Goal: Task Accomplishment & Management: Manage account settings

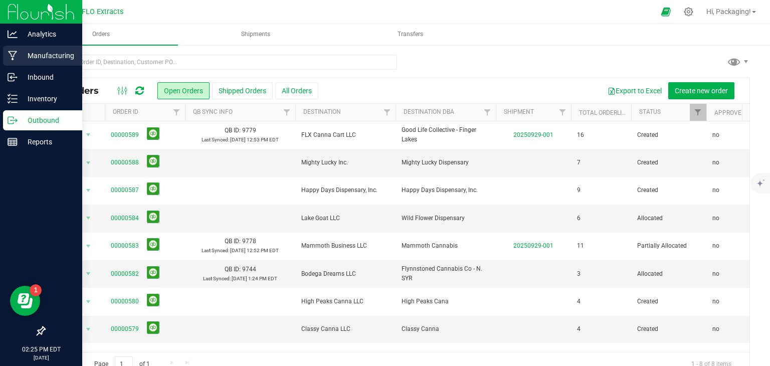
click at [52, 56] on p "Manufacturing" at bounding box center [48, 56] width 60 height 12
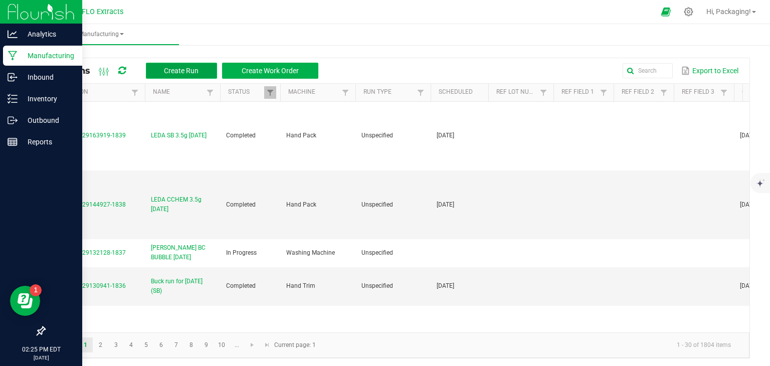
click at [170, 69] on span "Create Run" at bounding box center [181, 71] width 35 height 8
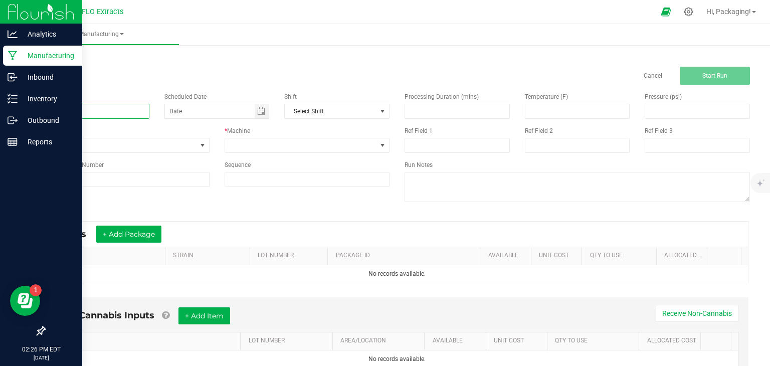
click at [101, 112] on input at bounding box center [96, 111] width 105 height 15
click at [261, 111] on span "Toggle calendar" at bounding box center [261, 111] width 8 height 8
type input "LEDA GG 3.5g 09/29/25"
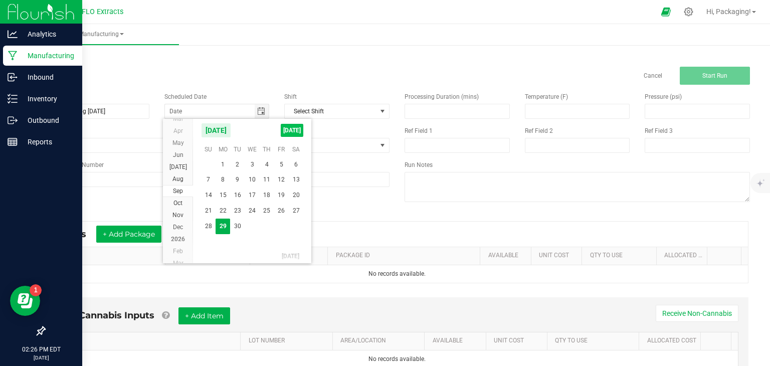
click at [289, 131] on span "TODAY" at bounding box center [292, 130] width 23 height 13
type input "[DATE]"
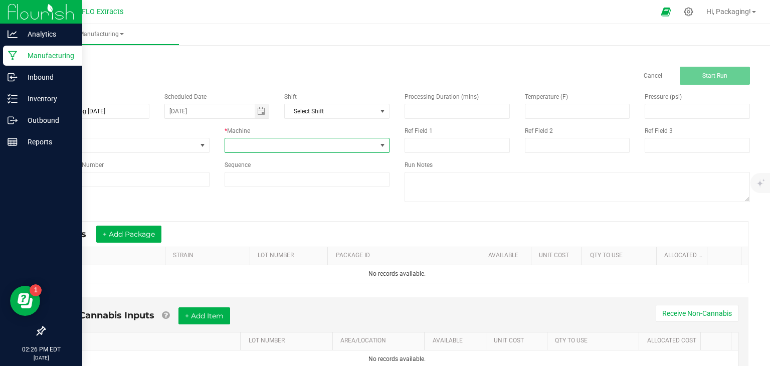
click at [379, 144] on span at bounding box center [382, 145] width 8 height 8
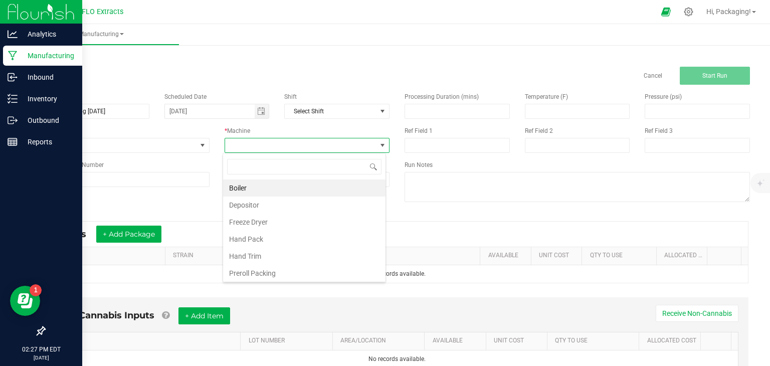
scroll to position [15, 163]
click at [309, 236] on li "Hand Pack" at bounding box center [304, 238] width 162 height 17
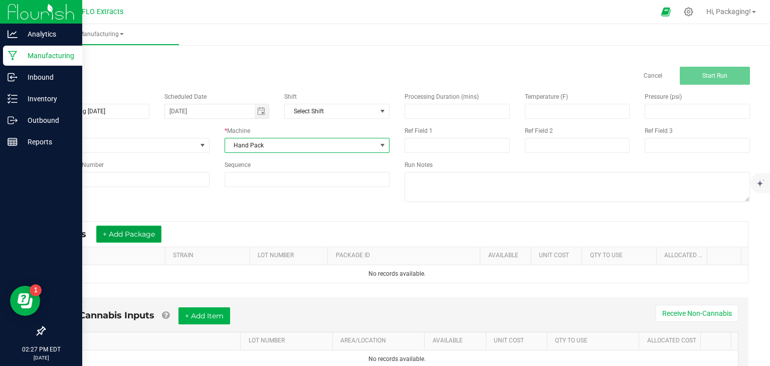
click at [153, 233] on button "+ Add Package" at bounding box center [128, 233] width 65 height 17
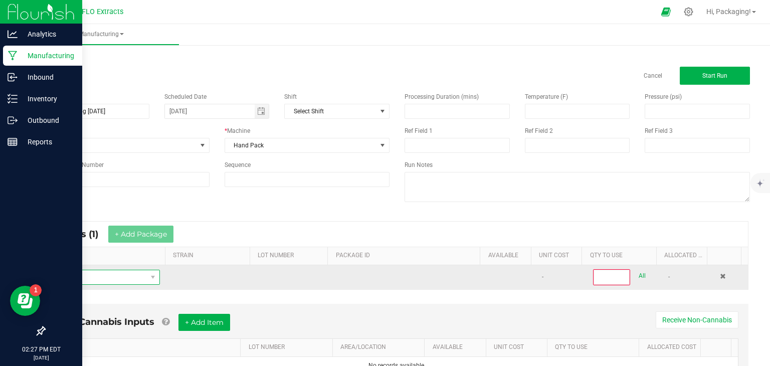
click at [104, 275] on span "NO DATA FOUND" at bounding box center [100, 277] width 94 height 14
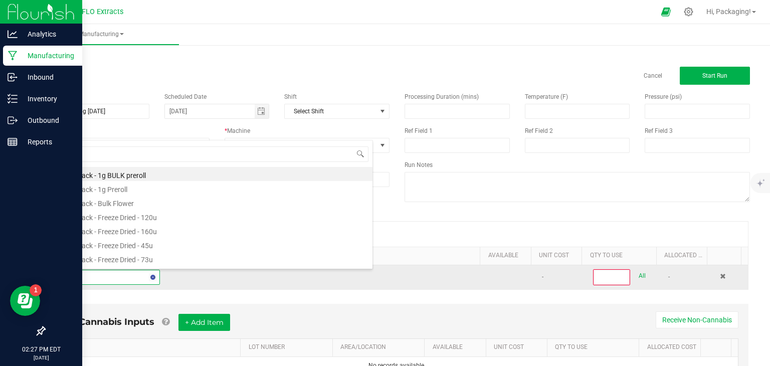
type input "GO"
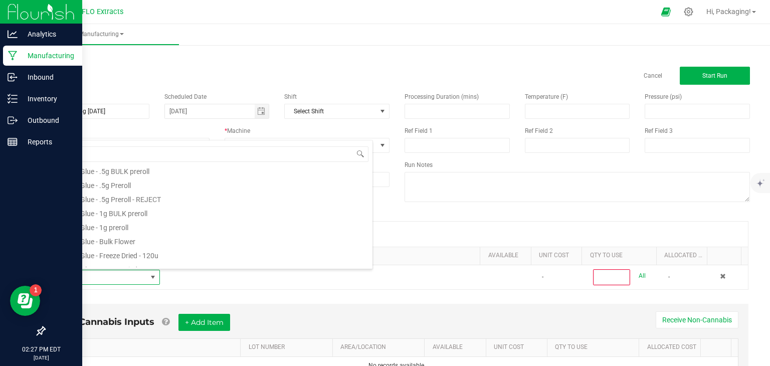
scroll to position [327, 0]
click at [120, 240] on li "Gorilla Glue - Bulk Flower" at bounding box center [213, 240] width 320 height 14
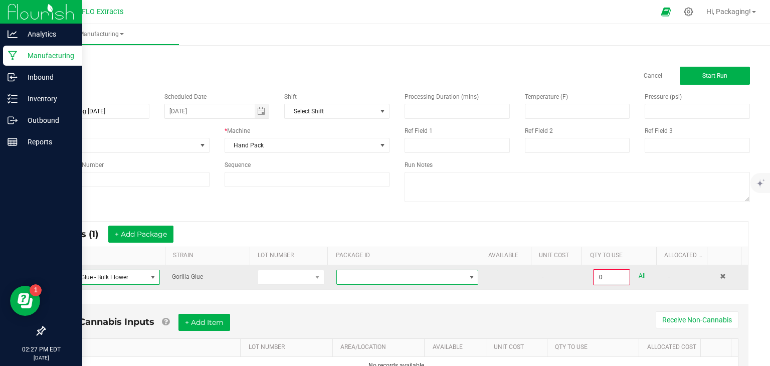
click at [467, 276] on span at bounding box center [471, 277] width 8 height 8
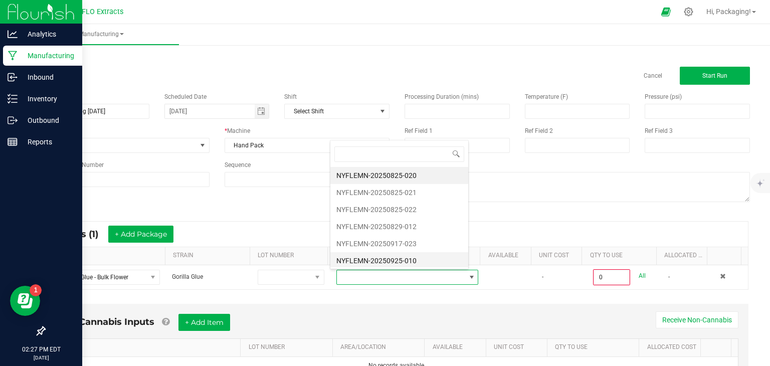
scroll to position [0, 0]
click at [420, 243] on li "NYFLEMN-20250917-023" at bounding box center [399, 243] width 138 height 17
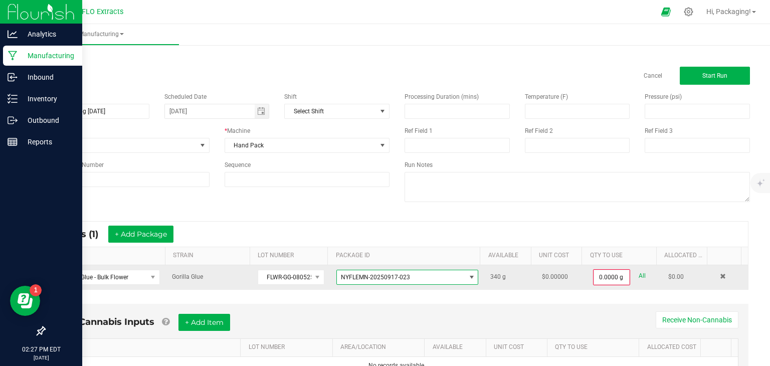
click at [638, 274] on link "All" at bounding box center [641, 276] width 7 height 14
type input "340.0000 g"
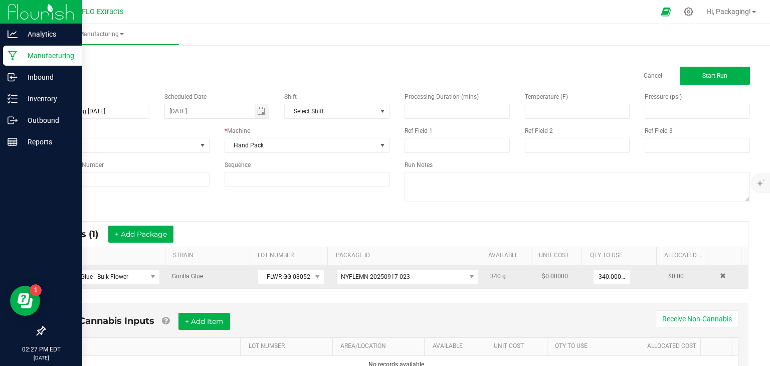
scroll to position [46, 0]
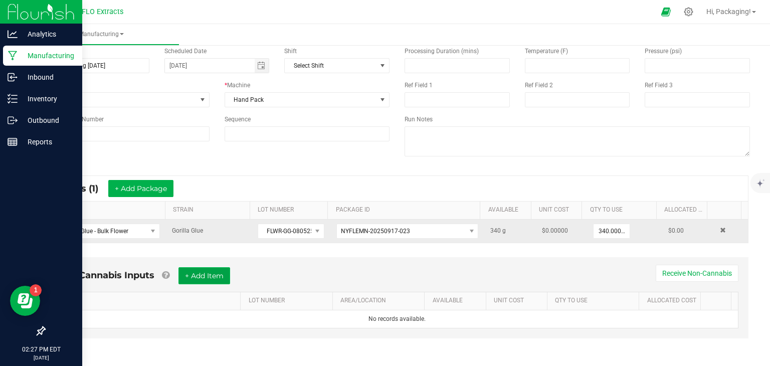
click at [208, 276] on button "+ Add Item" at bounding box center [204, 275] width 52 height 17
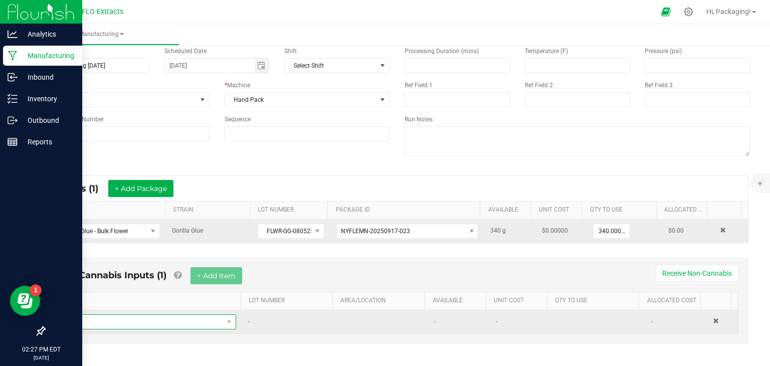
click at [100, 319] on span "NO DATA FOUND" at bounding box center [143, 322] width 160 height 14
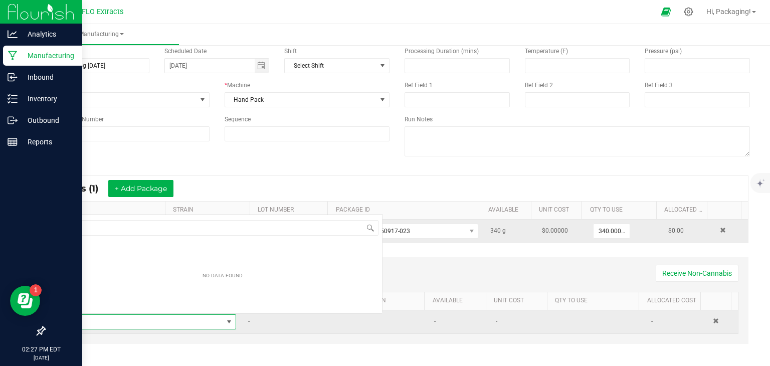
scroll to position [15, 167]
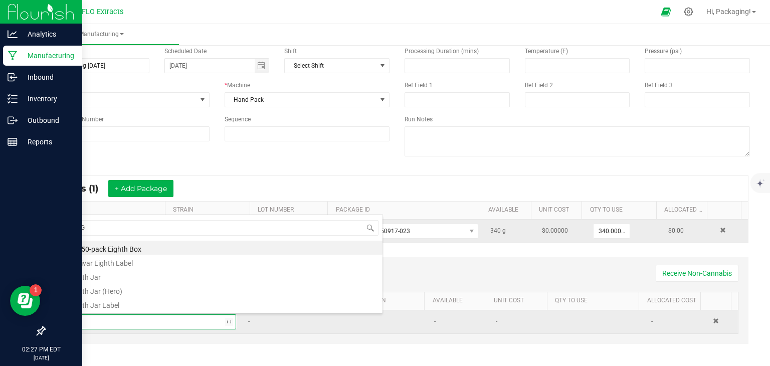
type input "EIGH"
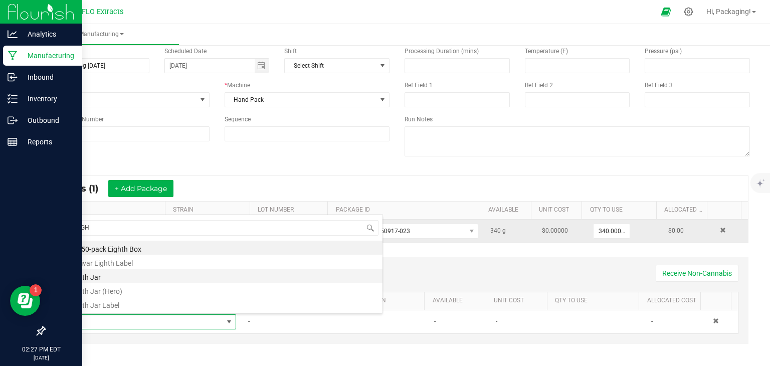
click at [94, 279] on li "Eighth Jar" at bounding box center [223, 276] width 320 height 14
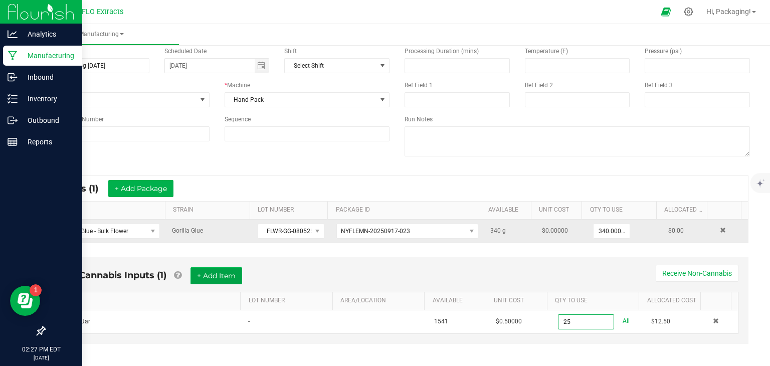
type input "25 ea"
click at [213, 277] on button "+ Add Item" at bounding box center [216, 275] width 52 height 17
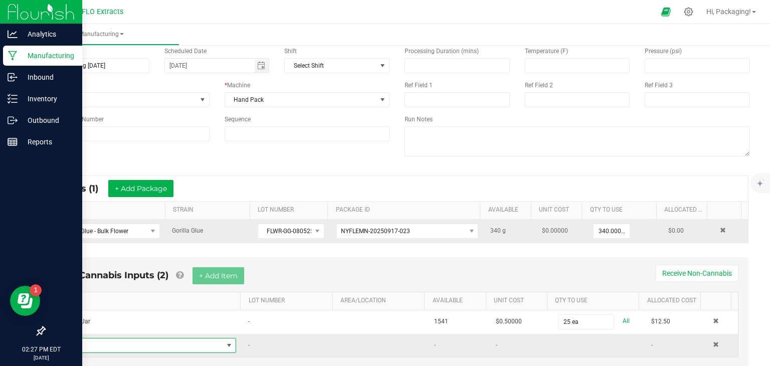
click at [225, 345] on span "NO DATA FOUND" at bounding box center [229, 345] width 8 height 8
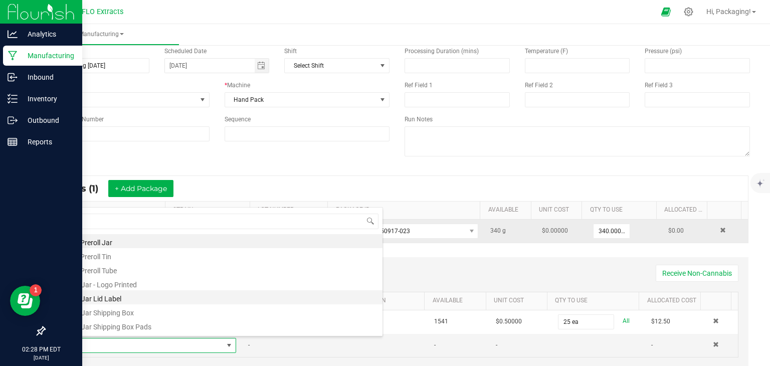
click at [209, 297] on li "1/8 Jar Lid Label" at bounding box center [223, 297] width 320 height 14
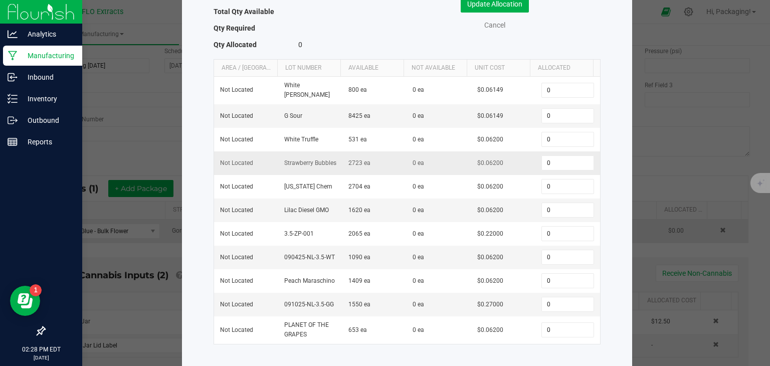
scroll to position [90, 0]
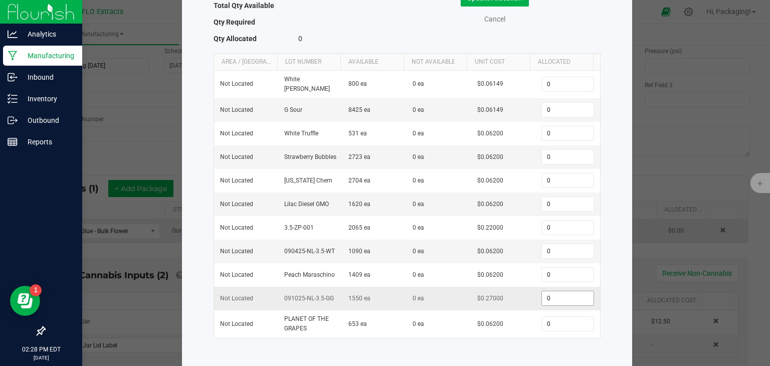
click at [551, 294] on input "0" at bounding box center [567, 298] width 51 height 14
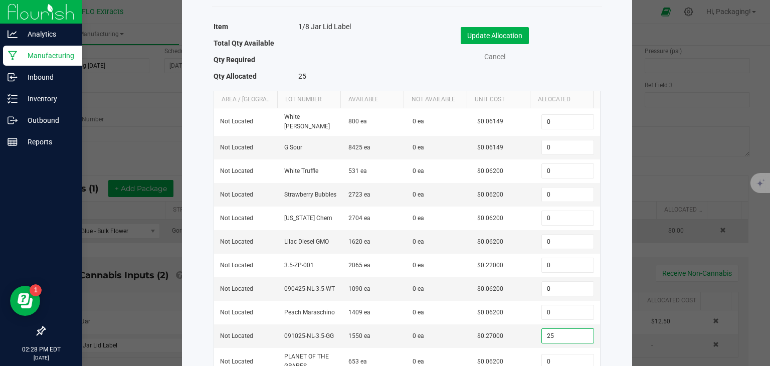
scroll to position [52, 0]
type input "25"
click at [499, 34] on button "Update Allocation" at bounding box center [494, 36] width 68 height 17
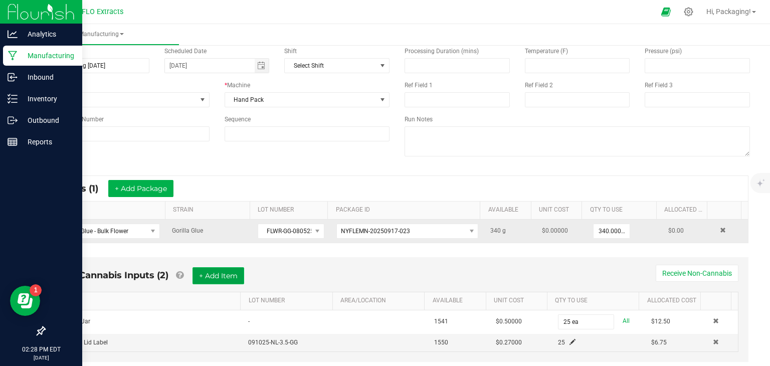
click at [225, 273] on button "+ Add Item" at bounding box center [218, 275] width 52 height 17
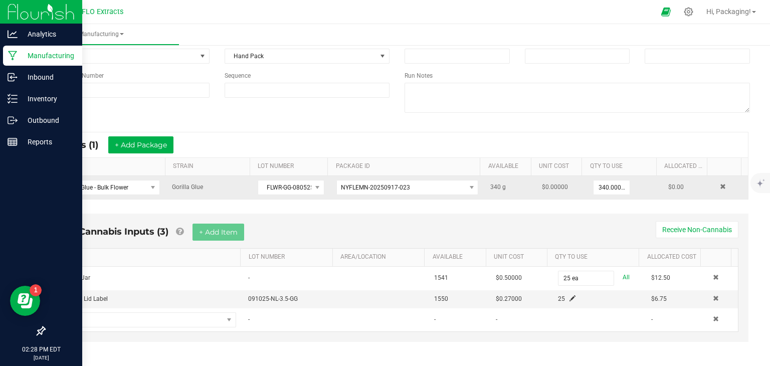
scroll to position [92, 0]
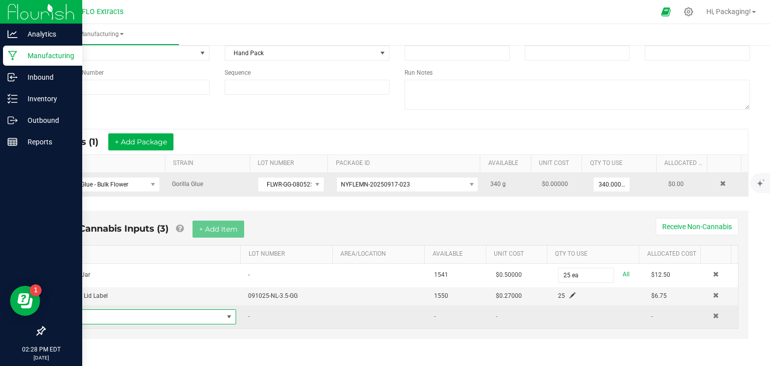
click at [225, 314] on span "NO DATA FOUND" at bounding box center [229, 317] width 8 height 8
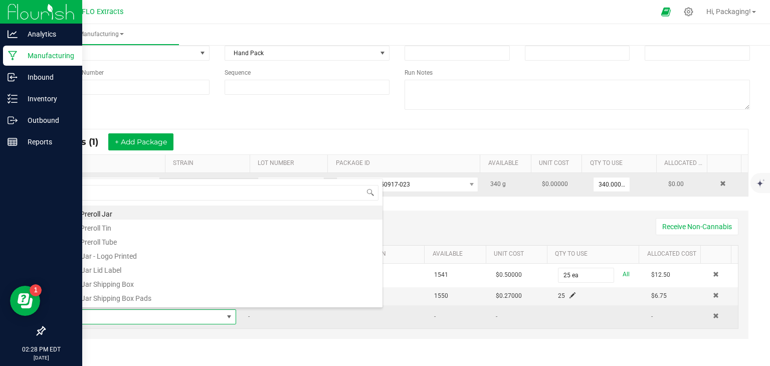
scroll to position [15, 167]
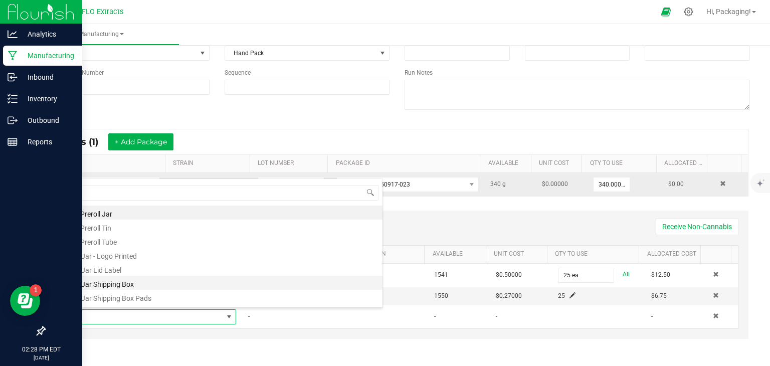
click at [220, 287] on li "1/8 Jar Shipping Box" at bounding box center [223, 283] width 320 height 14
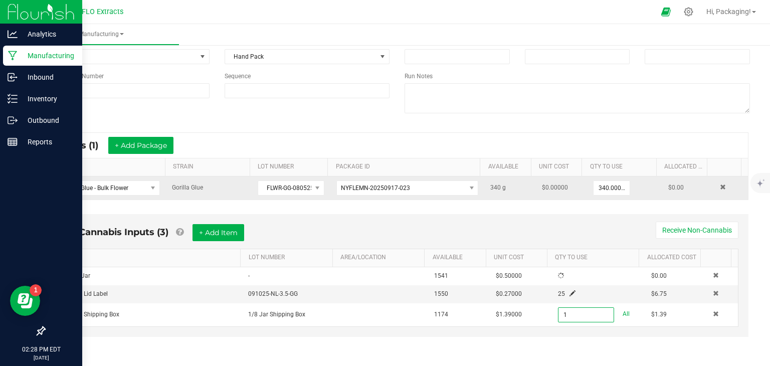
scroll to position [92, 0]
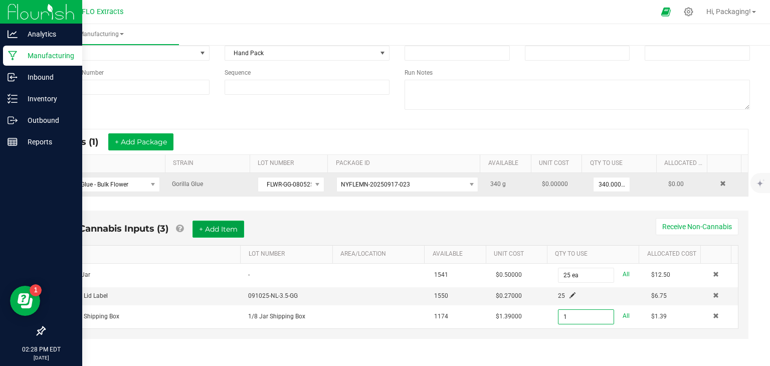
type input "1 ea"
click at [220, 222] on button "+ Add Item" at bounding box center [218, 228] width 52 height 17
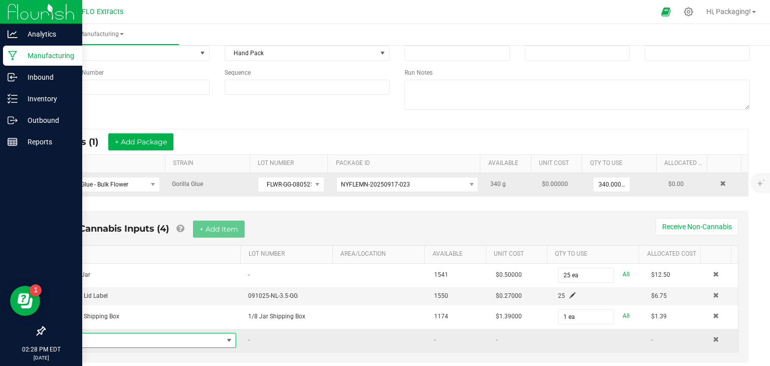
click at [225, 336] on span "NO DATA FOUND" at bounding box center [229, 340] width 8 height 8
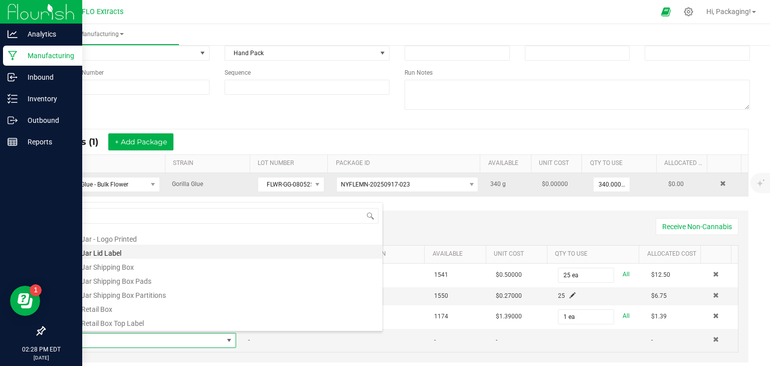
scroll to position [40, 0]
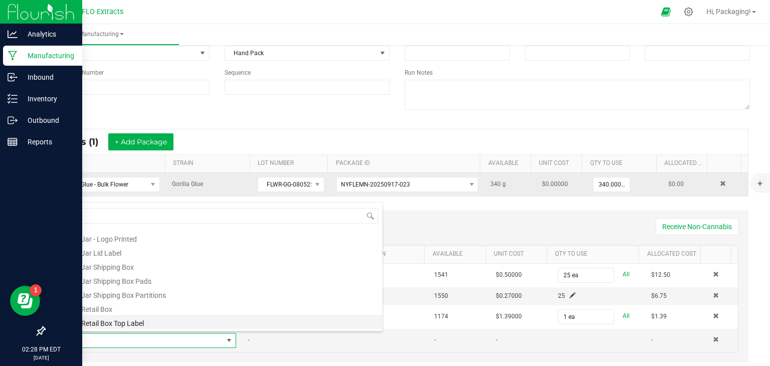
click at [208, 315] on li "1/8 Retail Box Top Label" at bounding box center [223, 322] width 320 height 14
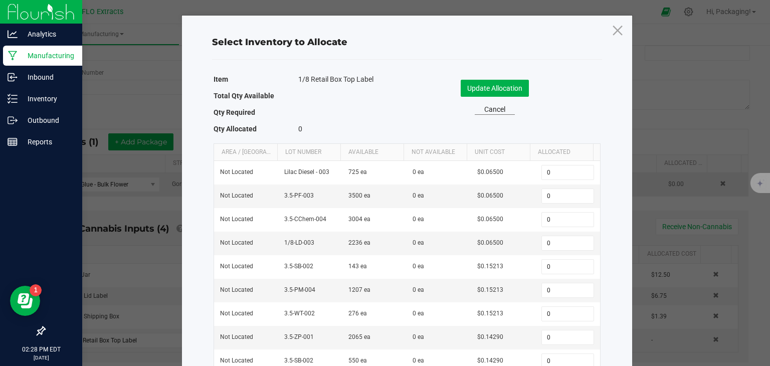
click at [495, 108] on link "Cancel" at bounding box center [494, 109] width 40 height 11
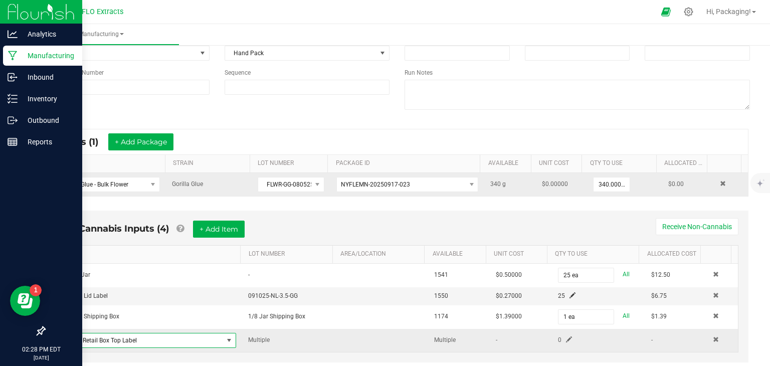
click at [225, 336] on span at bounding box center [229, 340] width 8 height 8
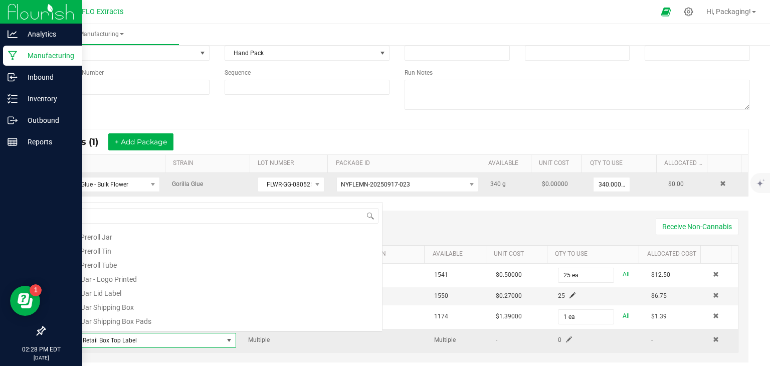
scroll to position [15, 167]
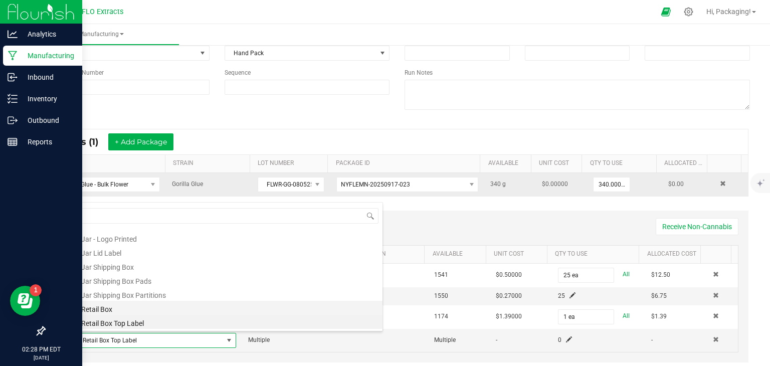
click at [208, 313] on li "1/8 Retail Box" at bounding box center [223, 308] width 320 height 14
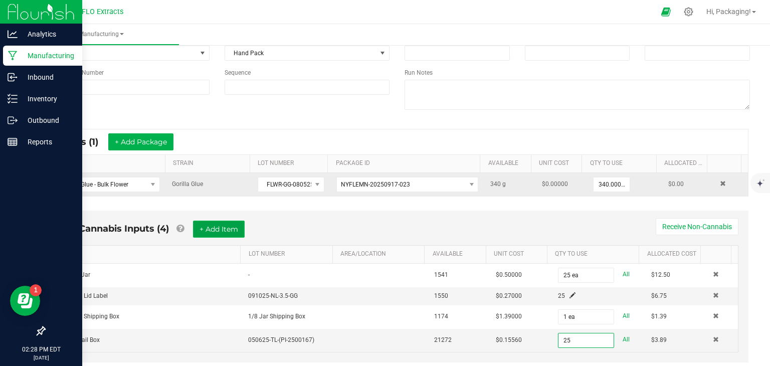
type input "25 ea"
click at [210, 230] on button "+ Add Item" at bounding box center [219, 228] width 52 height 17
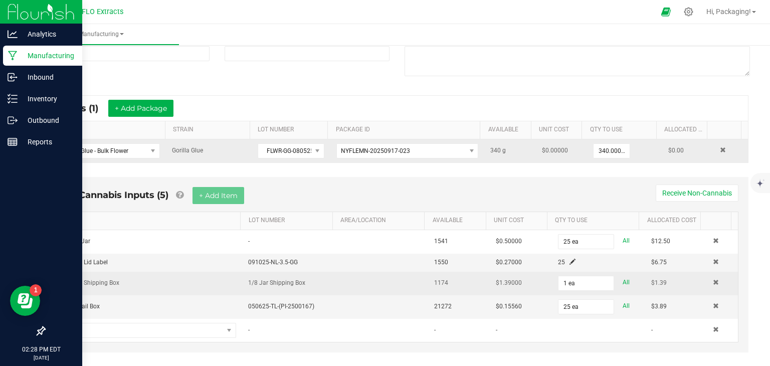
scroll to position [126, 0]
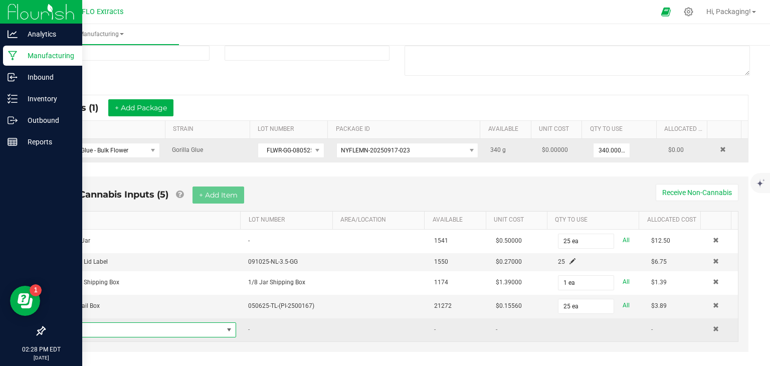
click at [225, 328] on span "NO DATA FOUND" at bounding box center [229, 330] width 8 height 8
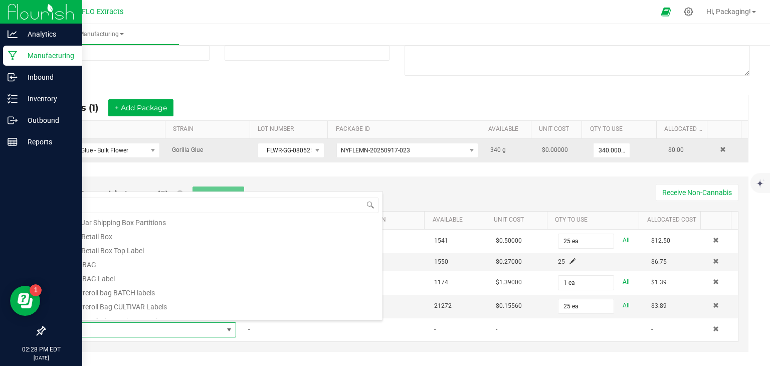
scroll to position [103, 0]
click at [219, 248] on li "1/8 Retail Box Top Label" at bounding box center [223, 248] width 320 height 14
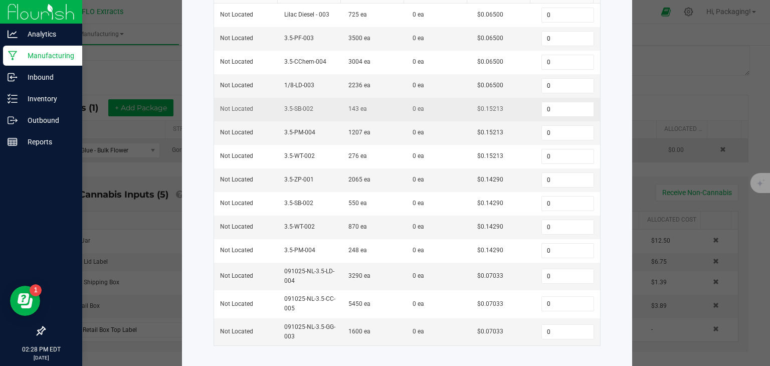
scroll to position [158, 0]
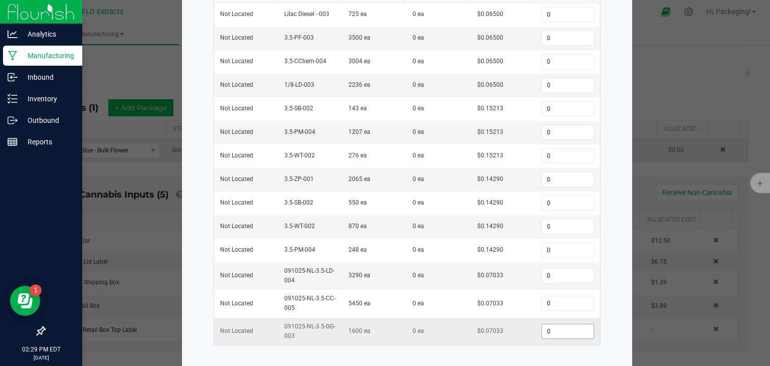
click at [549, 329] on input "0" at bounding box center [567, 331] width 51 height 14
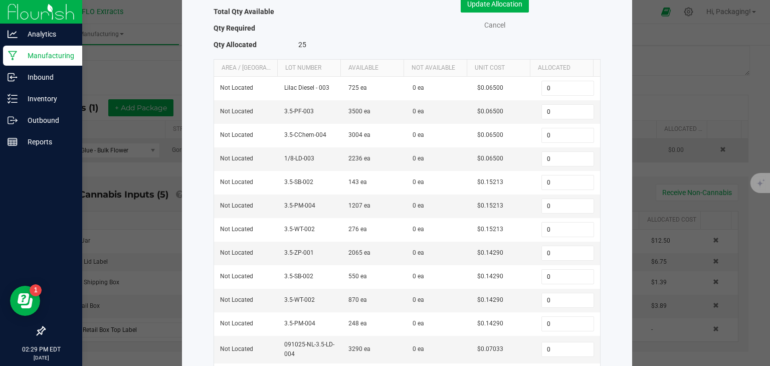
scroll to position [0, 0]
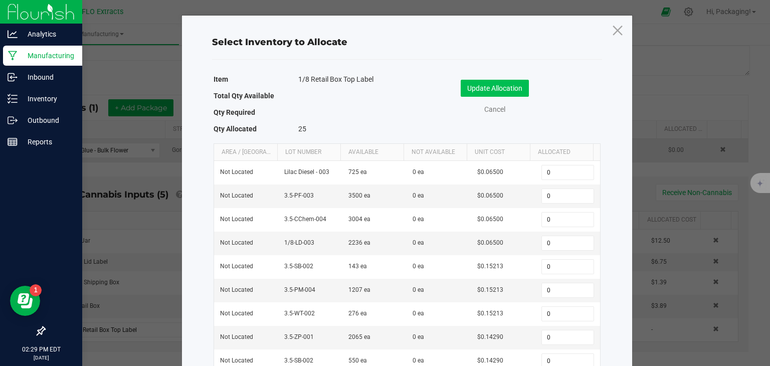
type input "25"
click at [502, 89] on button "Update Allocation" at bounding box center [494, 88] width 68 height 17
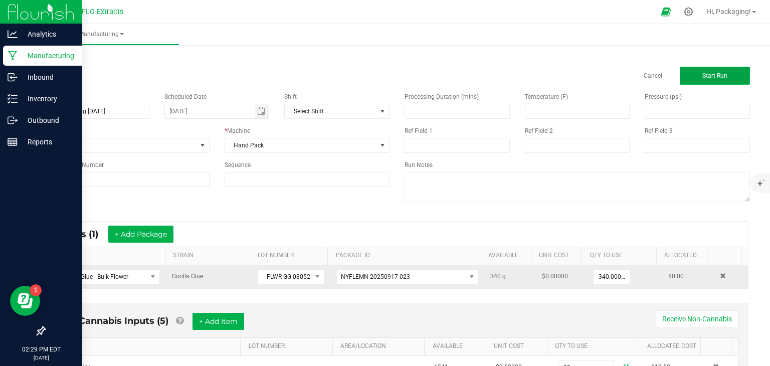
click at [708, 75] on span "Start Run" at bounding box center [714, 75] width 25 height 7
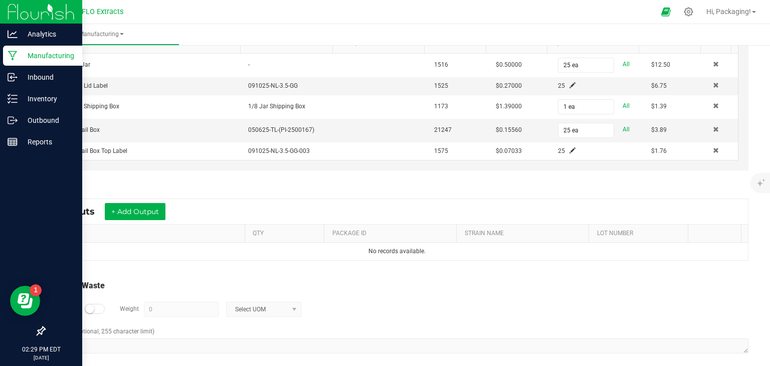
scroll to position [332, 0]
click at [137, 211] on button "+ Add Output" at bounding box center [135, 210] width 61 height 17
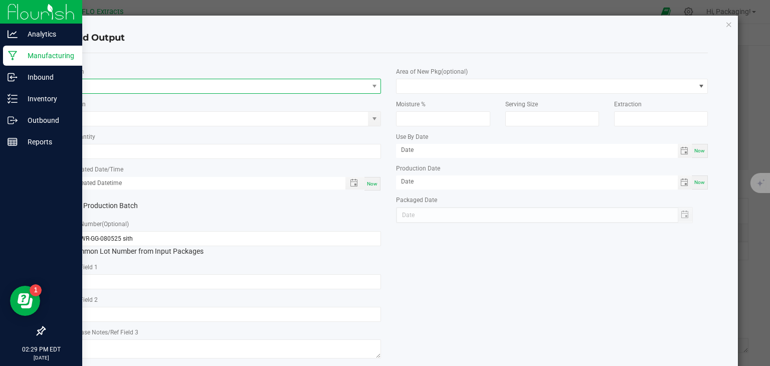
click at [102, 86] on span "NO DATA FOUND" at bounding box center [219, 86] width 298 height 14
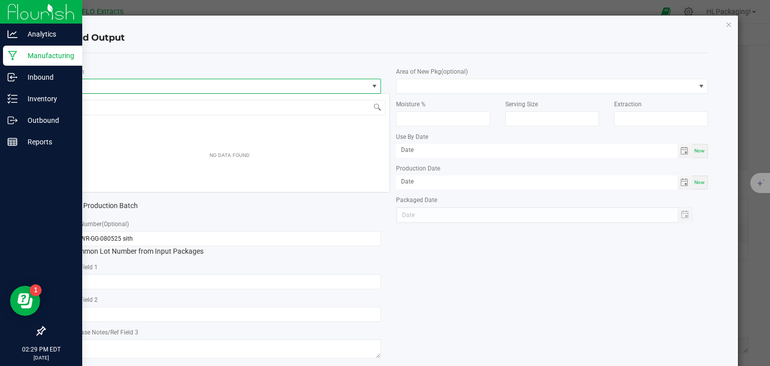
scroll to position [15, 308]
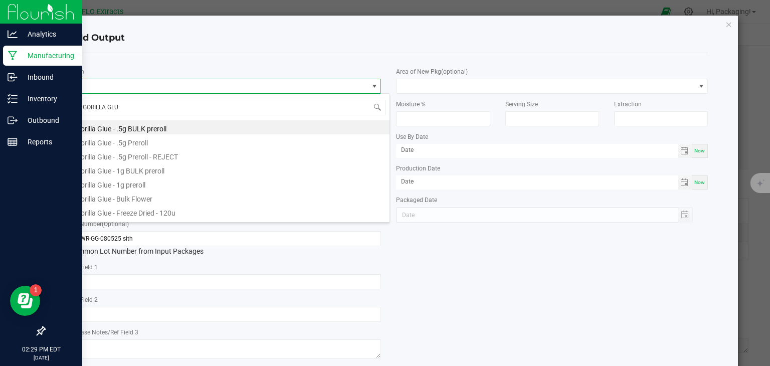
type input "GORILLA GLUE"
click at [146, 199] on li "Gorilla Glue - Bulk Flower" at bounding box center [230, 197] width 320 height 14
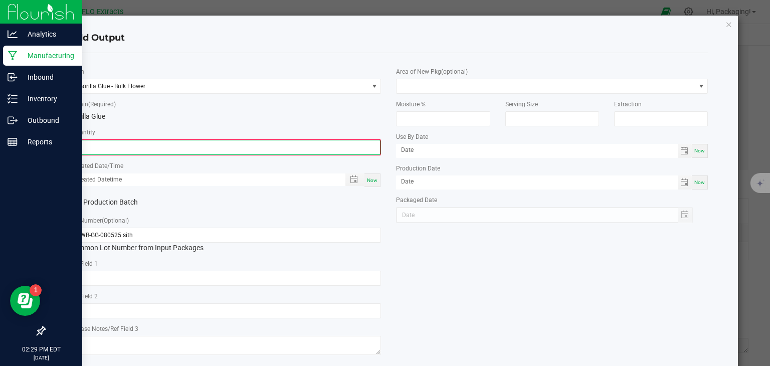
click at [118, 147] on input "0" at bounding box center [226, 147] width 310 height 14
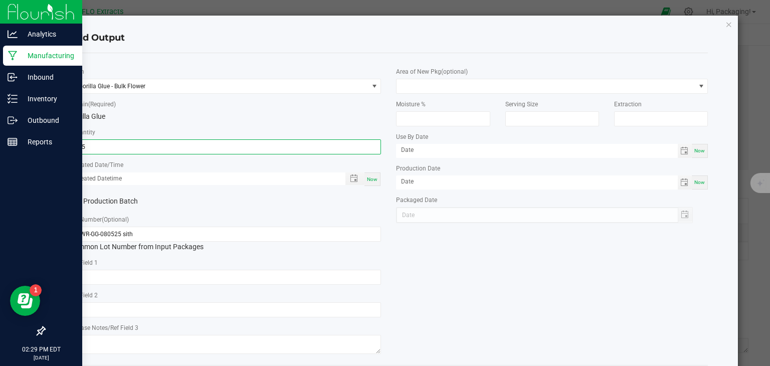
type input "245.0000 g"
click at [373, 176] on span "Now" at bounding box center [372, 179] width 11 height 6
type input "09/29/2025 2:29 PM"
type input "[DATE]"
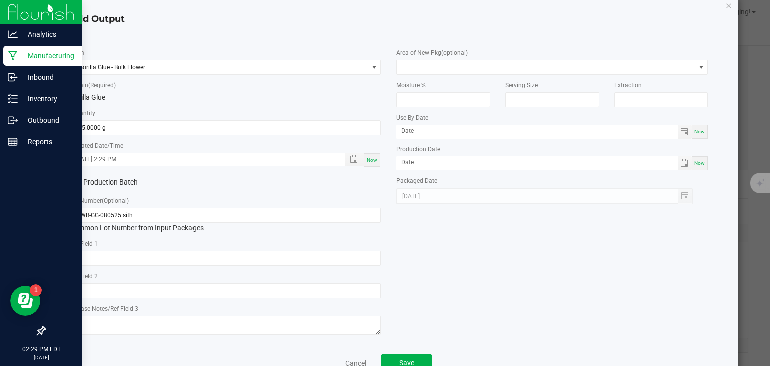
scroll to position [50, 0]
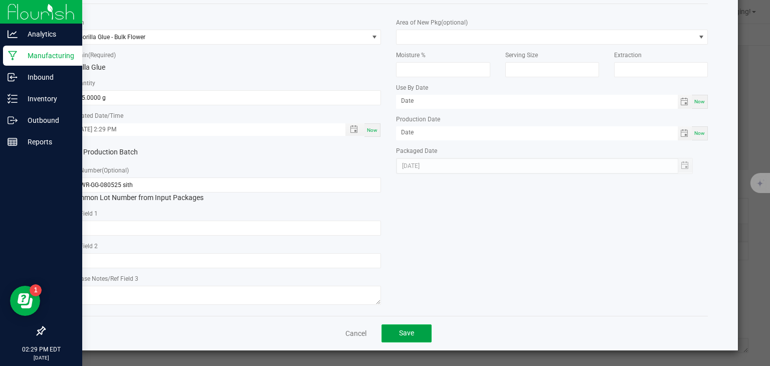
click at [413, 335] on button "Save" at bounding box center [406, 333] width 50 height 18
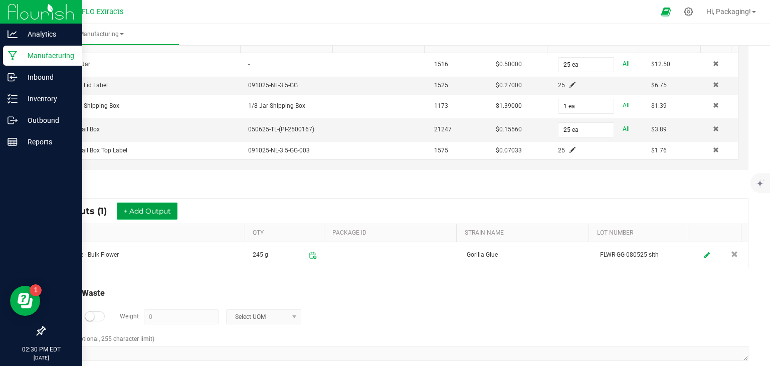
click at [172, 209] on button "+ Add Output" at bounding box center [147, 210] width 61 height 17
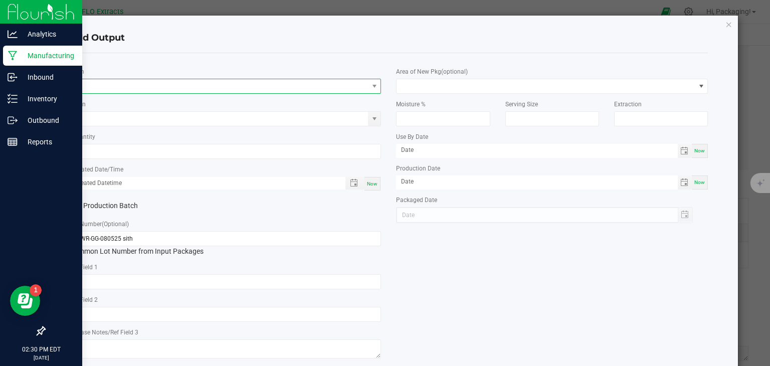
click at [108, 85] on span "NO DATA FOUND" at bounding box center [219, 86] width 298 height 14
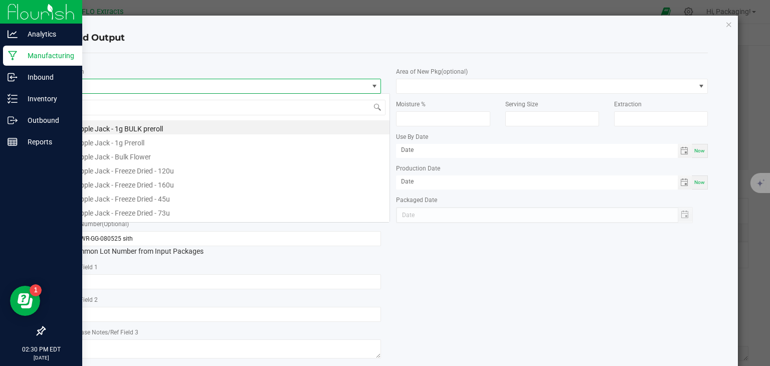
scroll to position [15, 308]
type input "GORILLA GLUE"
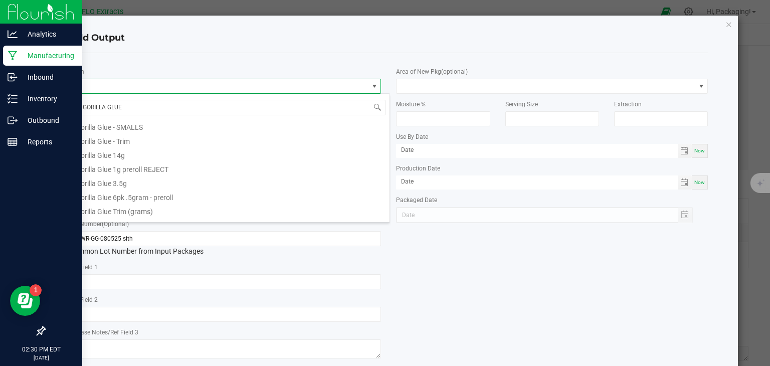
scroll to position [170, 0]
click at [130, 182] on li "Gorilla Glue 3.5g" at bounding box center [230, 181] width 320 height 14
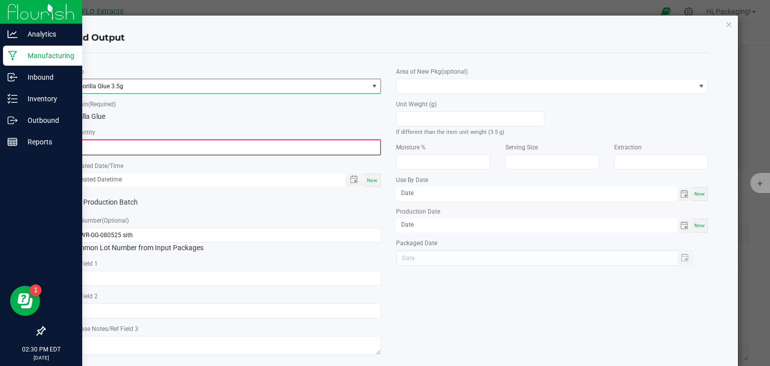
click at [96, 146] on input "0" at bounding box center [226, 147] width 310 height 14
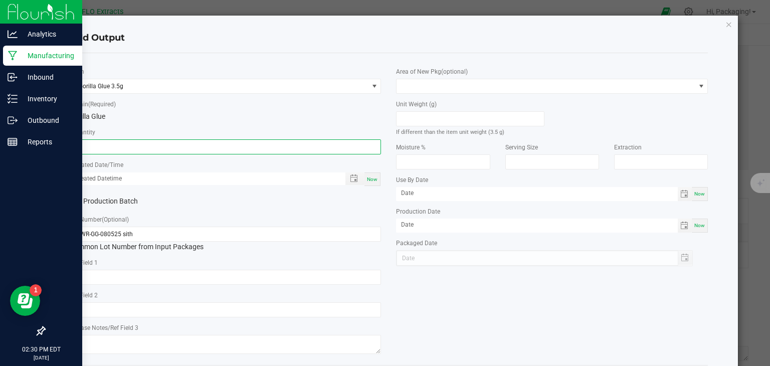
type input "25 ea"
click at [367, 180] on span "Now" at bounding box center [372, 179] width 11 height 6
type input "09/29/2025 2:30 PM"
type input "[DATE]"
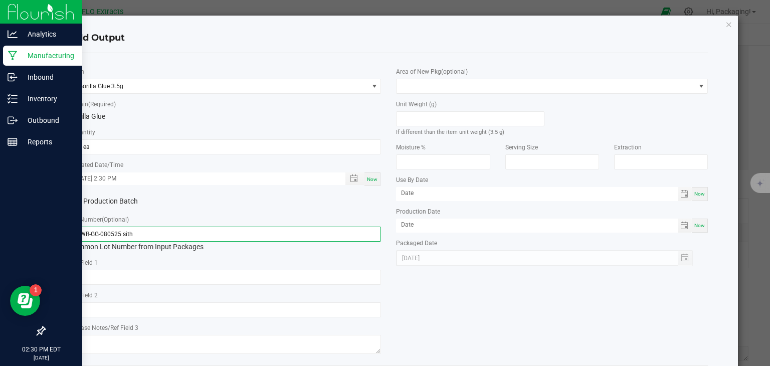
click at [155, 234] on input "FLWR-GG-080525 sith" at bounding box center [226, 233] width 312 height 15
type input "F"
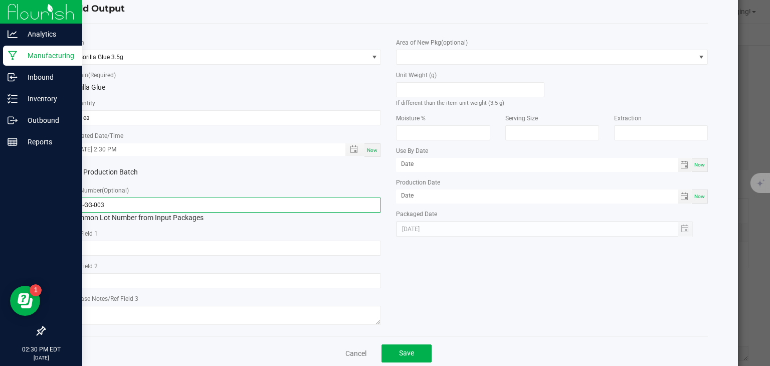
scroll to position [50, 0]
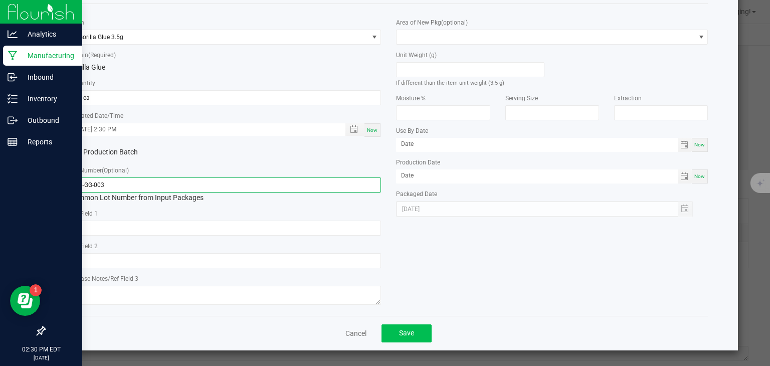
type input "3.5-GG-003"
click at [411, 331] on button "Save" at bounding box center [406, 333] width 50 height 18
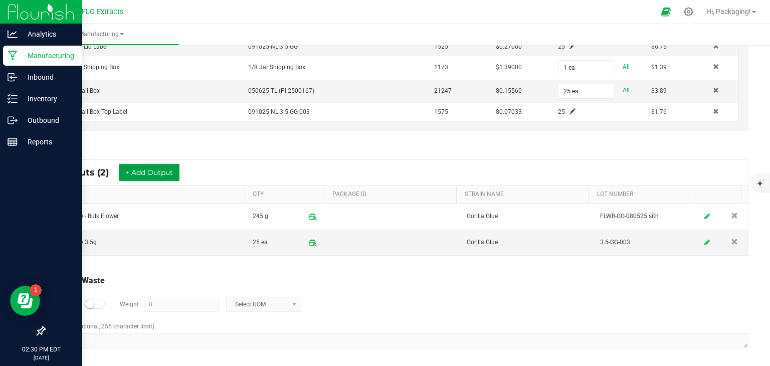
scroll to position [372, 0]
click at [92, 299] on small at bounding box center [89, 302] width 9 height 9
click at [201, 300] on input "0" at bounding box center [181, 303] width 74 height 14
click at [293, 299] on span at bounding box center [294, 303] width 8 height 8
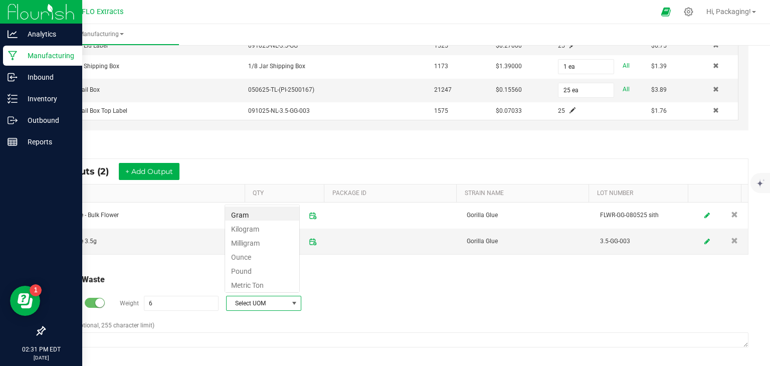
scroll to position [15, 75]
click at [251, 213] on li "Gram" at bounding box center [262, 213] width 74 height 14
type input "6 g"
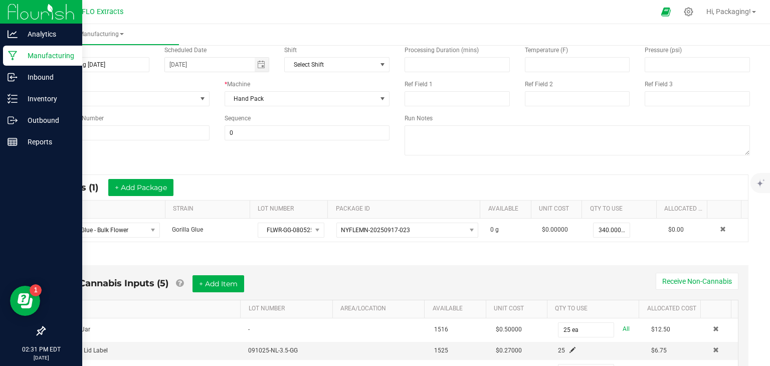
scroll to position [0, 0]
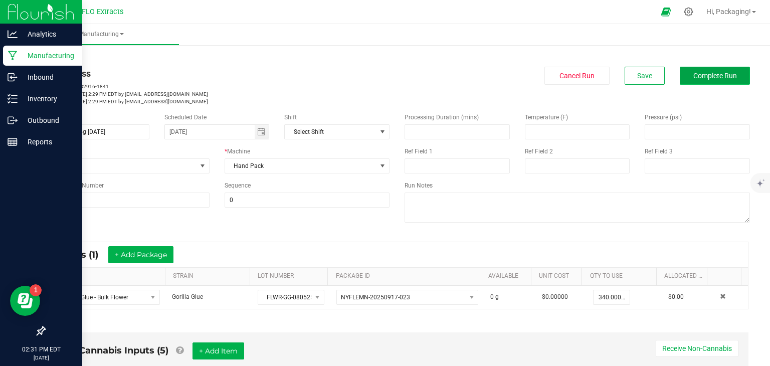
click at [699, 80] on button "Complete Run" at bounding box center [714, 76] width 70 height 18
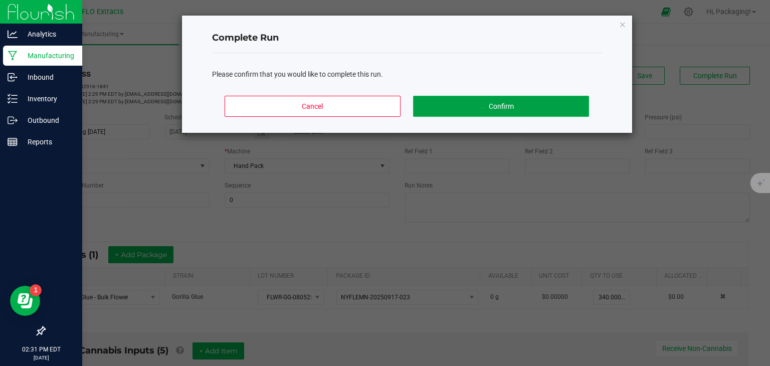
click at [515, 109] on button "Confirm" at bounding box center [500, 106] width 175 height 21
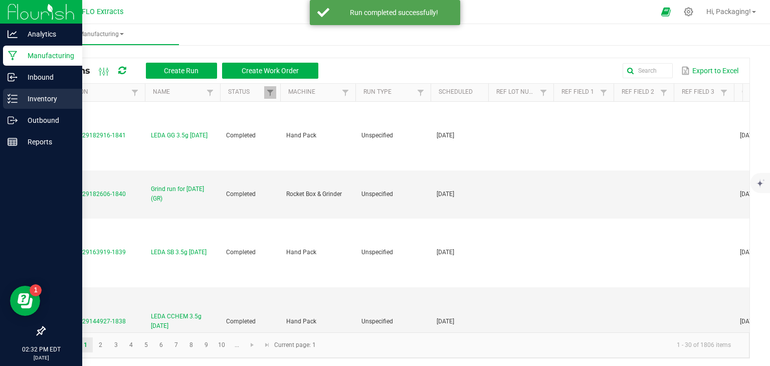
click at [44, 95] on p "Inventory" at bounding box center [48, 99] width 60 height 12
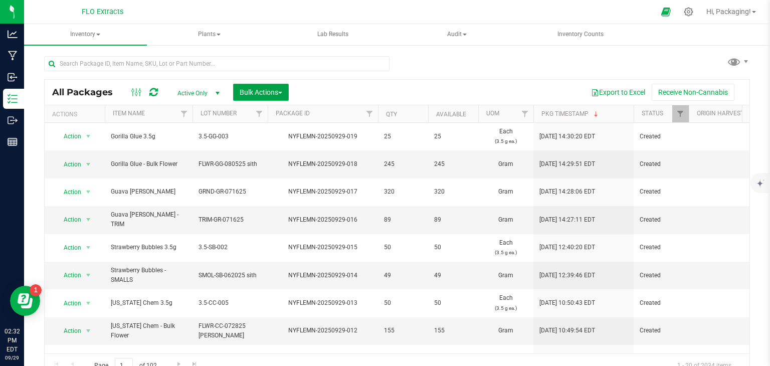
click at [279, 91] on span "Bulk Actions" at bounding box center [260, 92] width 43 height 8
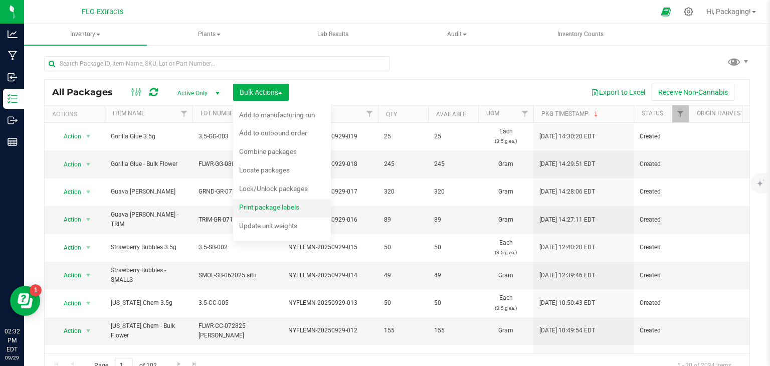
click at [262, 206] on span "Print package labels" at bounding box center [269, 207] width 60 height 8
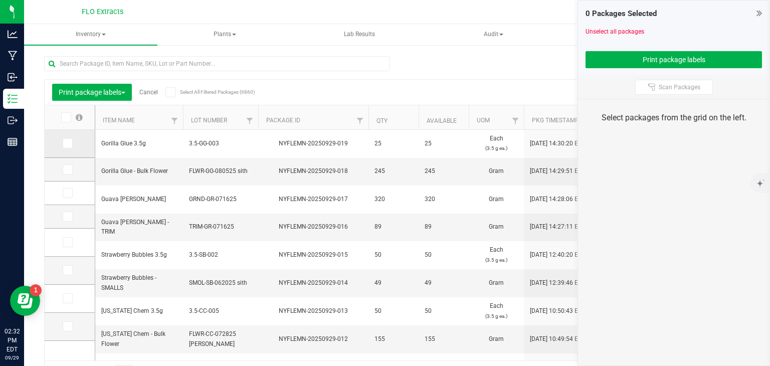
click at [68, 143] on icon at bounding box center [67, 143] width 7 height 0
click at [0, 0] on input "checkbox" at bounding box center [0, 0] width 0 height 0
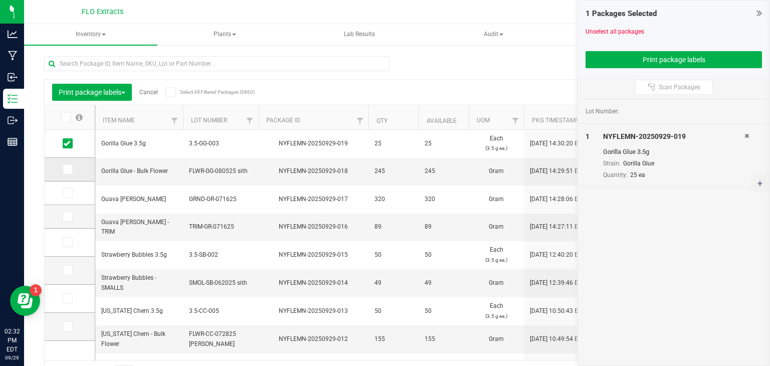
click at [67, 169] on icon at bounding box center [67, 169] width 7 height 0
click at [0, 0] on input "checkbox" at bounding box center [0, 0] width 0 height 0
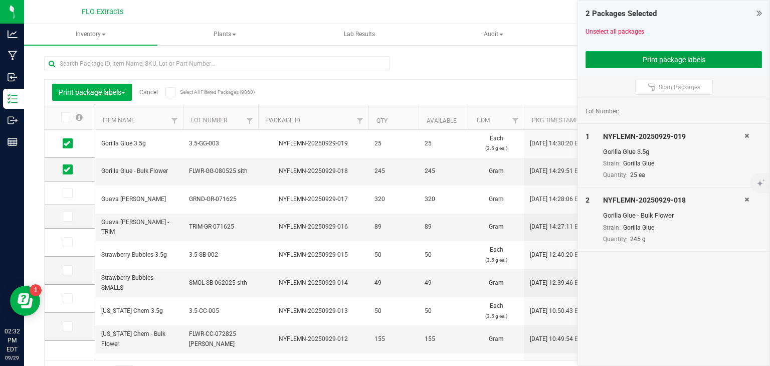
click at [638, 58] on button "Print package labels" at bounding box center [673, 59] width 176 height 17
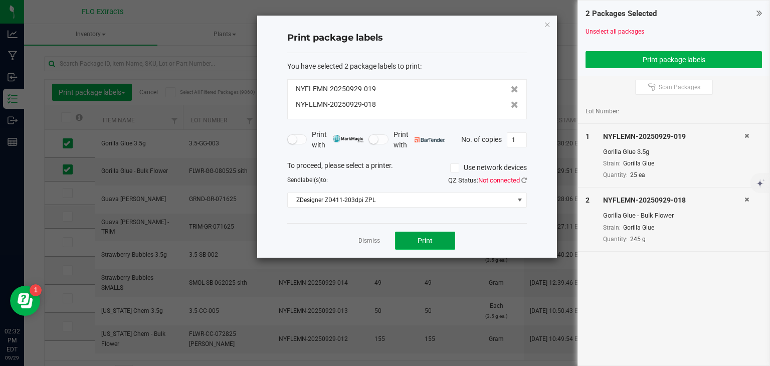
click at [434, 236] on button "Print" at bounding box center [425, 240] width 60 height 18
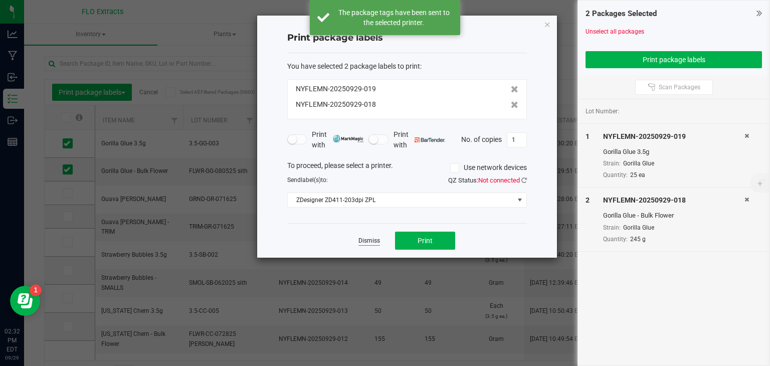
click at [368, 239] on link "Dismiss" at bounding box center [369, 240] width 22 height 9
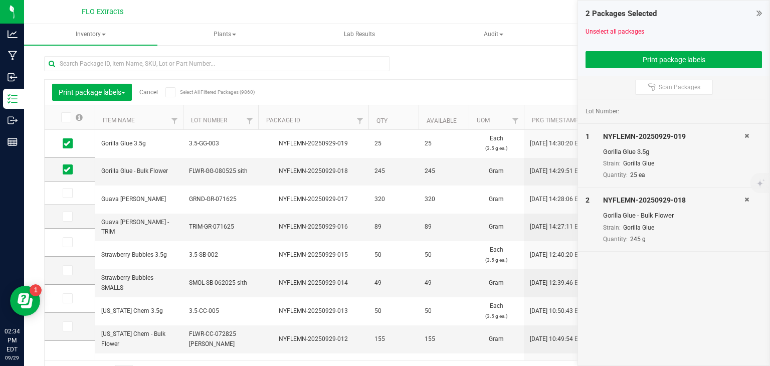
click at [146, 89] on link "Cancel" at bounding box center [148, 92] width 19 height 7
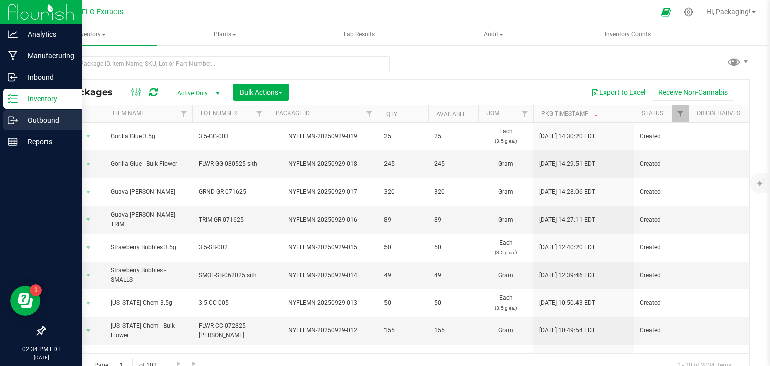
click at [18, 119] on p "Outbound" at bounding box center [48, 120] width 60 height 12
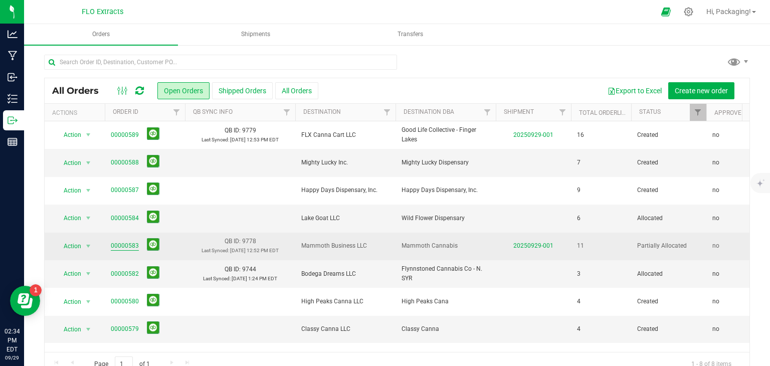
click at [129, 245] on link "00000583" at bounding box center [125, 246] width 28 height 10
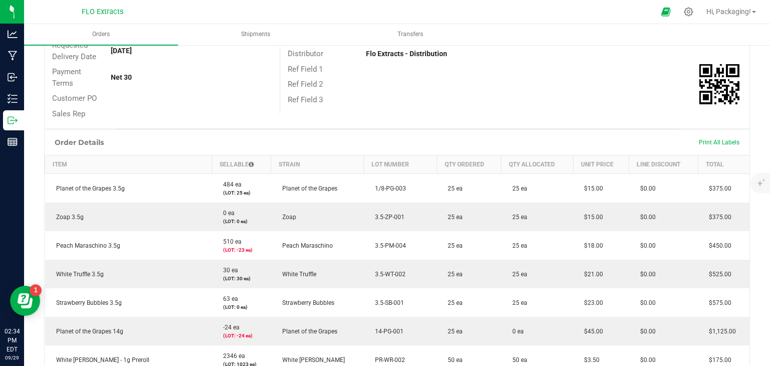
scroll to position [157, 0]
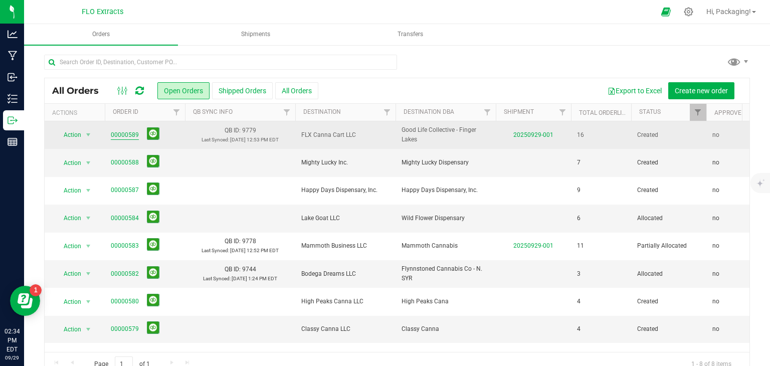
click at [125, 135] on link "00000589" at bounding box center [125, 135] width 28 height 10
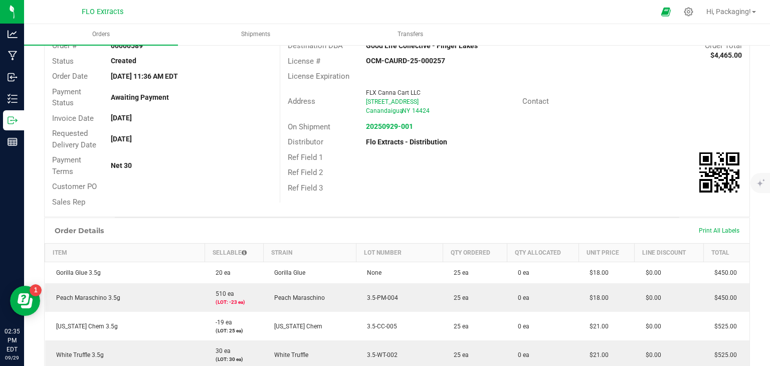
scroll to position [70, 0]
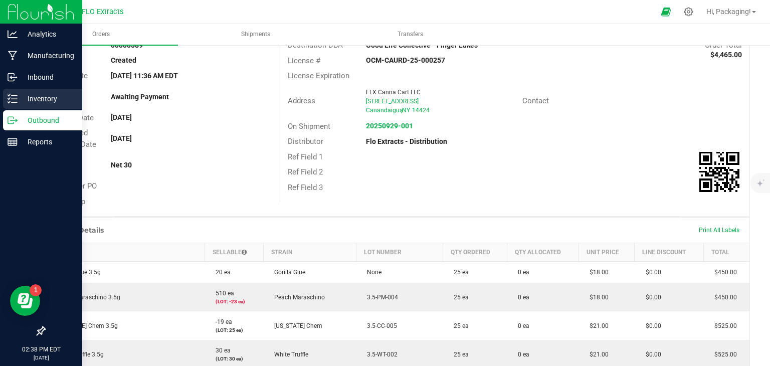
click at [43, 101] on p "Inventory" at bounding box center [48, 99] width 60 height 12
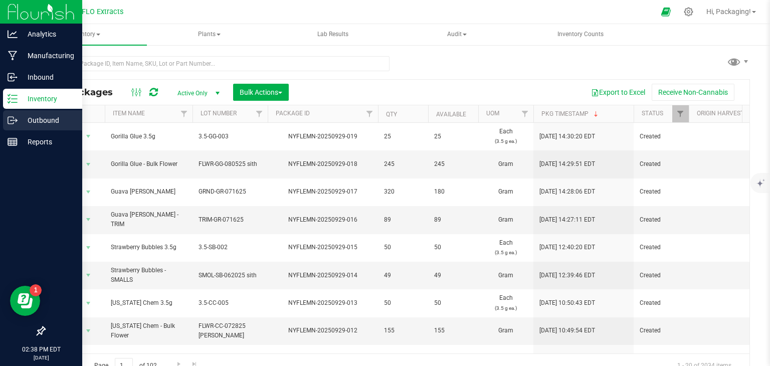
click at [44, 124] on p "Outbound" at bounding box center [48, 120] width 60 height 12
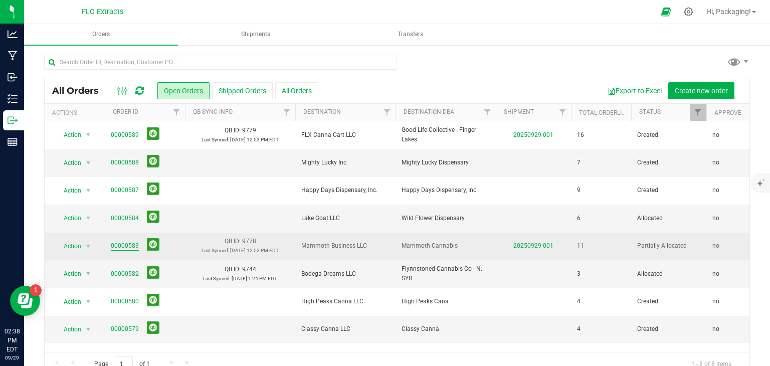
click at [126, 246] on link "00000583" at bounding box center [125, 246] width 28 height 10
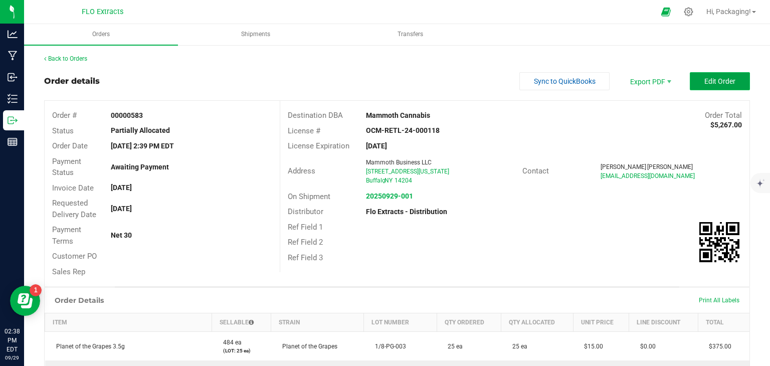
click at [704, 79] on span "Edit Order" at bounding box center [719, 81] width 31 height 8
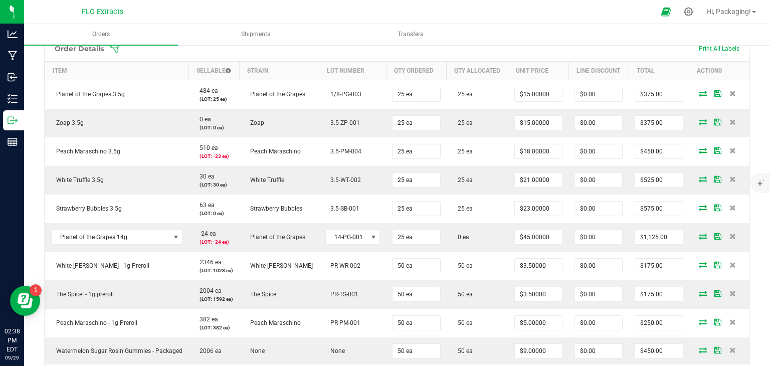
scroll to position [272, 0]
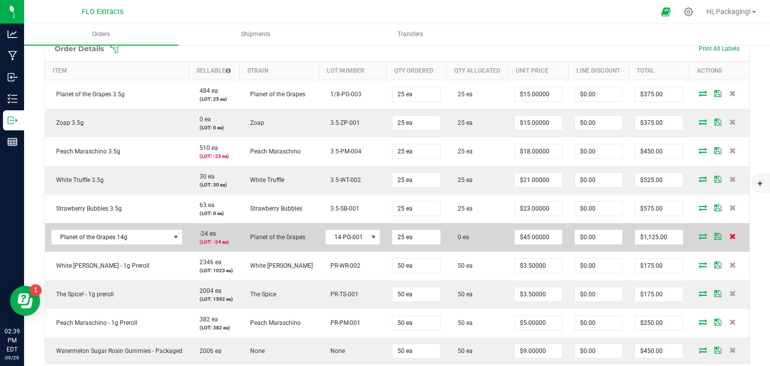
click at [729, 233] on icon at bounding box center [732, 236] width 7 height 6
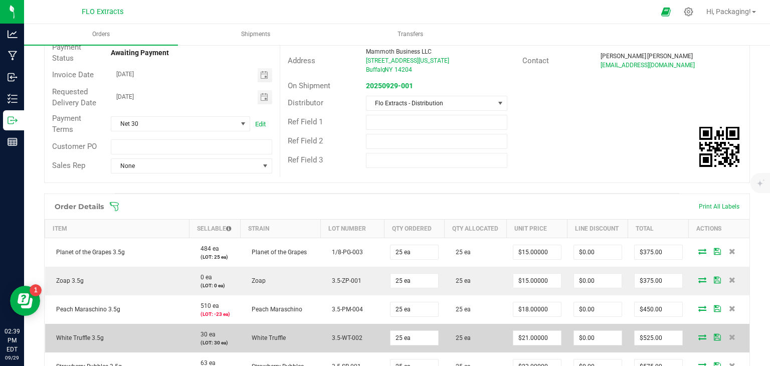
scroll to position [0, 0]
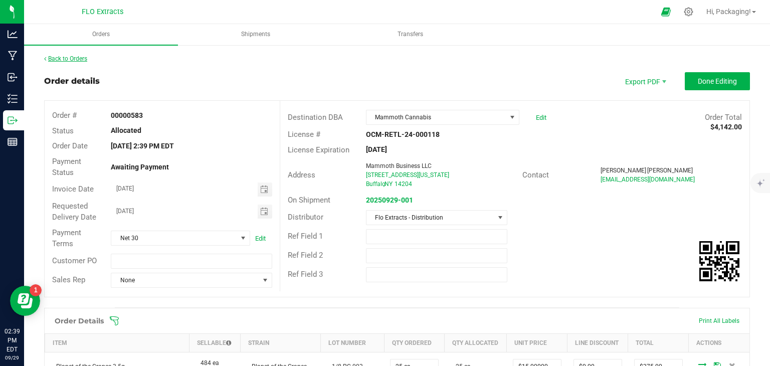
click at [76, 58] on link "Back to Orders" at bounding box center [65, 58] width 43 height 7
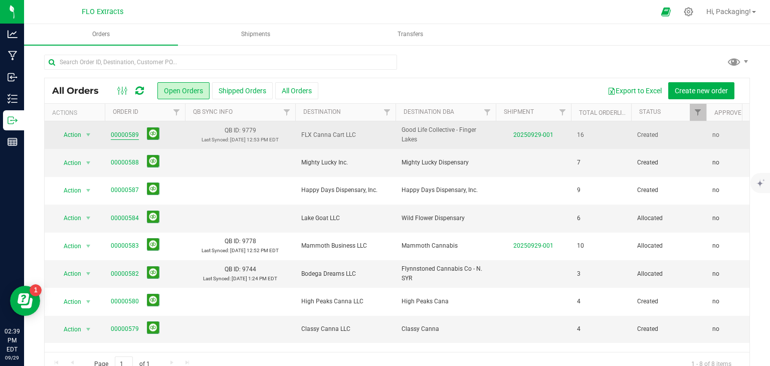
click at [125, 134] on link "00000589" at bounding box center [125, 135] width 28 height 10
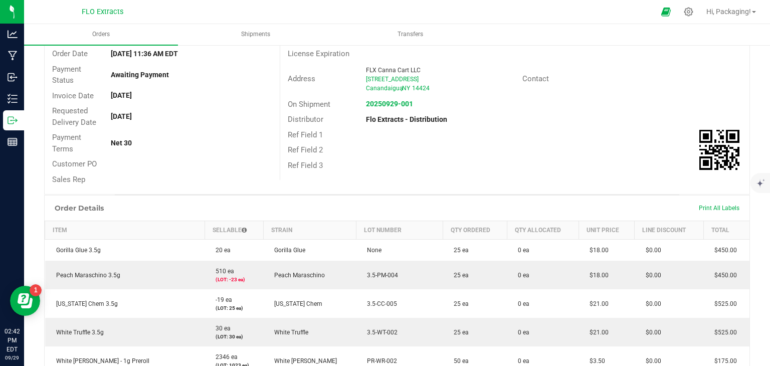
scroll to position [97, 0]
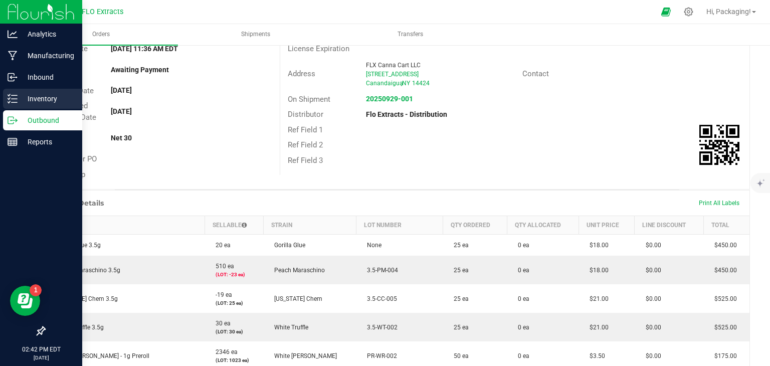
click at [55, 98] on p "Inventory" at bounding box center [48, 99] width 60 height 12
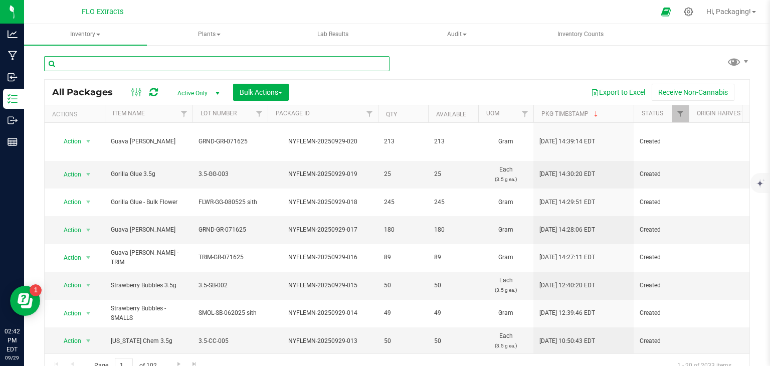
click at [160, 60] on input "text" at bounding box center [216, 63] width 345 height 15
type input "nyflemn-20250929-005"
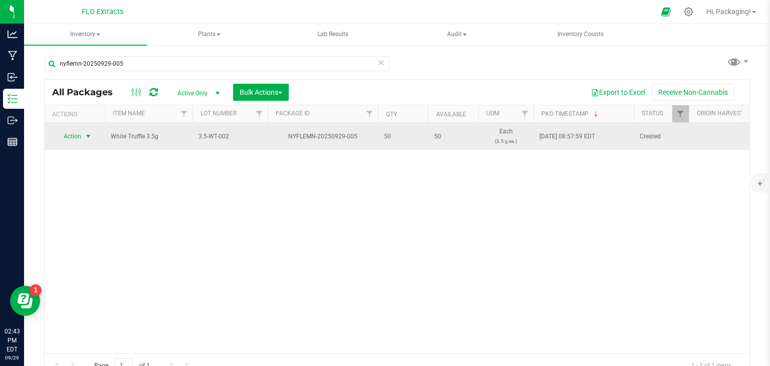
click at [76, 135] on span "Action" at bounding box center [68, 136] width 27 height 14
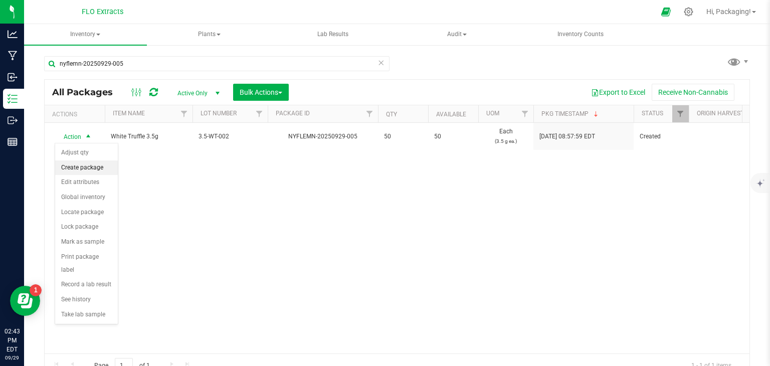
click at [88, 165] on li "Create package" at bounding box center [86, 167] width 63 height 15
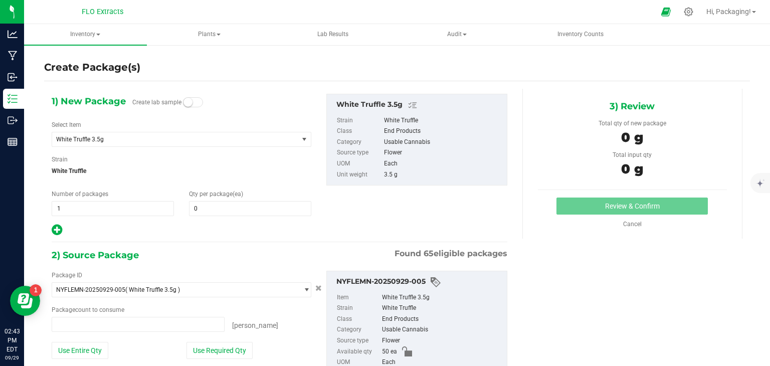
type input "0 ea"
click at [207, 209] on span at bounding box center [250, 208] width 122 height 15
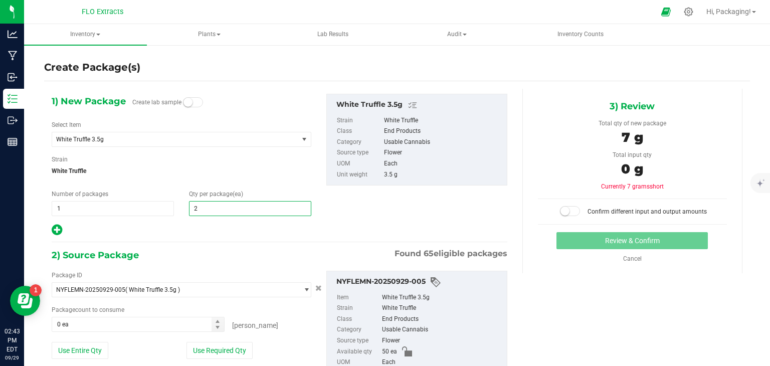
type input "25"
click at [235, 349] on button "Use Required Qty" at bounding box center [219, 350] width 66 height 17
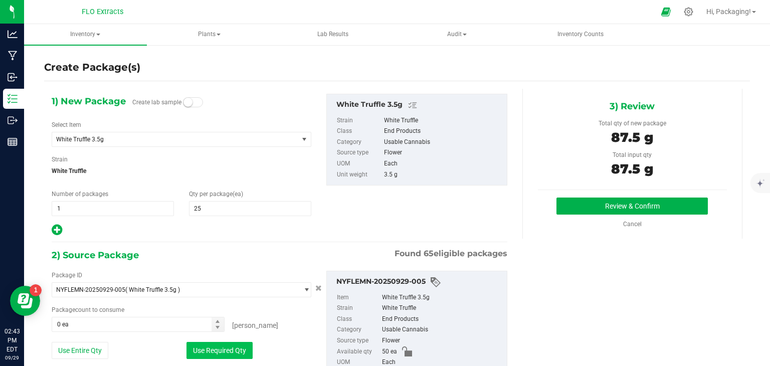
type input "25 ea"
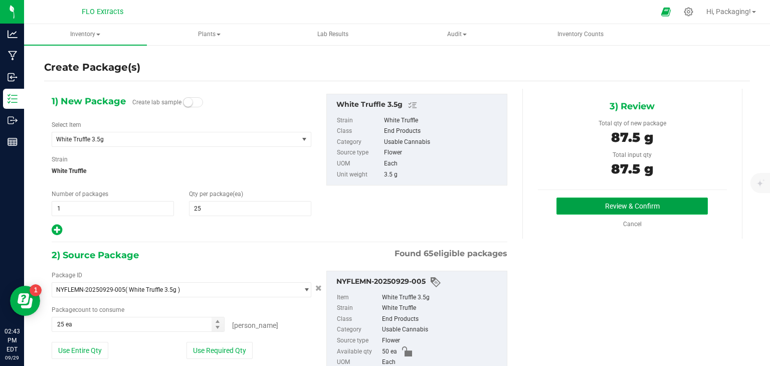
click at [607, 204] on button "Review & Confirm" at bounding box center [631, 205] width 151 height 17
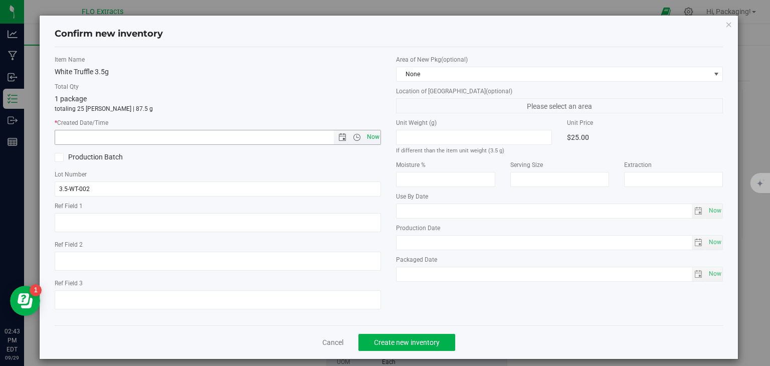
click at [370, 136] on span "Now" at bounding box center [372, 137] width 17 height 15
type input "9/29/2025 2:43 PM"
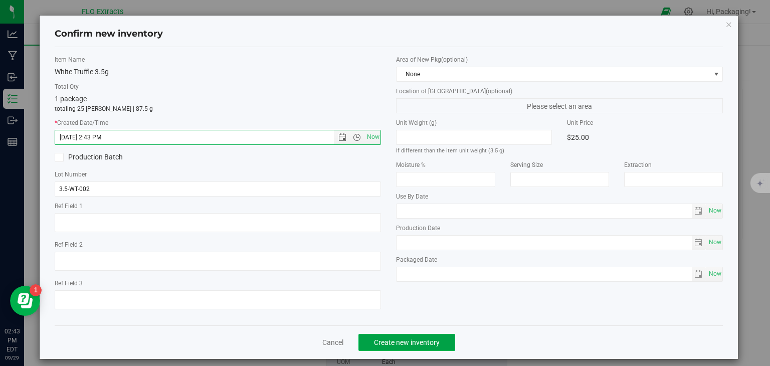
click at [407, 340] on span "Create new inventory" at bounding box center [407, 342] width 66 height 8
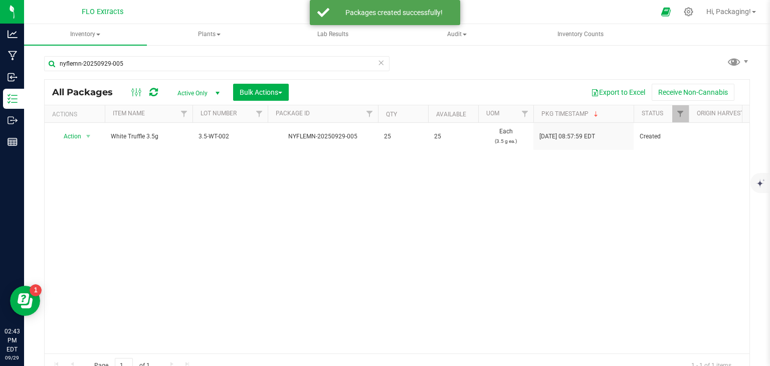
click at [377, 62] on icon at bounding box center [380, 62] width 7 height 12
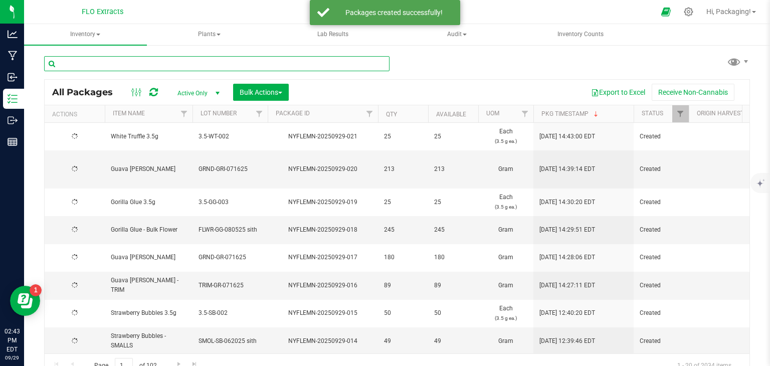
click at [172, 64] on input "text" at bounding box center [216, 63] width 345 height 15
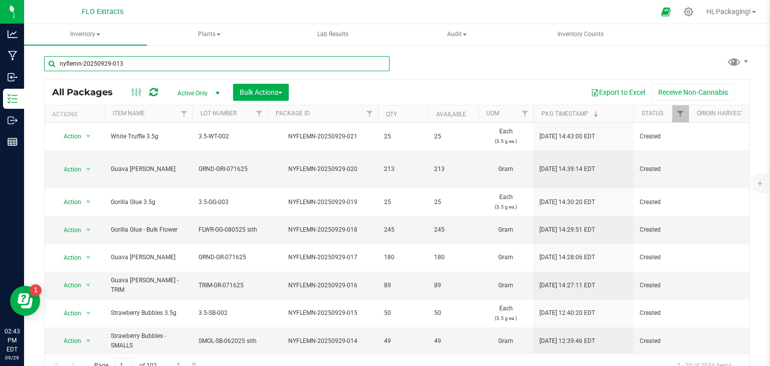
type input "nyflemn-20250929-013"
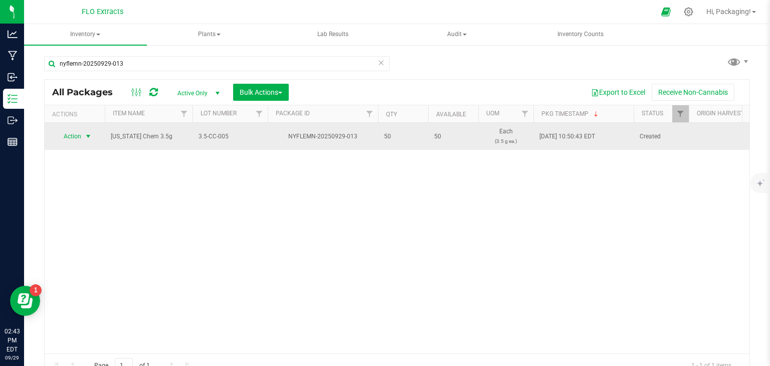
click at [68, 135] on span "Action" at bounding box center [68, 136] width 27 height 14
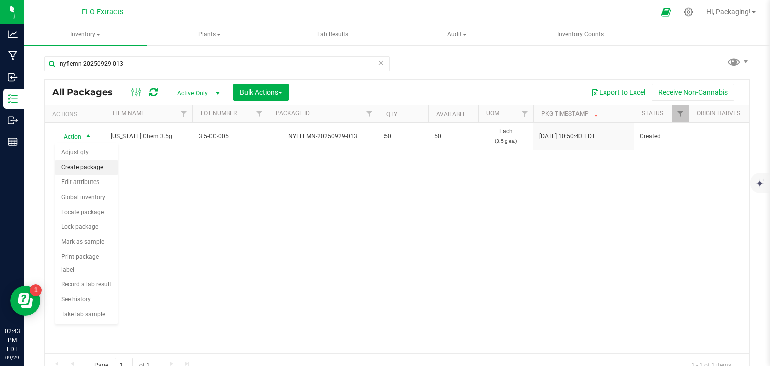
click at [86, 168] on li "Create package" at bounding box center [86, 167] width 63 height 15
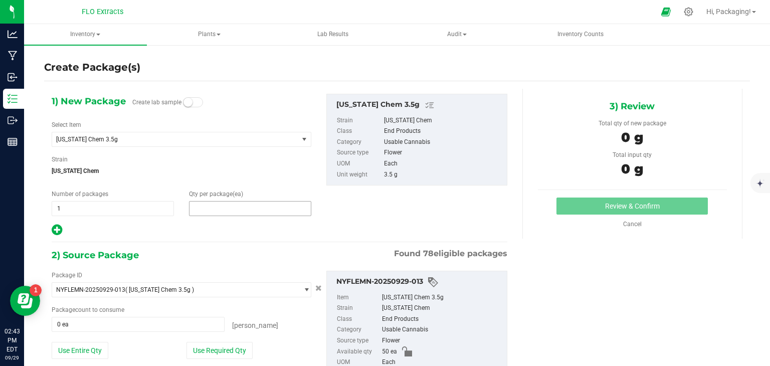
click at [205, 207] on span at bounding box center [250, 208] width 122 height 15
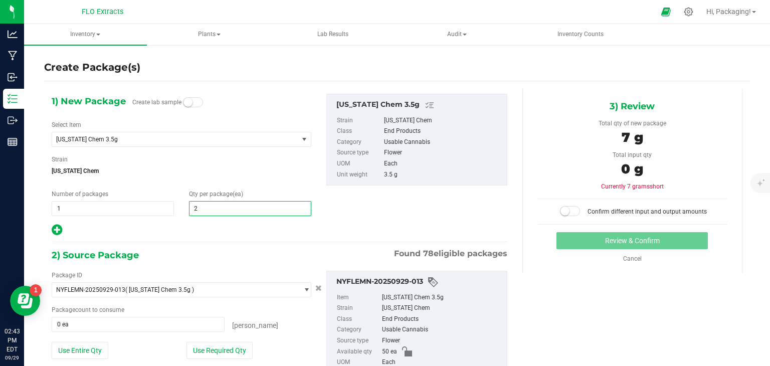
type input "25"
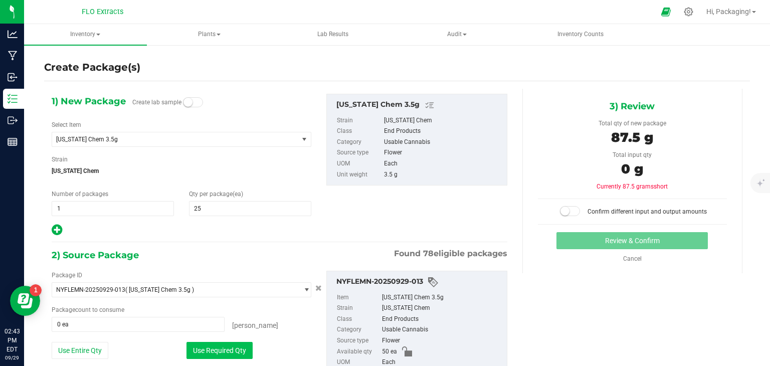
click at [228, 344] on button "Use Required Qty" at bounding box center [219, 350] width 66 height 17
type input "25 ea"
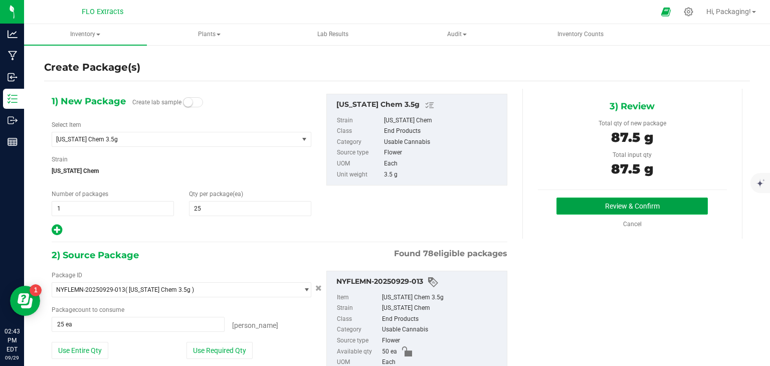
click at [603, 205] on button "Review & Confirm" at bounding box center [631, 205] width 151 height 17
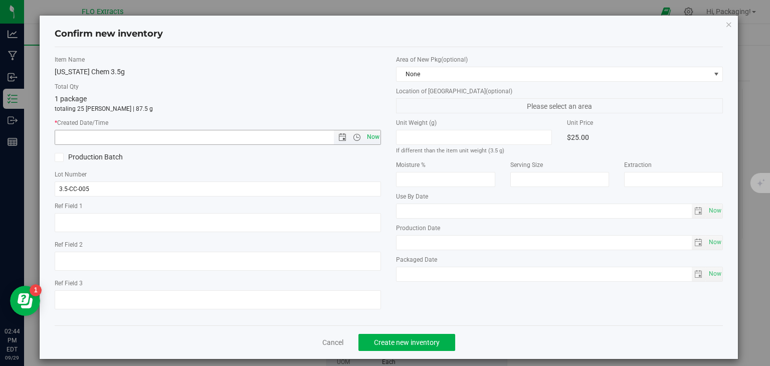
click at [364, 141] on span "Now" at bounding box center [372, 137] width 17 height 15
type input "9/29/2025 2:44 PM"
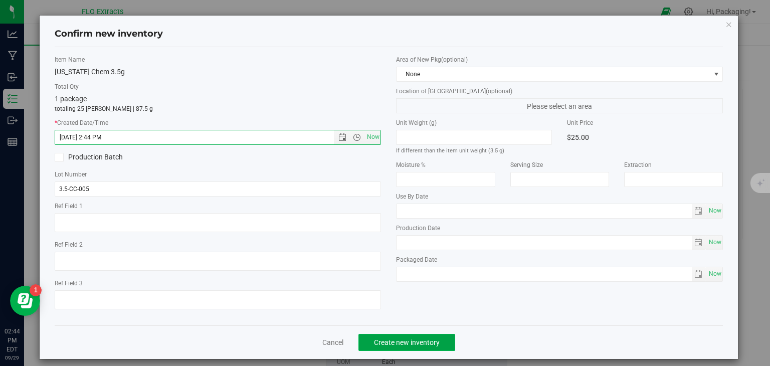
click at [427, 343] on span "Create new inventory" at bounding box center [407, 342] width 66 height 8
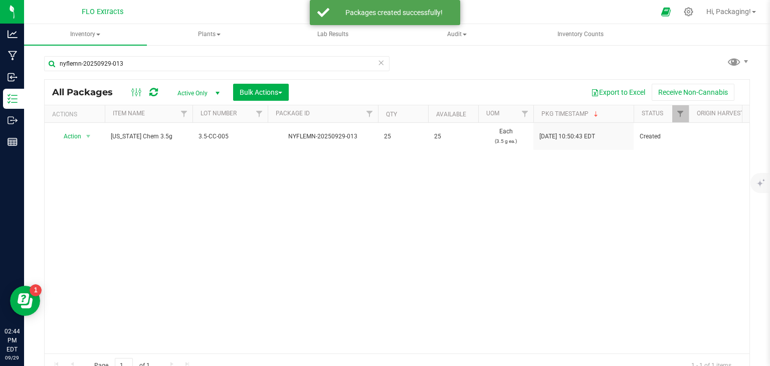
click at [378, 63] on icon at bounding box center [380, 62] width 7 height 12
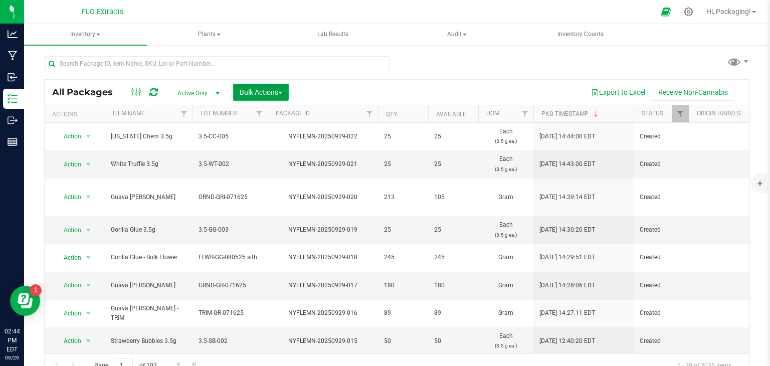
click at [259, 91] on span "Bulk Actions" at bounding box center [260, 92] width 43 height 8
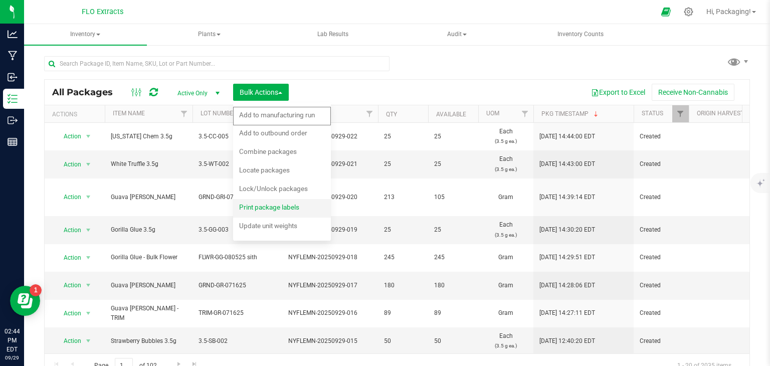
click at [263, 207] on span "Print package labels" at bounding box center [269, 207] width 60 height 8
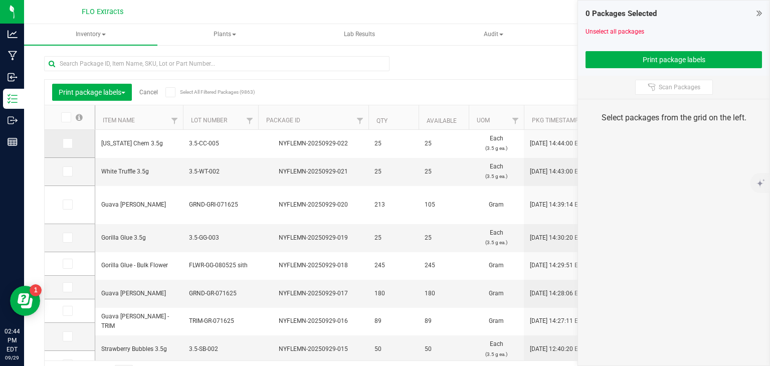
click at [66, 143] on icon at bounding box center [67, 143] width 7 height 0
click at [0, 0] on input "checkbox" at bounding box center [0, 0] width 0 height 0
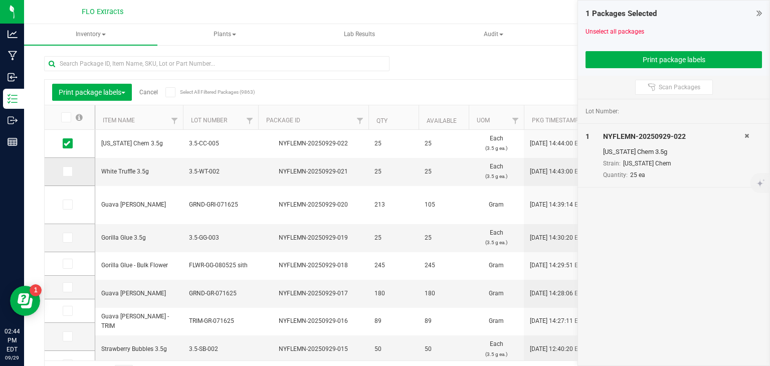
click at [66, 171] on icon at bounding box center [67, 171] width 7 height 0
click at [0, 0] on input "checkbox" at bounding box center [0, 0] width 0 height 0
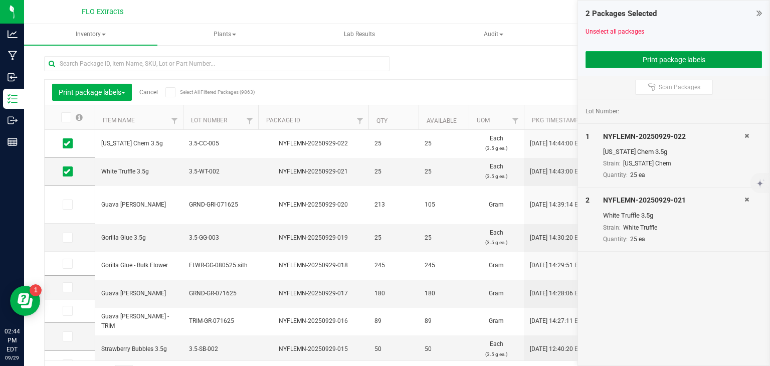
click at [636, 62] on button "Print package labels" at bounding box center [673, 59] width 176 height 17
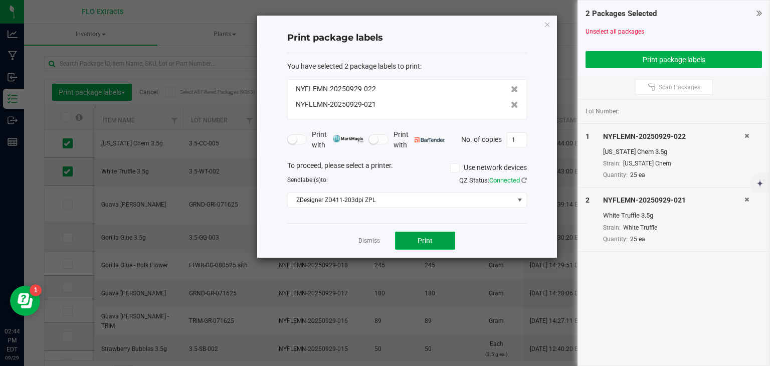
click at [442, 235] on button "Print" at bounding box center [425, 240] width 60 height 18
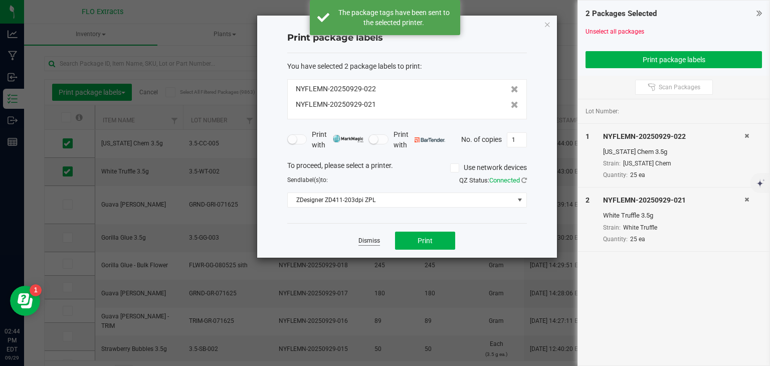
click at [374, 238] on link "Dismiss" at bounding box center [369, 240] width 22 height 9
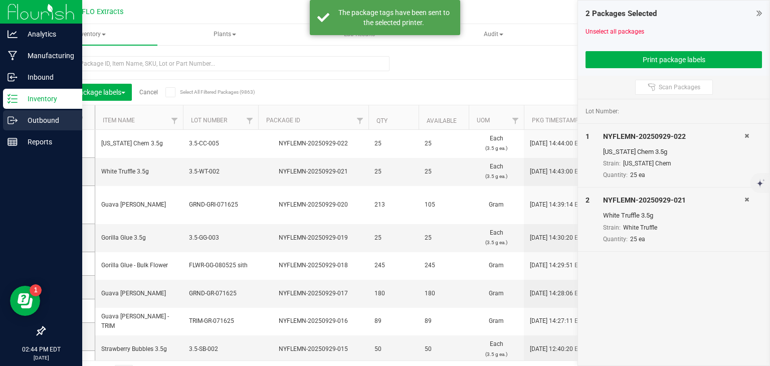
click at [21, 116] on p "Outbound" at bounding box center [48, 120] width 60 height 12
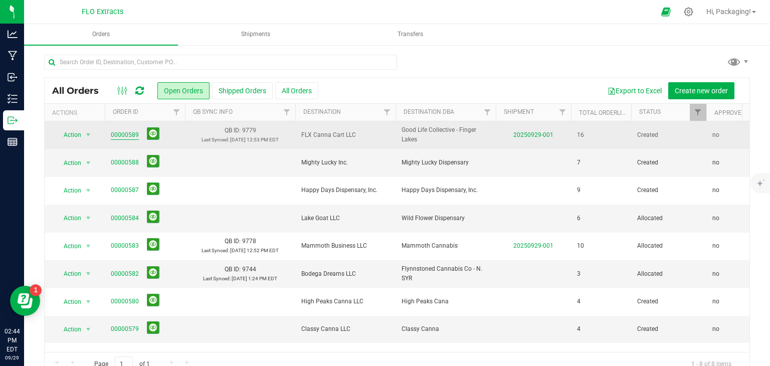
click at [121, 131] on link "00000589" at bounding box center [125, 135] width 28 height 10
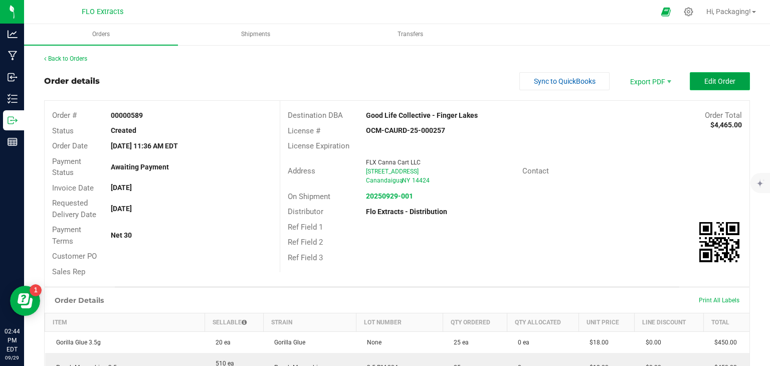
click at [697, 75] on button "Edit Order" at bounding box center [719, 81] width 60 height 18
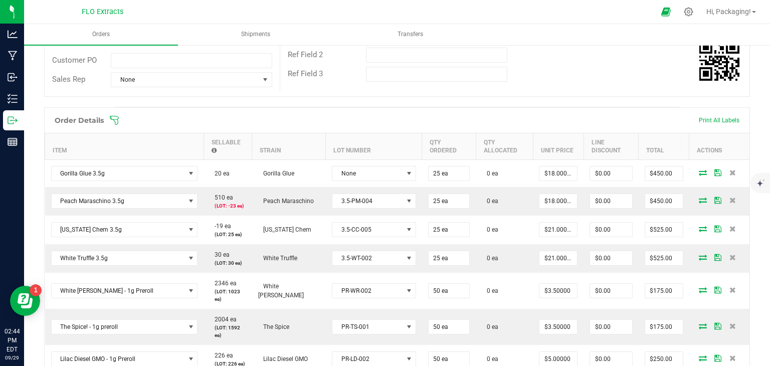
scroll to position [216, 0]
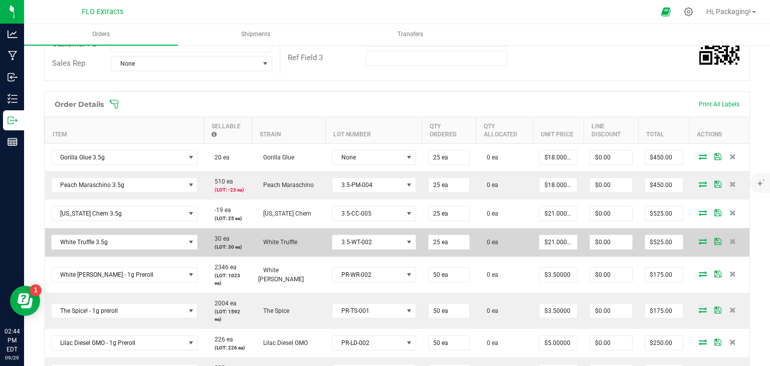
click at [698, 240] on icon at bounding box center [702, 241] width 8 height 6
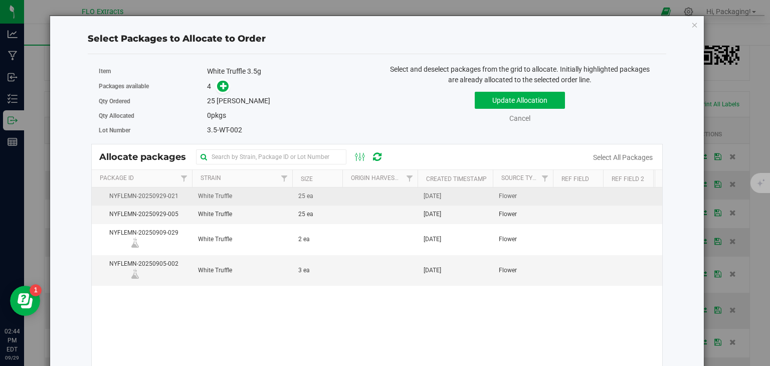
click at [441, 193] on span "[DATE]" at bounding box center [432, 196] width 18 height 10
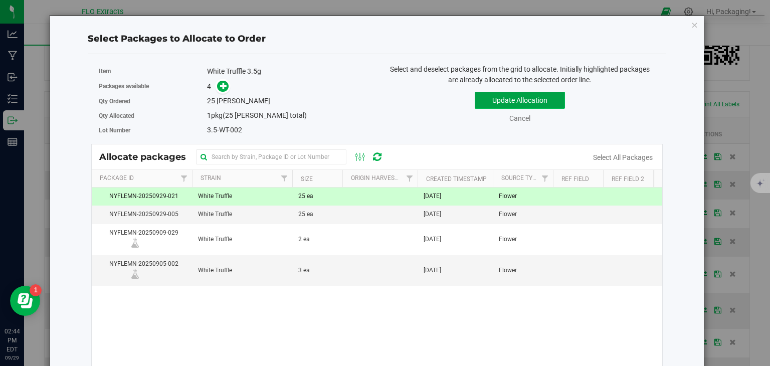
click at [516, 101] on button "Update Allocation" at bounding box center [519, 100] width 90 height 17
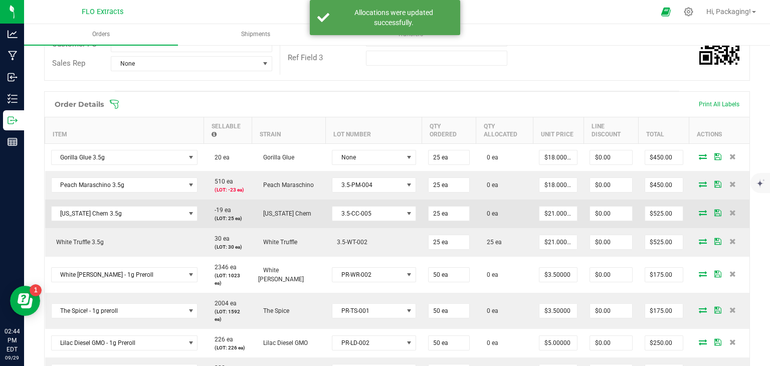
click at [698, 211] on icon at bounding box center [702, 212] width 8 height 6
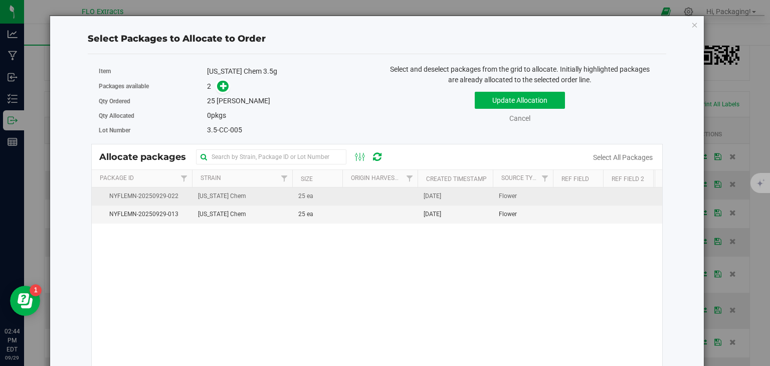
click at [437, 195] on span "[DATE]" at bounding box center [432, 196] width 18 height 10
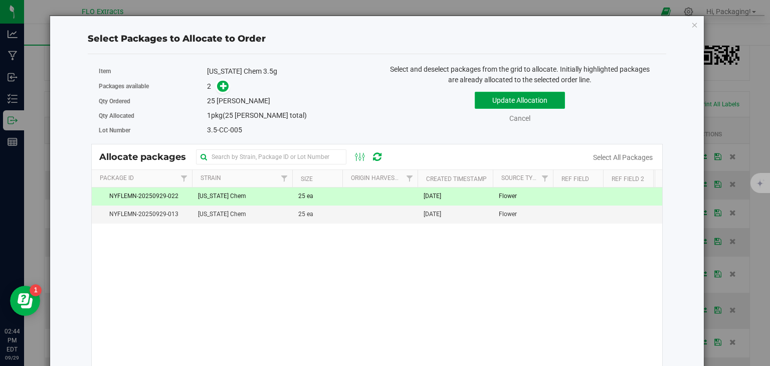
click at [529, 102] on button "Update Allocation" at bounding box center [519, 100] width 90 height 17
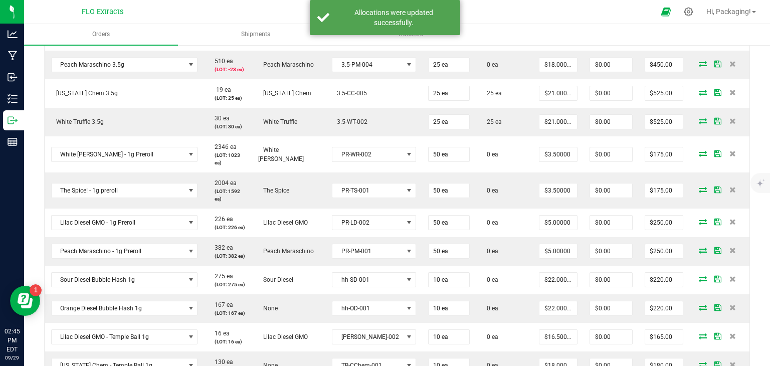
scroll to position [338, 0]
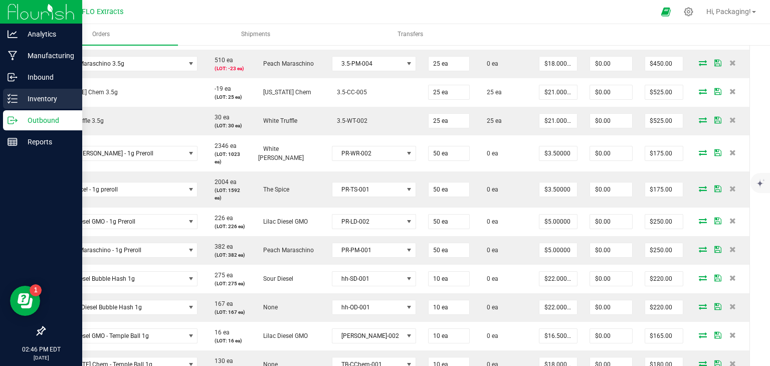
click at [48, 91] on div "Inventory" at bounding box center [42, 99] width 79 height 20
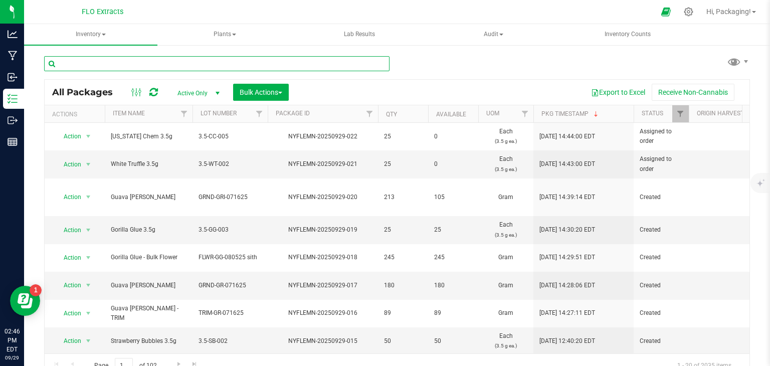
click at [163, 62] on input "text" at bounding box center [216, 63] width 345 height 15
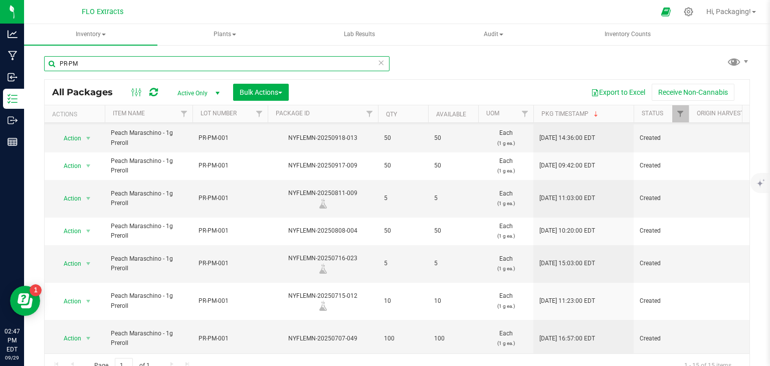
scroll to position [27, 0]
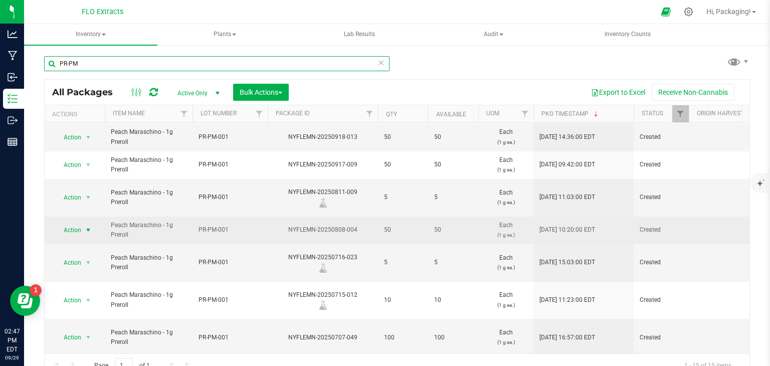
type input "PR-PM"
click at [74, 223] on span "Action" at bounding box center [68, 230] width 27 height 14
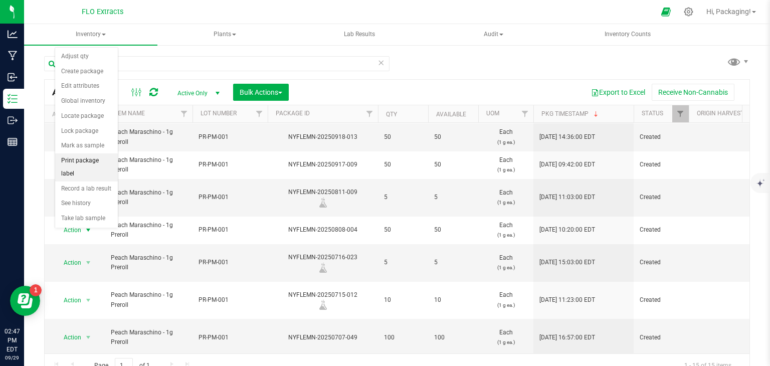
click at [110, 159] on li "Print package label" at bounding box center [86, 167] width 63 height 28
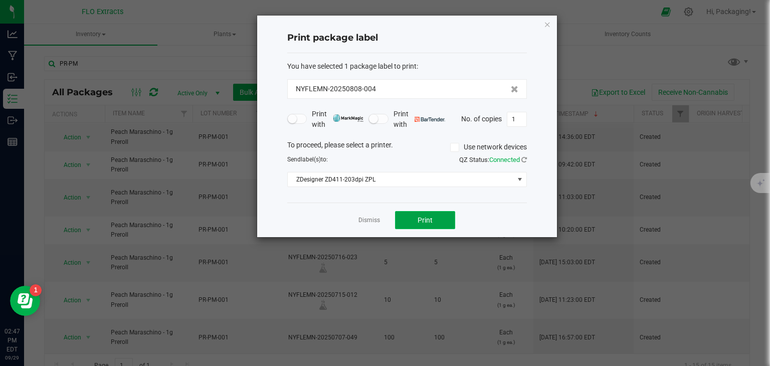
click at [424, 222] on span "Print" at bounding box center [424, 220] width 15 height 8
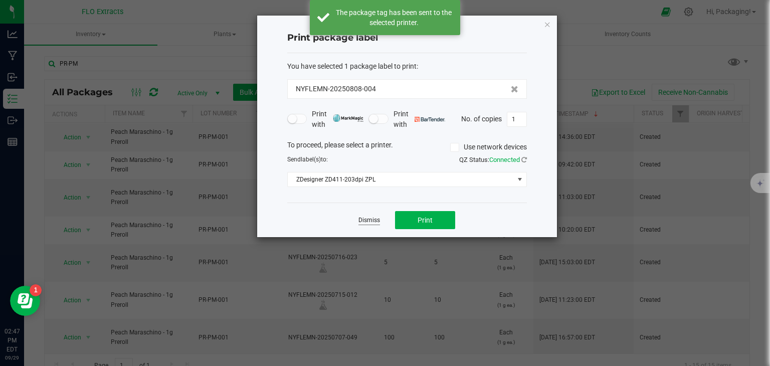
click at [367, 221] on link "Dismiss" at bounding box center [369, 220] width 22 height 9
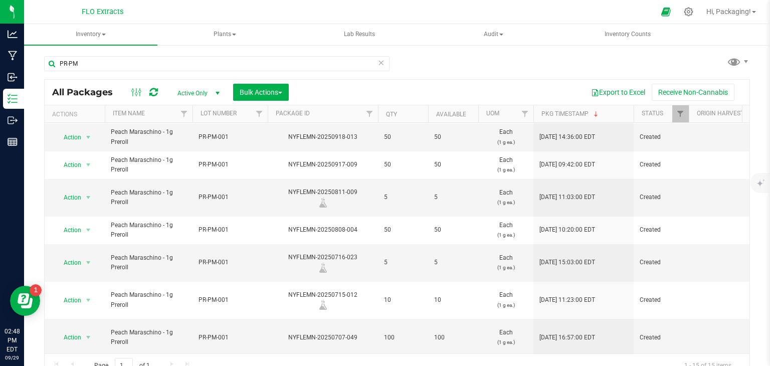
click at [377, 63] on icon at bounding box center [380, 62] width 7 height 12
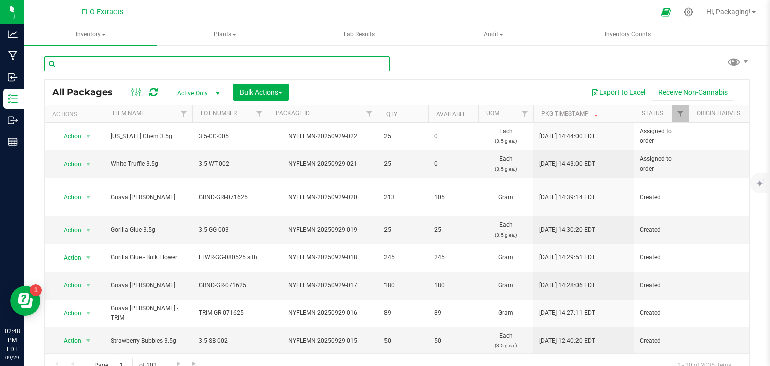
click at [164, 65] on input "text" at bounding box center [216, 63] width 345 height 15
type input "nyflemn-20250926-014"
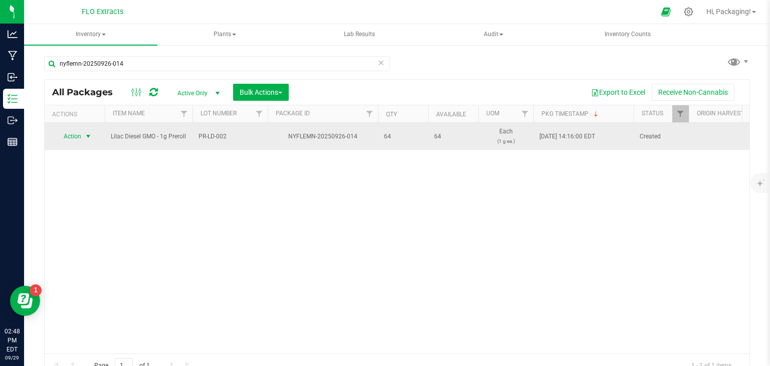
click at [72, 137] on span "Action" at bounding box center [68, 136] width 27 height 14
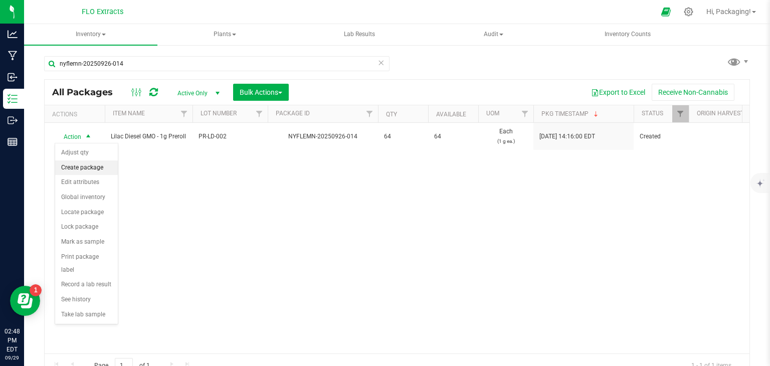
click at [93, 167] on li "Create package" at bounding box center [86, 167] width 63 height 15
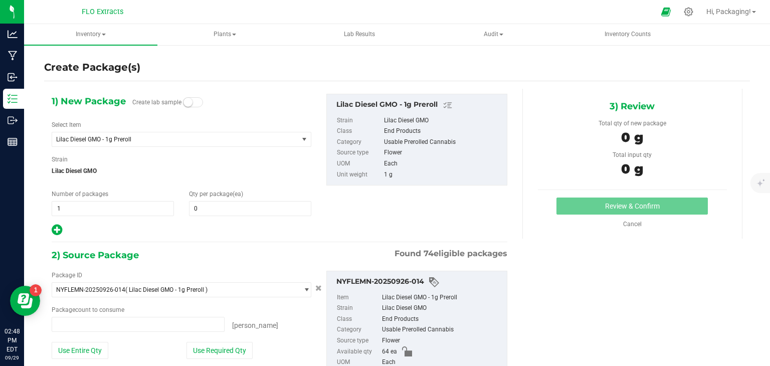
type input "0 ea"
click at [200, 206] on span at bounding box center [250, 208] width 122 height 15
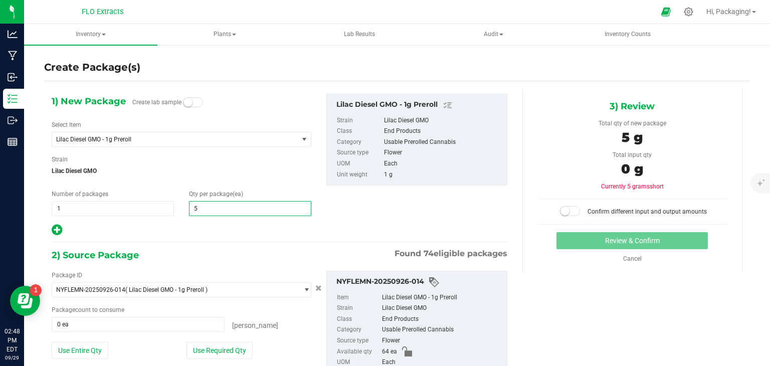
type input "50"
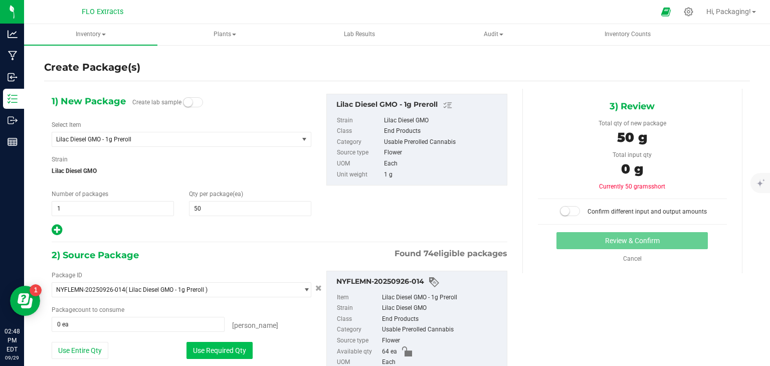
click at [214, 348] on button "Use Required Qty" at bounding box center [219, 350] width 66 height 17
type input "50 ea"
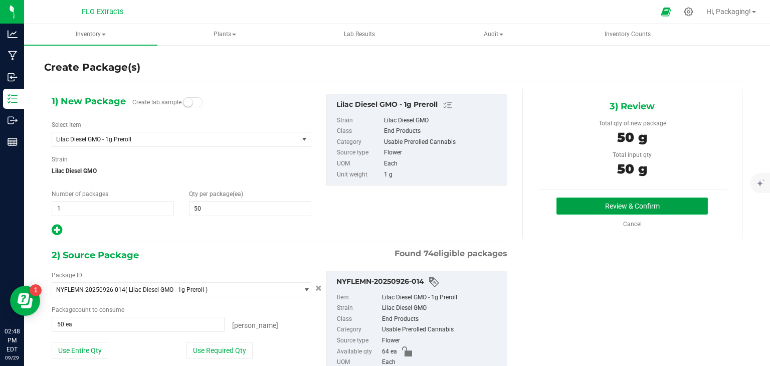
click at [610, 208] on button "Review & Confirm" at bounding box center [631, 205] width 151 height 17
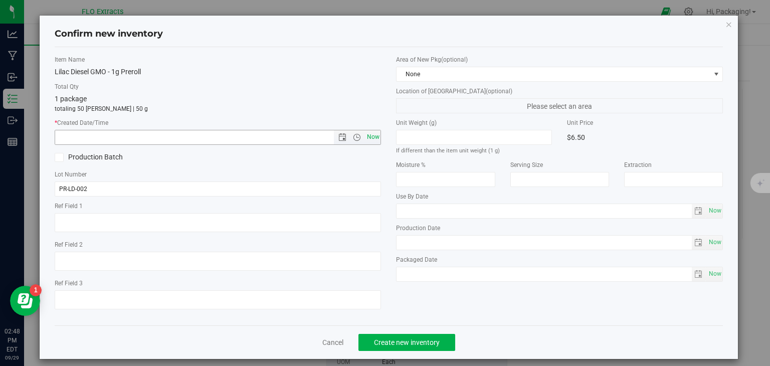
click at [370, 137] on span "Now" at bounding box center [372, 137] width 17 height 15
type input "9/29/2025 2:48 PM"
click at [433, 336] on button "Create new inventory" at bounding box center [406, 342] width 97 height 17
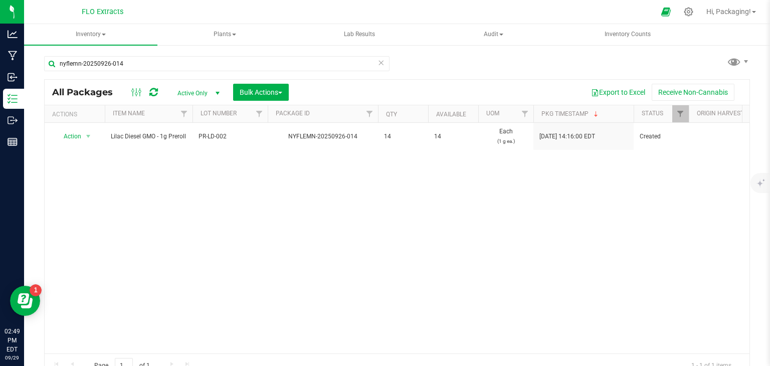
click at [378, 62] on icon at bounding box center [380, 62] width 7 height 12
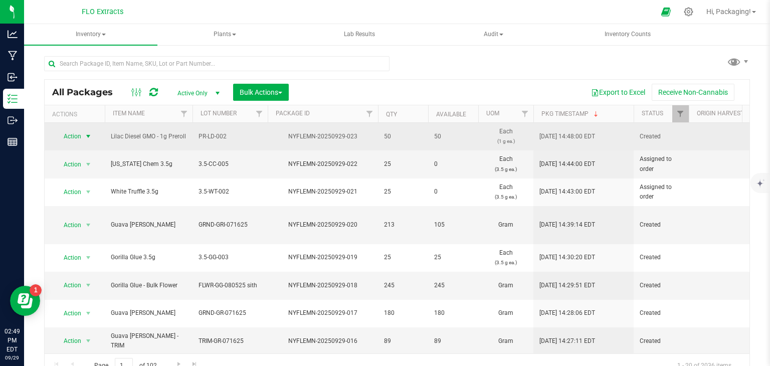
click at [74, 133] on span "Action" at bounding box center [68, 136] width 27 height 14
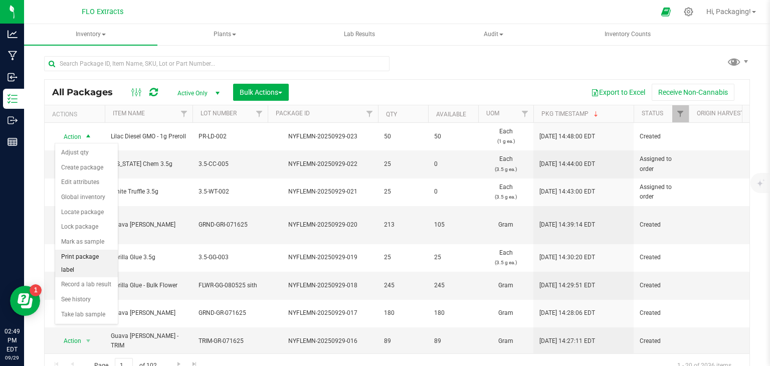
click at [108, 256] on li "Print package label" at bounding box center [86, 263] width 63 height 28
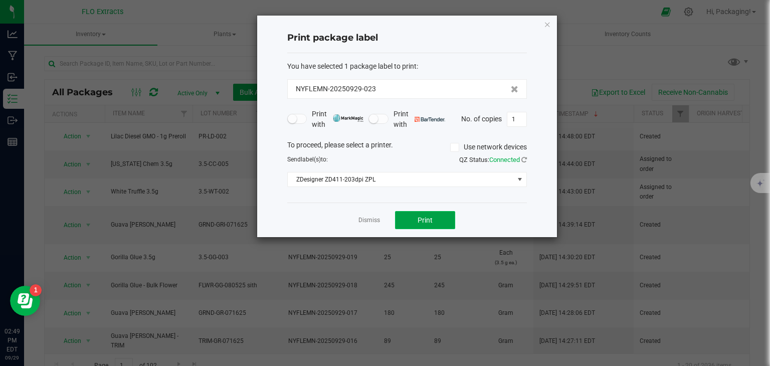
click at [410, 217] on button "Print" at bounding box center [425, 220] width 60 height 18
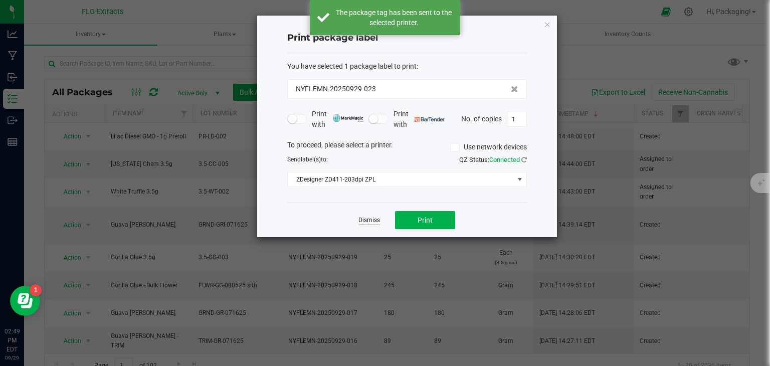
click at [372, 217] on link "Dismiss" at bounding box center [369, 220] width 22 height 9
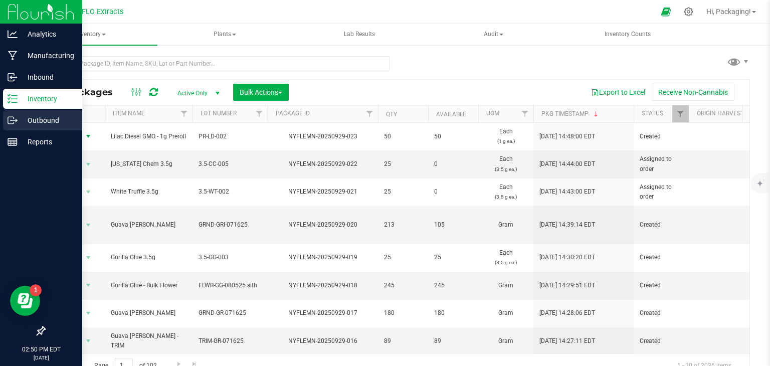
click at [11, 121] on circle at bounding box center [12, 121] width 2 height 2
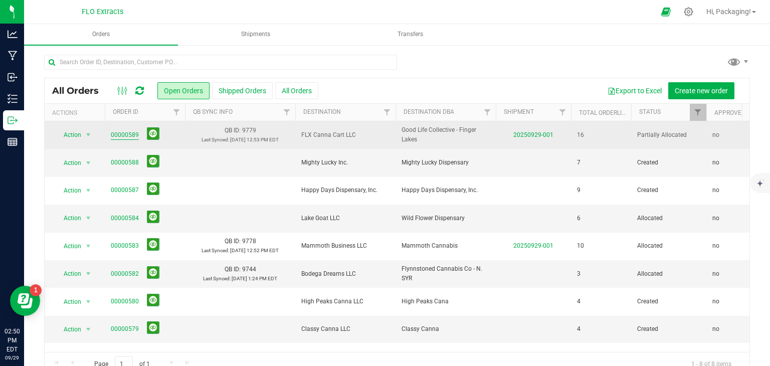
click at [128, 133] on link "00000589" at bounding box center [125, 135] width 28 height 10
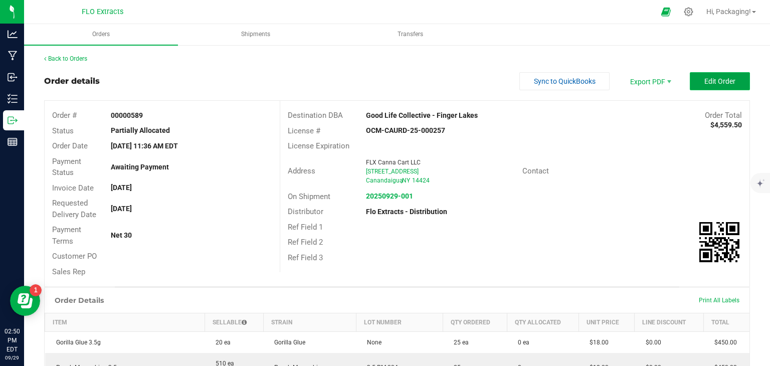
click at [710, 80] on span "Edit Order" at bounding box center [719, 81] width 31 height 8
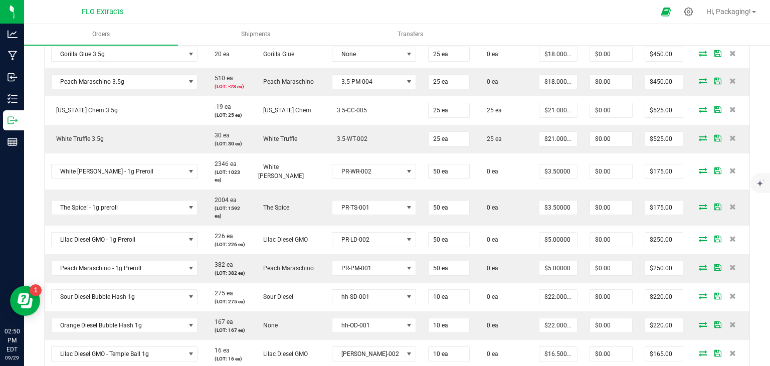
scroll to position [320, 0]
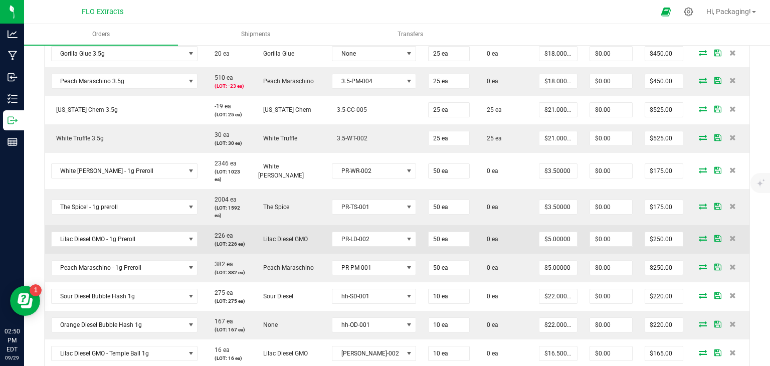
click at [698, 240] on icon at bounding box center [702, 238] width 8 height 6
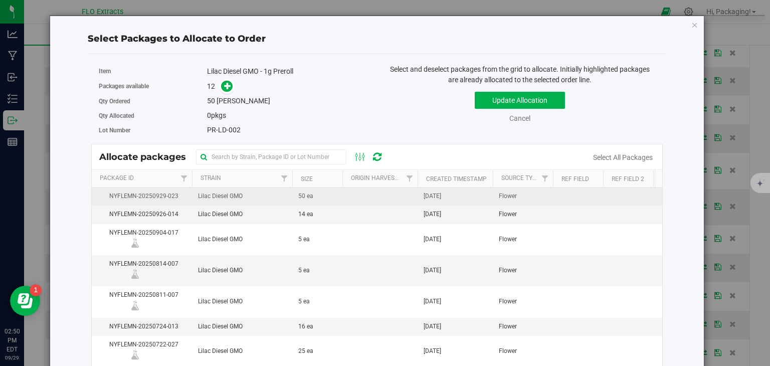
click at [465, 192] on td "[DATE]" at bounding box center [454, 196] width 75 height 18
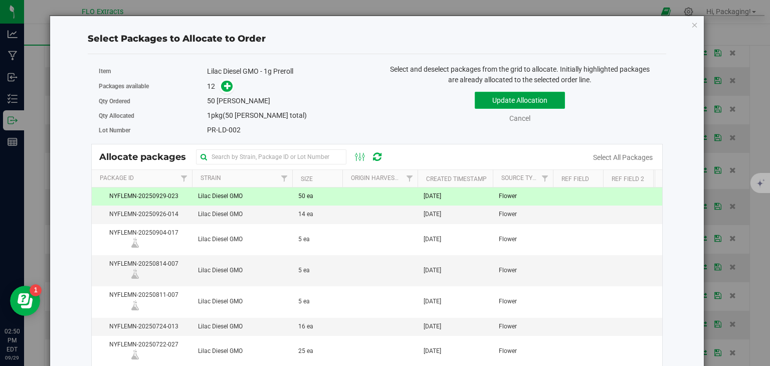
click at [529, 100] on button "Update Allocation" at bounding box center [519, 100] width 90 height 17
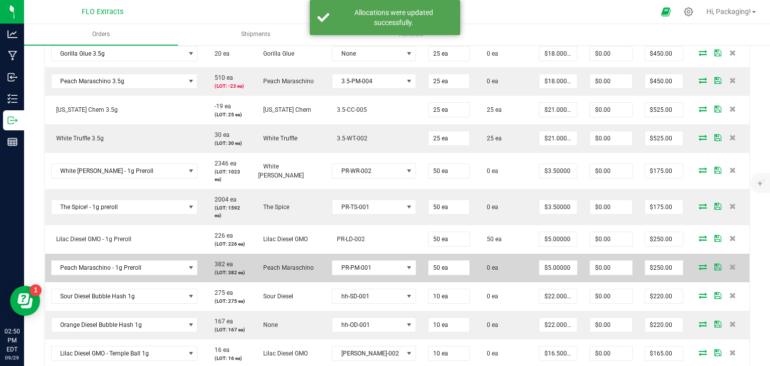
click at [698, 268] on icon at bounding box center [702, 267] width 8 height 6
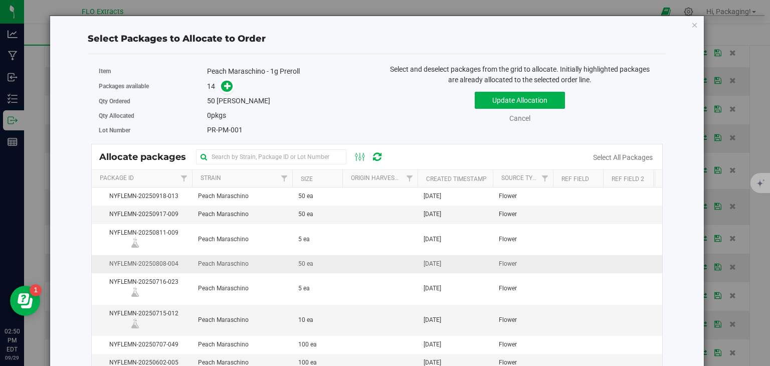
click at [441, 263] on span "Aug 8, 2025" at bounding box center [432, 264] width 18 height 10
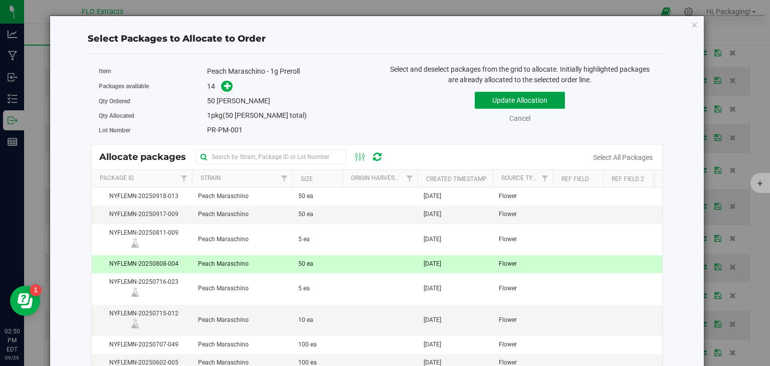
click at [539, 102] on button "Update Allocation" at bounding box center [519, 100] width 90 height 17
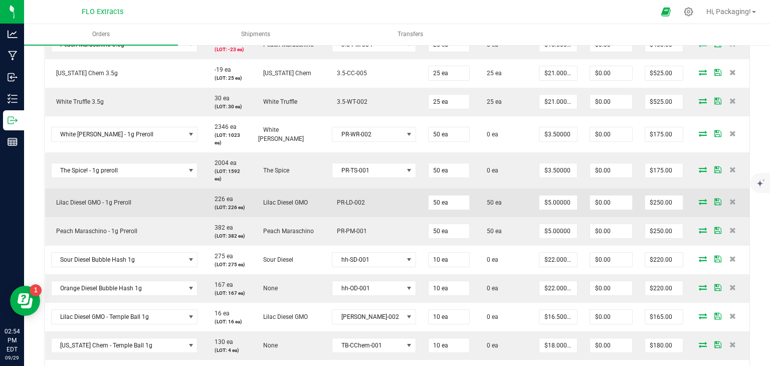
scroll to position [344, 0]
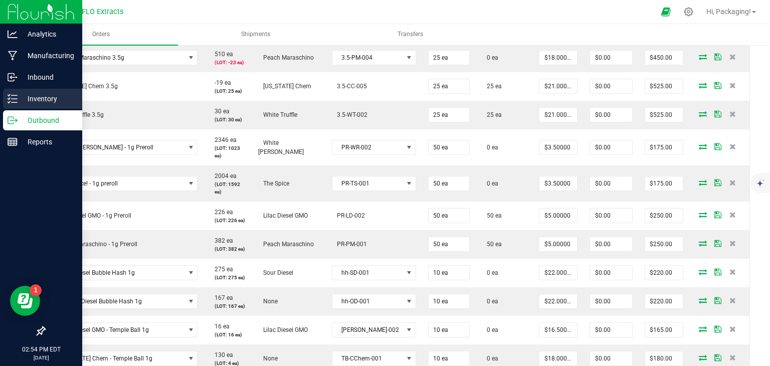
click at [32, 99] on p "Inventory" at bounding box center [48, 99] width 60 height 12
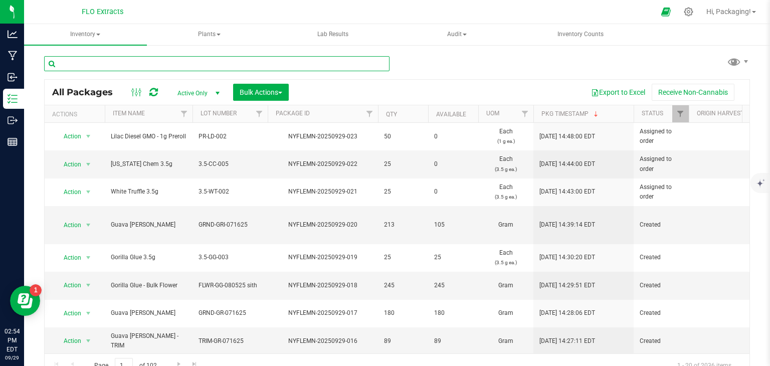
click at [144, 64] on input "text" at bounding box center [216, 63] width 345 height 15
type input "nyflemn-20250731-002"
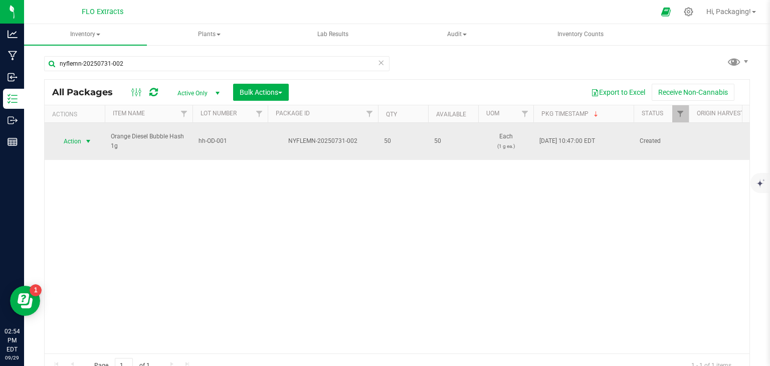
click at [69, 135] on span "Action" at bounding box center [68, 141] width 27 height 14
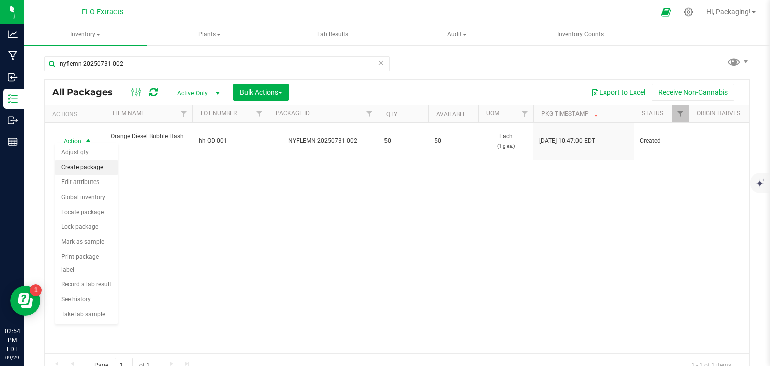
click at [85, 163] on li "Create package" at bounding box center [86, 167] width 63 height 15
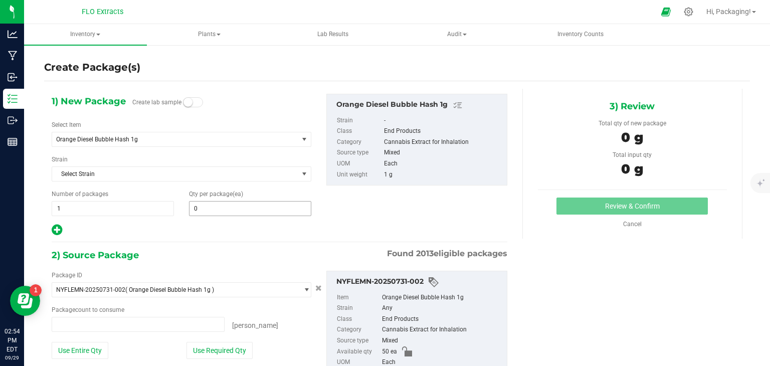
type input "0 ea"
click at [202, 207] on span at bounding box center [250, 208] width 122 height 15
type input "5"
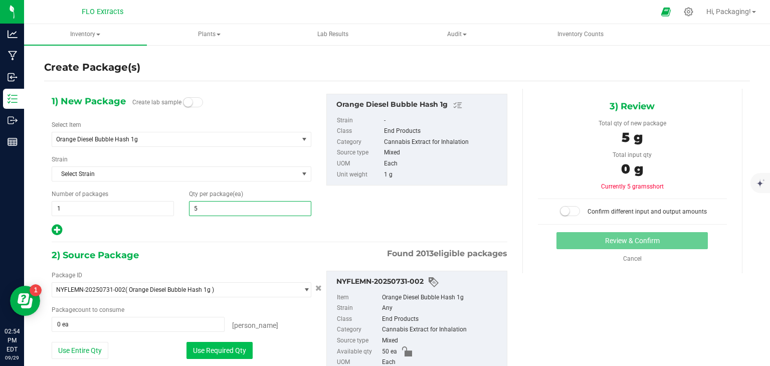
type input "5"
click at [226, 349] on button "Use Required Qty" at bounding box center [219, 350] width 66 height 17
type input "5 ea"
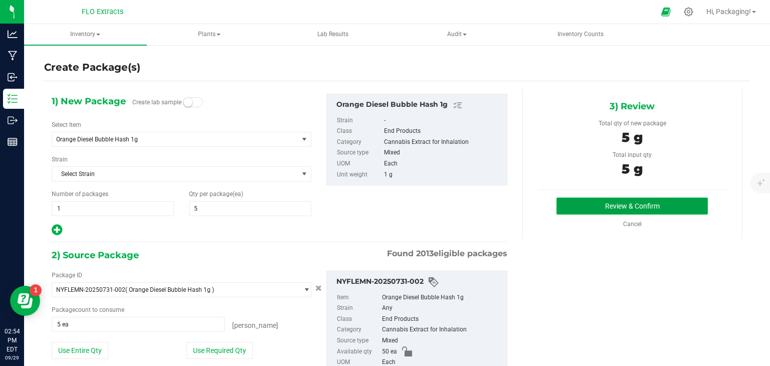
click at [631, 200] on button "Review & Confirm" at bounding box center [631, 205] width 151 height 17
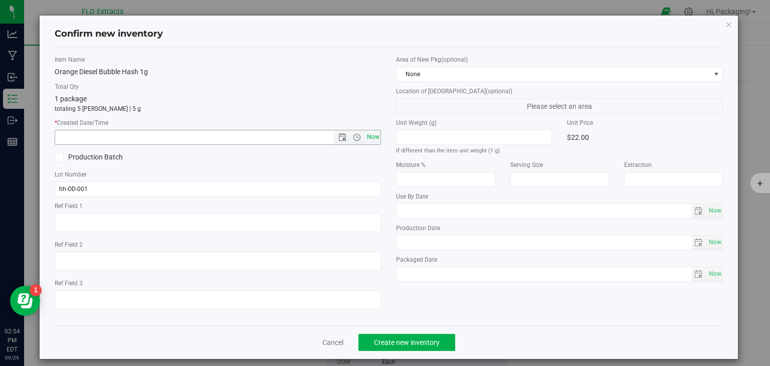
click at [365, 138] on span "Now" at bounding box center [372, 137] width 17 height 15
type input "9/29/2025 2:54 PM"
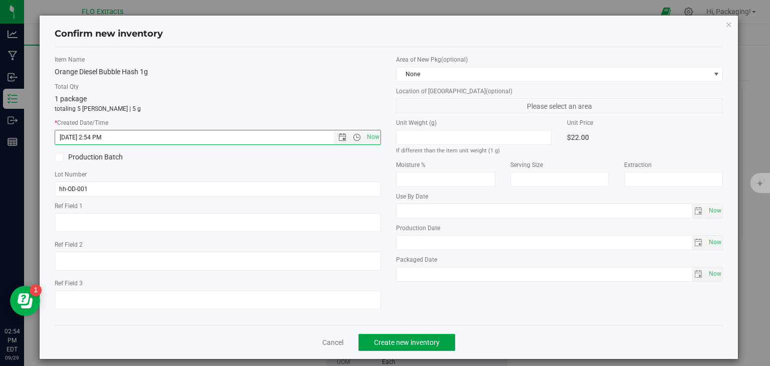
click at [386, 343] on span "Create new inventory" at bounding box center [407, 342] width 66 height 8
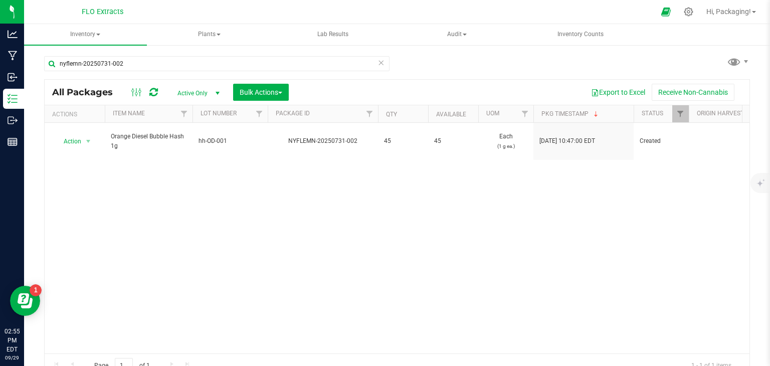
click at [377, 64] on icon at bounding box center [380, 62] width 7 height 12
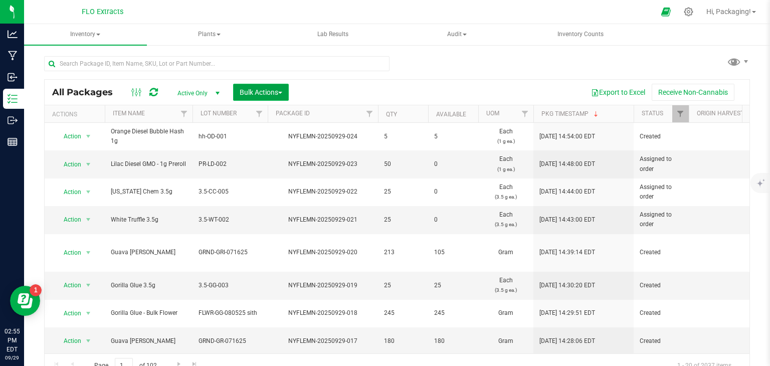
click at [266, 94] on span "Bulk Actions" at bounding box center [260, 92] width 43 height 8
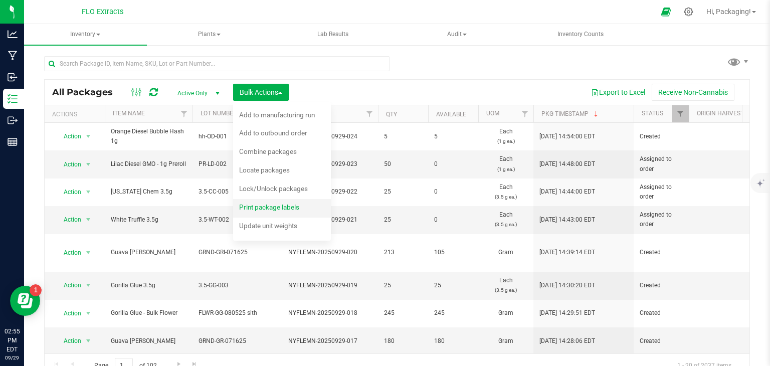
click at [289, 205] on span "Print package labels" at bounding box center [269, 207] width 60 height 8
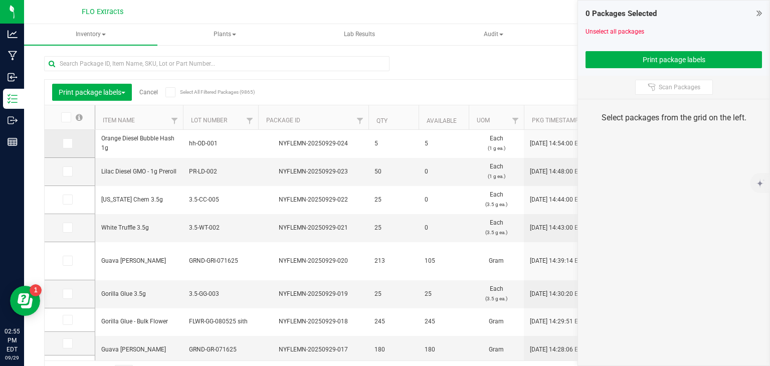
click at [65, 147] on span at bounding box center [68, 143] width 10 height 10
click at [0, 0] on input "checkbox" at bounding box center [0, 0] width 0 height 0
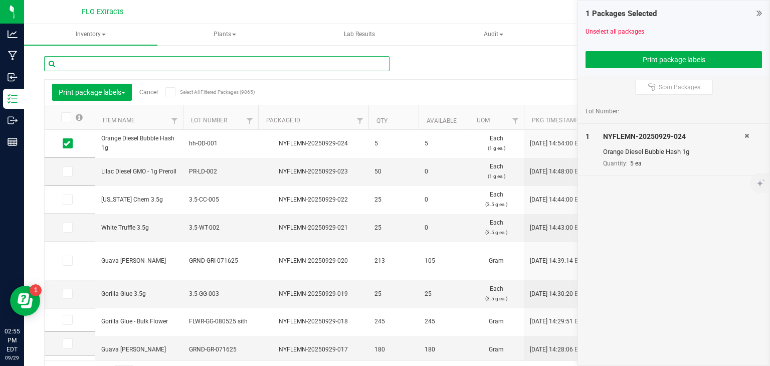
click at [130, 61] on input "text" at bounding box center [216, 63] width 345 height 15
type input "nyflemn-20250731-003"
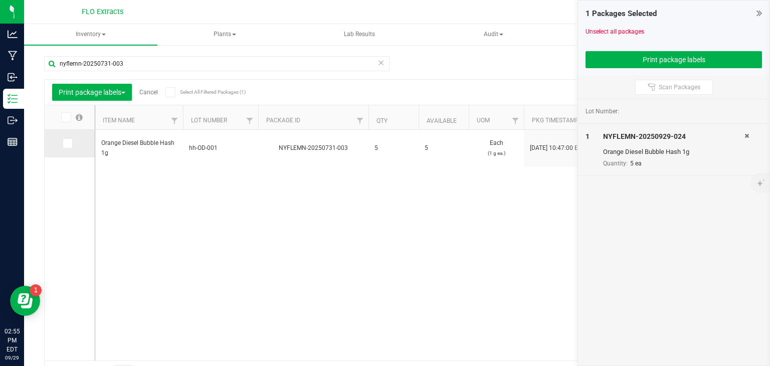
click at [71, 145] on span at bounding box center [68, 143] width 10 height 10
click at [0, 0] on input "checkbox" at bounding box center [0, 0] width 0 height 0
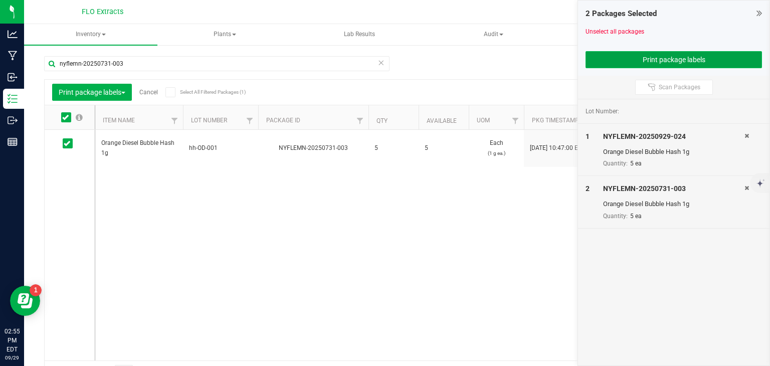
click at [646, 60] on button "Print package labels" at bounding box center [673, 59] width 176 height 17
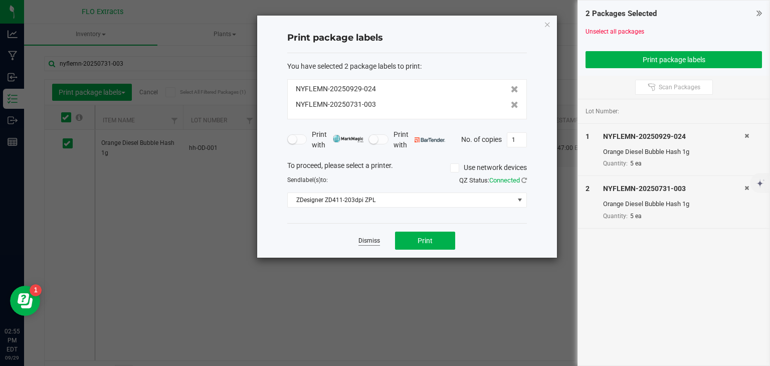
click at [376, 237] on link "Dismiss" at bounding box center [369, 240] width 22 height 9
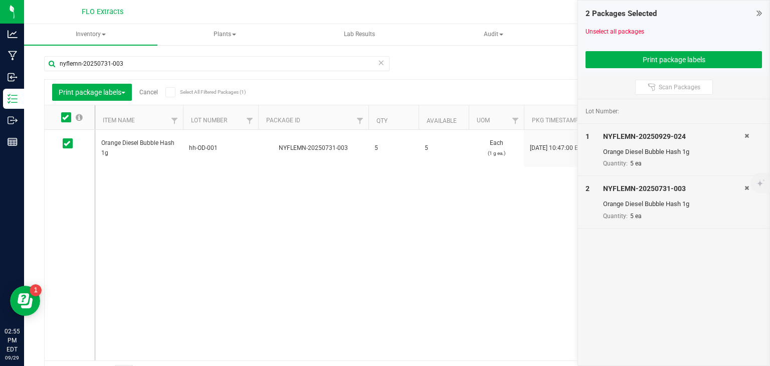
click at [150, 91] on link "Cancel" at bounding box center [148, 92] width 19 height 7
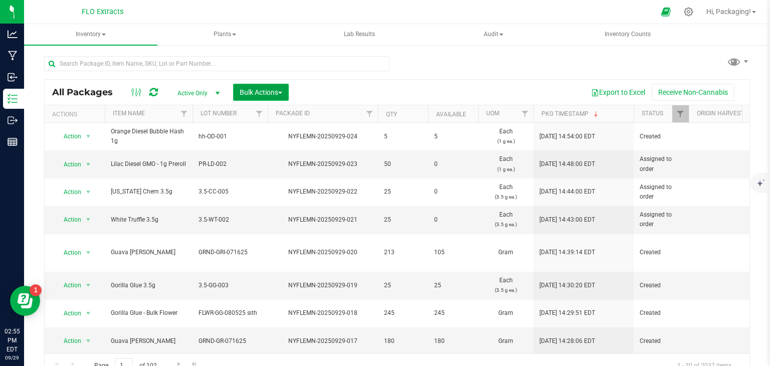
click at [247, 93] on span "Bulk Actions" at bounding box center [260, 92] width 43 height 8
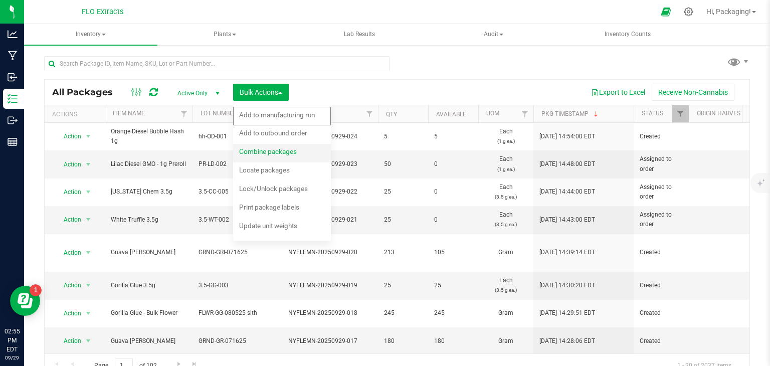
click at [288, 153] on span "Combine packages" at bounding box center [268, 151] width 58 height 8
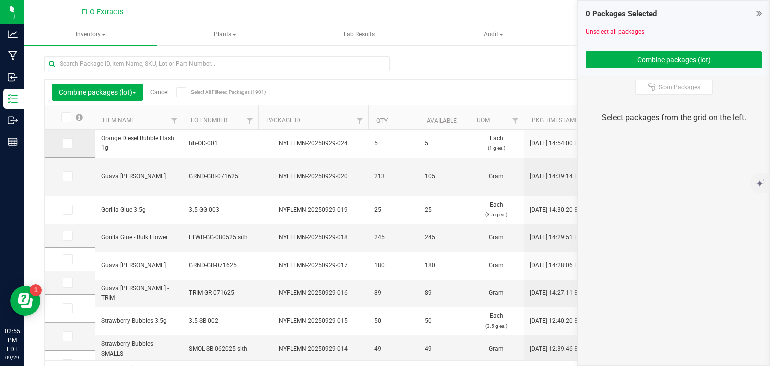
click at [67, 143] on icon at bounding box center [67, 143] width 7 height 0
click at [0, 0] on input "checkbox" at bounding box center [0, 0] width 0 height 0
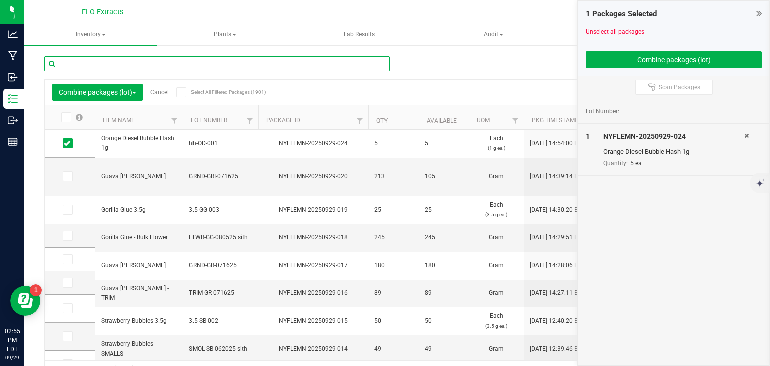
click at [153, 64] on input "text" at bounding box center [216, 63] width 345 height 15
type input "nyflemn-20250731-003"
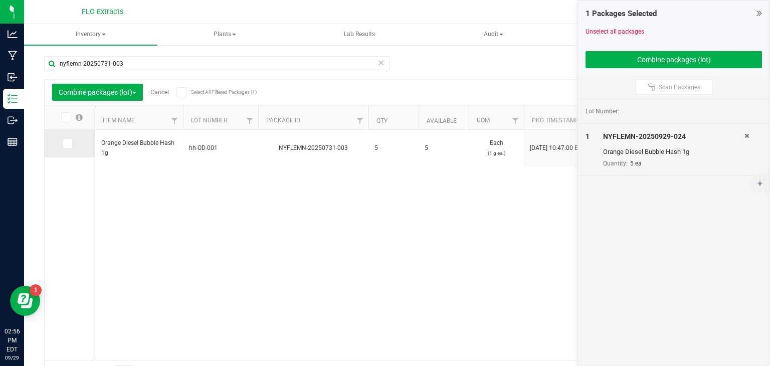
click at [69, 143] on icon at bounding box center [67, 143] width 7 height 0
click at [0, 0] on input "checkbox" at bounding box center [0, 0] width 0 height 0
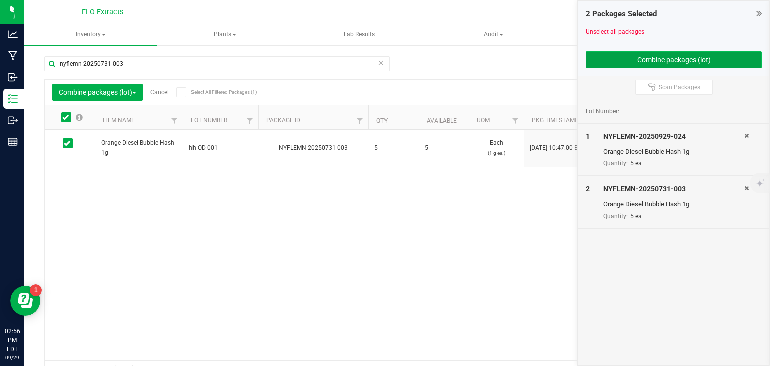
click at [639, 62] on button "Combine packages (lot)" at bounding box center [673, 59] width 176 height 17
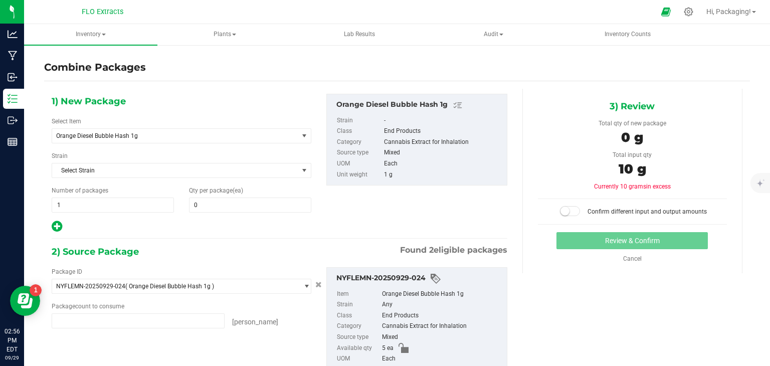
type input "5 ea"
click at [218, 201] on span at bounding box center [250, 204] width 122 height 15
type input "10"
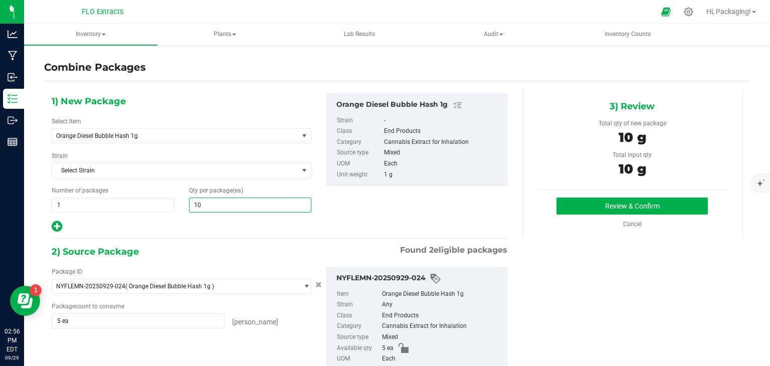
type input "10"
click at [257, 343] on div "Package ID NYFLEMN-20250929-024 ( Orange Diesel Bubble Hash 1g ) NYFLEMN-202507…" at bounding box center [279, 329] width 470 height 140
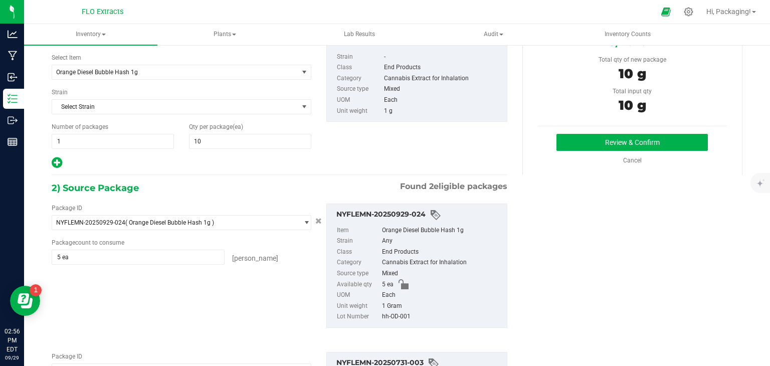
scroll to position [64, 0]
click at [635, 137] on button "Review & Confirm" at bounding box center [631, 142] width 151 height 17
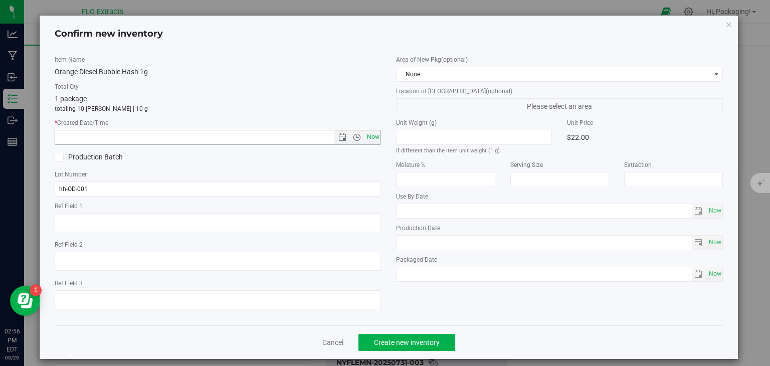
click at [368, 135] on span "Now" at bounding box center [372, 137] width 17 height 15
type input "9/29/2025 2:56 PM"
click at [407, 340] on span "Create new inventory" at bounding box center [407, 342] width 66 height 8
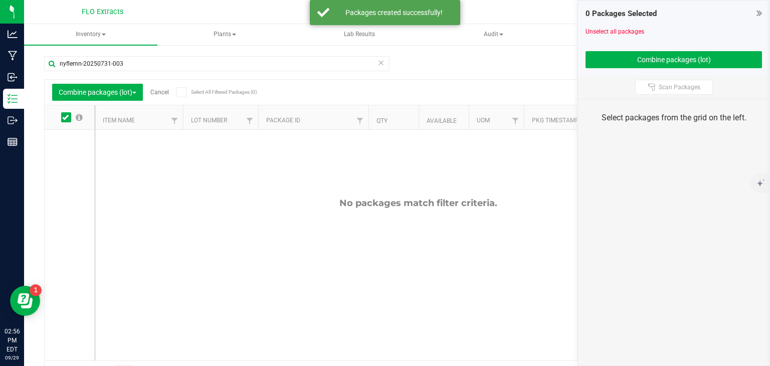
click at [163, 93] on link "Cancel" at bounding box center [159, 92] width 19 height 7
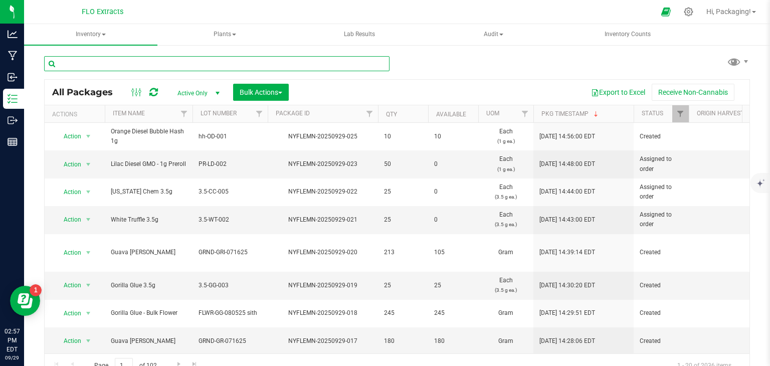
click at [166, 61] on input "text" at bounding box center [216, 63] width 345 height 15
type input "nyflemn-20250807-003"
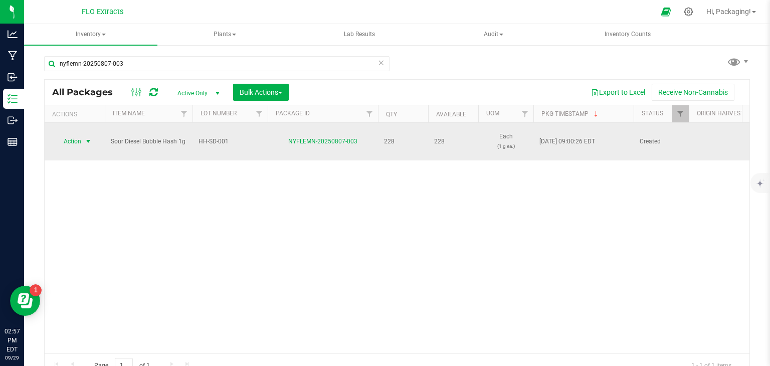
click at [72, 141] on span "Action" at bounding box center [68, 141] width 27 height 14
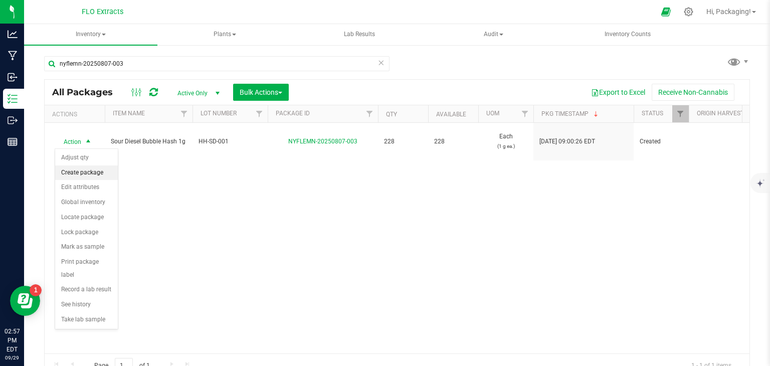
click at [91, 170] on li "Create package" at bounding box center [86, 172] width 63 height 15
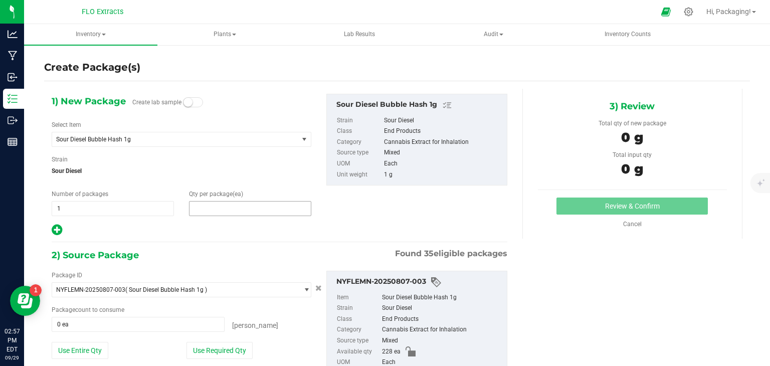
click at [200, 203] on span at bounding box center [250, 208] width 122 height 15
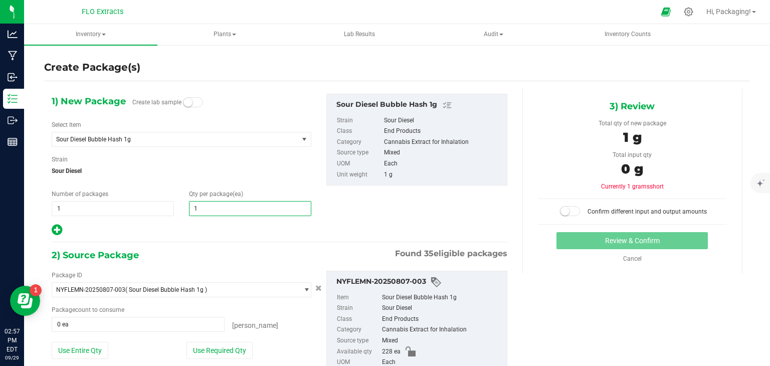
type input "10"
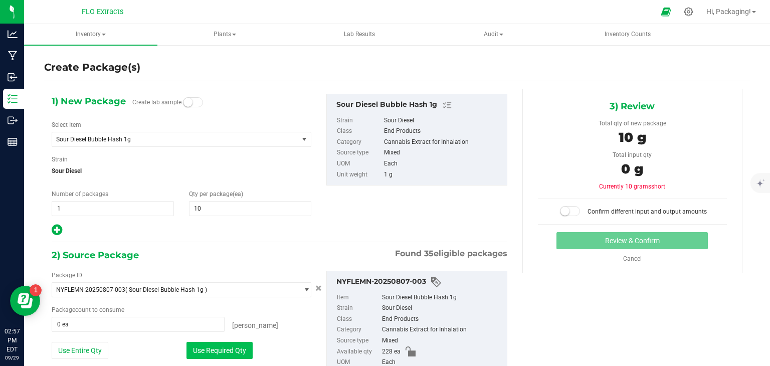
click at [233, 348] on button "Use Required Qty" at bounding box center [219, 350] width 66 height 17
type input "10 ea"
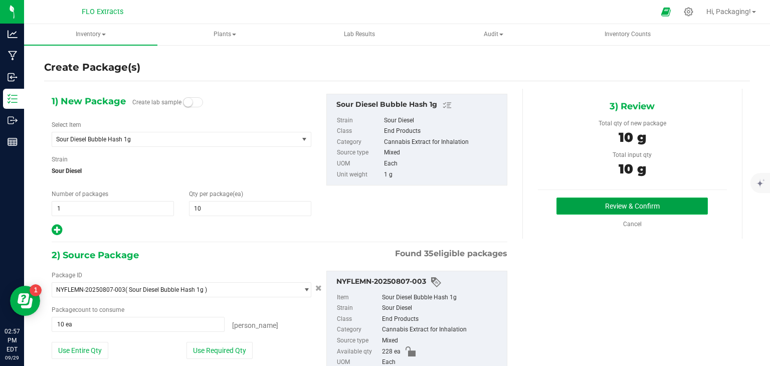
click at [568, 204] on button "Review & Confirm" at bounding box center [631, 205] width 151 height 17
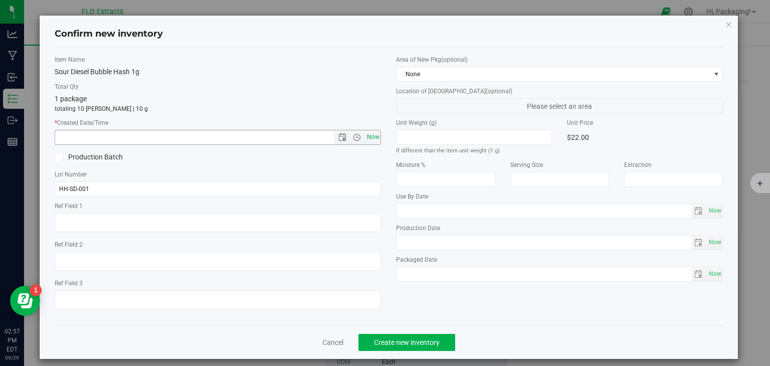
click at [373, 139] on span "Now" at bounding box center [372, 137] width 17 height 15
type input "9/29/2025 2:57 PM"
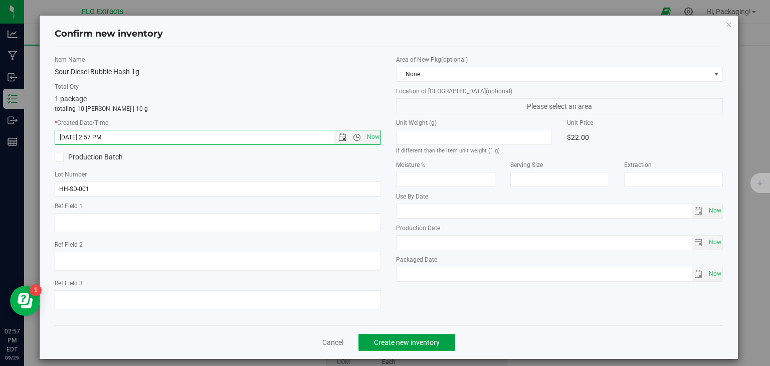
click at [425, 341] on span "Create new inventory" at bounding box center [407, 342] width 66 height 8
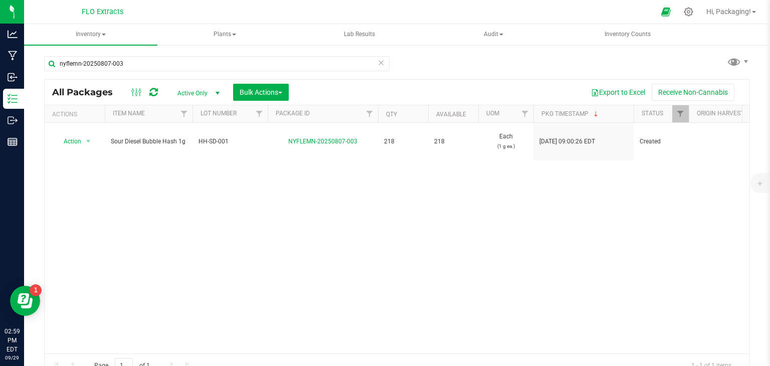
click at [378, 61] on icon at bounding box center [380, 62] width 7 height 12
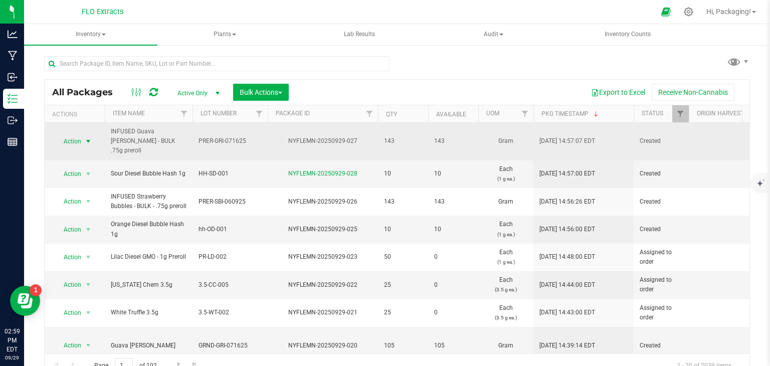
click at [78, 134] on span "Action" at bounding box center [68, 141] width 27 height 14
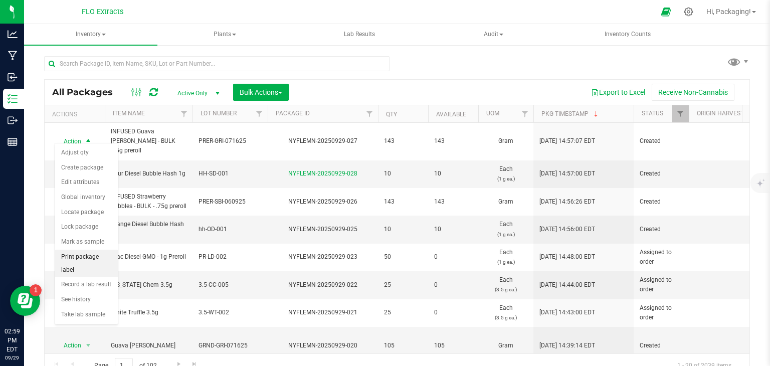
click at [76, 253] on li "Print package label" at bounding box center [86, 263] width 63 height 28
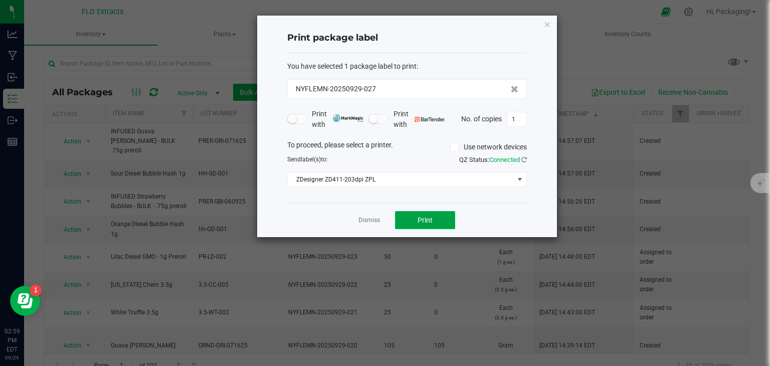
click at [413, 213] on button "Print" at bounding box center [425, 220] width 60 height 18
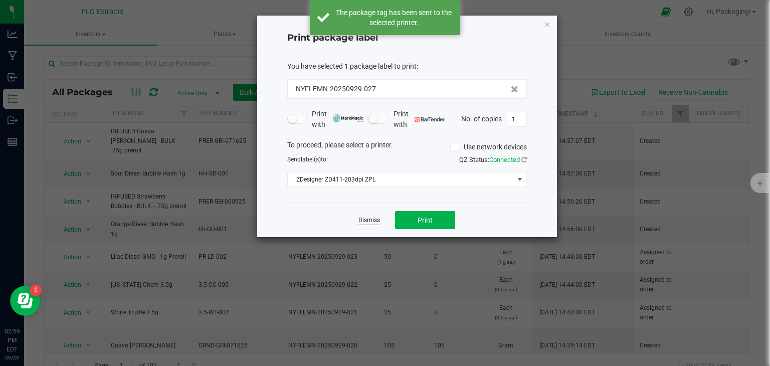
click at [373, 217] on link "Dismiss" at bounding box center [369, 220] width 22 height 9
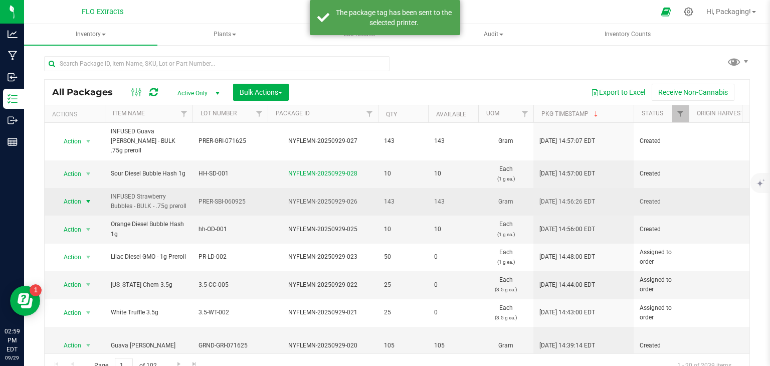
click at [82, 194] on span "select" at bounding box center [88, 201] width 13 height 14
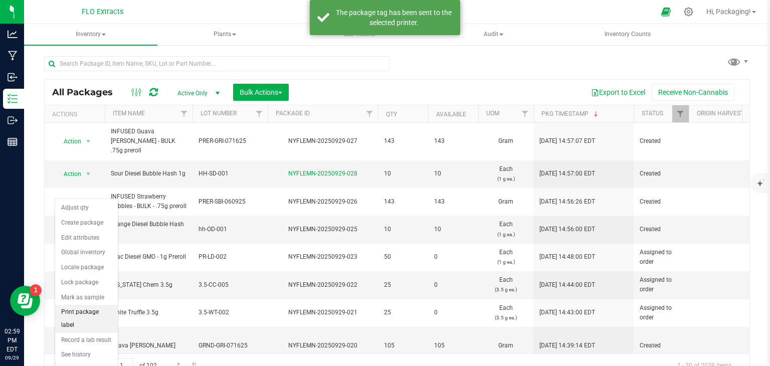
click at [85, 310] on li "Print package label" at bounding box center [86, 319] width 63 height 28
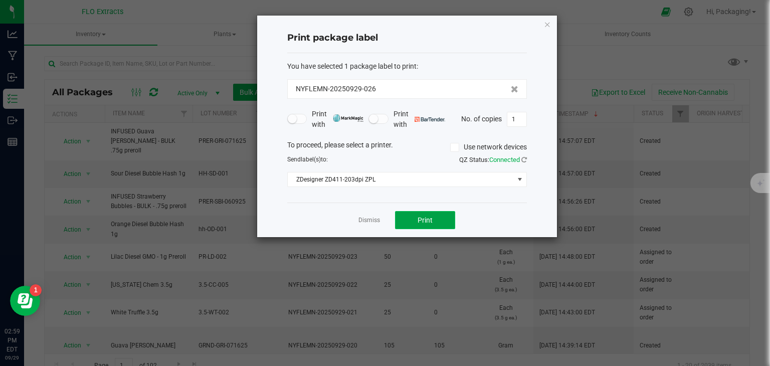
click at [425, 220] on span "Print" at bounding box center [424, 220] width 15 height 8
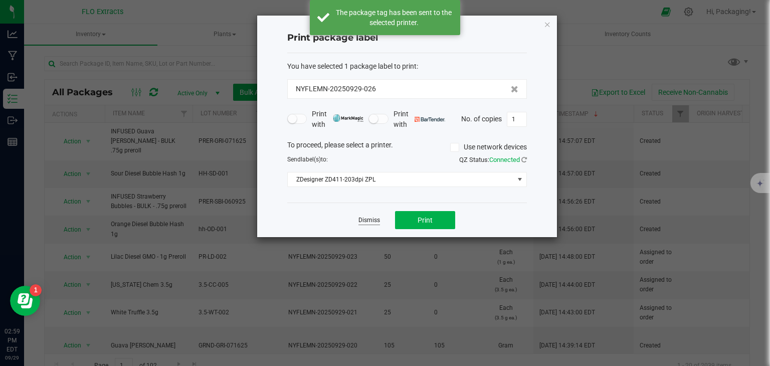
click at [375, 219] on link "Dismiss" at bounding box center [369, 220] width 22 height 9
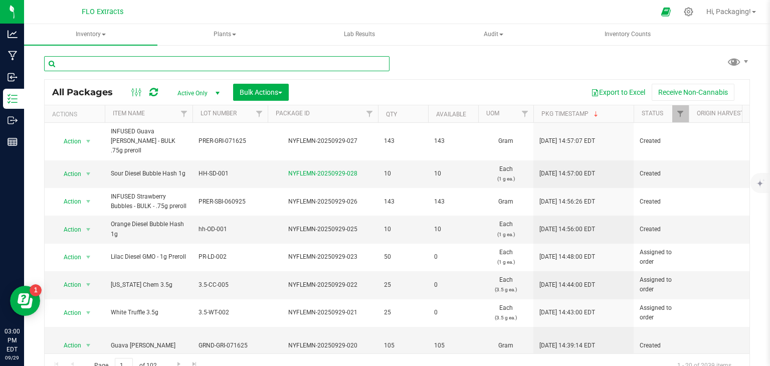
click at [184, 63] on input "text" at bounding box center [216, 63] width 345 height 15
type input "nyflemn-20250918-001"
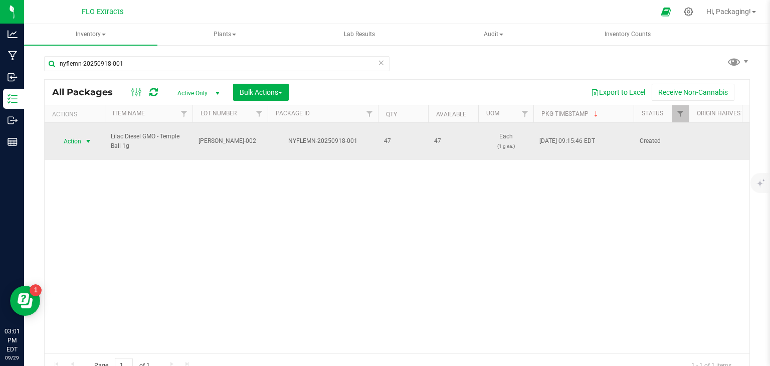
click at [70, 135] on span "Action" at bounding box center [68, 141] width 27 height 14
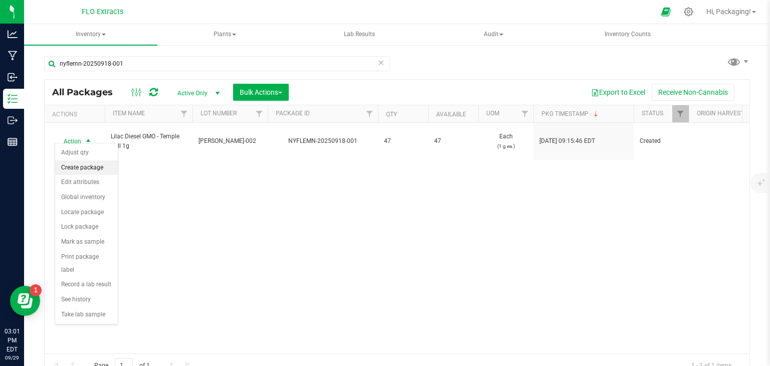
click at [102, 165] on li "Create package" at bounding box center [86, 167] width 63 height 15
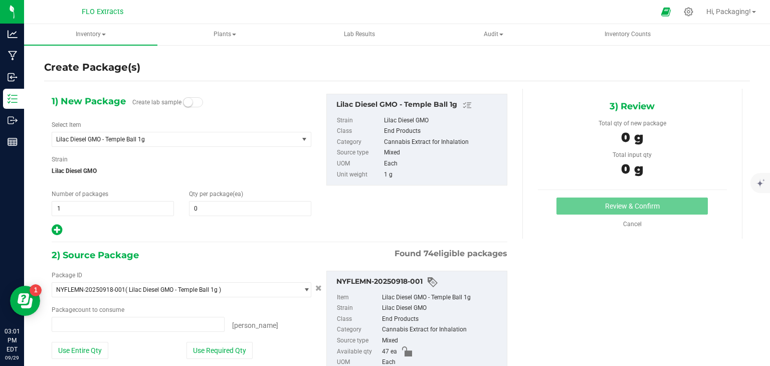
type input "0 ea"
click at [200, 210] on span at bounding box center [250, 208] width 122 height 15
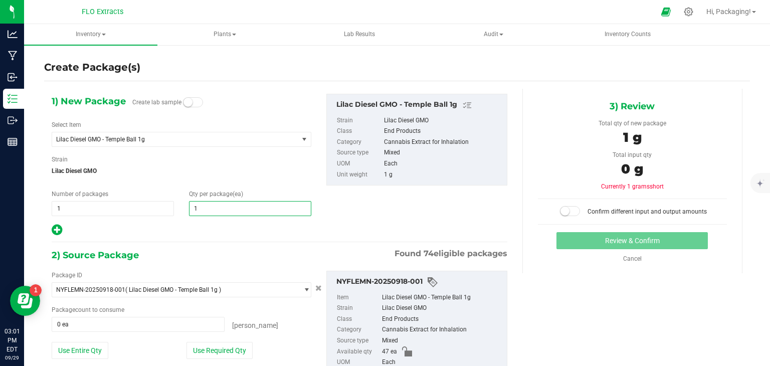
type input "10"
click at [200, 210] on input "10" at bounding box center [249, 208] width 121 height 14
type input "10"
click at [284, 343] on div "Use Required Qty" at bounding box center [248, 350] width 124 height 17
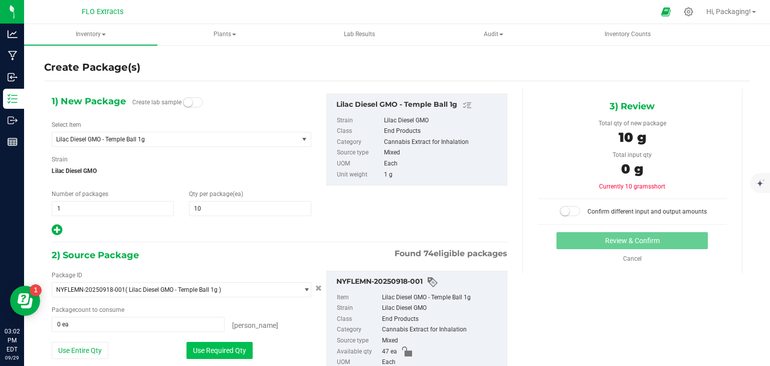
click at [241, 347] on button "Use Required Qty" at bounding box center [219, 350] width 66 height 17
type input "10 ea"
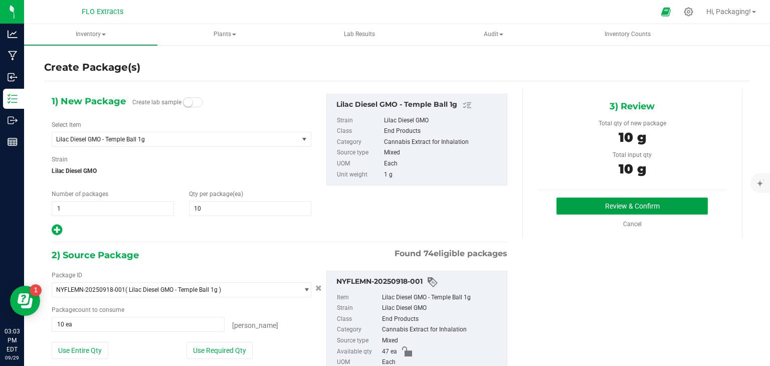
click at [587, 208] on button "Review & Confirm" at bounding box center [631, 205] width 151 height 17
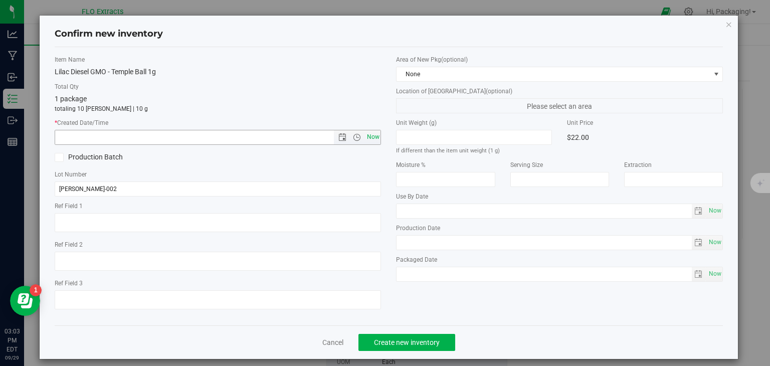
click at [367, 137] on span "Now" at bounding box center [372, 137] width 17 height 15
type input "9/29/2025 3:03 PM"
click at [406, 340] on span "Create new inventory" at bounding box center [407, 342] width 66 height 8
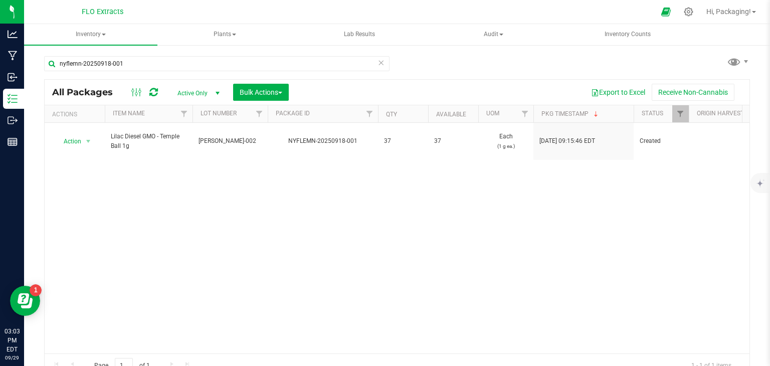
click at [377, 61] on icon at bounding box center [380, 62] width 7 height 12
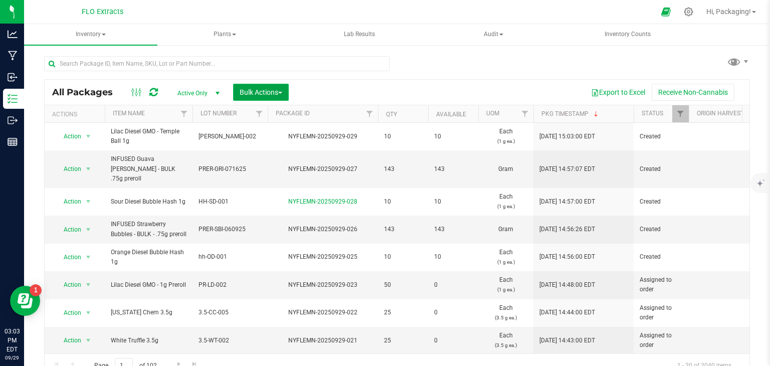
click at [263, 91] on span "Bulk Actions" at bounding box center [260, 92] width 43 height 8
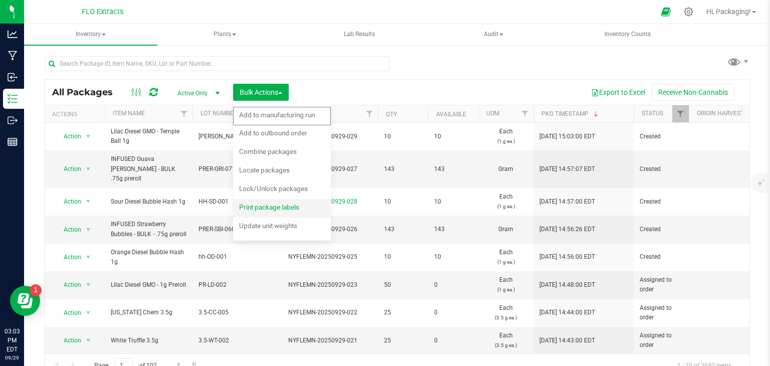
click at [271, 206] on span "Print package labels" at bounding box center [269, 207] width 60 height 8
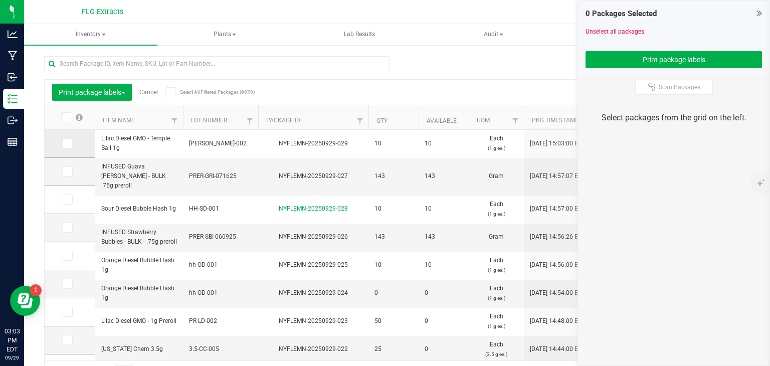
click at [67, 143] on icon at bounding box center [67, 143] width 7 height 0
click at [0, 0] on input "checkbox" at bounding box center [0, 0] width 0 height 0
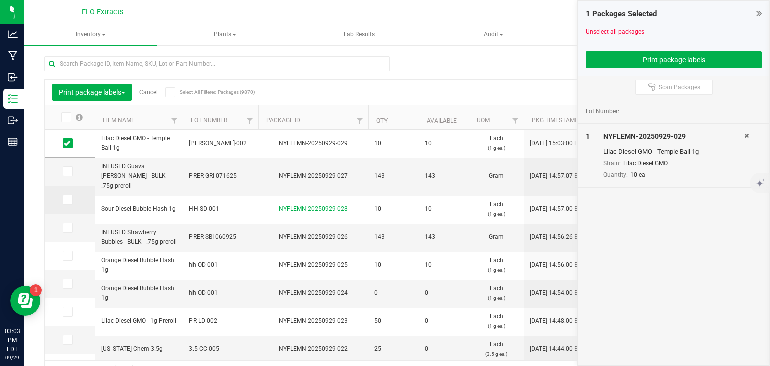
click at [67, 203] on span at bounding box center [68, 199] width 10 height 10
click at [0, 0] on input "checkbox" at bounding box center [0, 0] width 0 height 0
click at [67, 203] on span at bounding box center [68, 199] width 10 height 10
click at [0, 0] on input "checkbox" at bounding box center [0, 0] width 0 height 0
click at [66, 256] on icon at bounding box center [67, 256] width 7 height 0
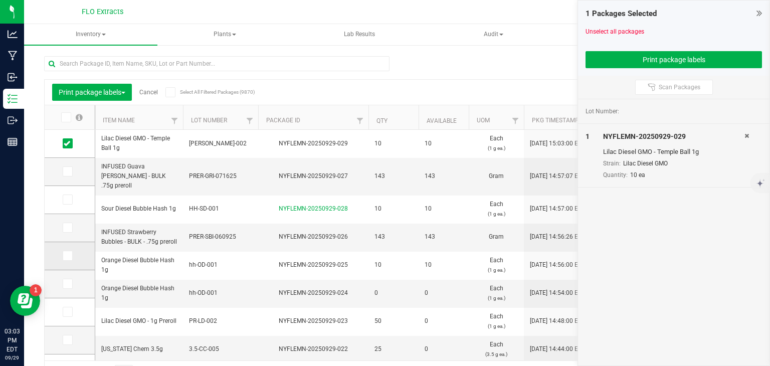
click at [0, 0] on input "checkbox" at bounding box center [0, 0] width 0 height 0
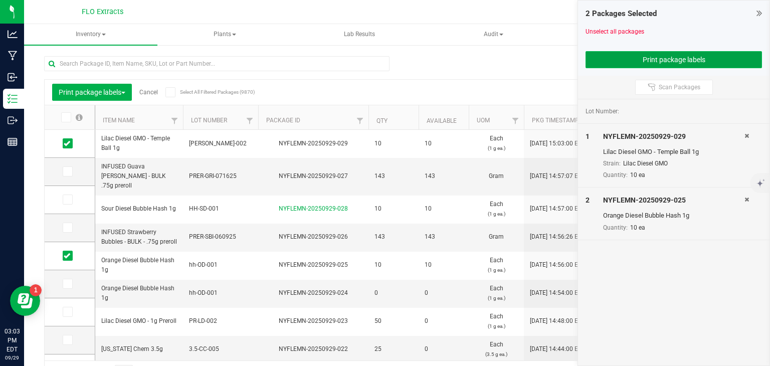
click at [657, 65] on button "Print package labels" at bounding box center [673, 59] width 176 height 17
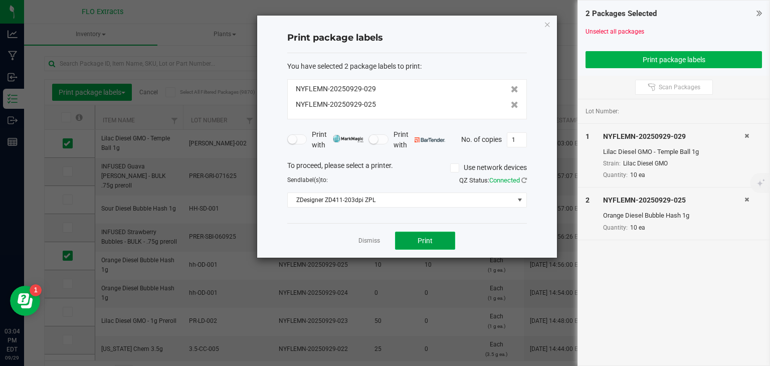
click at [423, 239] on span "Print" at bounding box center [424, 240] width 15 height 8
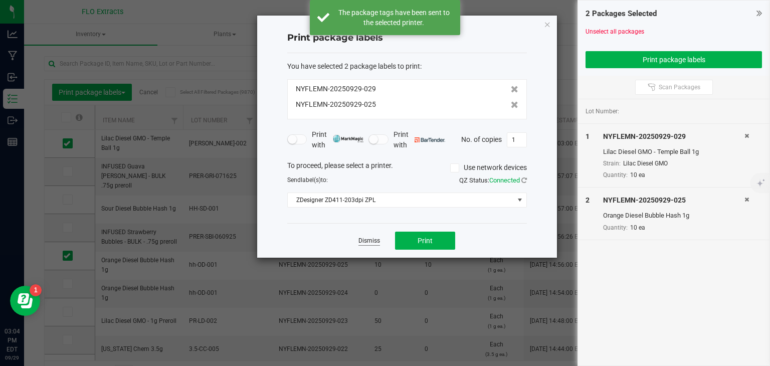
click at [375, 241] on link "Dismiss" at bounding box center [369, 240] width 22 height 9
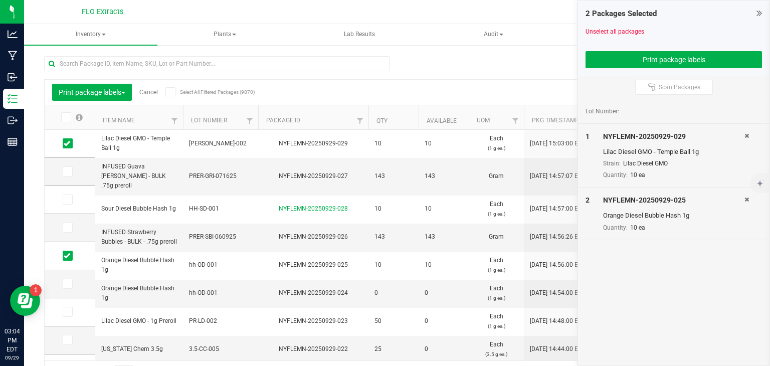
click at [150, 94] on link "Cancel" at bounding box center [148, 92] width 19 height 7
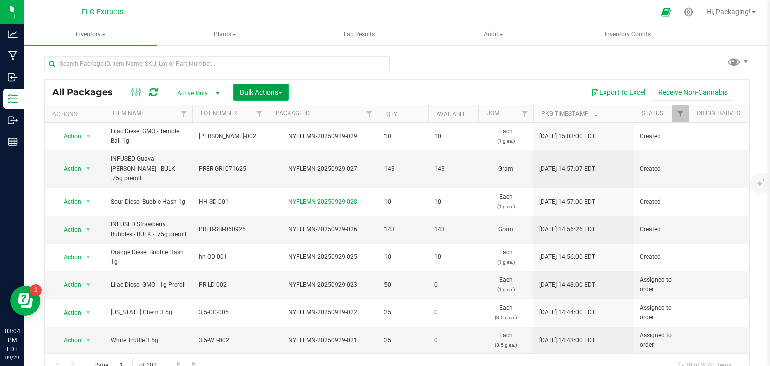
click at [245, 93] on span "Bulk Actions" at bounding box center [260, 92] width 43 height 8
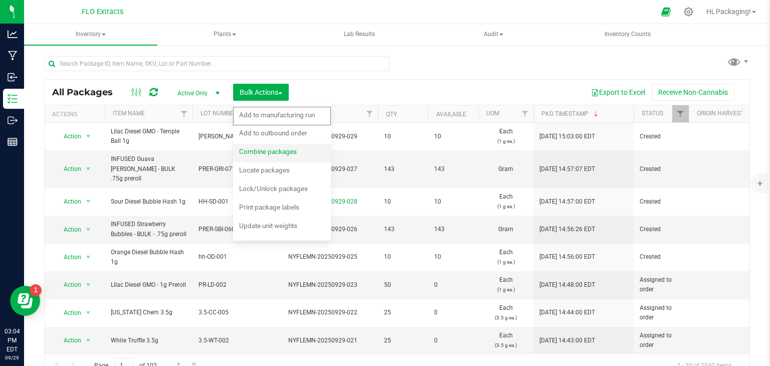
click at [279, 153] on span "Combine packages" at bounding box center [268, 151] width 58 height 8
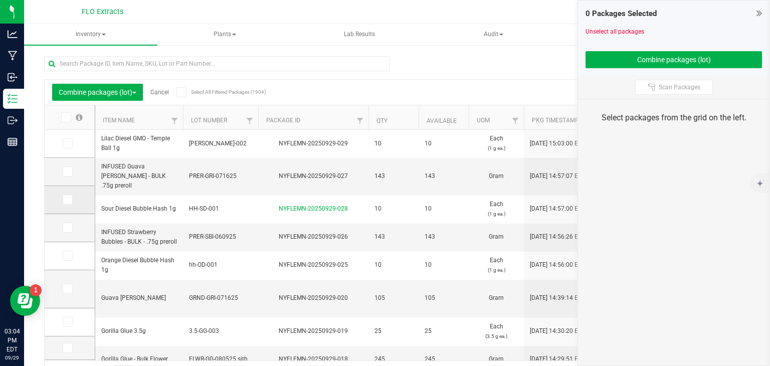
click at [66, 199] on icon at bounding box center [67, 199] width 7 height 0
click at [0, 0] on input "checkbox" at bounding box center [0, 0] width 0 height 0
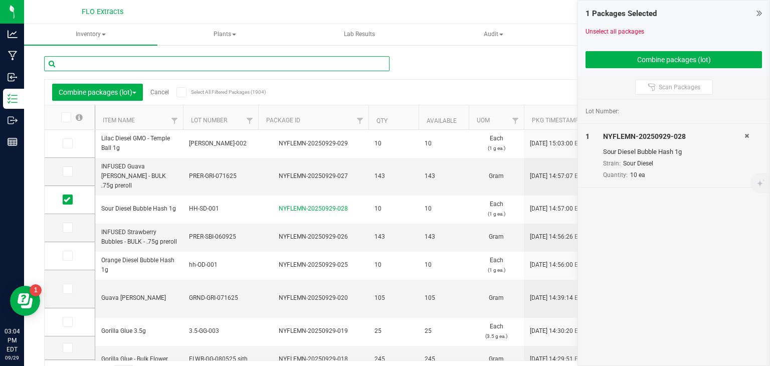
click at [192, 64] on input "text" at bounding box center [216, 63] width 345 height 15
type input "nyflemn-20250807-003"
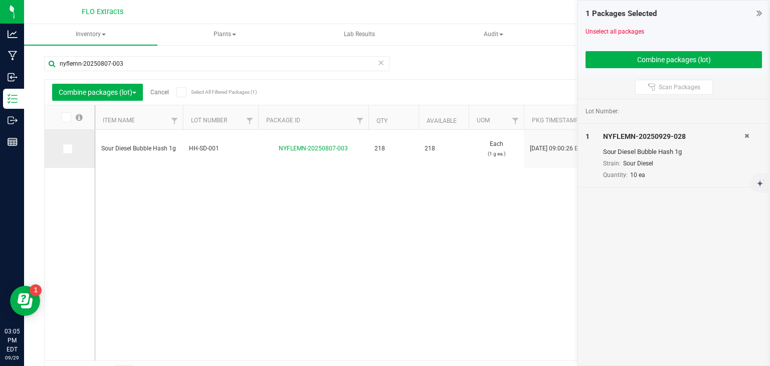
click at [69, 152] on span at bounding box center [68, 149] width 10 height 10
click at [0, 0] on input "checkbox" at bounding box center [0, 0] width 0 height 0
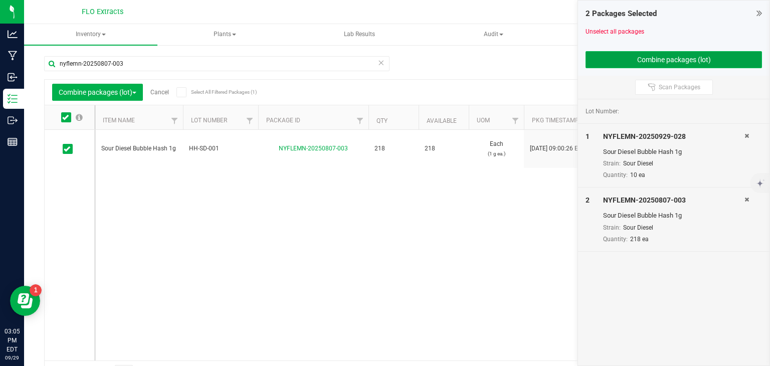
click at [643, 65] on button "Combine packages (lot)" at bounding box center [673, 59] width 176 height 17
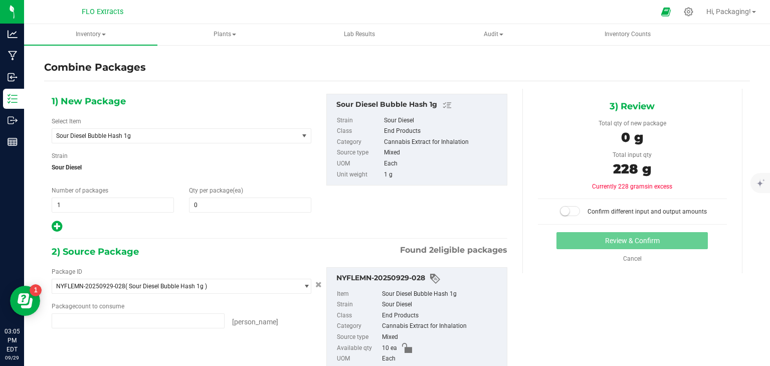
type input "10 ea"
type input "218 ea"
click at [240, 211] on span "0 0" at bounding box center [250, 204] width 122 height 15
click at [209, 208] on span at bounding box center [250, 204] width 122 height 15
type input "228"
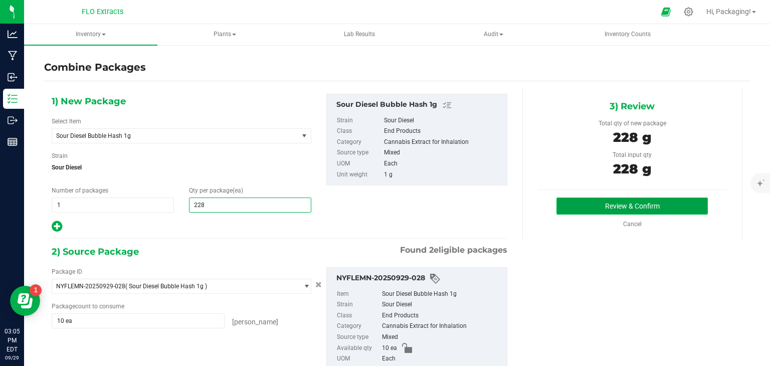
type input "228"
click at [615, 208] on button "Review & Confirm" at bounding box center [631, 205] width 151 height 17
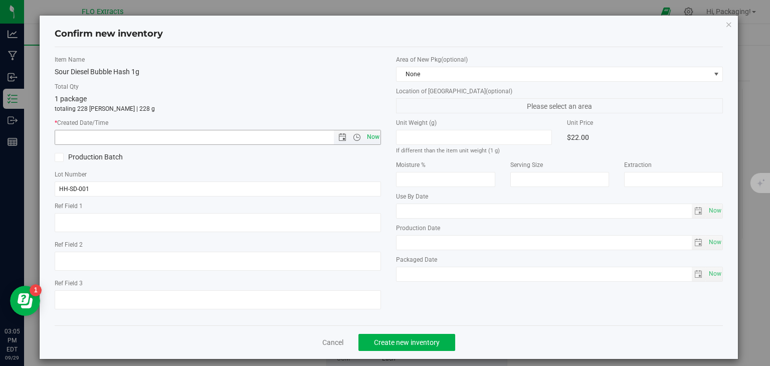
click at [368, 139] on span "Now" at bounding box center [372, 137] width 17 height 15
type input "9/29/2025 3:05 PM"
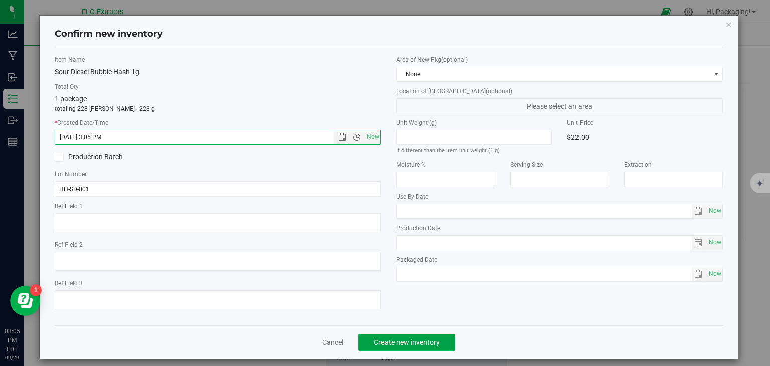
click at [425, 341] on span "Create new inventory" at bounding box center [407, 342] width 66 height 8
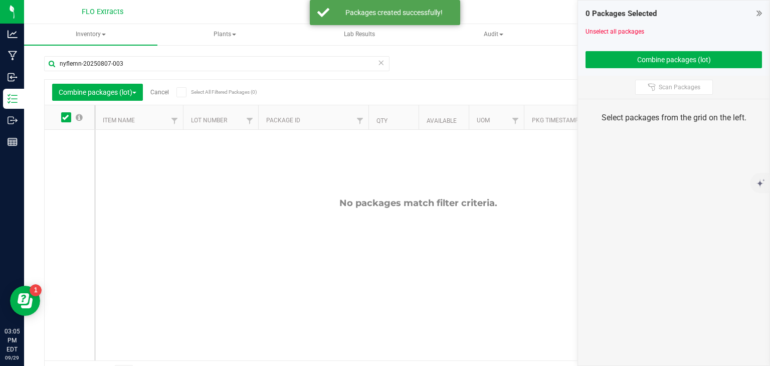
click at [161, 92] on link "Cancel" at bounding box center [159, 92] width 19 height 7
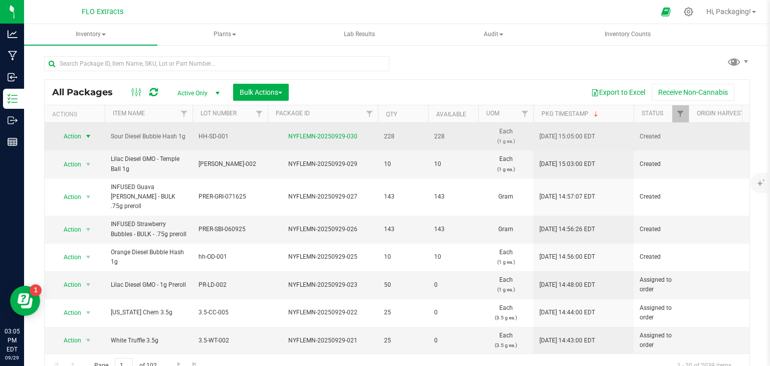
click at [71, 134] on span "Action" at bounding box center [68, 136] width 27 height 14
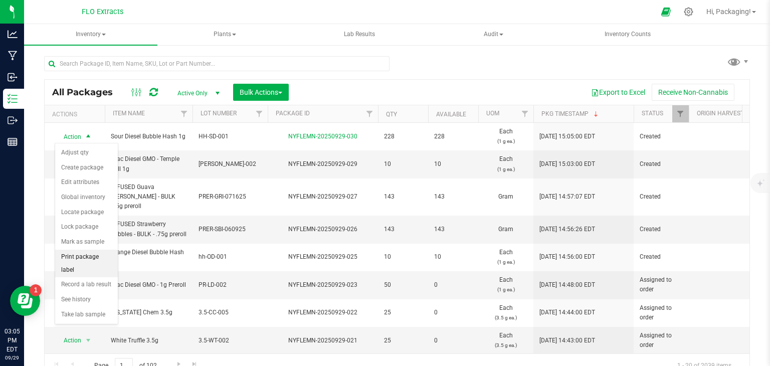
click at [99, 254] on li "Print package label" at bounding box center [86, 263] width 63 height 28
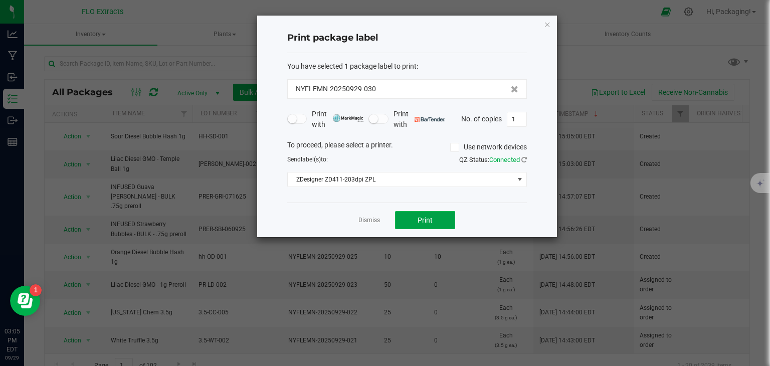
click at [417, 220] on span "Print" at bounding box center [424, 220] width 15 height 8
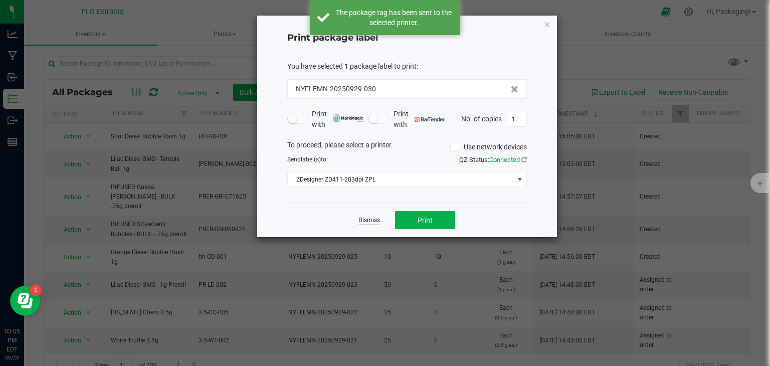
click at [369, 220] on link "Dismiss" at bounding box center [369, 220] width 22 height 9
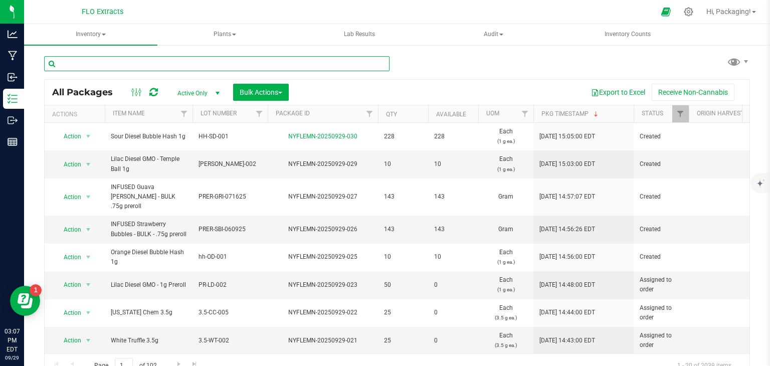
click at [174, 65] on input "text" at bounding box center [216, 63] width 345 height 15
type input "nyflemn-20250826-044"
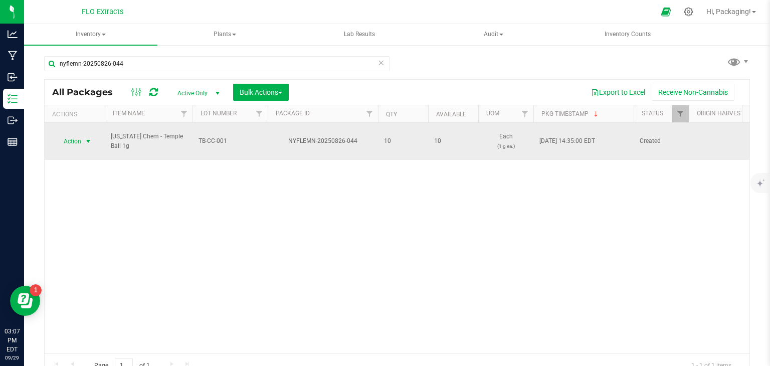
click at [72, 134] on span "Action" at bounding box center [68, 141] width 27 height 14
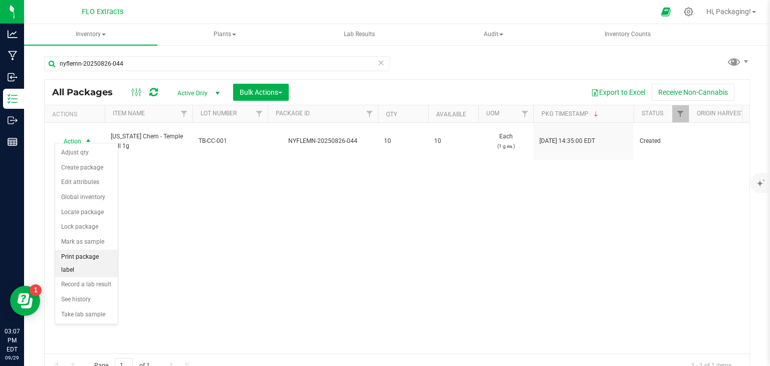
click at [102, 258] on li "Print package label" at bounding box center [86, 263] width 63 height 28
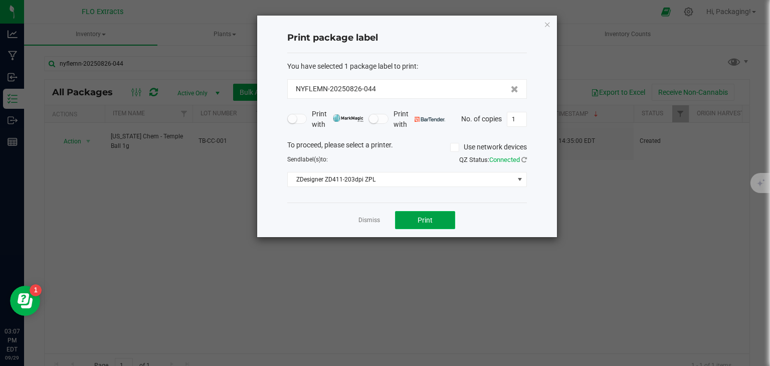
click at [420, 220] on span "Print" at bounding box center [424, 220] width 15 height 8
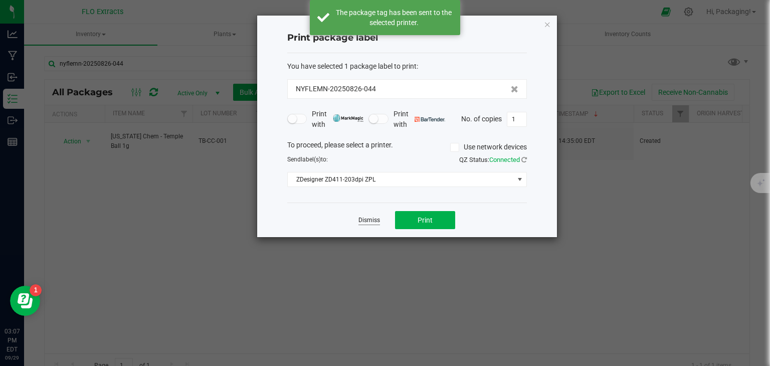
click at [369, 220] on link "Dismiss" at bounding box center [369, 220] width 22 height 9
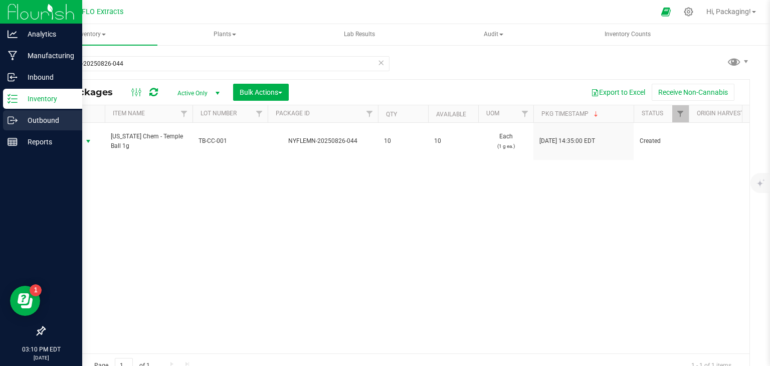
click at [43, 119] on p "Outbound" at bounding box center [48, 120] width 60 height 12
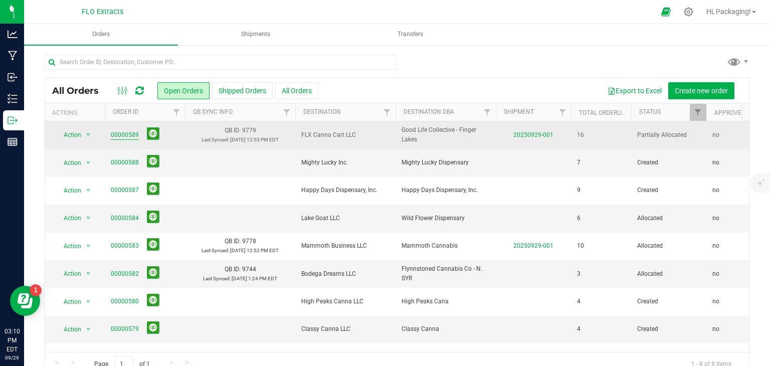
click at [124, 135] on link "00000589" at bounding box center [125, 135] width 28 height 10
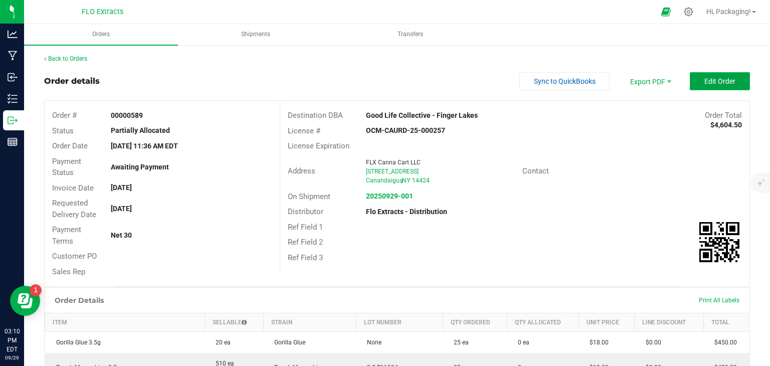
click at [705, 83] on span "Edit Order" at bounding box center [719, 81] width 31 height 8
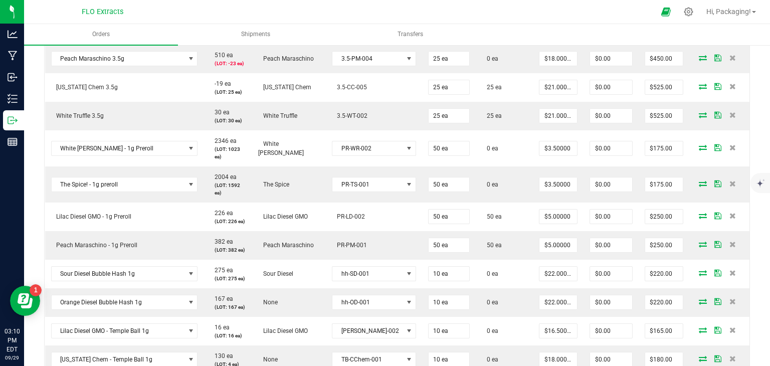
scroll to position [343, 0]
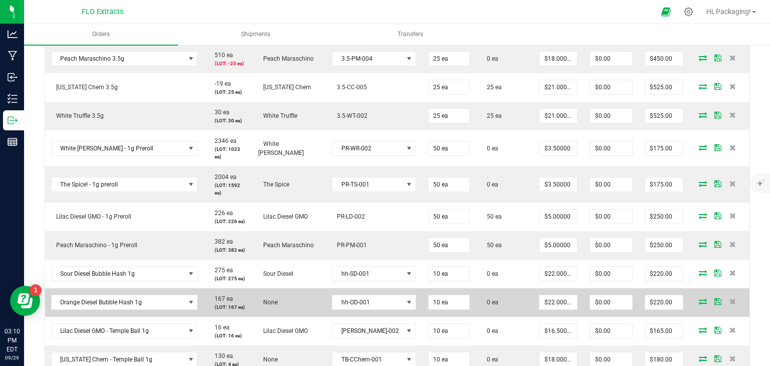
click at [698, 304] on icon at bounding box center [702, 301] width 8 height 6
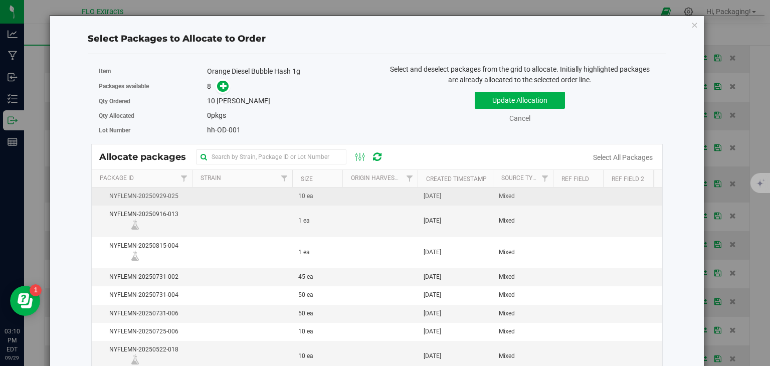
click at [528, 197] on td "Mixed" at bounding box center [522, 196] width 60 height 18
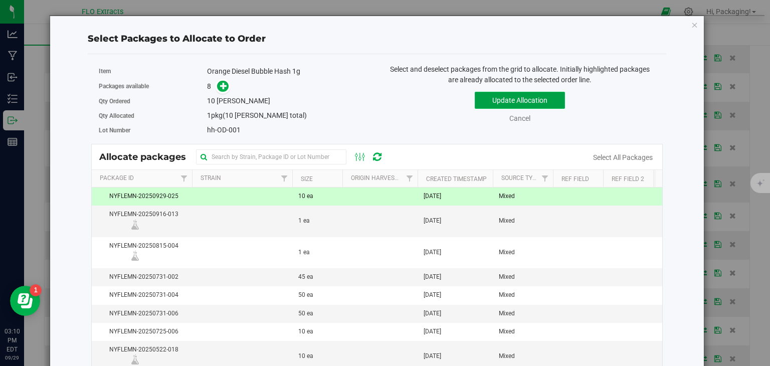
click at [544, 100] on button "Update Allocation" at bounding box center [519, 100] width 90 height 17
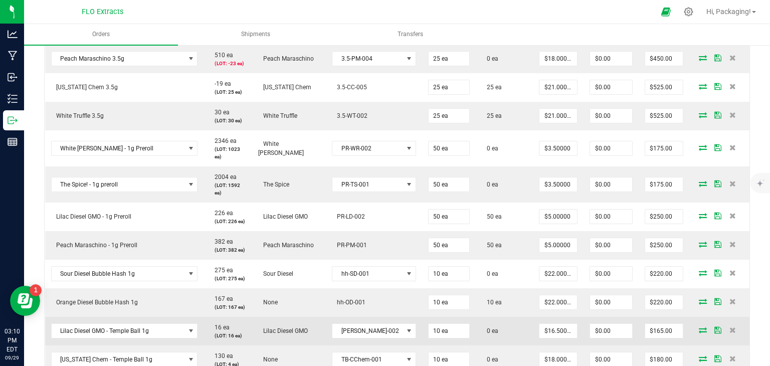
click at [698, 330] on icon at bounding box center [702, 330] width 8 height 6
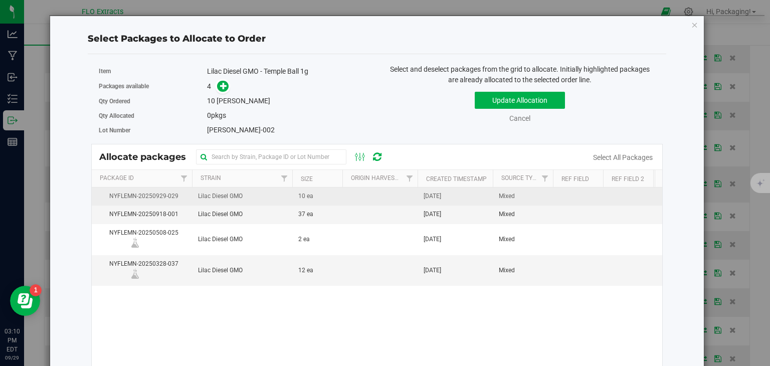
click at [471, 195] on td "[DATE]" at bounding box center [454, 196] width 75 height 18
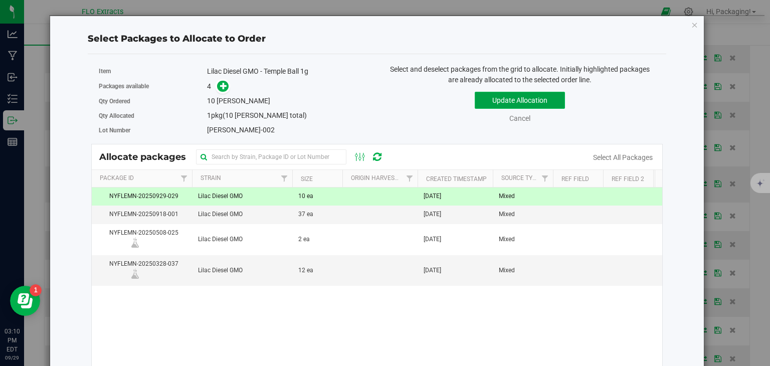
click at [523, 102] on button "Update Allocation" at bounding box center [519, 100] width 90 height 17
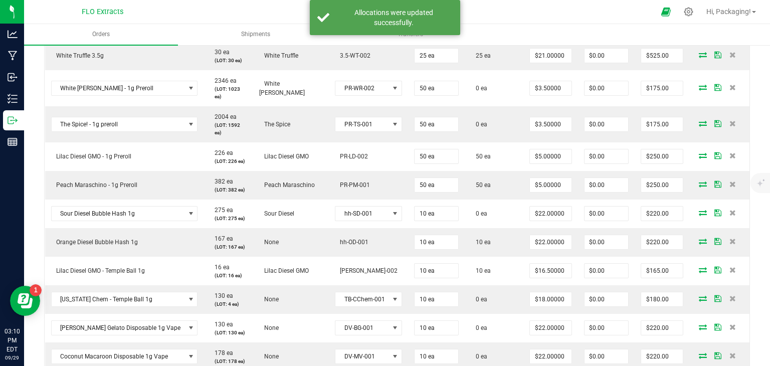
scroll to position [404, 0]
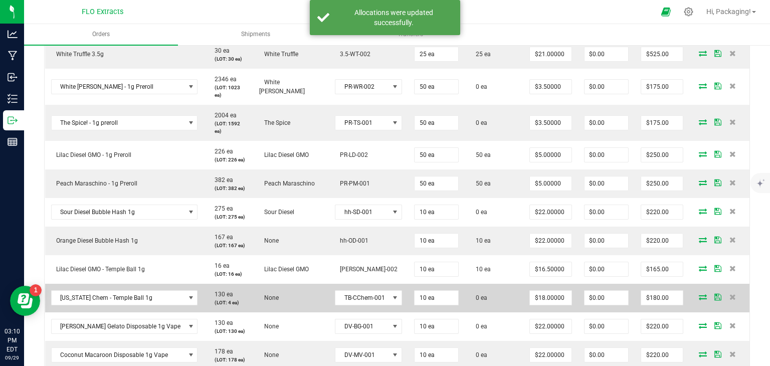
click at [698, 300] on icon at bounding box center [702, 297] width 8 height 6
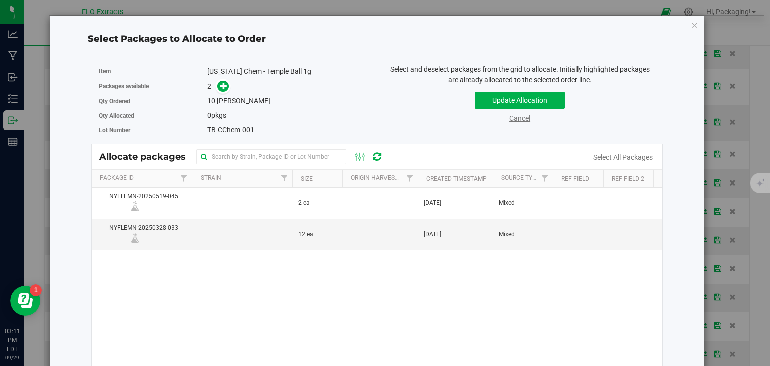
click at [514, 118] on link "Cancel" at bounding box center [519, 118] width 21 height 8
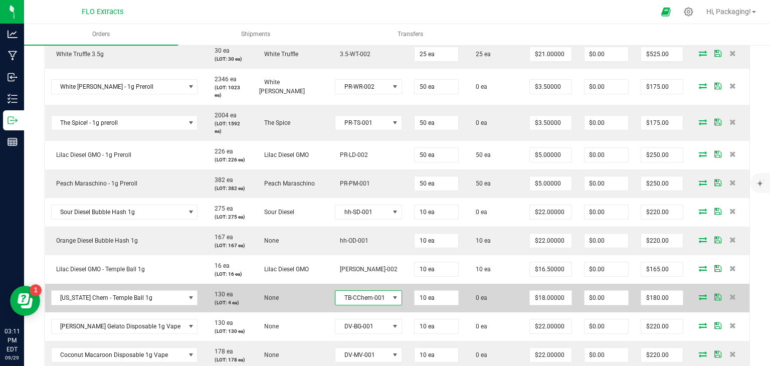
click at [391, 298] on span at bounding box center [395, 298] width 8 height 8
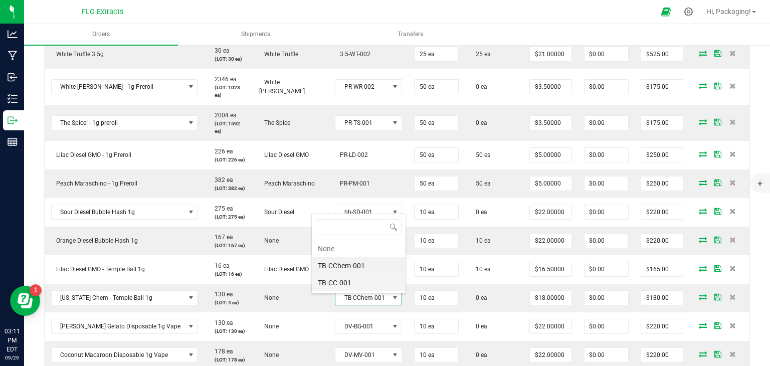
click at [343, 282] on li "TB-CC-001" at bounding box center [359, 282] width 94 height 17
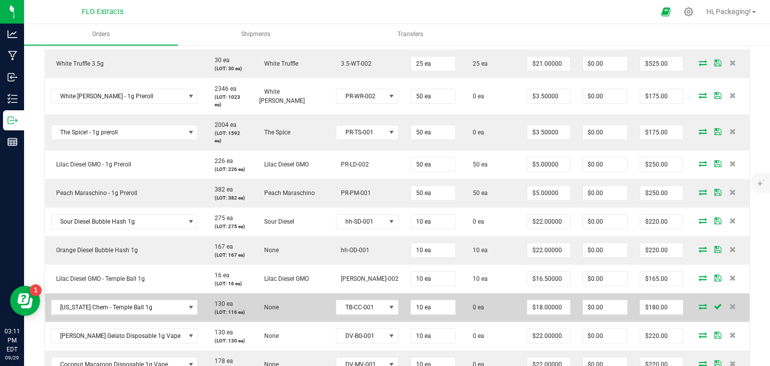
click at [698, 303] on icon at bounding box center [702, 306] width 8 height 6
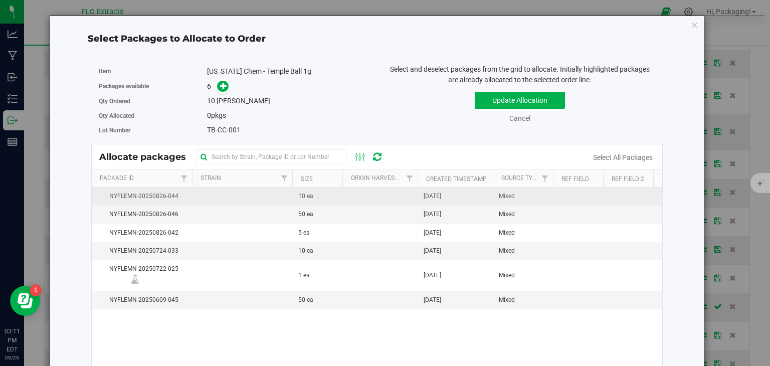
click at [460, 195] on td "Aug 26, 2025" at bounding box center [454, 196] width 75 height 18
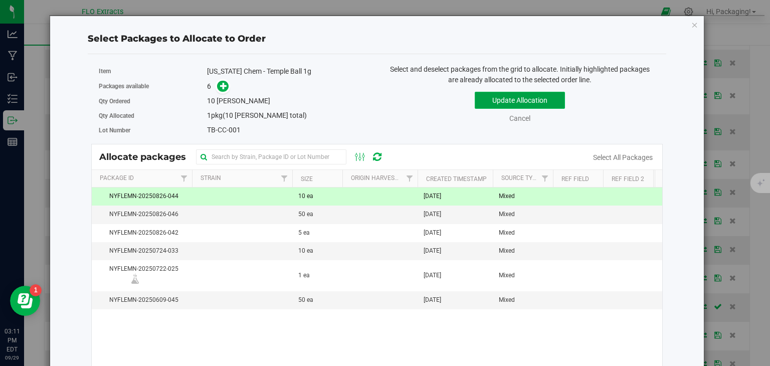
click at [545, 102] on button "Update Allocation" at bounding box center [519, 100] width 90 height 17
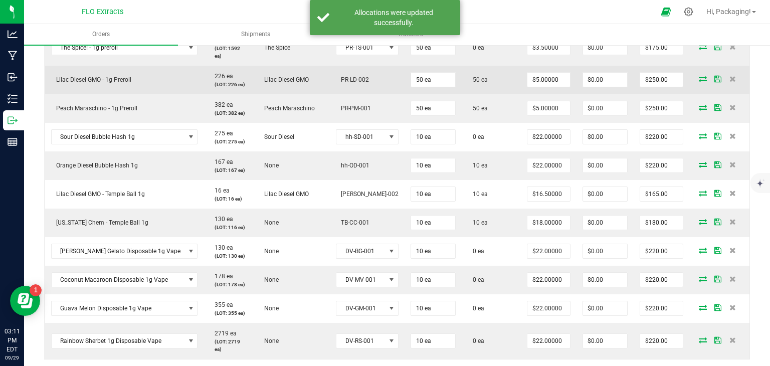
scroll to position [480, 0]
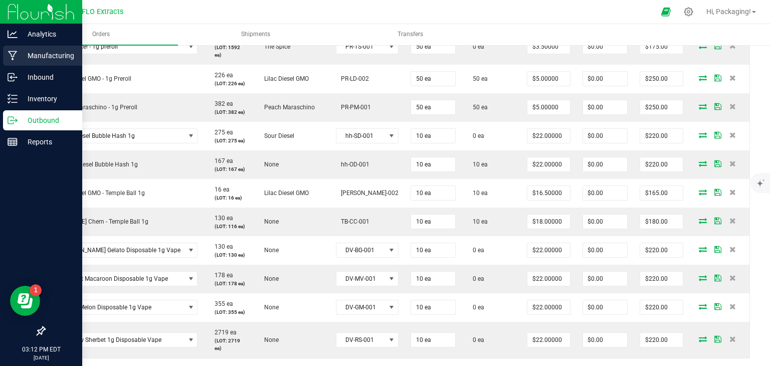
click at [45, 55] on p "Manufacturing" at bounding box center [48, 56] width 60 height 12
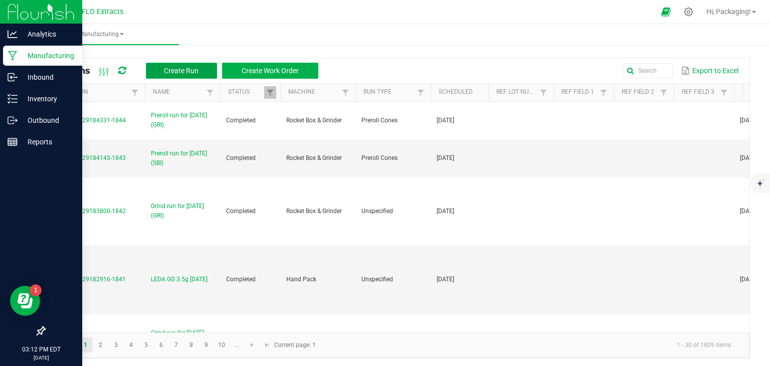
click at [173, 69] on span "Create Run" at bounding box center [181, 71] width 35 height 8
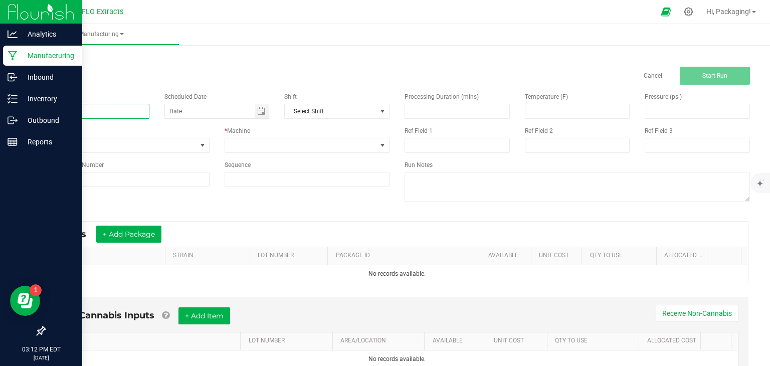
click at [95, 115] on input at bounding box center [96, 111] width 105 height 15
type input "SEAN PM 3.5"
click at [198, 144] on span at bounding box center [202, 145] width 8 height 8
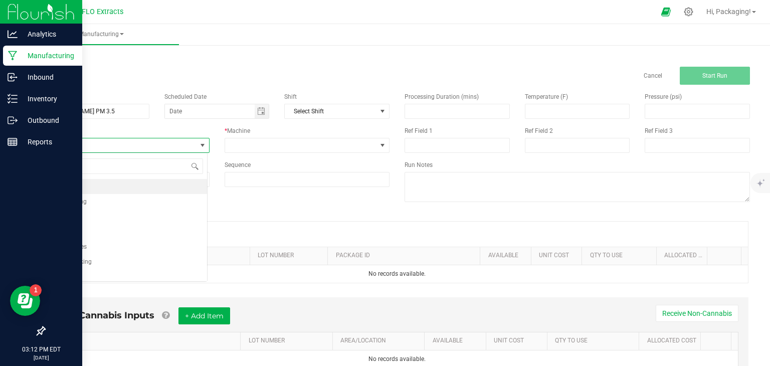
scroll to position [15, 163]
click at [83, 229] on li "Packing" at bounding box center [126, 231] width 162 height 15
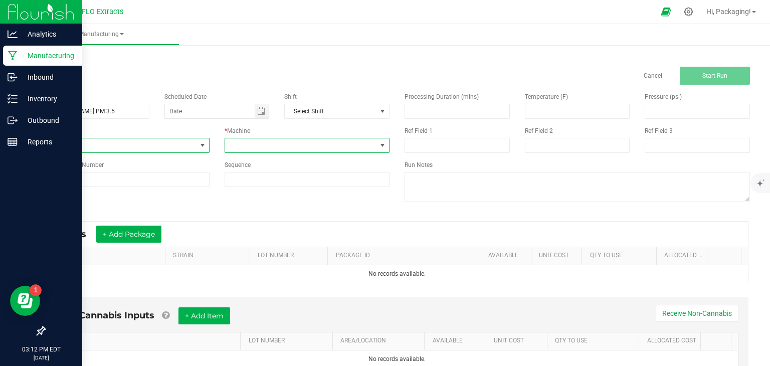
click at [378, 147] on span at bounding box center [382, 145] width 8 height 8
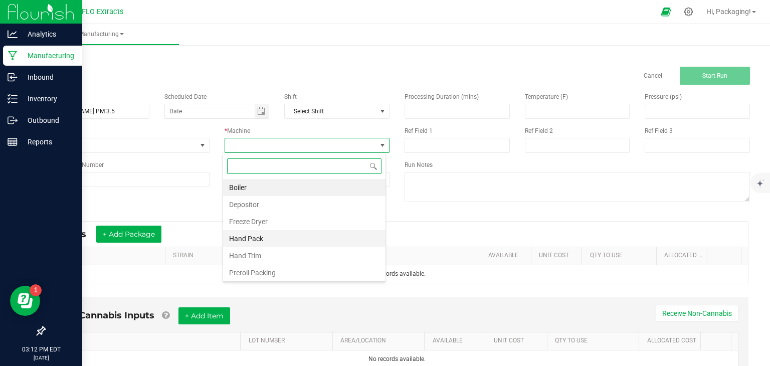
click at [255, 236] on li "Hand Pack" at bounding box center [304, 238] width 162 height 17
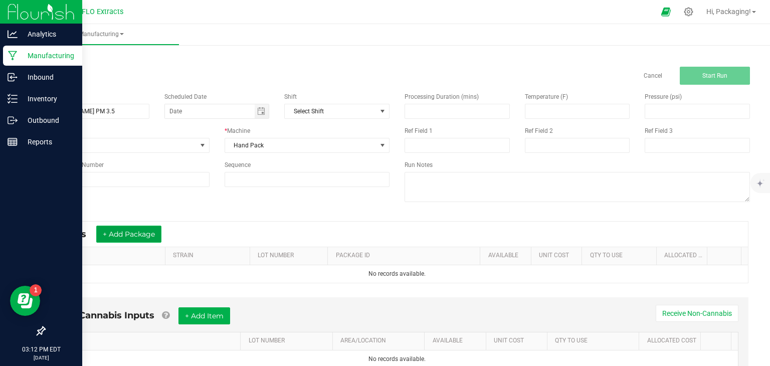
click at [140, 236] on button "+ Add Package" at bounding box center [128, 233] width 65 height 17
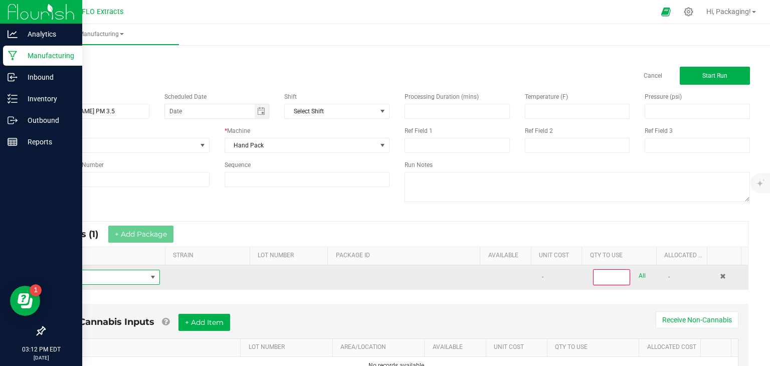
click at [149, 277] on span "NO DATA FOUND" at bounding box center [153, 277] width 8 height 8
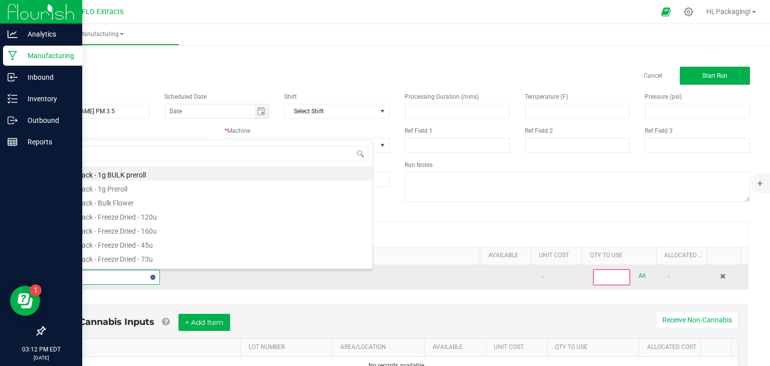
type input "PEAC"
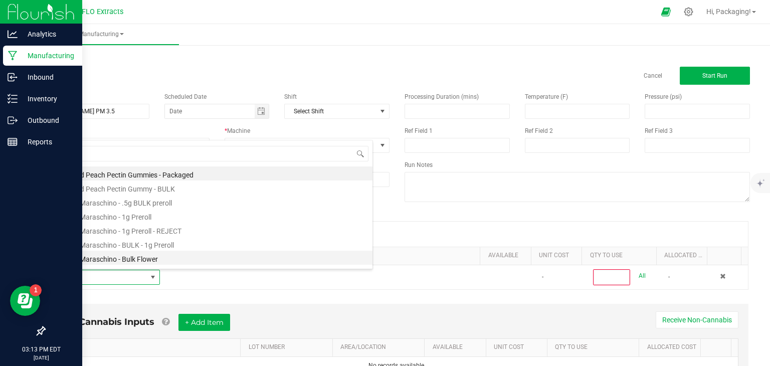
click at [148, 259] on li "Peach Maraschino - Bulk Flower" at bounding box center [213, 257] width 320 height 14
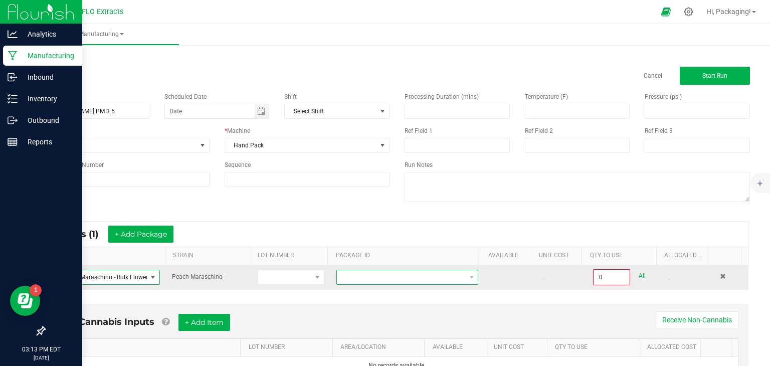
click at [465, 275] on span at bounding box center [471, 277] width 13 height 14
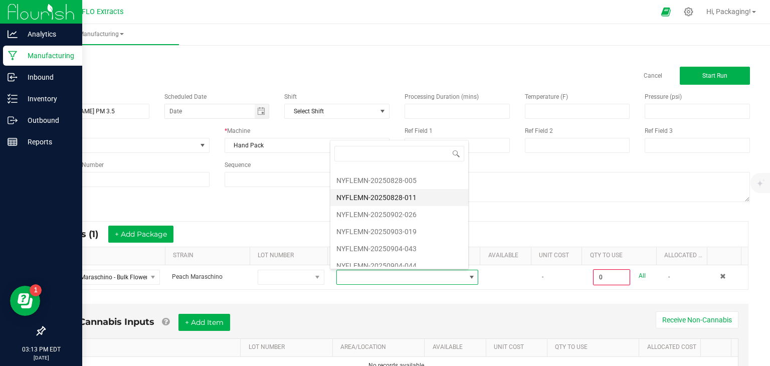
scroll to position [49, 0]
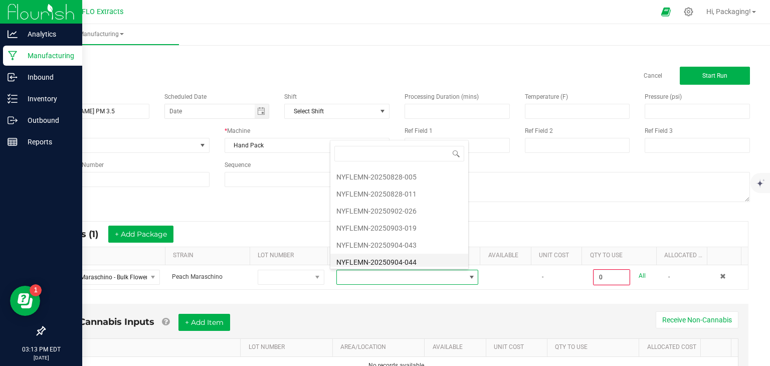
click at [415, 260] on li "NYFLEMN-20250904-044" at bounding box center [399, 262] width 138 height 17
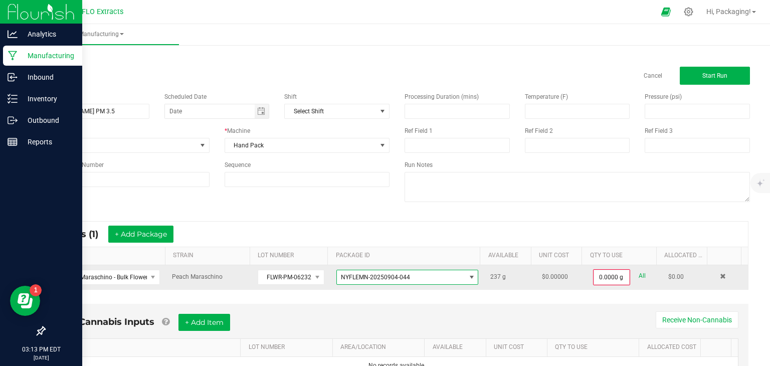
click at [638, 269] on link "All" at bounding box center [641, 276] width 7 height 14
type input "237.0000 g"
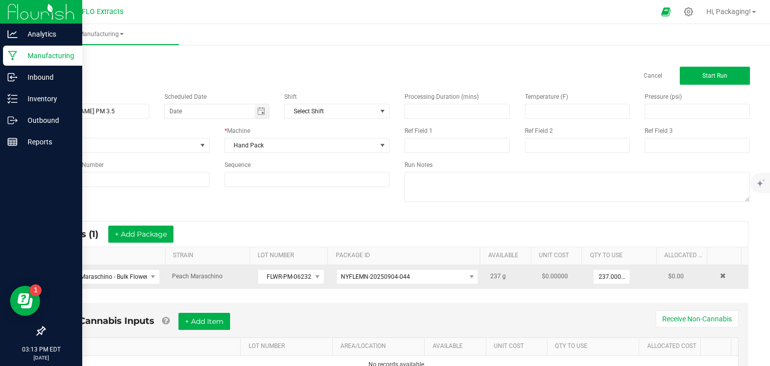
scroll to position [46, 0]
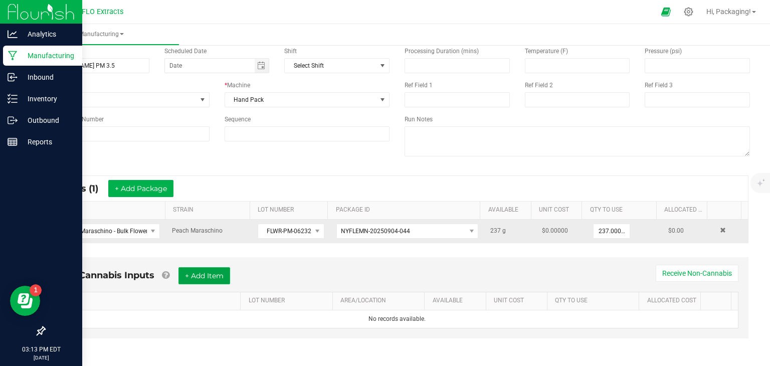
click at [196, 271] on button "+ Add Item" at bounding box center [204, 275] width 52 height 17
click at [74, 65] on input "SEAN PM 3.5" at bounding box center [96, 65] width 105 height 15
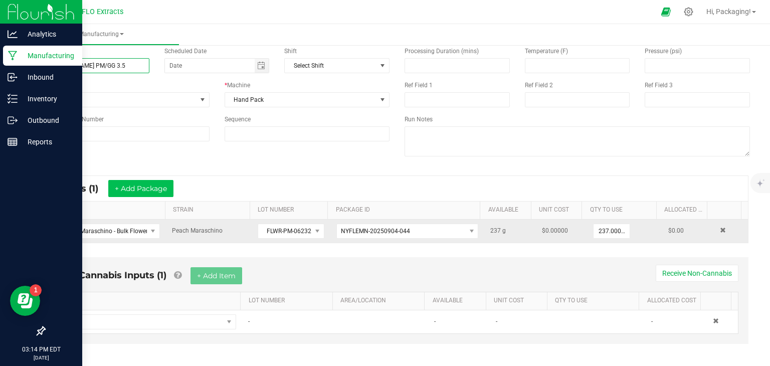
type input "SEAN PM/GG 3.5"
click at [147, 187] on button "+ Add Package" at bounding box center [140, 188] width 65 height 17
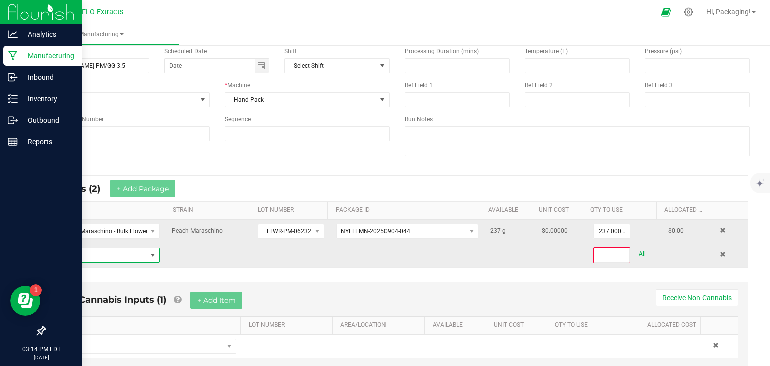
click at [150, 254] on span "NO DATA FOUND" at bounding box center [153, 255] width 8 height 8
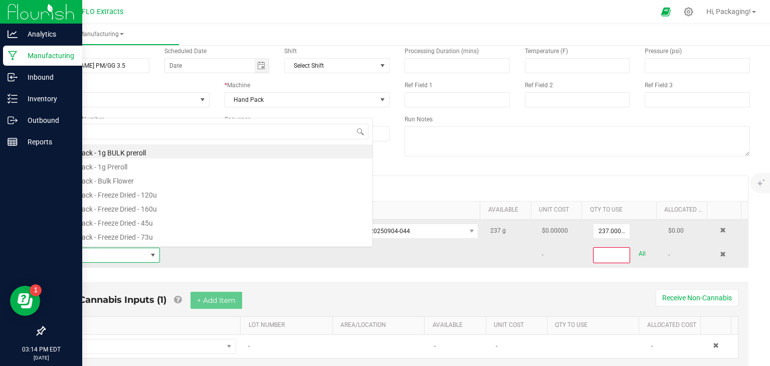
scroll to position [15, 104]
type input "GORILLA"
click at [83, 63] on input "SEAN PM/GG 3.5" at bounding box center [96, 65] width 105 height 15
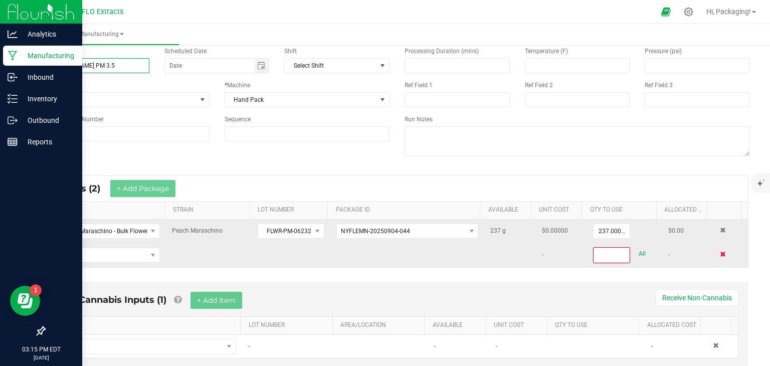
type input "SEAN PM 3.5"
click at [719, 256] on span at bounding box center [722, 254] width 6 height 6
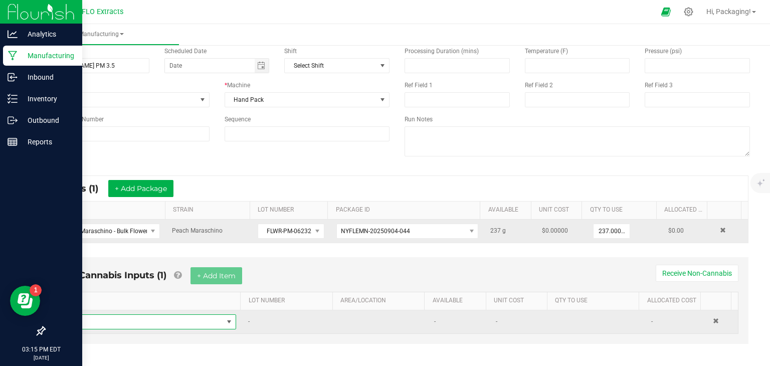
click at [225, 318] on span "NO DATA FOUND" at bounding box center [229, 322] width 8 height 8
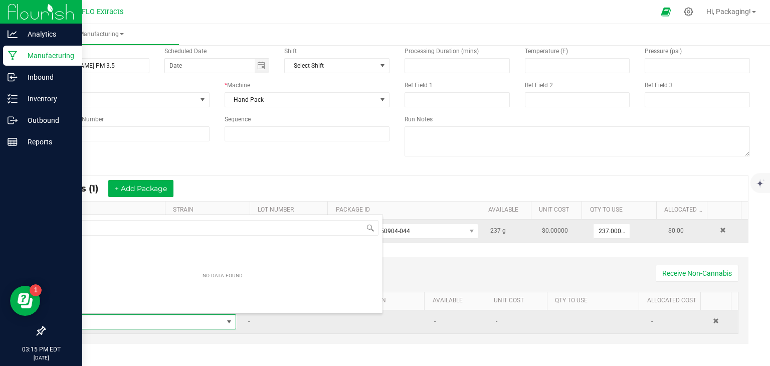
scroll to position [15, 167]
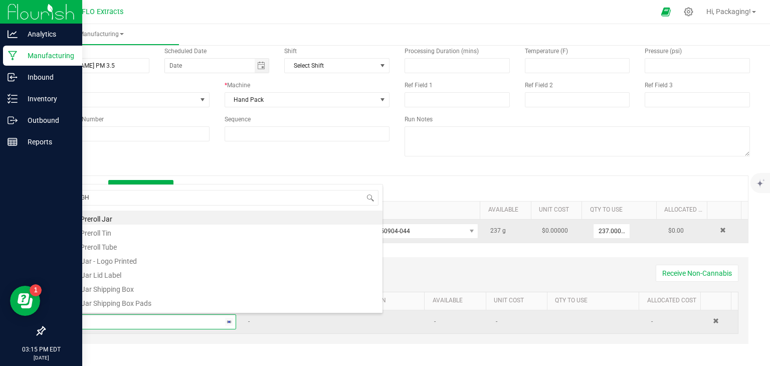
type input "EIGHT"
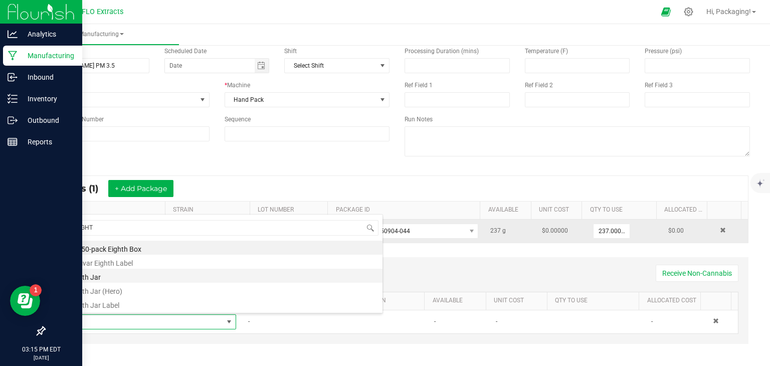
click at [107, 275] on li "Eighth Jar" at bounding box center [223, 276] width 320 height 14
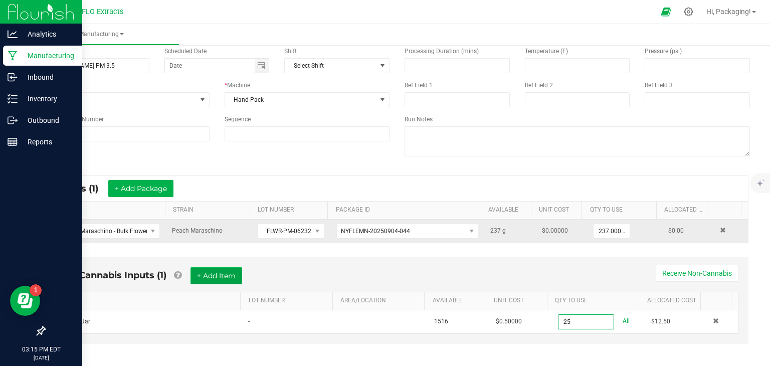
type input "25 ea"
click at [210, 274] on button "+ Add Item" at bounding box center [216, 275] width 52 height 17
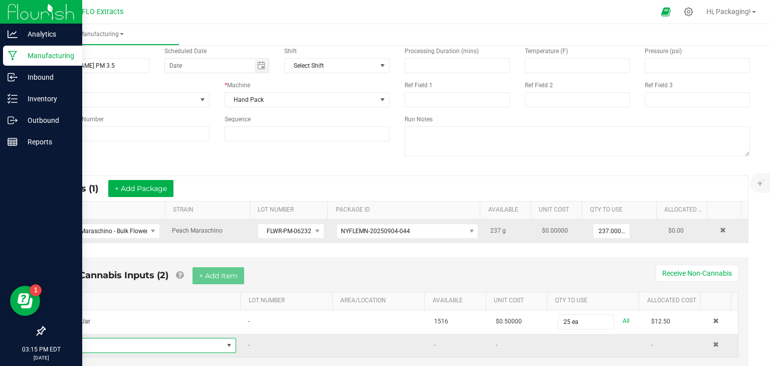
click at [226, 344] on span "NO DATA FOUND" at bounding box center [229, 345] width 8 height 8
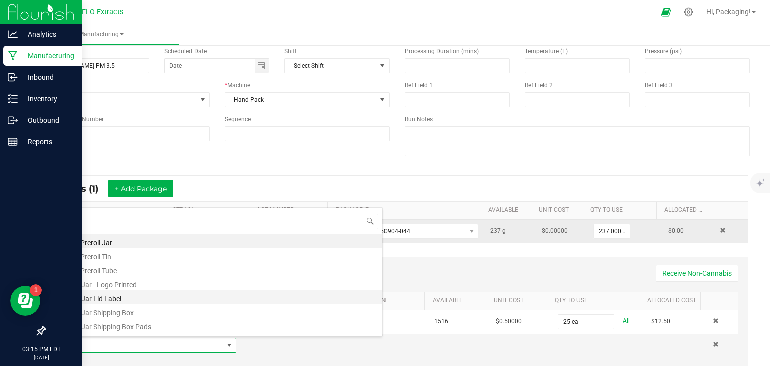
click at [123, 297] on li "1/8 Jar Lid Label" at bounding box center [223, 297] width 320 height 14
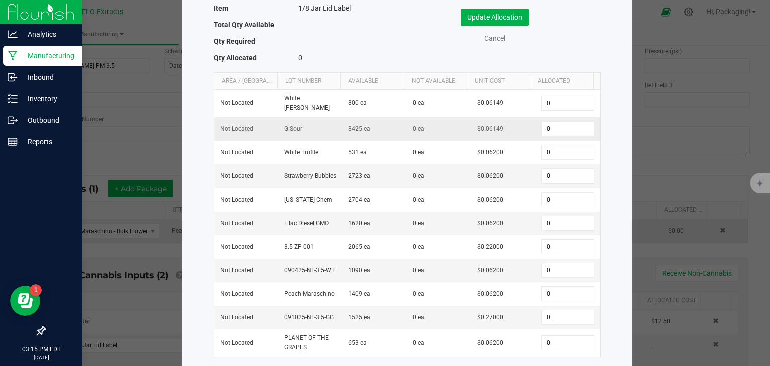
scroll to position [90, 0]
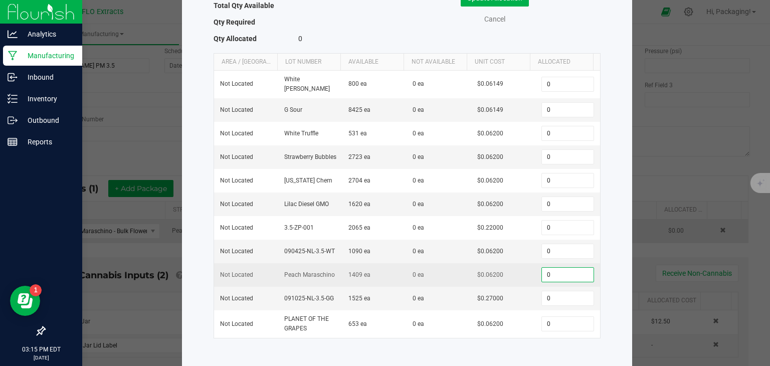
click at [543, 269] on input "0" at bounding box center [567, 275] width 51 height 14
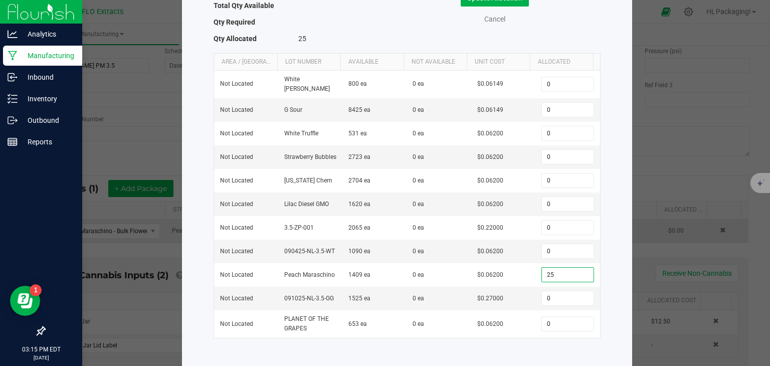
type input "25"
click at [620, 257] on div "Select Inventory to Allocate Item 1/8 Jar Lid Label Total Qty Available Qty Req…" at bounding box center [407, 147] width 450 height 444
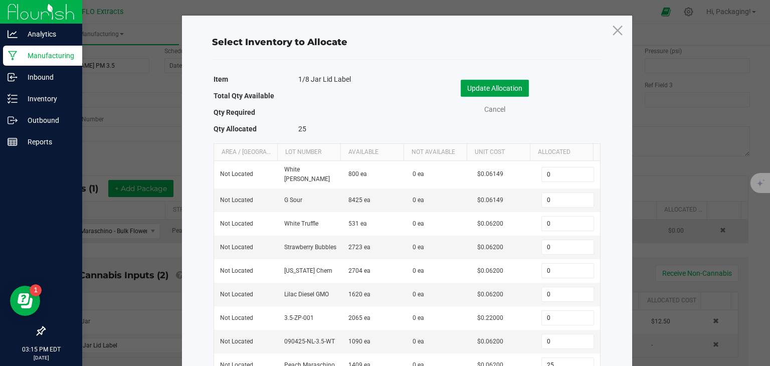
click at [497, 88] on button "Update Allocation" at bounding box center [494, 88] width 68 height 17
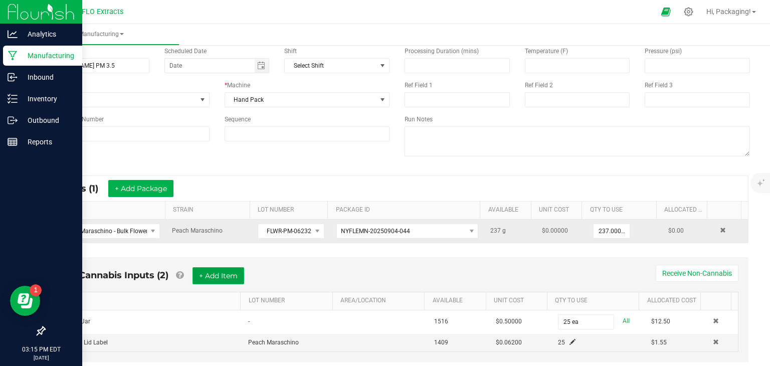
click at [232, 273] on button "+ Add Item" at bounding box center [218, 275] width 52 height 17
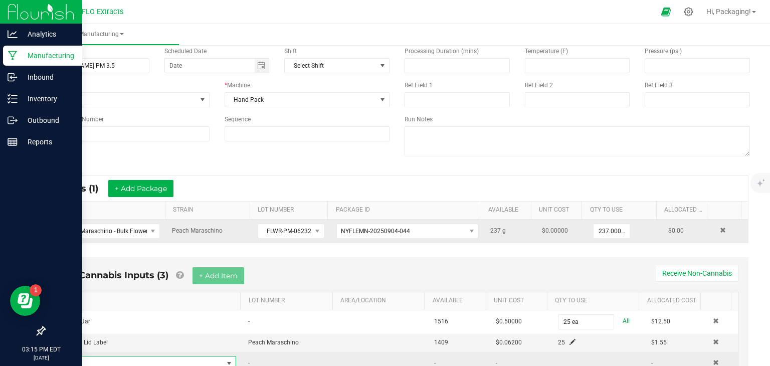
click at [226, 359] on span "NO DATA FOUND" at bounding box center [229, 363] width 8 height 8
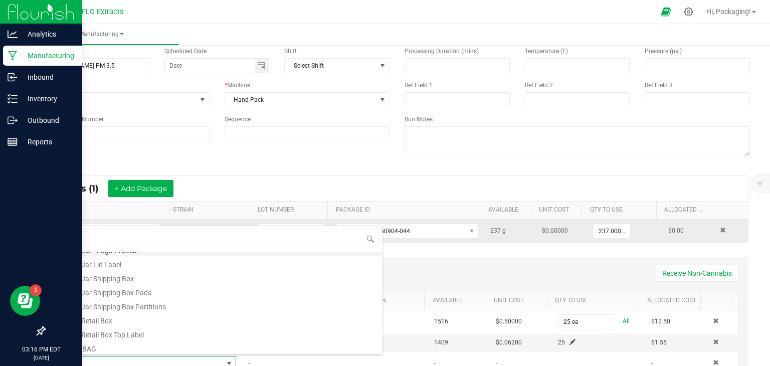
scroll to position [55, 0]
click at [150, 275] on li "1/8 Jar Shipping Box" at bounding box center [223, 274] width 320 height 14
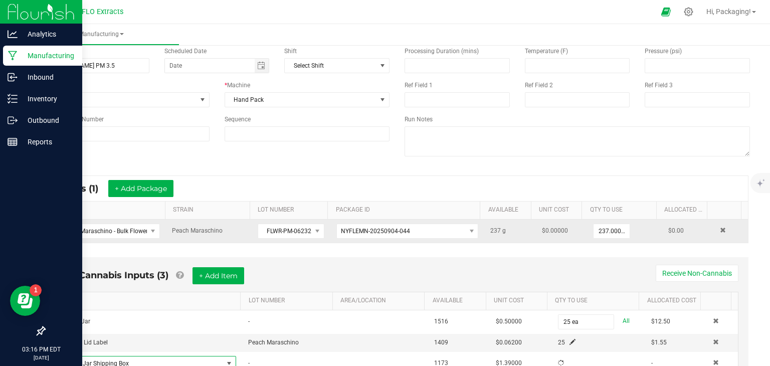
scroll to position [48, 0]
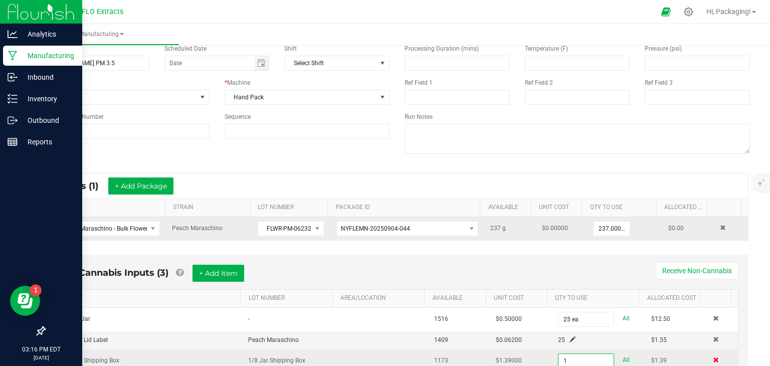
type input "1 ea"
click at [712, 357] on span at bounding box center [715, 360] width 6 height 6
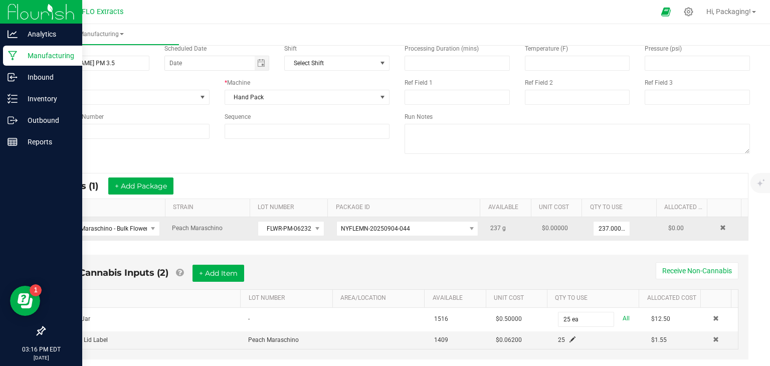
scroll to position [69, 0]
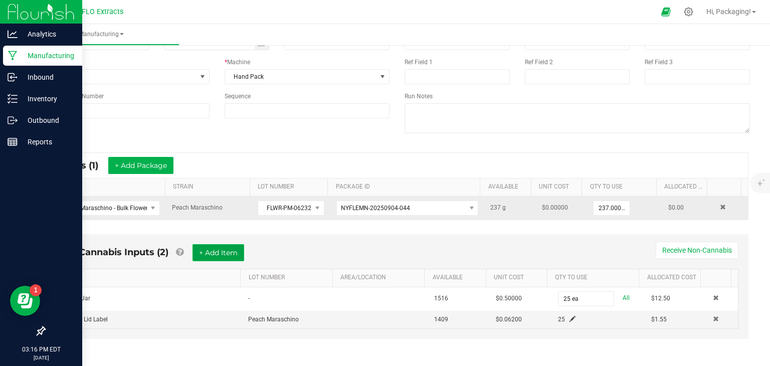
click at [239, 249] on button "+ Add Item" at bounding box center [218, 252] width 52 height 17
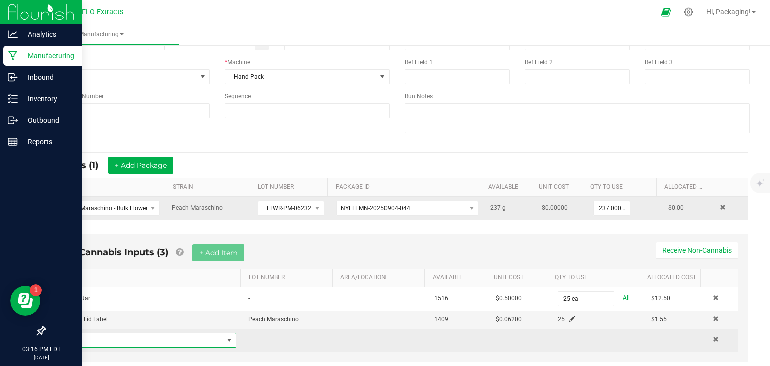
click at [225, 337] on span "NO DATA FOUND" at bounding box center [229, 340] width 8 height 8
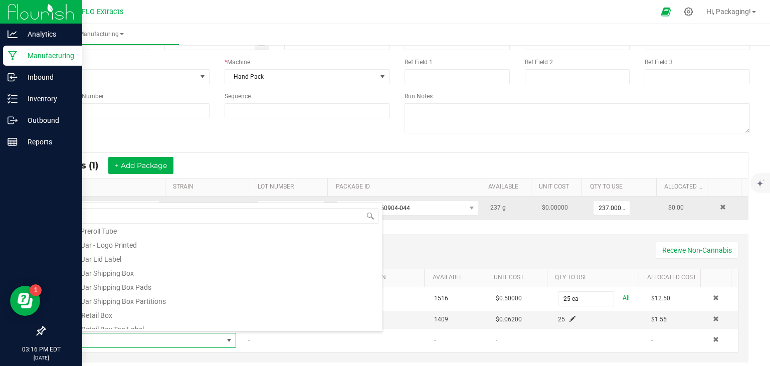
scroll to position [40, 0]
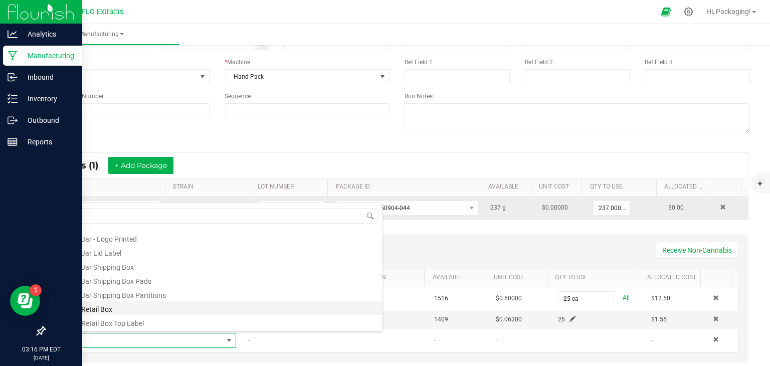
click at [112, 309] on li "1/8 Retail Box" at bounding box center [223, 308] width 320 height 14
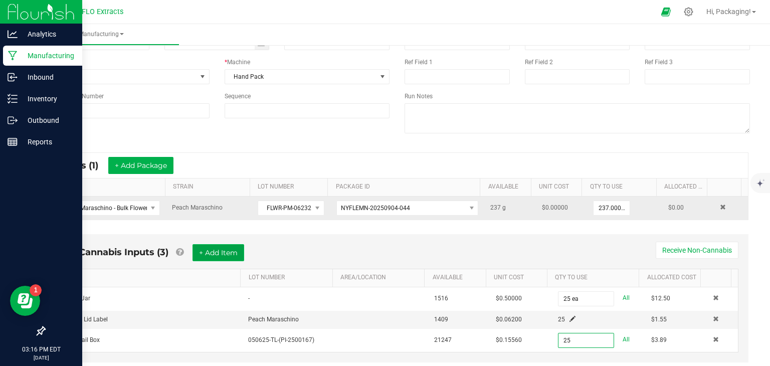
type input "25 ea"
click at [208, 254] on button "+ Add Item" at bounding box center [218, 252] width 52 height 17
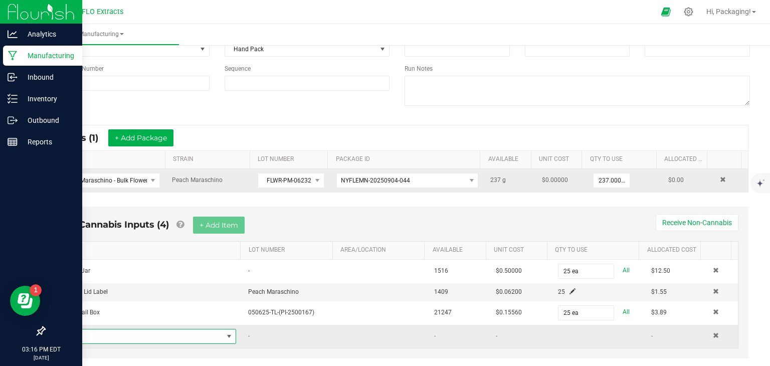
click at [226, 334] on span "NO DATA FOUND" at bounding box center [229, 336] width 8 height 8
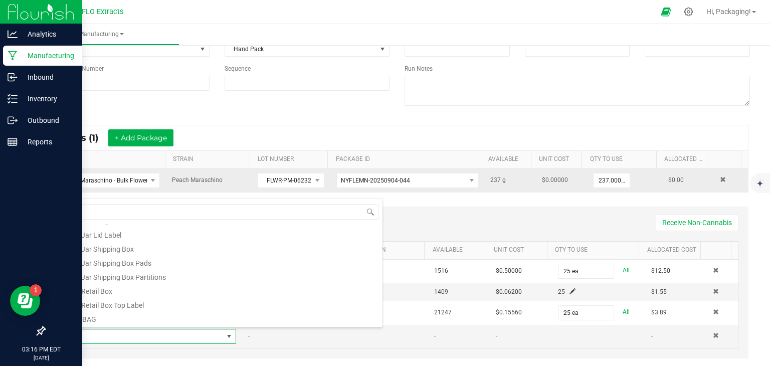
scroll to position [60, 0]
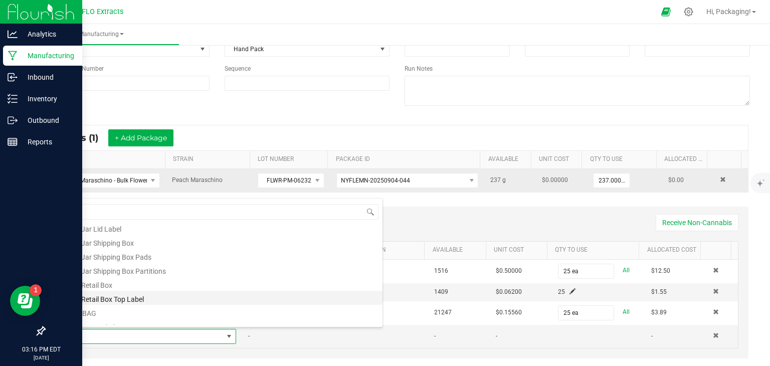
click at [151, 301] on li "1/8 Retail Box Top Label" at bounding box center [223, 298] width 320 height 14
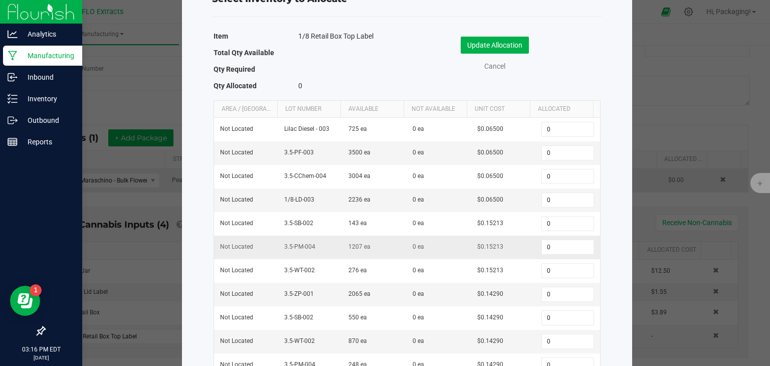
scroll to position [44, 0]
click at [547, 240] on input "0" at bounding box center [567, 246] width 51 height 14
type input "25"
click at [503, 44] on button "Update Allocation" at bounding box center [494, 44] width 68 height 17
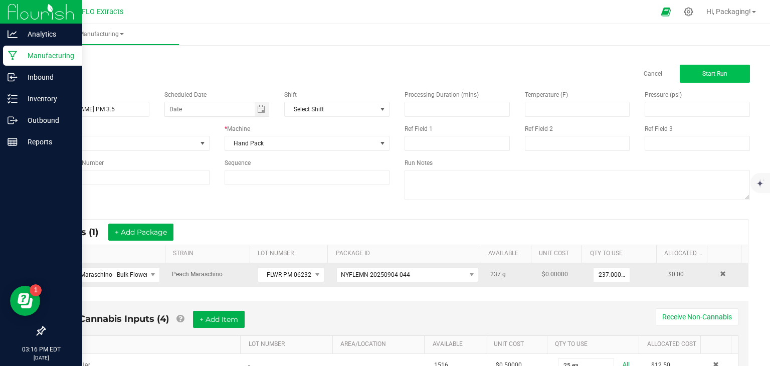
scroll to position [3, 0]
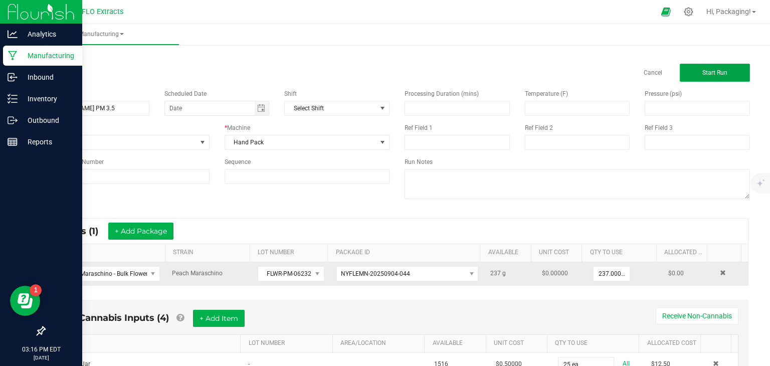
click at [702, 71] on span "Start Run" at bounding box center [714, 72] width 25 height 7
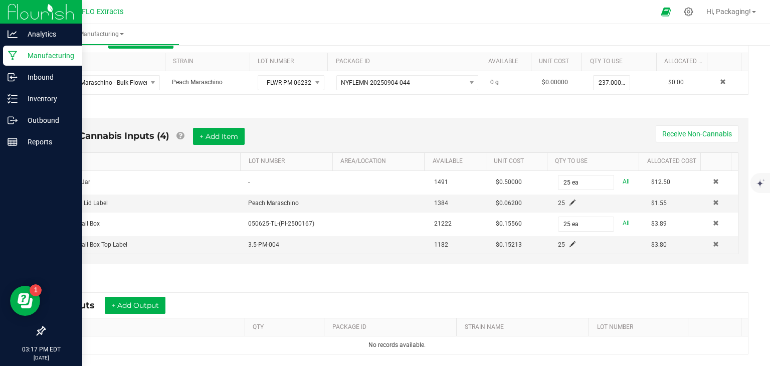
scroll to position [218, 0]
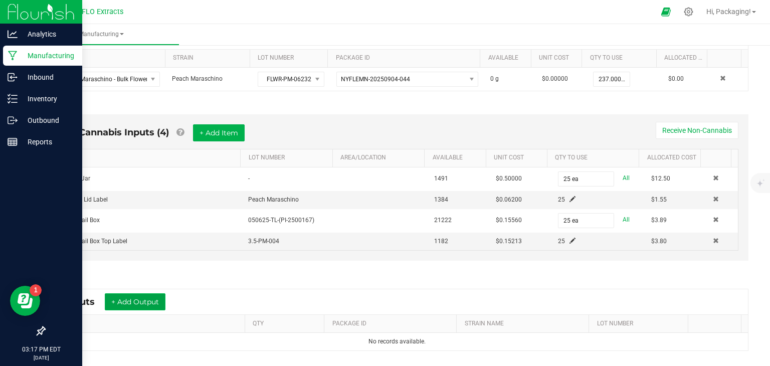
click at [149, 299] on button "+ Add Output" at bounding box center [135, 301] width 61 height 17
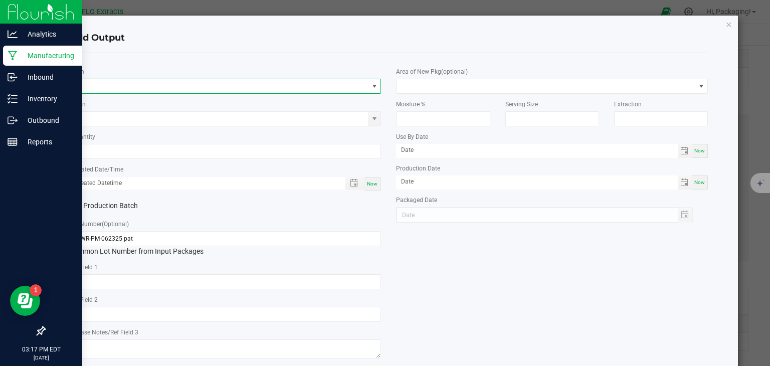
click at [373, 86] on span "NO DATA FOUND" at bounding box center [374, 86] width 8 height 8
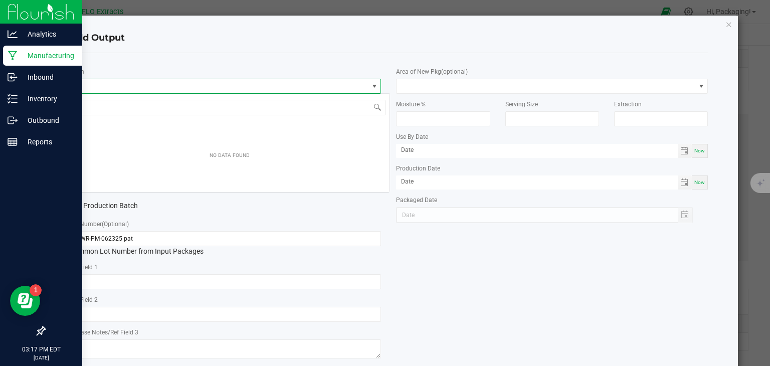
scroll to position [15, 308]
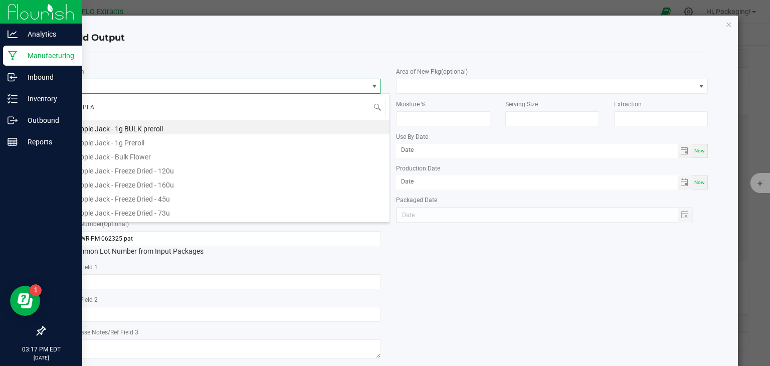
type input "PEAC"
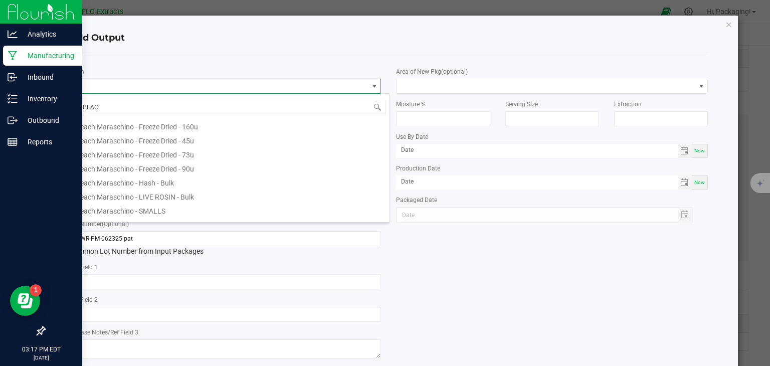
scroll to position [152, 0]
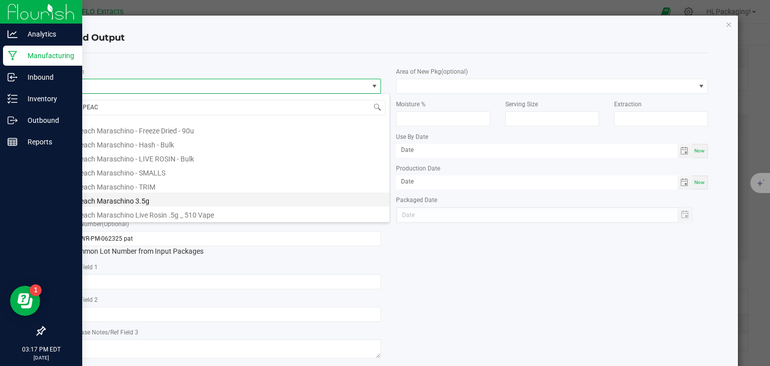
click at [142, 200] on li "Peach Maraschino 3.5g" at bounding box center [230, 199] width 320 height 14
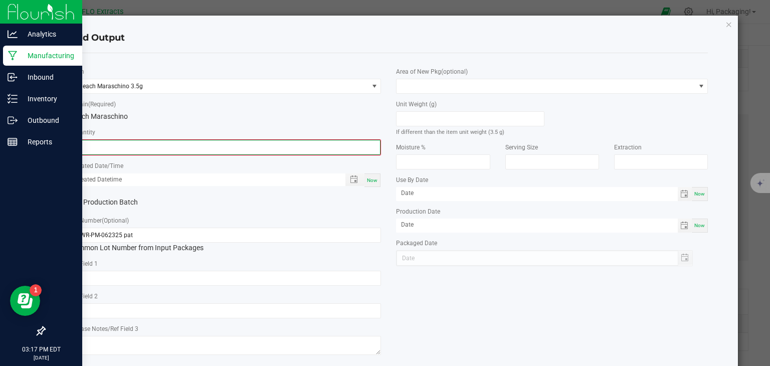
click at [179, 153] on input "0" at bounding box center [226, 147] width 310 height 14
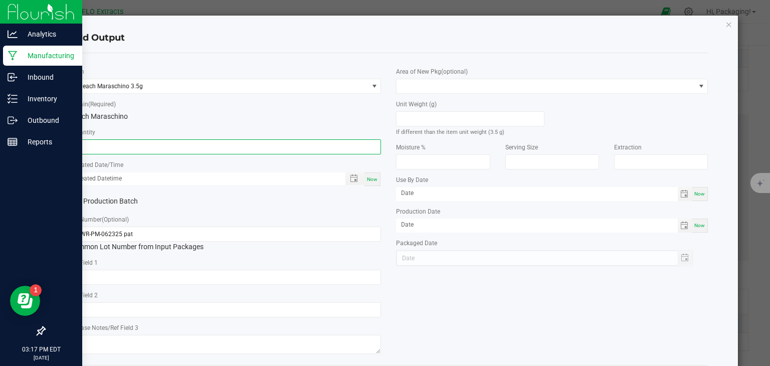
type input "25 ea"
click at [367, 180] on span "Now" at bounding box center [372, 179] width 11 height 6
type input "09/29/2025 3:17 PM"
type input "[DATE]"
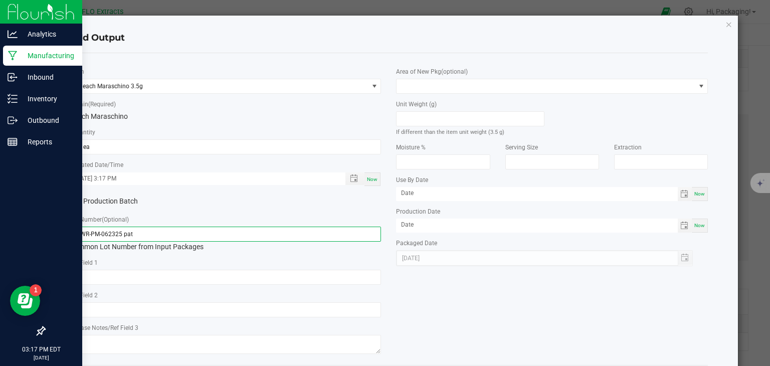
drag, startPoint x: 148, startPoint y: 235, endPoint x: 16, endPoint y: 245, distance: 133.1
click at [16, 245] on ngb-modal-window "Add Output * Item Peach Maraschino 3.5g * Strain (Required) Peach Maraschino * …" at bounding box center [388, 183] width 777 height 366
click at [164, 233] on input "FLWR-PM-062325 pat" at bounding box center [226, 233] width 312 height 15
drag, startPoint x: 164, startPoint y: 232, endPoint x: 3, endPoint y: 235, distance: 161.8
click at [3, 235] on ngb-modal-window "Add Output * Item Peach Maraschino 3.5g * Strain (Required) Peach Maraschino * …" at bounding box center [388, 183] width 777 height 366
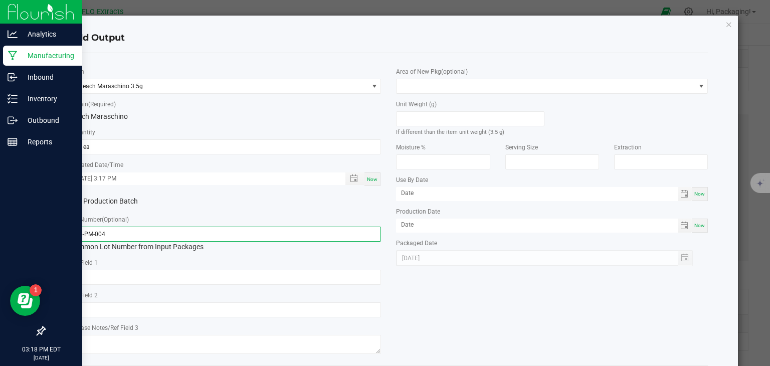
type input "3.5-PM-004"
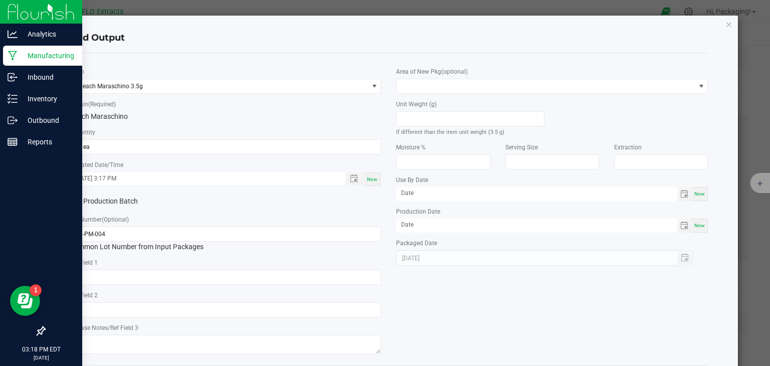
click at [506, 302] on div "* Item Peach Maraschino 3.5g * Strain (Required) Peach Maraschino * Quantity 25…" at bounding box center [388, 209] width 653 height 296
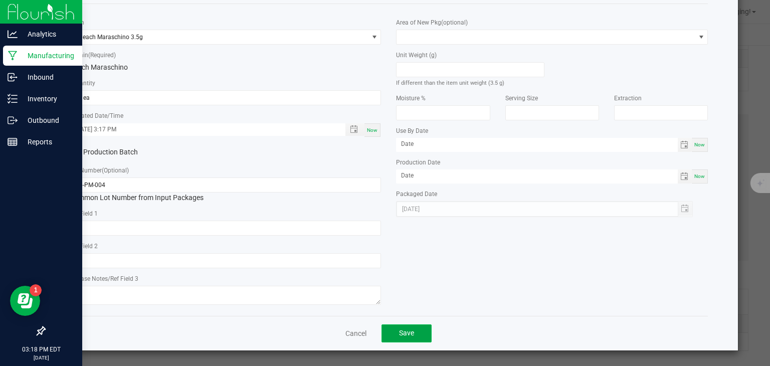
click at [419, 329] on button "Save" at bounding box center [406, 333] width 50 height 18
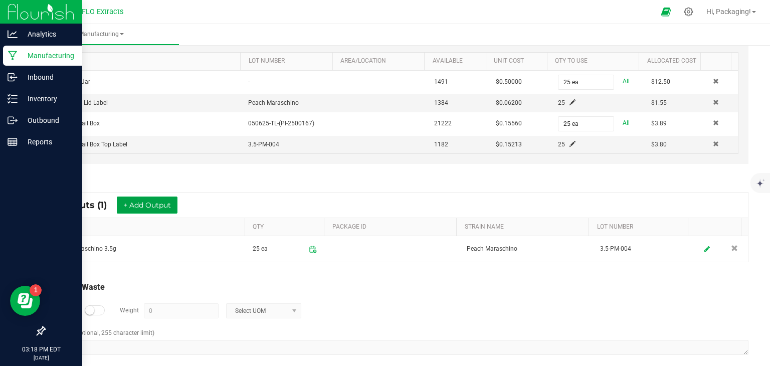
scroll to position [322, 0]
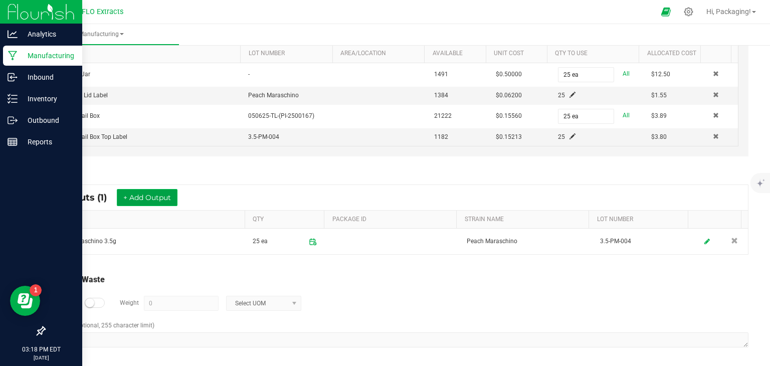
click at [151, 196] on button "+ Add Output" at bounding box center [147, 197] width 61 height 17
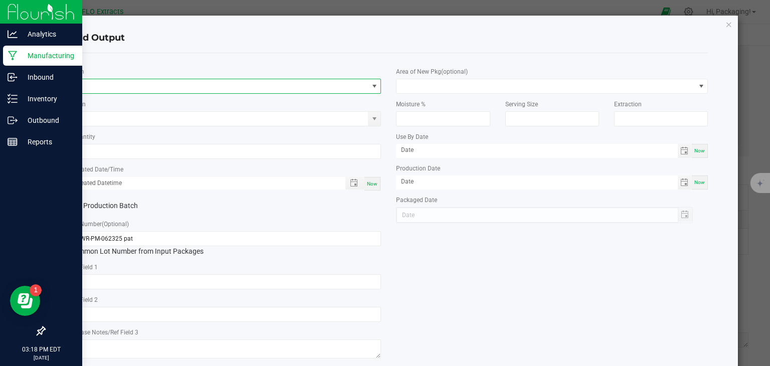
click at [370, 84] on span "NO DATA FOUND" at bounding box center [374, 86] width 8 height 8
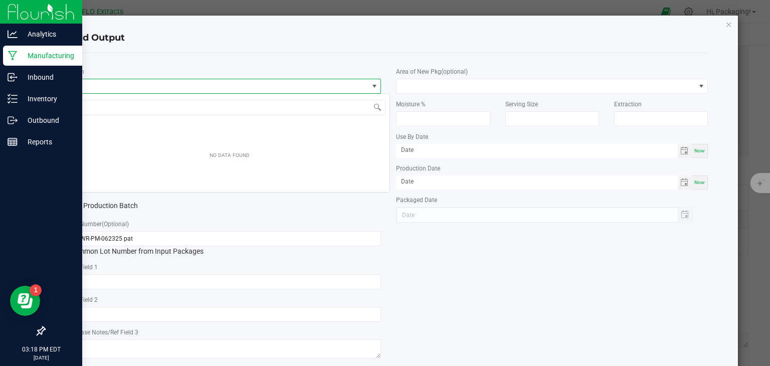
scroll to position [15, 308]
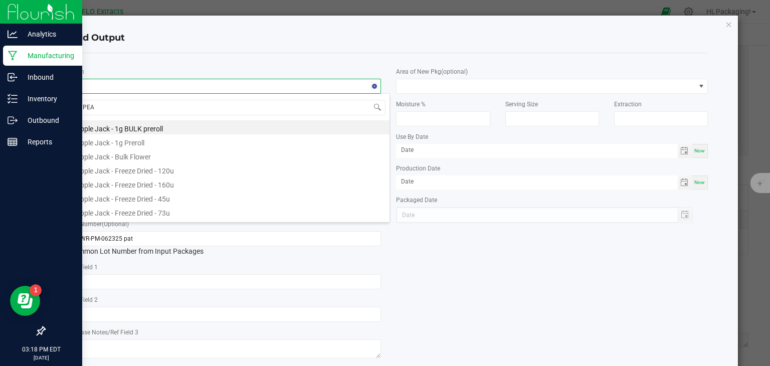
type input "PEAC"
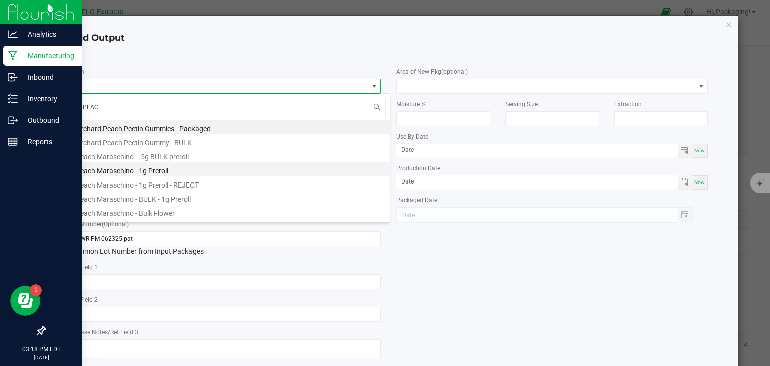
scroll to position [0, 0]
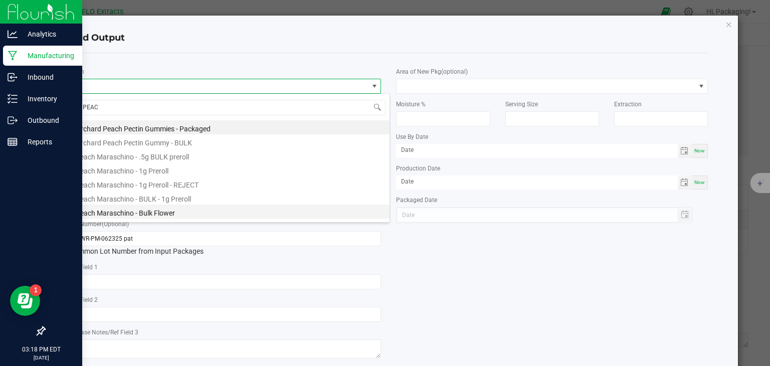
click at [168, 209] on li "Peach Maraschino - Bulk Flower" at bounding box center [230, 211] width 320 height 14
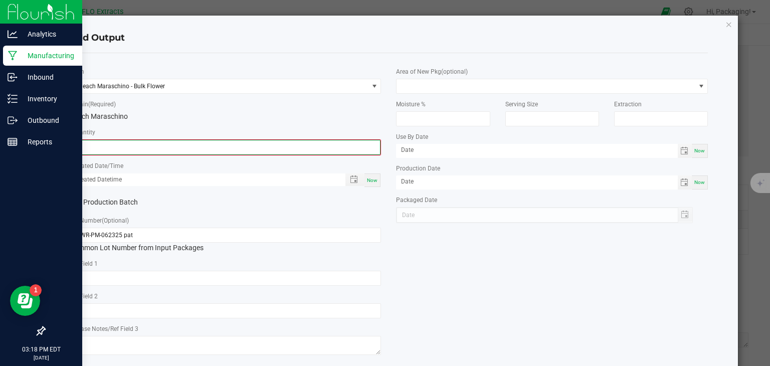
click at [169, 148] on input "0" at bounding box center [226, 147] width 310 height 14
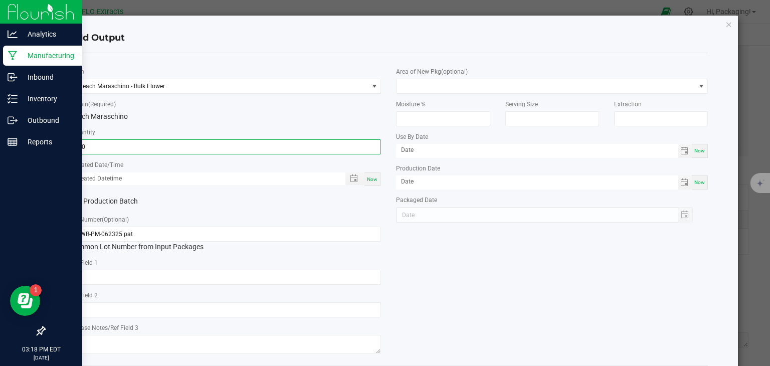
type input "190.0000 g"
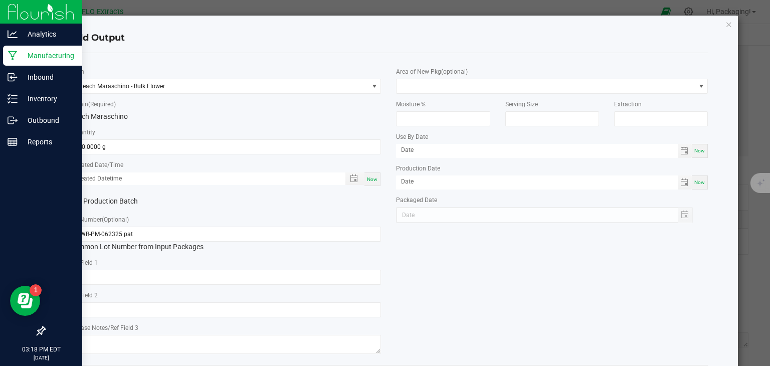
click at [372, 180] on span "Now" at bounding box center [372, 179] width 11 height 6
type input "09/29/2025 3:18 PM"
type input "[DATE]"
click at [453, 279] on div "* Item Peach Maraschino - Bulk Flower * Strain (Required) Peach Maraschino * Qu…" at bounding box center [388, 209] width 653 height 296
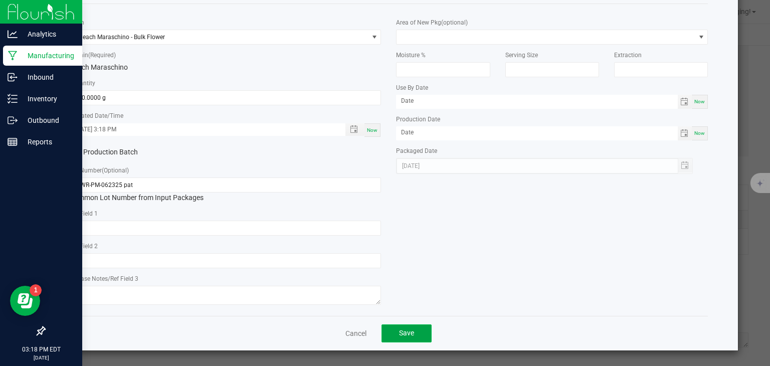
click at [416, 330] on button "Save" at bounding box center [406, 333] width 50 height 18
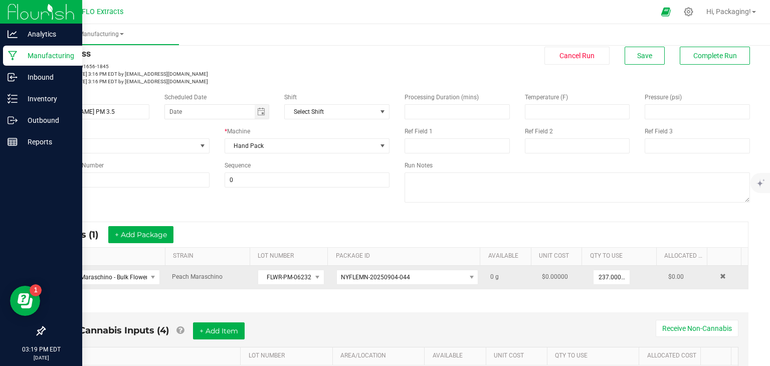
scroll to position [0, 0]
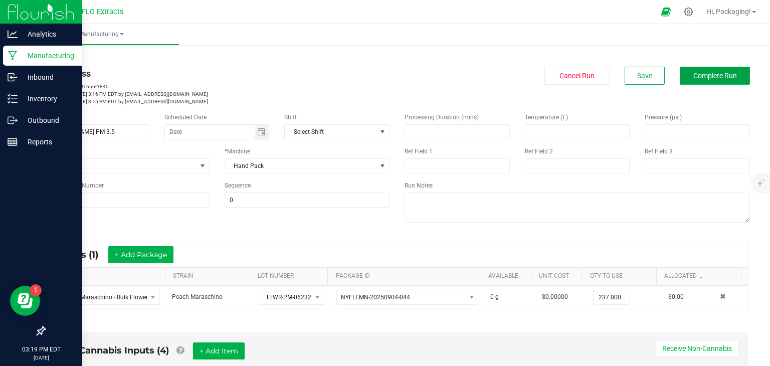
click at [702, 73] on span "Complete Run" at bounding box center [715, 76] width 44 height 8
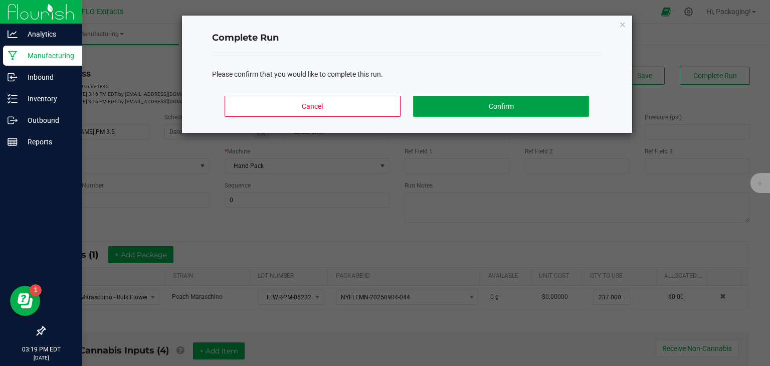
click at [517, 107] on button "Confirm" at bounding box center [500, 106] width 175 height 21
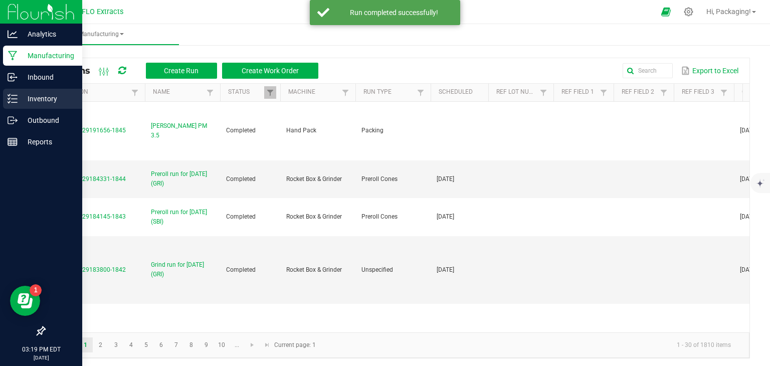
click at [28, 100] on p "Inventory" at bounding box center [48, 99] width 60 height 12
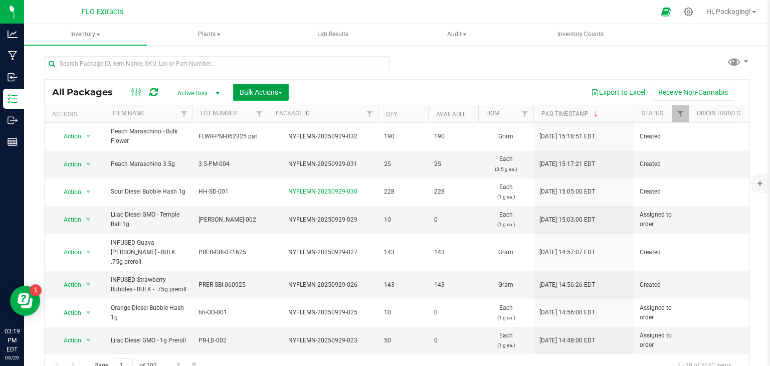
click at [254, 93] on span "Bulk Actions" at bounding box center [260, 92] width 43 height 8
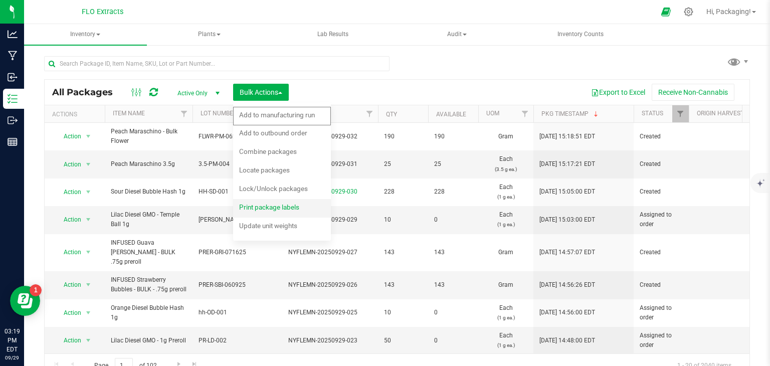
click at [267, 209] on span "Print package labels" at bounding box center [269, 207] width 60 height 8
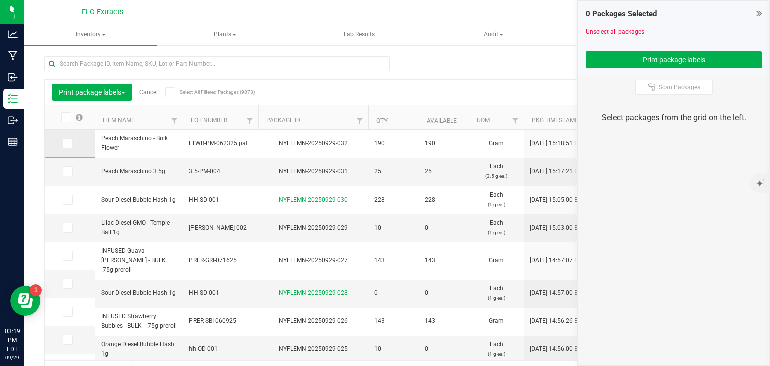
click at [67, 143] on icon at bounding box center [67, 143] width 7 height 0
click at [0, 0] on input "checkbox" at bounding box center [0, 0] width 0 height 0
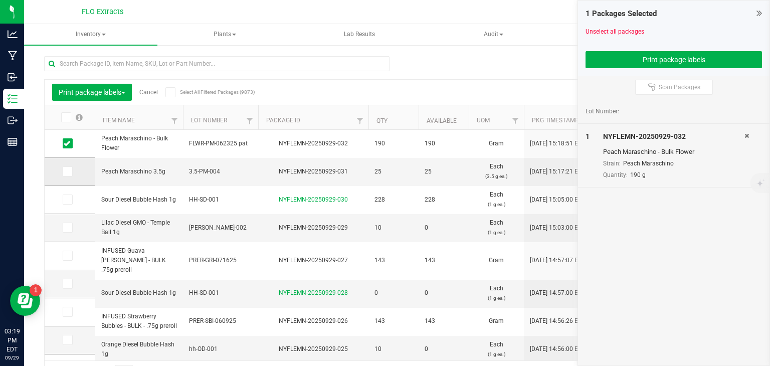
click at [66, 171] on icon at bounding box center [67, 171] width 7 height 0
click at [0, 0] on input "checkbox" at bounding box center [0, 0] width 0 height 0
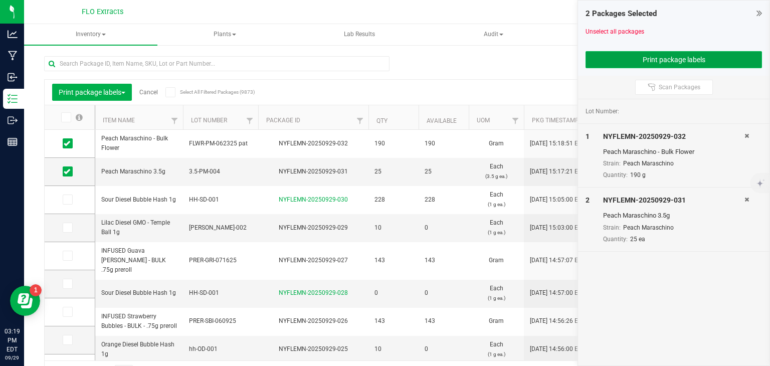
click at [619, 64] on button "Print package labels" at bounding box center [673, 59] width 176 height 17
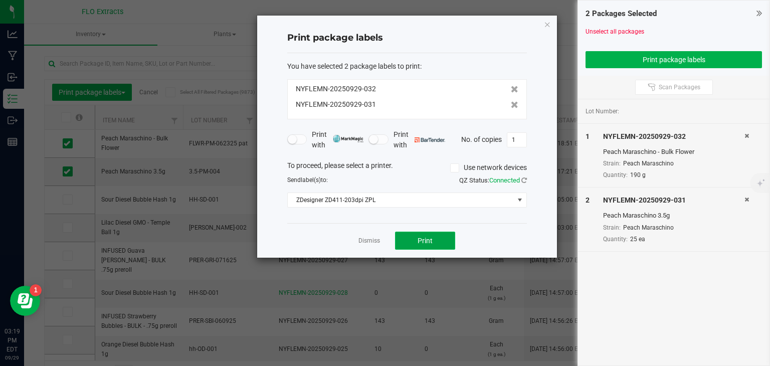
click at [412, 241] on button "Print" at bounding box center [425, 240] width 60 height 18
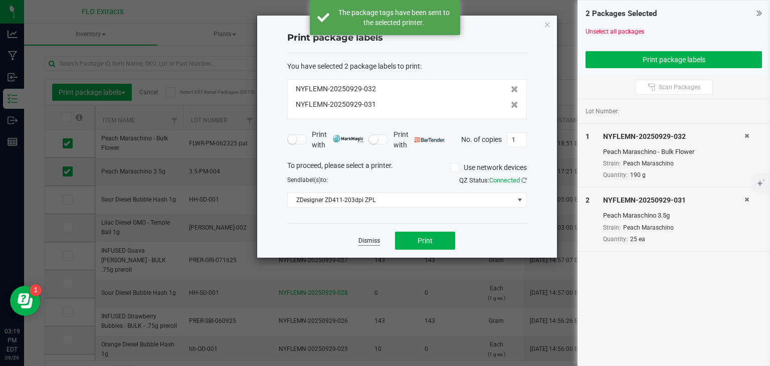
click at [371, 241] on link "Dismiss" at bounding box center [369, 240] width 22 height 9
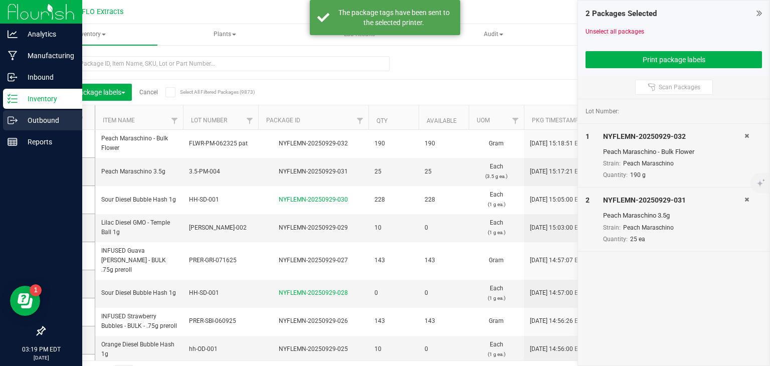
click at [39, 122] on p "Outbound" at bounding box center [48, 120] width 60 height 12
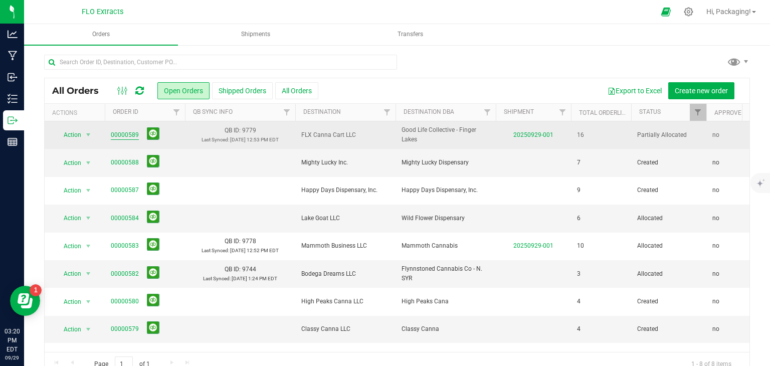
click at [125, 134] on link "00000589" at bounding box center [125, 135] width 28 height 10
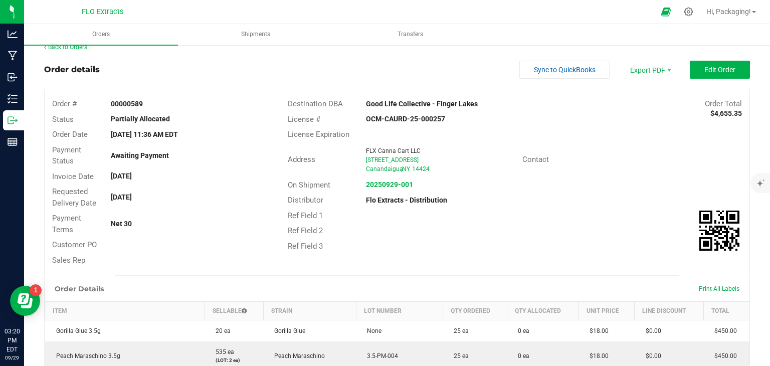
scroll to position [6, 0]
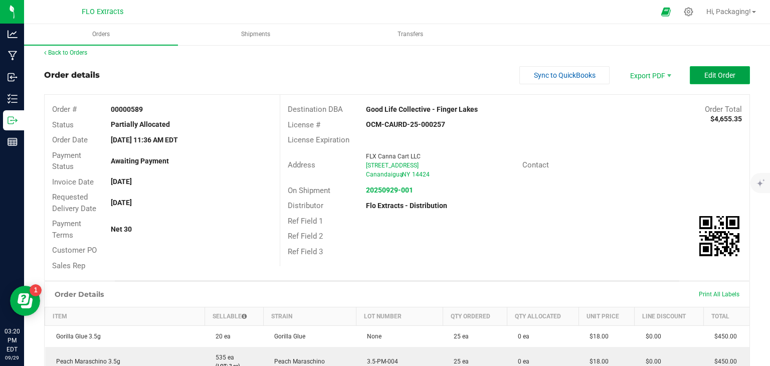
click at [692, 79] on button "Edit Order" at bounding box center [719, 75] width 60 height 18
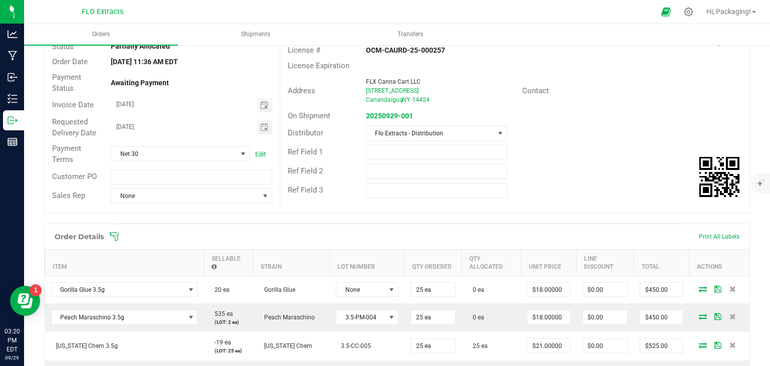
scroll to position [88, 0]
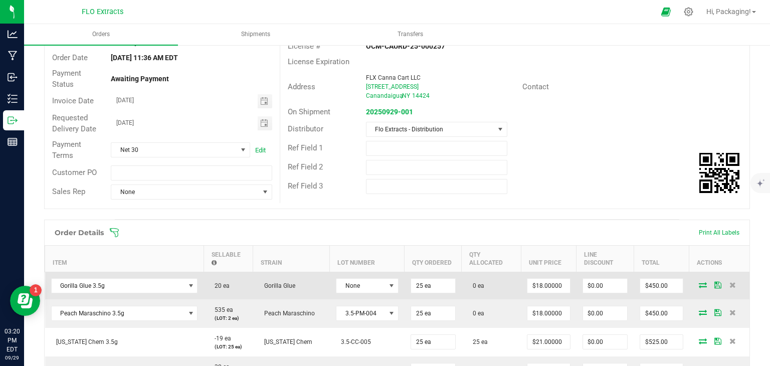
click at [698, 282] on icon at bounding box center [702, 285] width 8 height 6
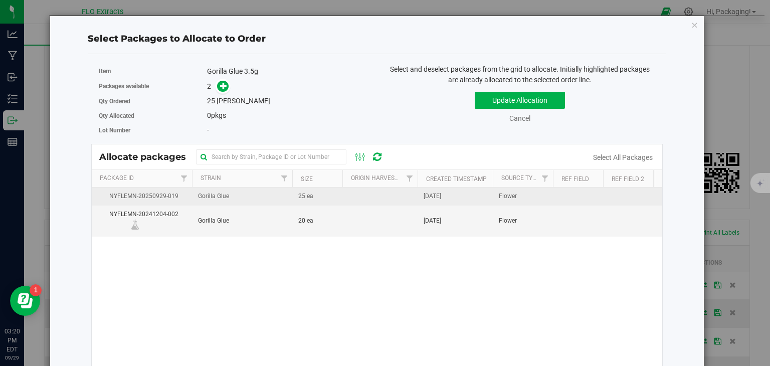
click at [459, 196] on td "[DATE]" at bounding box center [454, 196] width 75 height 18
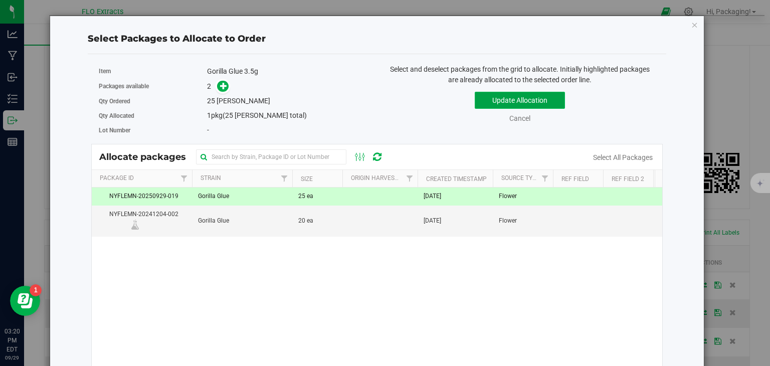
click at [543, 97] on button "Update Allocation" at bounding box center [519, 100] width 90 height 17
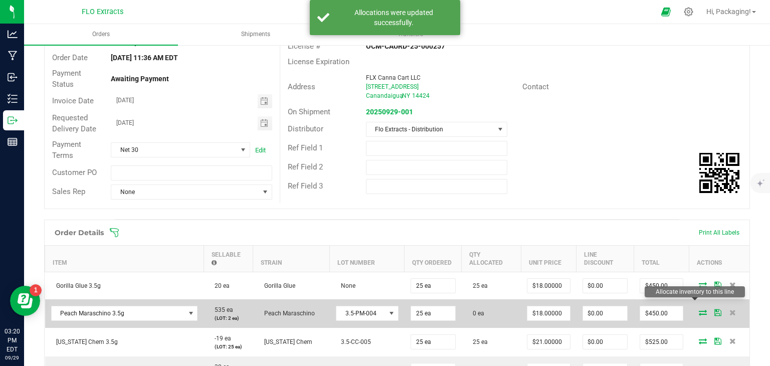
click at [698, 309] on icon at bounding box center [702, 312] width 8 height 6
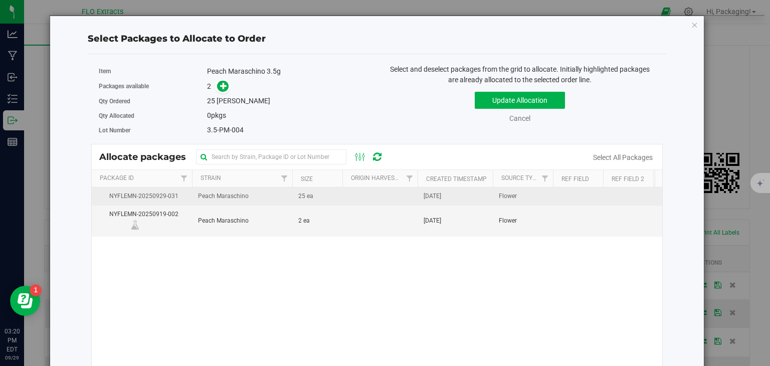
click at [441, 195] on span "[DATE]" at bounding box center [432, 196] width 18 height 10
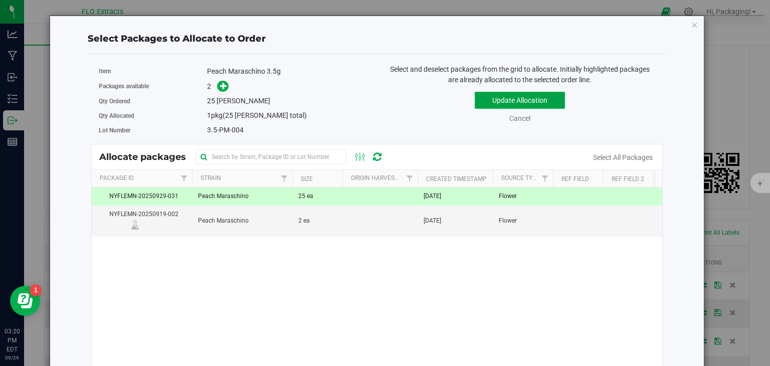
click at [543, 103] on button "Update Allocation" at bounding box center [519, 100] width 90 height 17
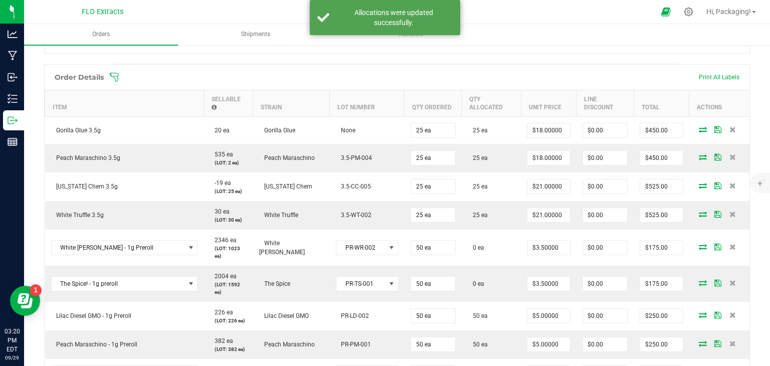
scroll to position [244, 0]
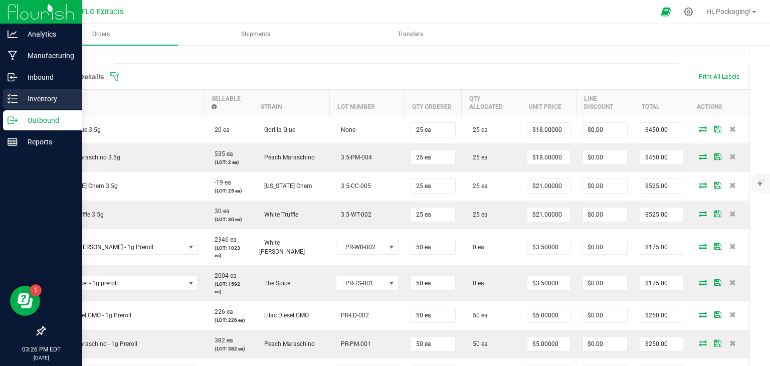
click at [42, 97] on p "Inventory" at bounding box center [48, 99] width 60 height 12
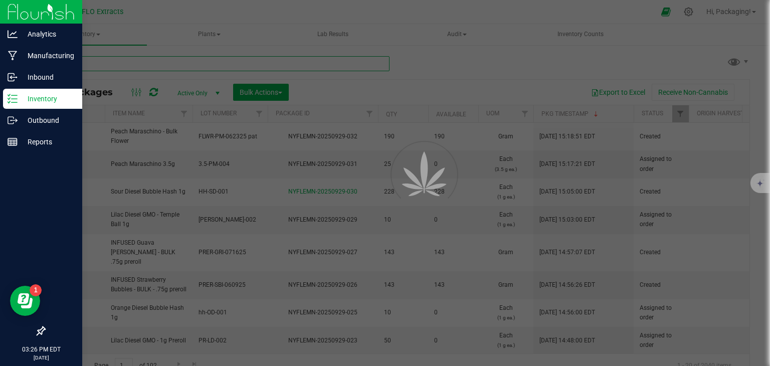
click at [124, 65] on input "text" at bounding box center [216, 63] width 345 height 15
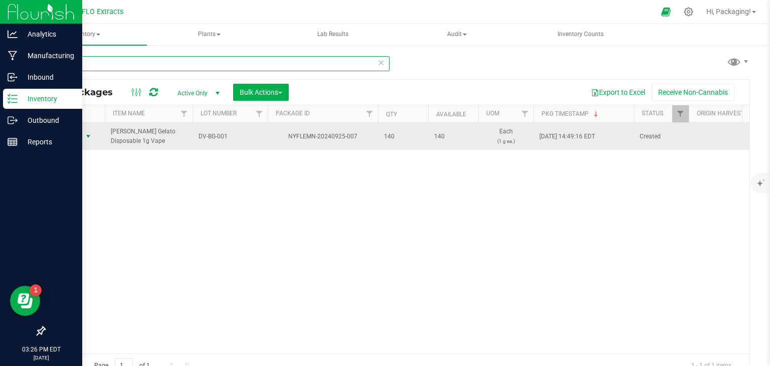
type input "DV-BG"
click at [74, 137] on span "Action" at bounding box center [68, 136] width 27 height 14
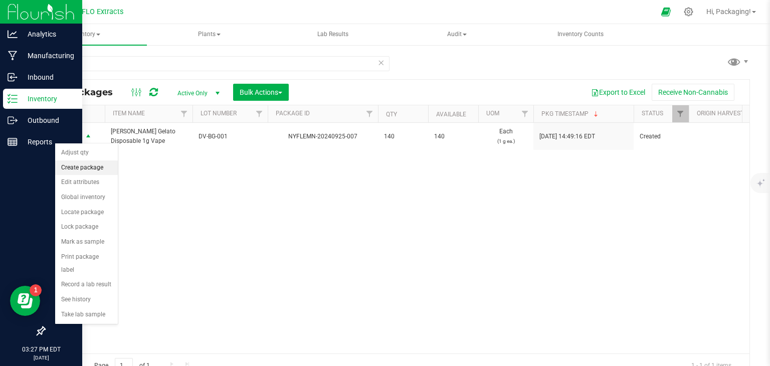
click at [98, 165] on li "Create package" at bounding box center [86, 167] width 63 height 15
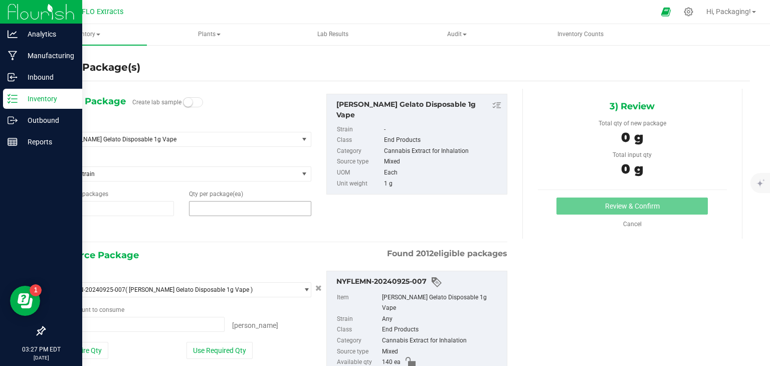
click at [203, 208] on span at bounding box center [250, 208] width 122 height 15
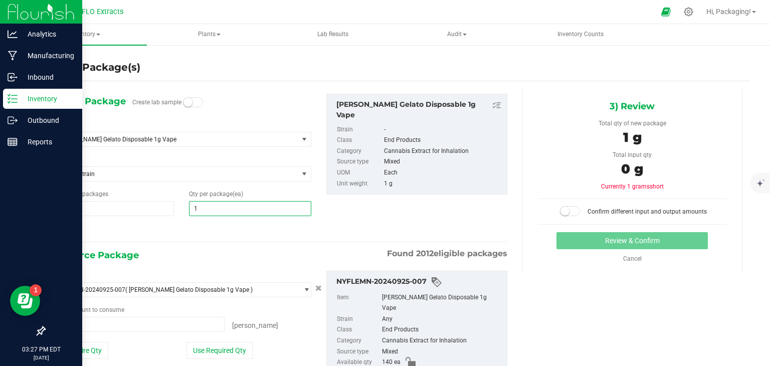
type input "10"
click at [246, 349] on button "Use Required Qty" at bounding box center [219, 350] width 66 height 17
type input "10 ea"
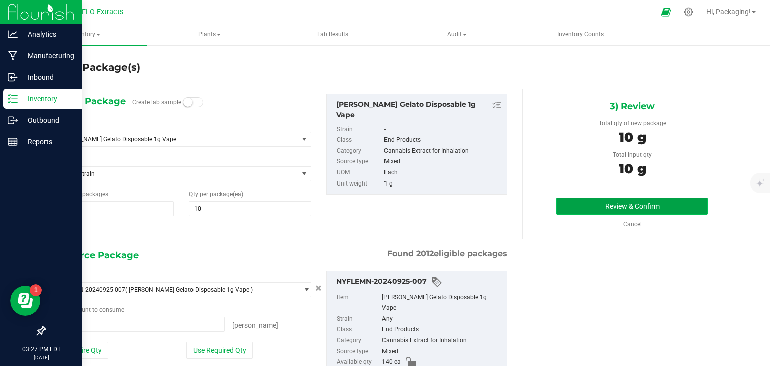
click at [613, 206] on button "Review & Confirm" at bounding box center [631, 205] width 151 height 17
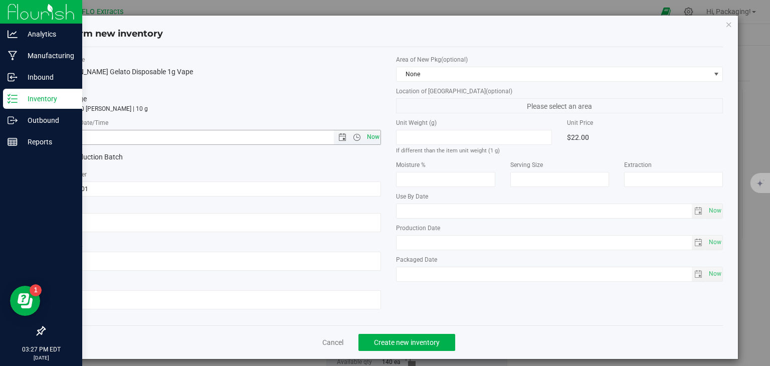
click at [369, 131] on span "Now" at bounding box center [372, 137] width 17 height 15
type input "9/29/2025 3:27 PM"
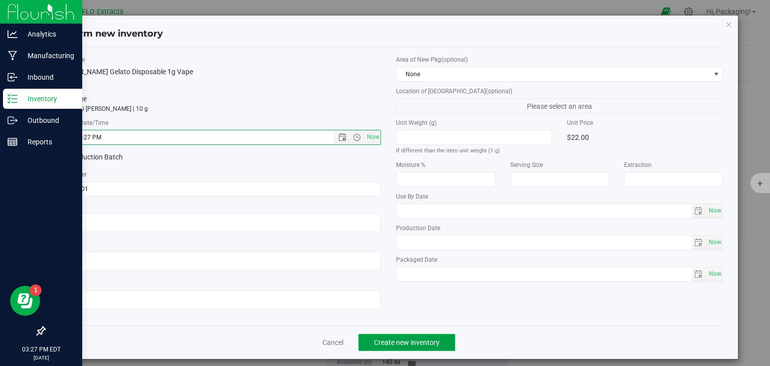
click at [397, 342] on span "Create new inventory" at bounding box center [407, 342] width 66 height 8
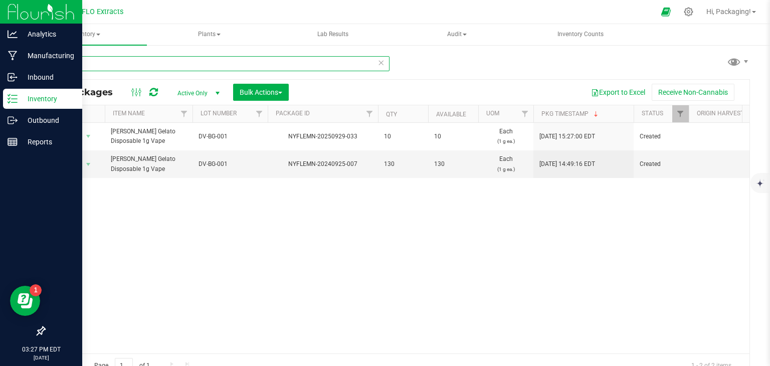
click at [261, 63] on input "DV-BG" at bounding box center [216, 63] width 345 height 15
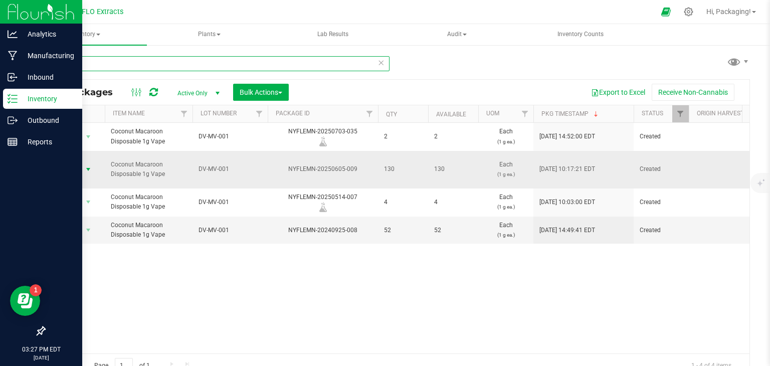
type input "DV-MV"
click at [72, 164] on span "Action" at bounding box center [68, 169] width 27 height 14
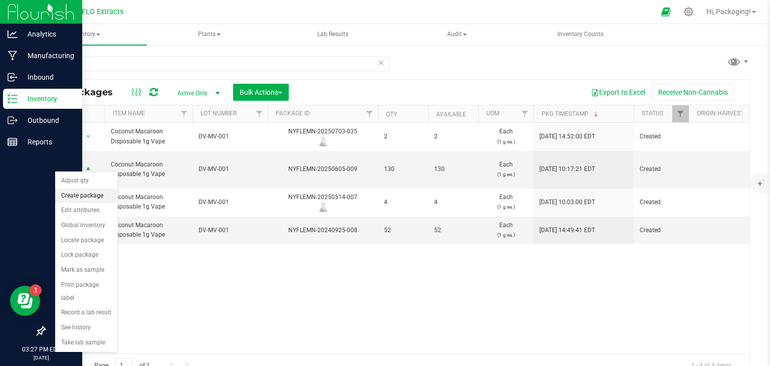
click at [102, 197] on li "Create package" at bounding box center [86, 195] width 63 height 15
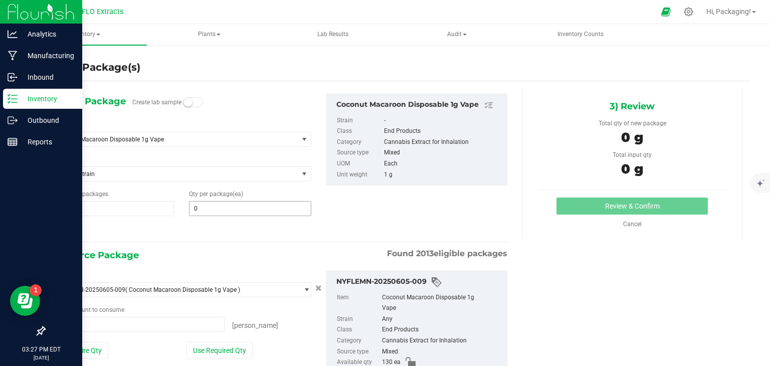
type input "0 ea"
click at [200, 210] on span "0 0" at bounding box center [250, 208] width 122 height 15
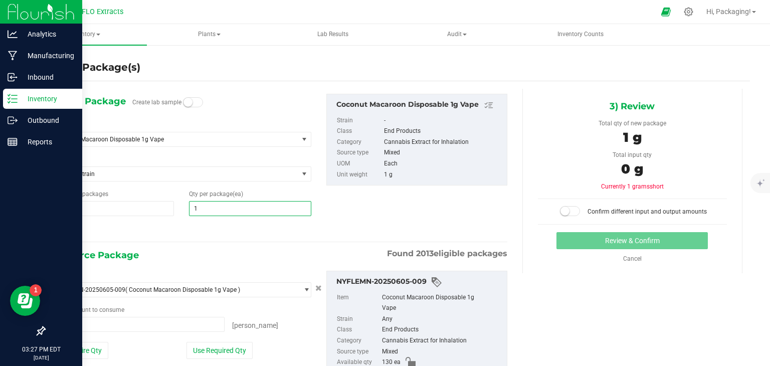
type input "10"
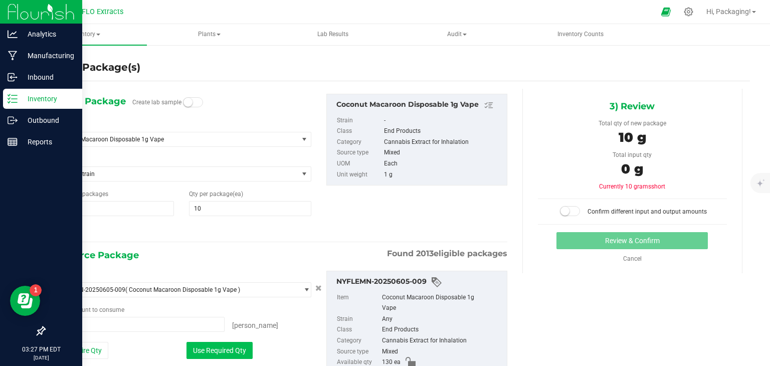
click at [214, 342] on button "Use Required Qty" at bounding box center [219, 350] width 66 height 17
type input "10 ea"
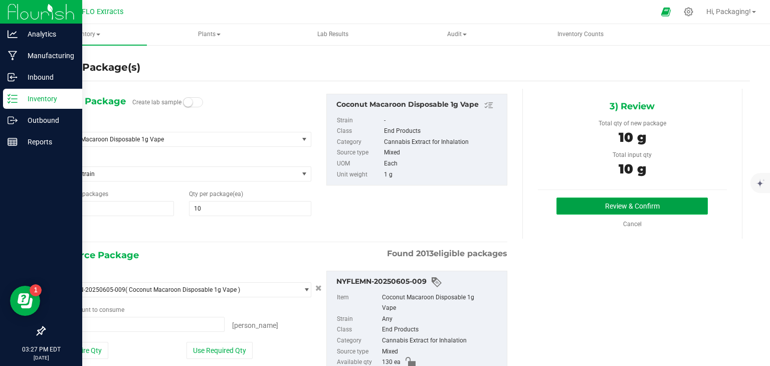
click at [581, 204] on button "Review & Confirm" at bounding box center [631, 205] width 151 height 17
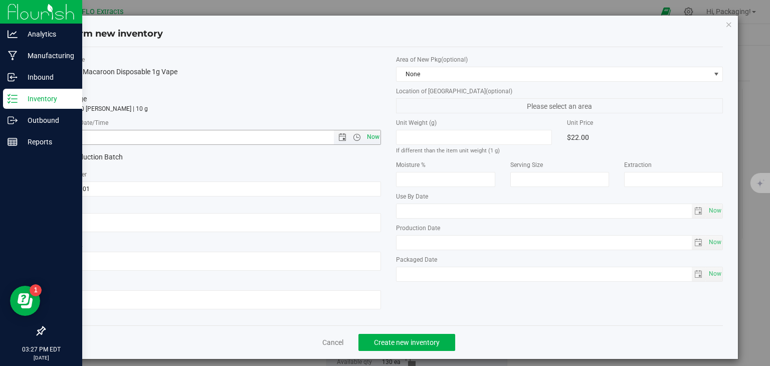
click at [369, 138] on span "Now" at bounding box center [372, 137] width 17 height 15
type input "9/29/2025 3:27 PM"
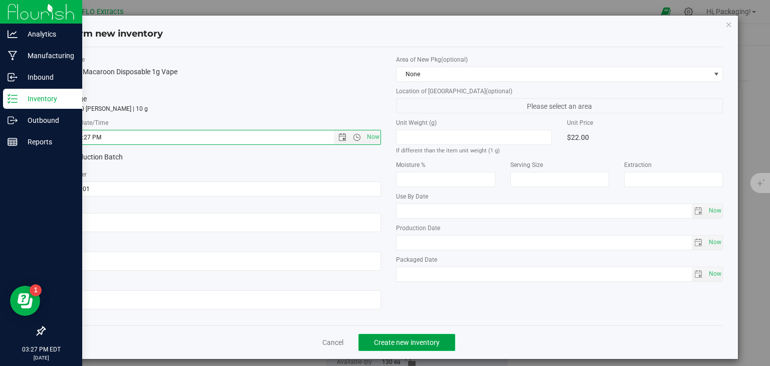
click at [400, 342] on span "Create new inventory" at bounding box center [407, 342] width 66 height 8
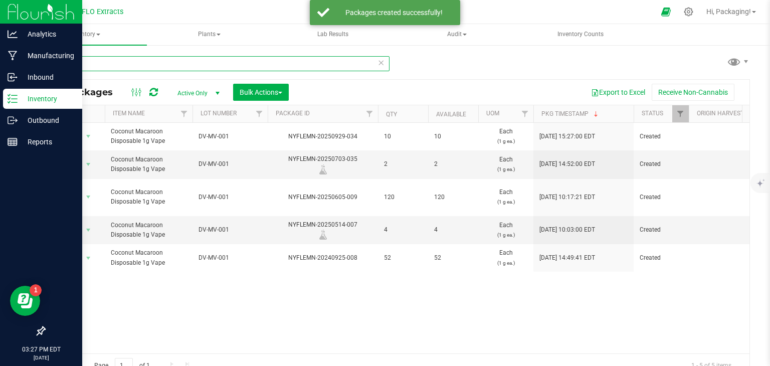
click at [108, 68] on input "DV-MV" at bounding box center [216, 63] width 345 height 15
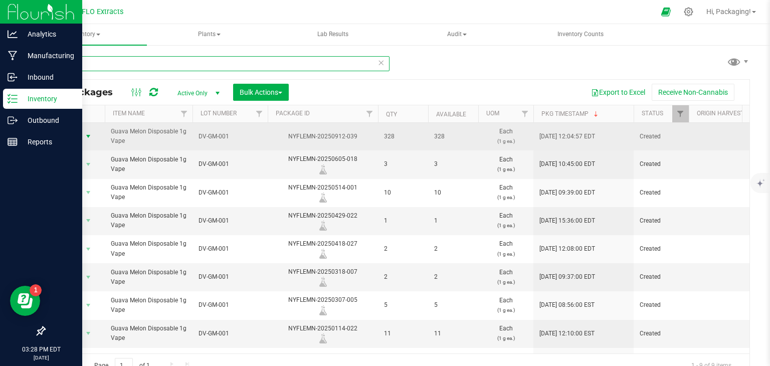
type input "DV-GM"
click at [74, 137] on span "Action" at bounding box center [68, 136] width 27 height 14
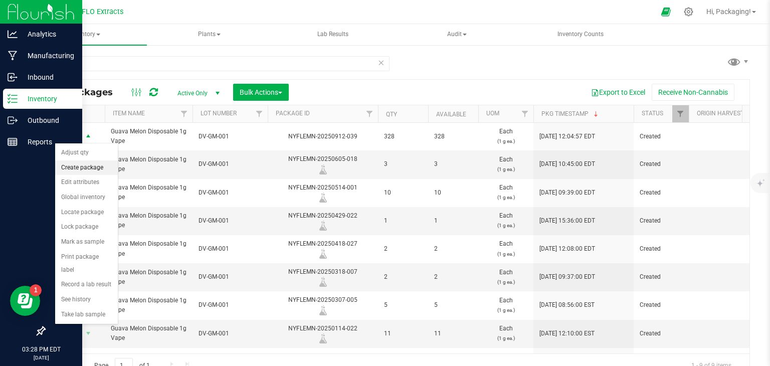
click at [96, 167] on li "Create package" at bounding box center [86, 167] width 63 height 15
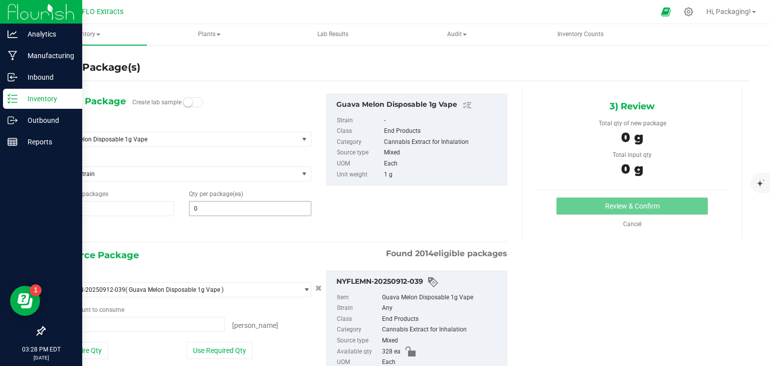
type input "0 ea"
click at [202, 207] on span at bounding box center [250, 208] width 122 height 15
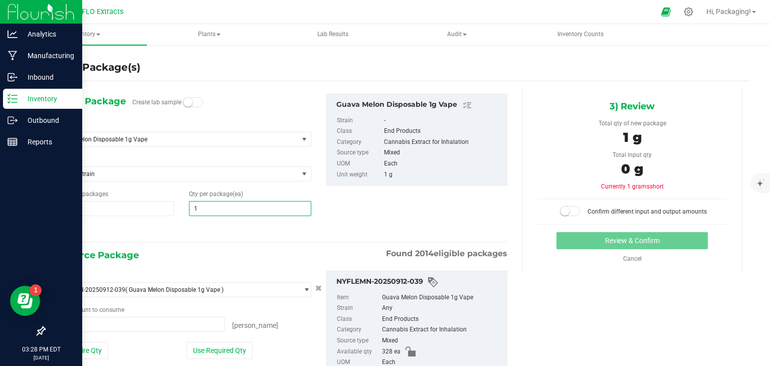
type input "10"
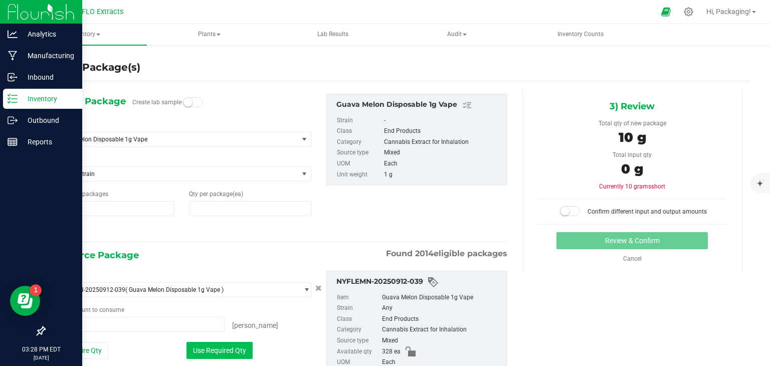
type input "10"
click at [213, 350] on button "Use Required Qty" at bounding box center [219, 350] width 66 height 17
type input "10 ea"
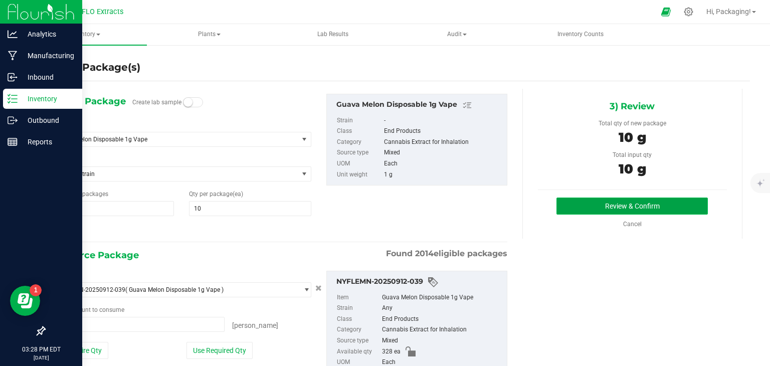
click at [602, 203] on button "Review & Confirm" at bounding box center [631, 205] width 151 height 17
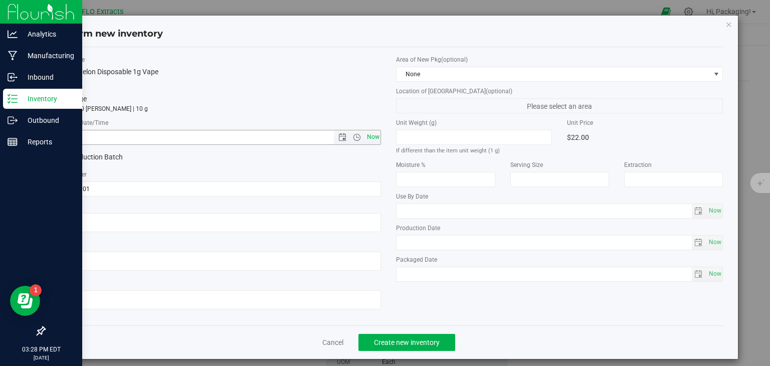
click at [371, 135] on span "Now" at bounding box center [372, 137] width 17 height 15
type input "9/29/2025 3:28 PM"
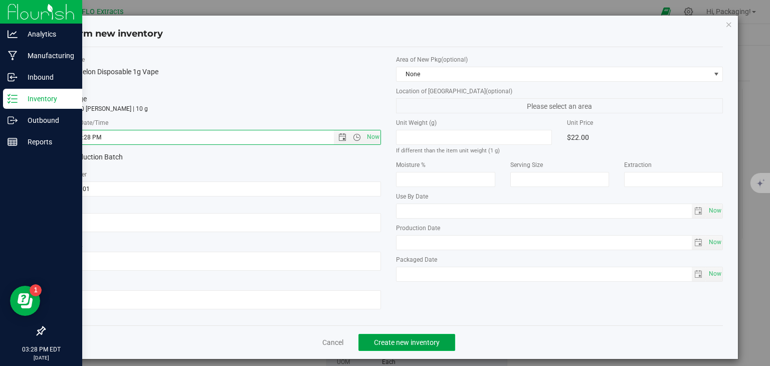
click at [416, 341] on span "Create new inventory" at bounding box center [407, 342] width 66 height 8
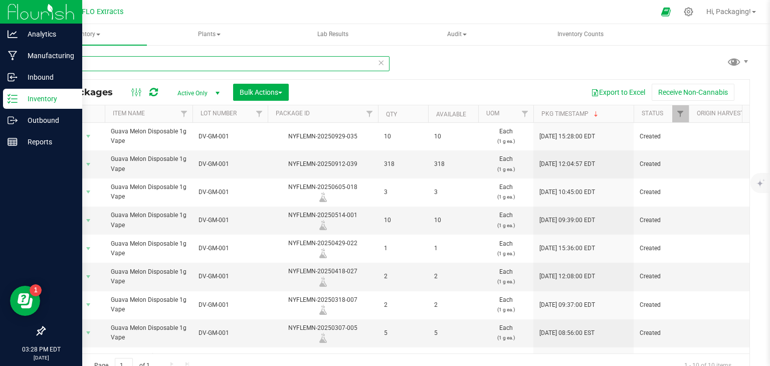
click at [81, 61] on input "DV-GM" at bounding box center [216, 63] width 345 height 15
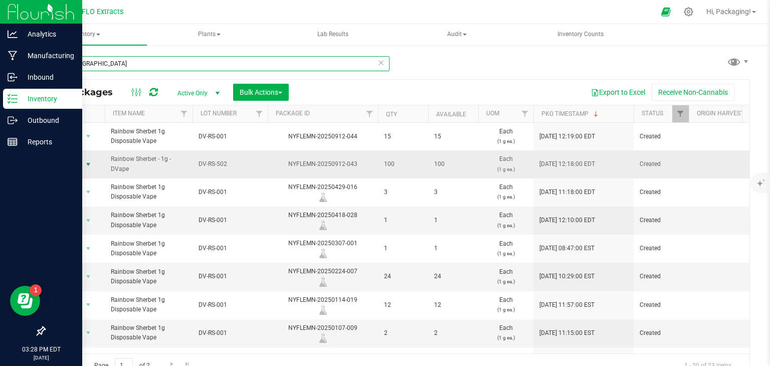
type input "DV-RS"
click at [72, 165] on span "Action" at bounding box center [68, 164] width 27 height 14
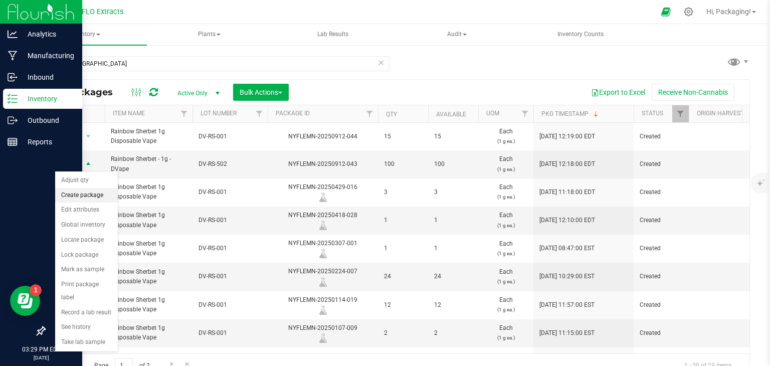
click at [89, 195] on li "Create package" at bounding box center [86, 195] width 63 height 15
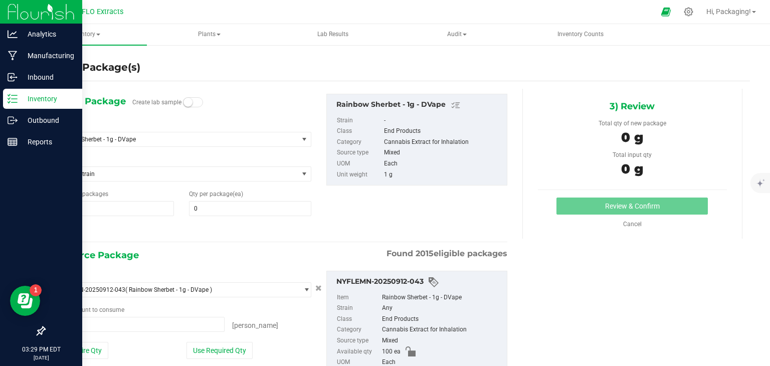
type input "0 ea"
click at [200, 203] on span at bounding box center [250, 208] width 122 height 15
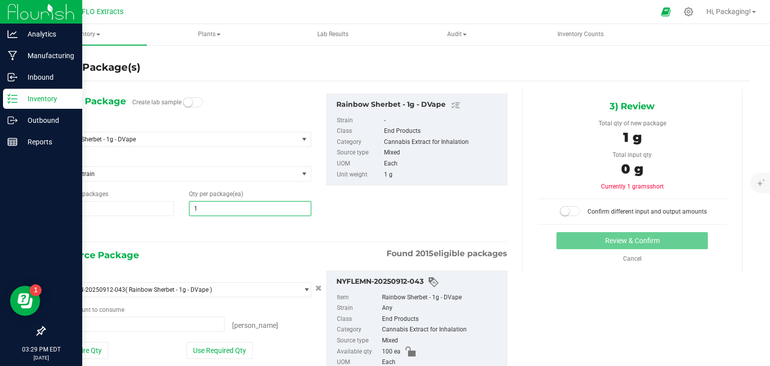
type input "10"
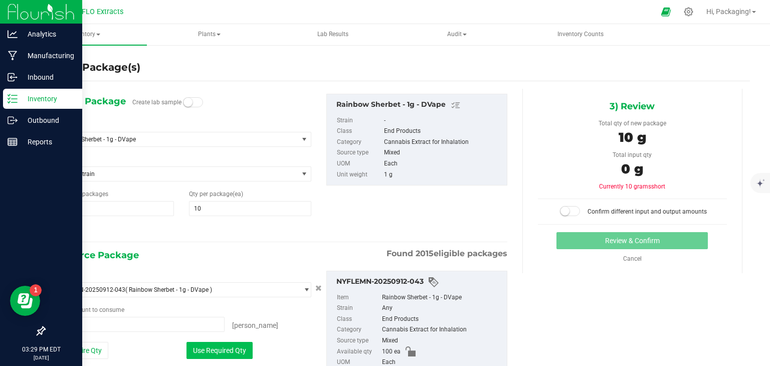
click at [236, 353] on button "Use Required Qty" at bounding box center [219, 350] width 66 height 17
type input "10 ea"
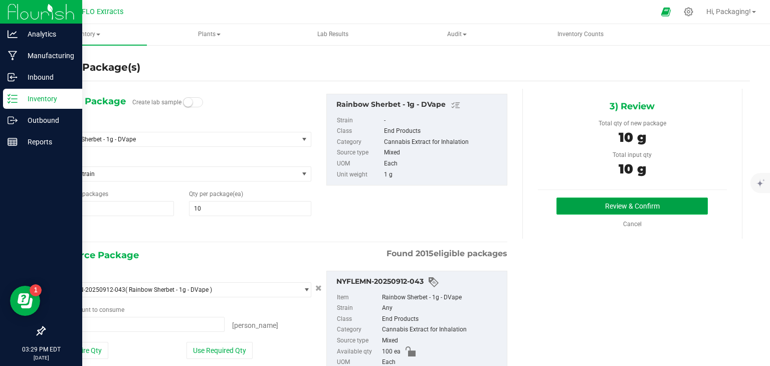
click at [585, 207] on button "Review & Confirm" at bounding box center [631, 205] width 151 height 17
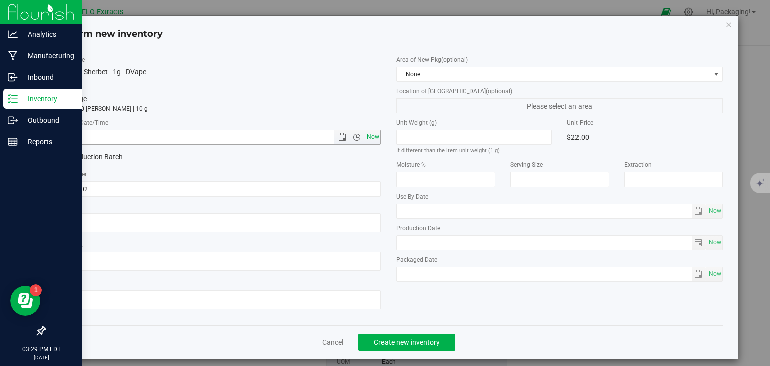
click at [374, 133] on span "Now" at bounding box center [372, 137] width 17 height 15
type input "9/29/2025 3:29 PM"
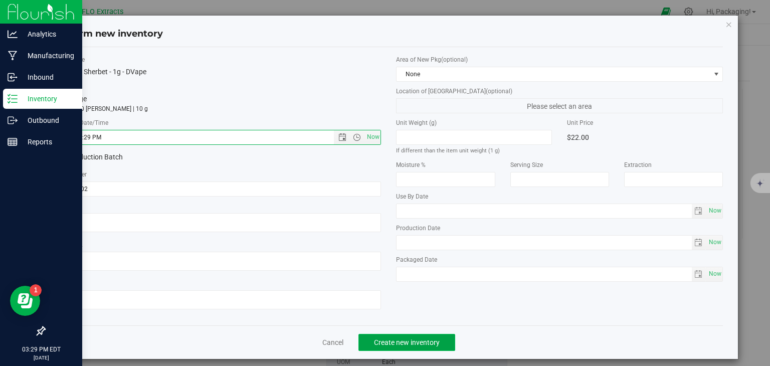
click at [401, 339] on span "Create new inventory" at bounding box center [407, 342] width 66 height 8
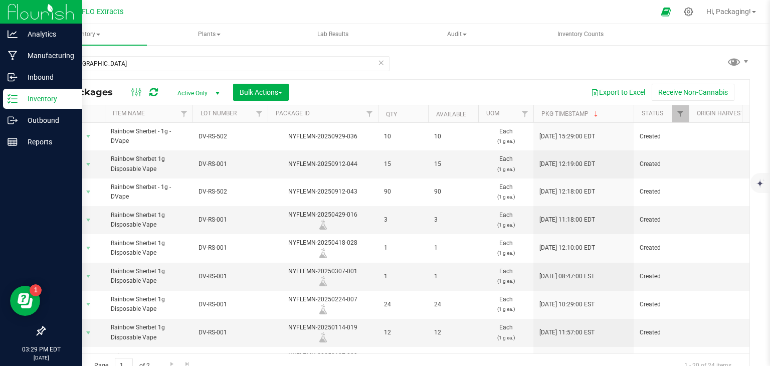
click at [379, 60] on icon at bounding box center [380, 62] width 7 height 12
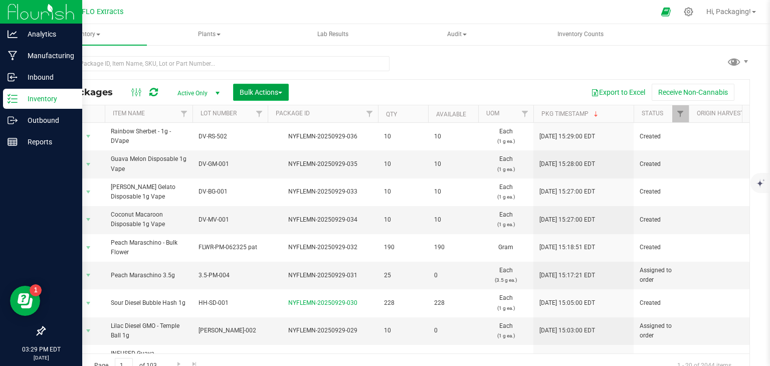
click at [255, 89] on span "Bulk Actions" at bounding box center [260, 92] width 43 height 8
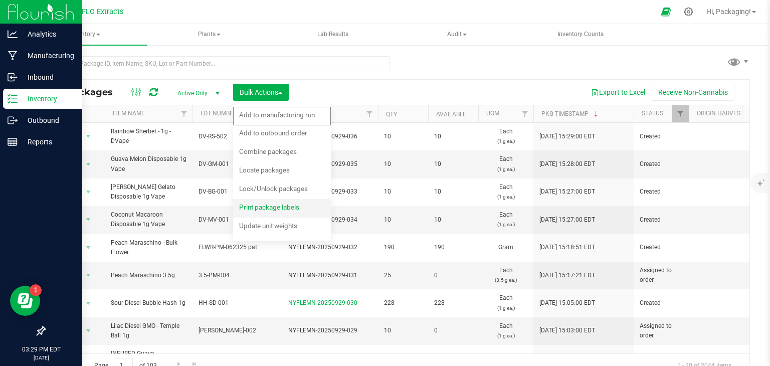
click at [276, 206] on span "Print package labels" at bounding box center [269, 207] width 60 height 8
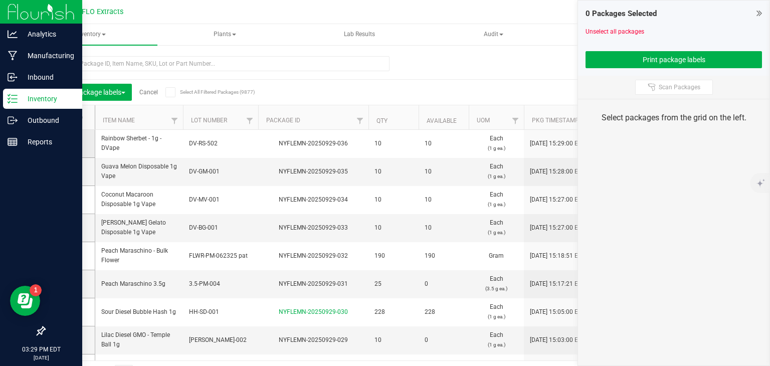
click at [68, 143] on icon at bounding box center [67, 143] width 7 height 0
click at [0, 0] on input "checkbox" at bounding box center [0, 0] width 0 height 0
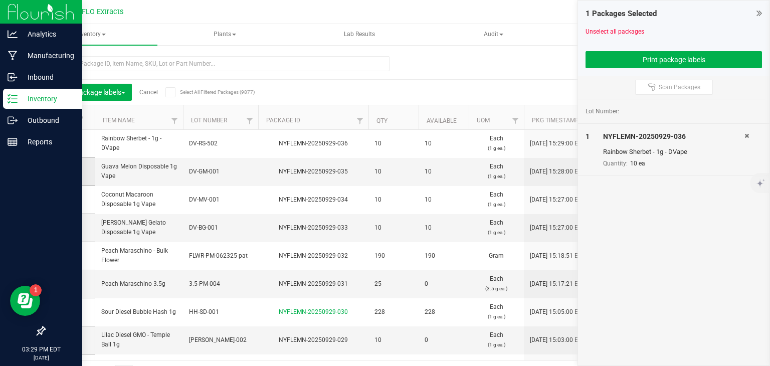
click at [65, 171] on icon at bounding box center [67, 171] width 7 height 0
click at [0, 0] on input "checkbox" at bounding box center [0, 0] width 0 height 0
click at [65, 199] on icon at bounding box center [67, 199] width 7 height 0
click at [0, 0] on input "checkbox" at bounding box center [0, 0] width 0 height 0
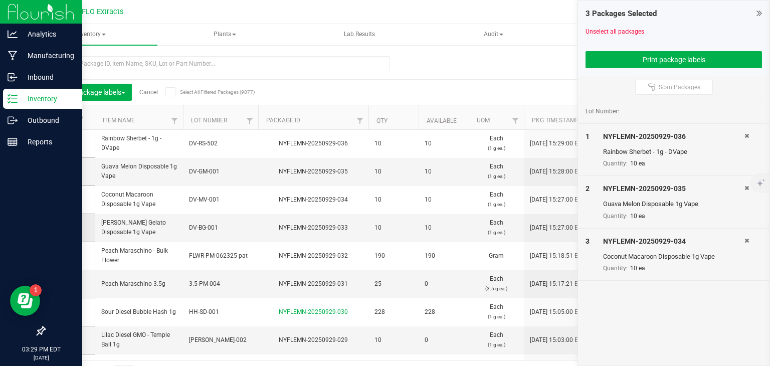
click at [66, 227] on icon at bounding box center [67, 227] width 7 height 0
click at [0, 0] on input "checkbox" at bounding box center [0, 0] width 0 height 0
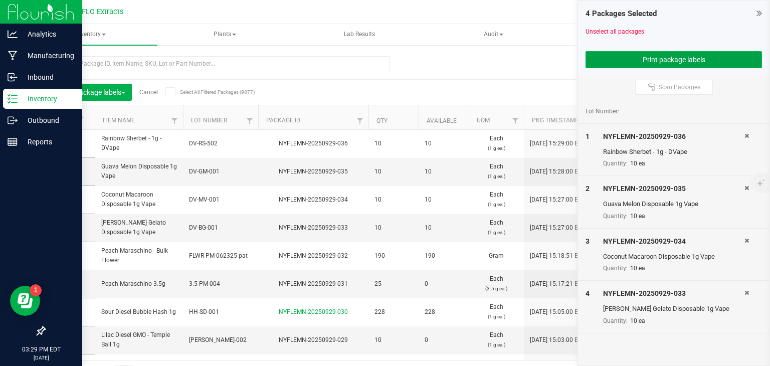
click at [707, 56] on button "Print package labels" at bounding box center [673, 59] width 176 height 17
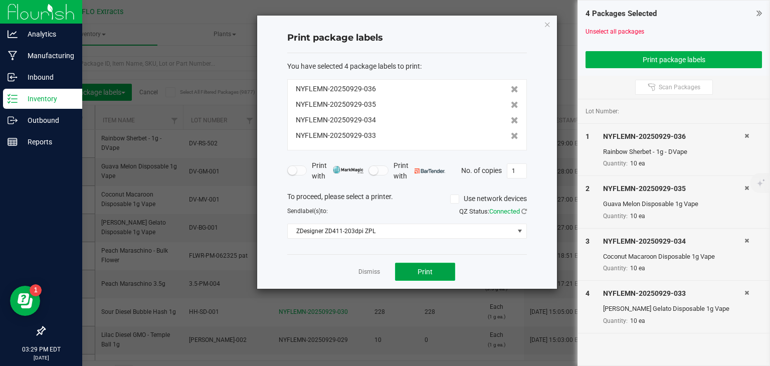
click at [432, 270] on span "Print" at bounding box center [424, 272] width 15 height 8
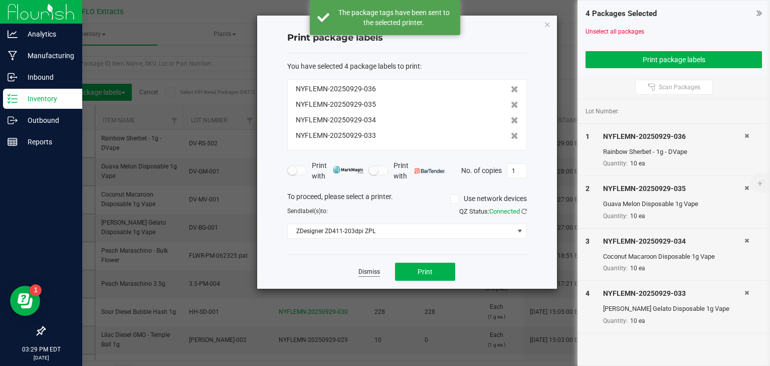
click at [377, 271] on link "Dismiss" at bounding box center [369, 272] width 22 height 9
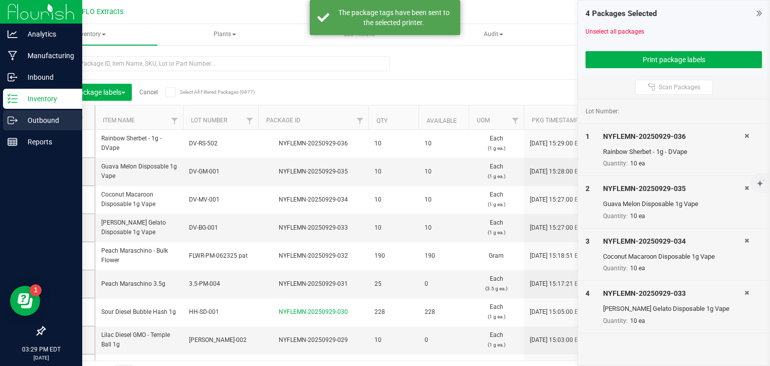
click at [37, 123] on p "Outbound" at bounding box center [48, 120] width 60 height 12
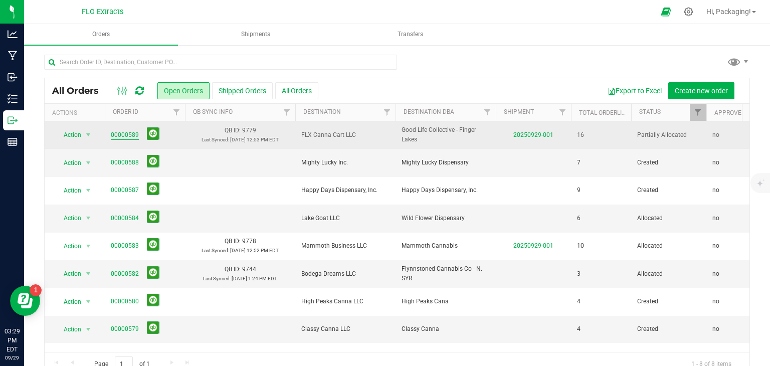
click at [122, 134] on link "00000589" at bounding box center [125, 135] width 28 height 10
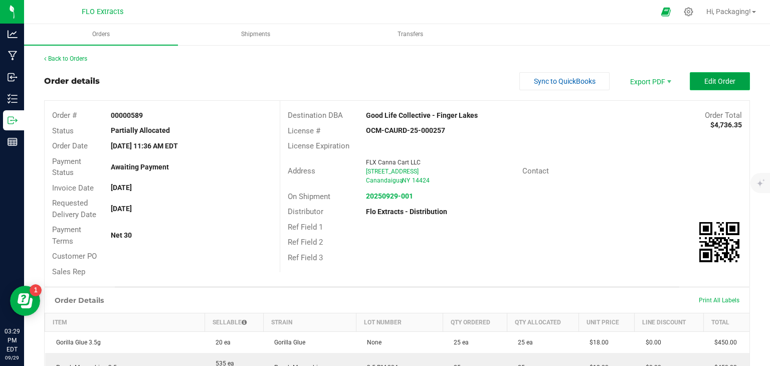
click at [690, 83] on button "Edit Order" at bounding box center [719, 81] width 60 height 18
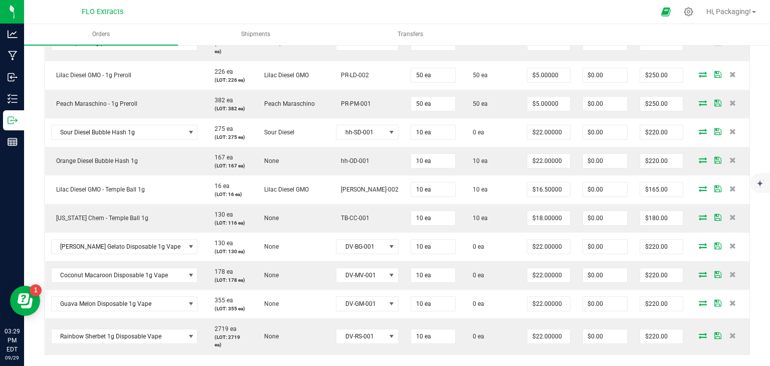
scroll to position [484, 0]
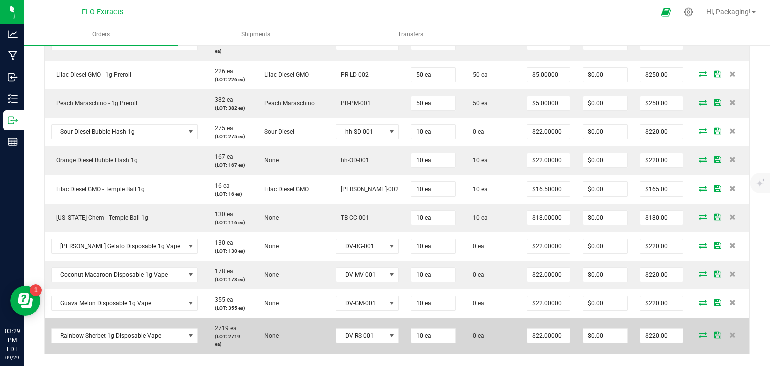
click at [695, 318] on td at bounding box center [719, 336] width 60 height 36
click at [698, 332] on icon at bounding box center [702, 335] width 8 height 6
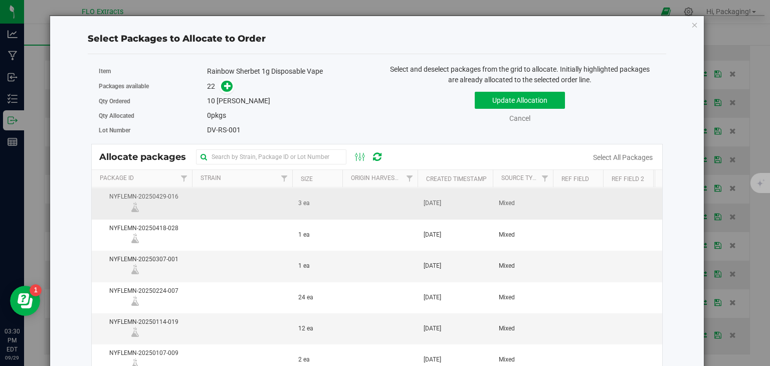
scroll to position [0, 0]
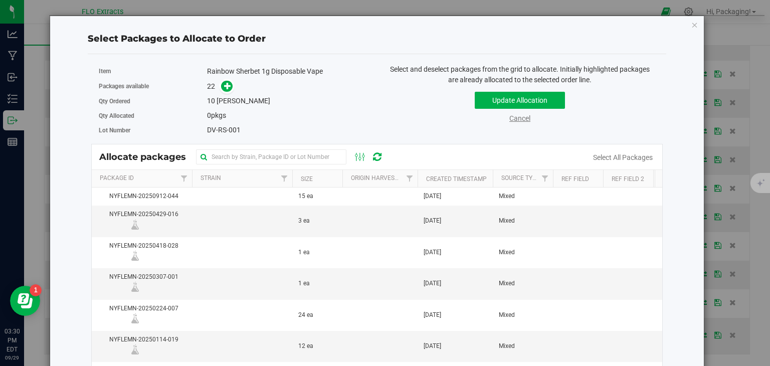
click at [517, 119] on link "Cancel" at bounding box center [519, 118] width 21 height 8
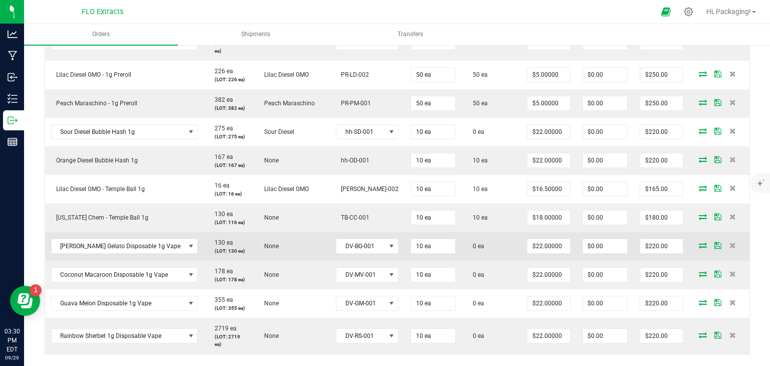
click at [698, 242] on icon at bounding box center [702, 245] width 8 height 6
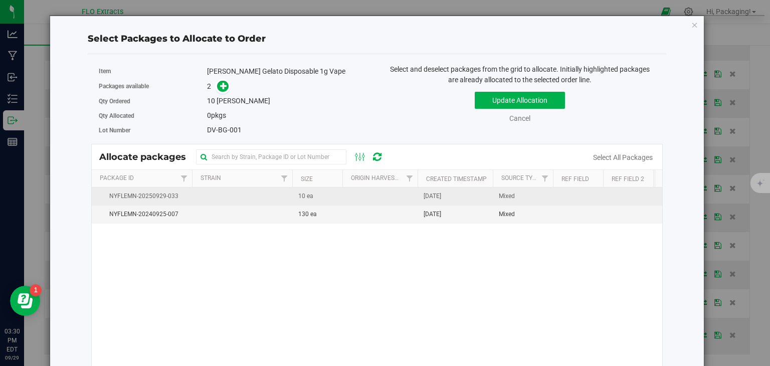
click at [425, 194] on span "[DATE]" at bounding box center [432, 196] width 18 height 10
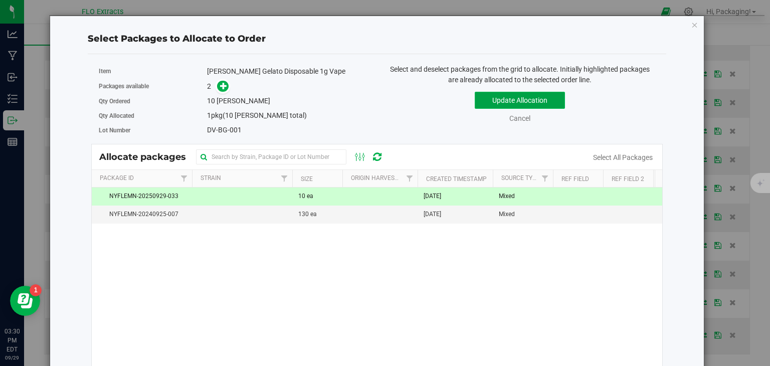
click at [542, 100] on button "Update Allocation" at bounding box center [519, 100] width 90 height 17
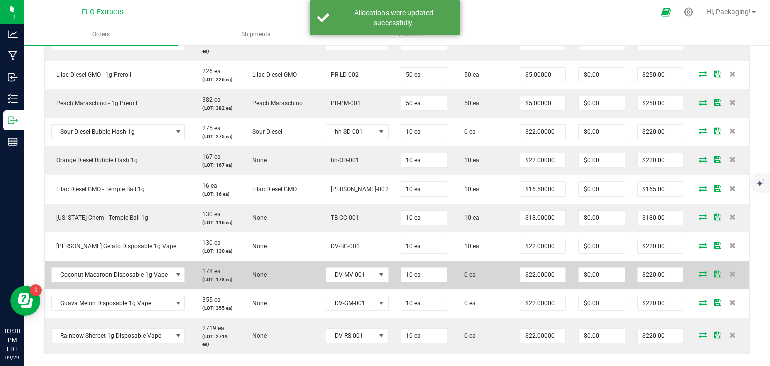
click at [698, 271] on icon at bounding box center [702, 274] width 8 height 6
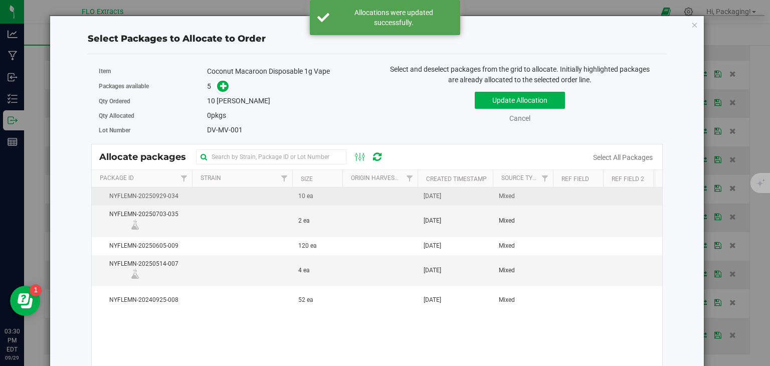
click at [464, 200] on td "[DATE]" at bounding box center [454, 196] width 75 height 18
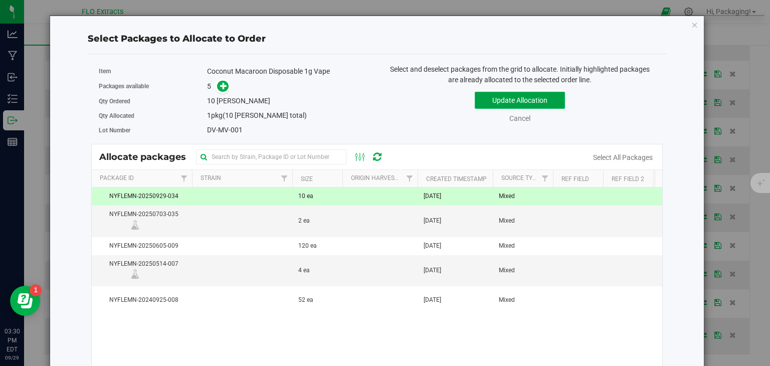
click at [543, 97] on button "Update Allocation" at bounding box center [519, 100] width 90 height 17
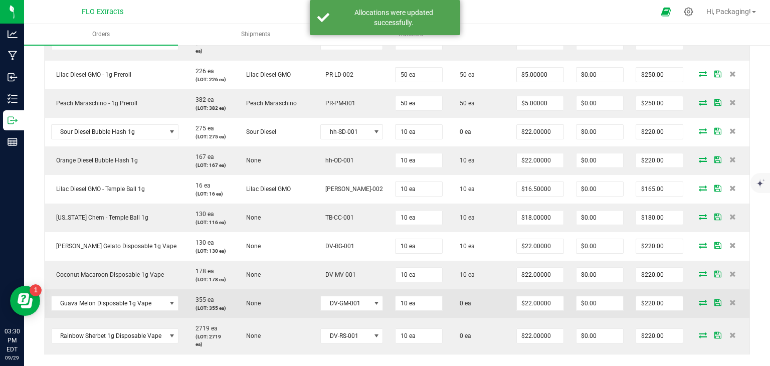
click at [698, 299] on icon at bounding box center [702, 302] width 8 height 6
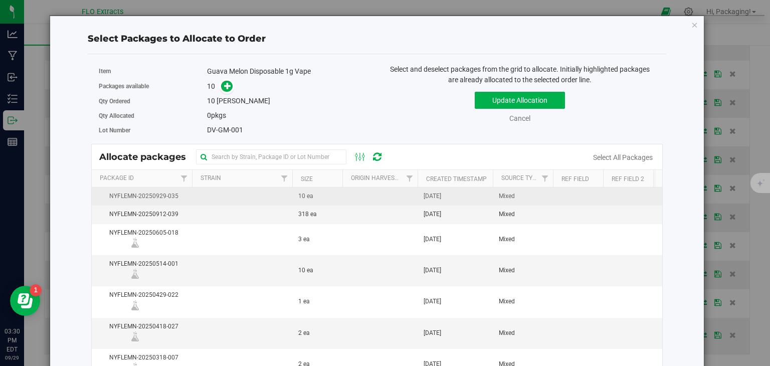
click at [486, 199] on td "[DATE]" at bounding box center [454, 196] width 75 height 18
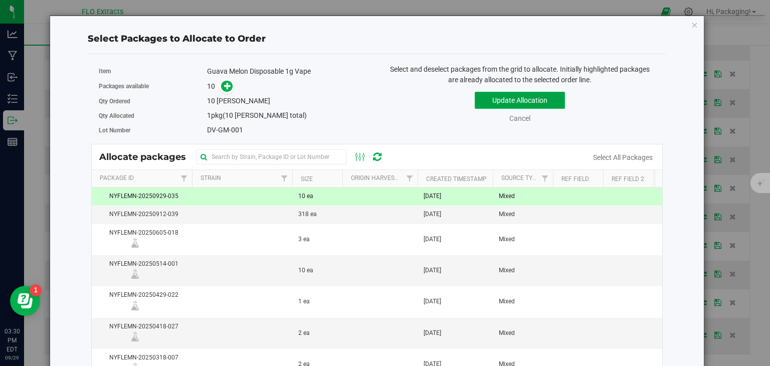
click at [544, 104] on button "Update Allocation" at bounding box center [519, 100] width 90 height 17
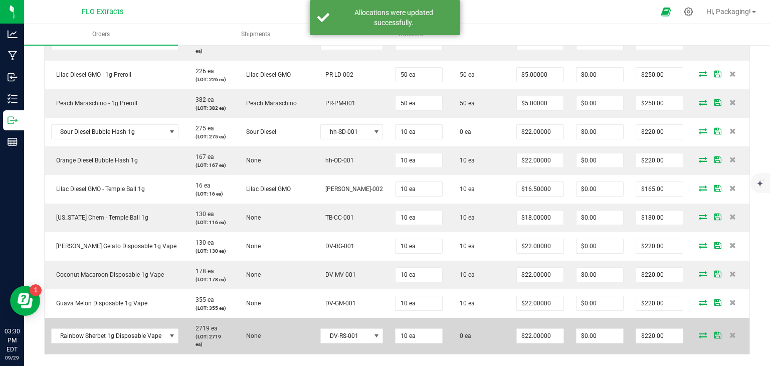
click at [698, 332] on icon at bounding box center [702, 335] width 8 height 6
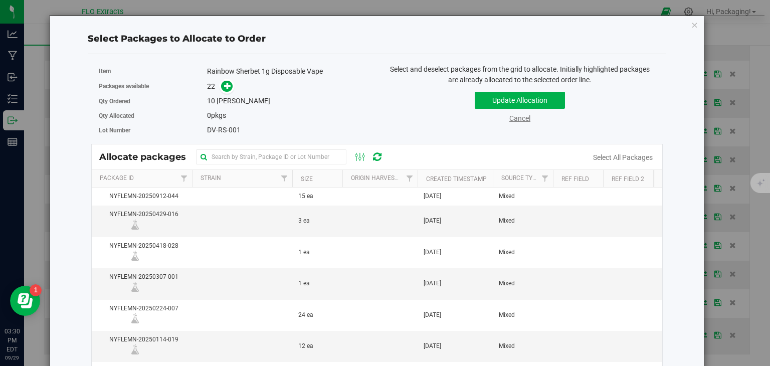
click at [513, 116] on link "Cancel" at bounding box center [519, 118] width 21 height 8
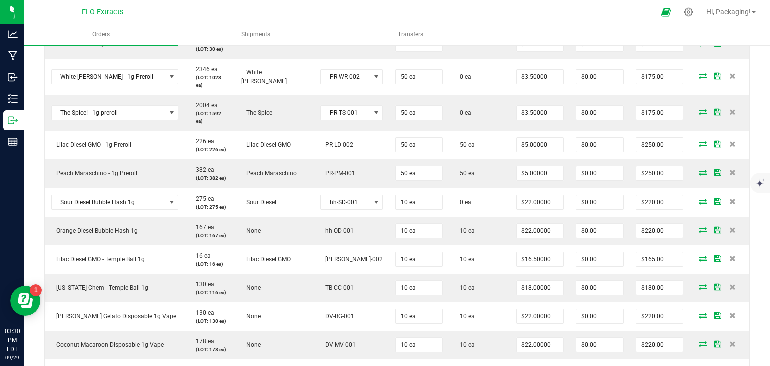
scroll to position [413, 0]
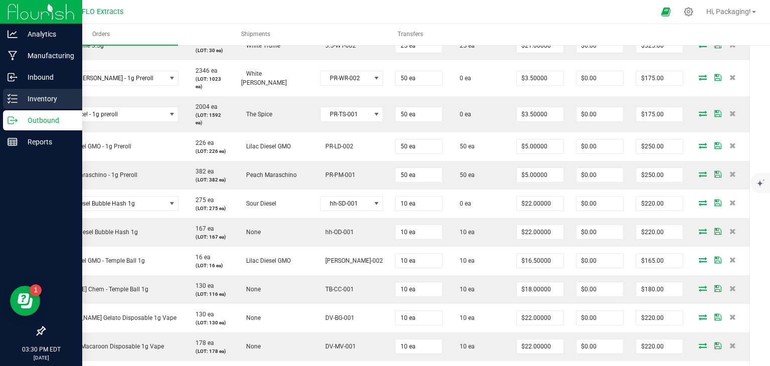
click at [20, 99] on p "Inventory" at bounding box center [48, 99] width 60 height 12
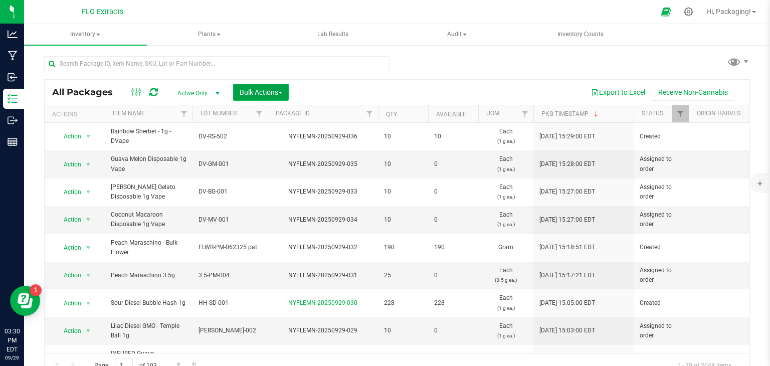
click at [260, 95] on span "Bulk Actions" at bounding box center [260, 92] width 43 height 8
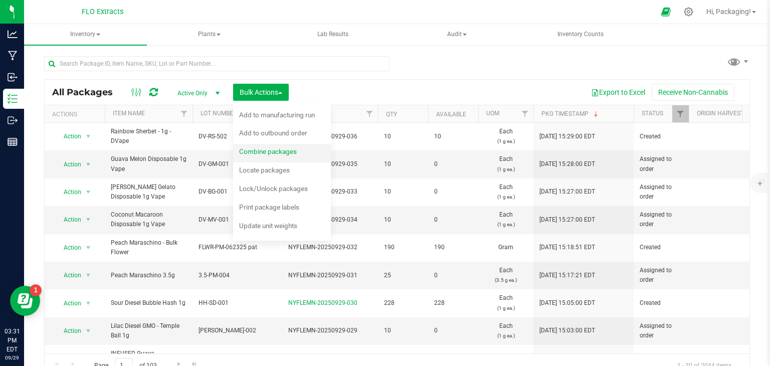
click at [291, 155] on span "Combine packages" at bounding box center [268, 151] width 58 height 8
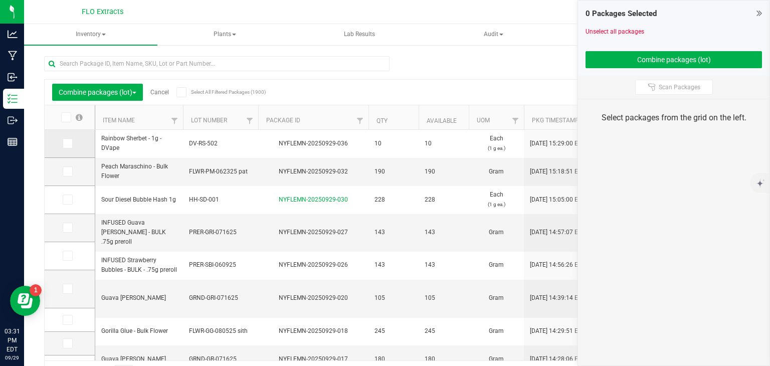
click at [68, 143] on icon at bounding box center [67, 143] width 7 height 0
click at [0, 0] on input "checkbox" at bounding box center [0, 0] width 0 height 0
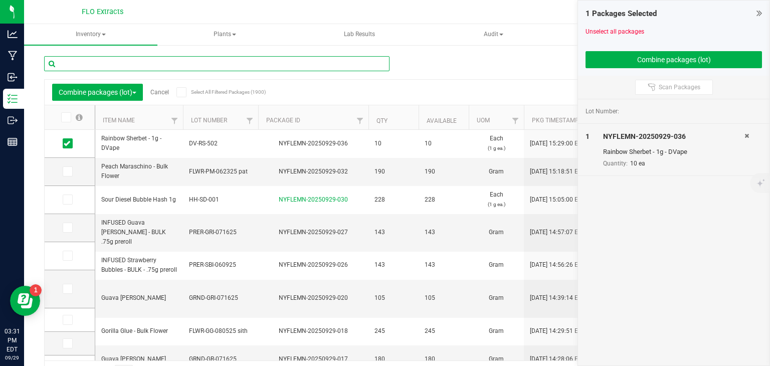
click at [122, 63] on input "text" at bounding box center [216, 63] width 345 height 15
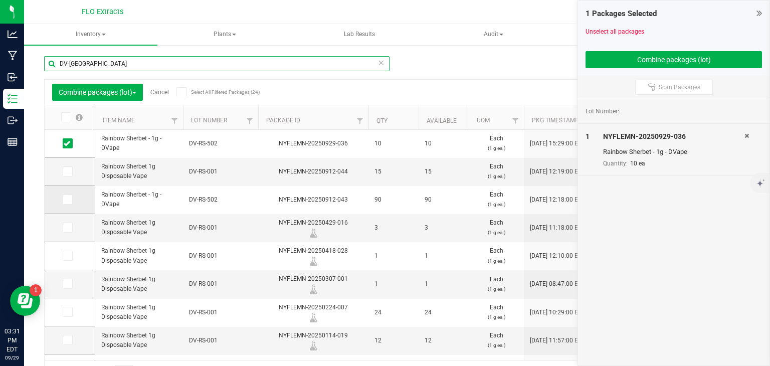
type input "DV-RS"
click at [72, 205] on td at bounding box center [70, 200] width 50 height 28
click at [67, 199] on icon at bounding box center [67, 199] width 7 height 0
click at [0, 0] on input "checkbox" at bounding box center [0, 0] width 0 height 0
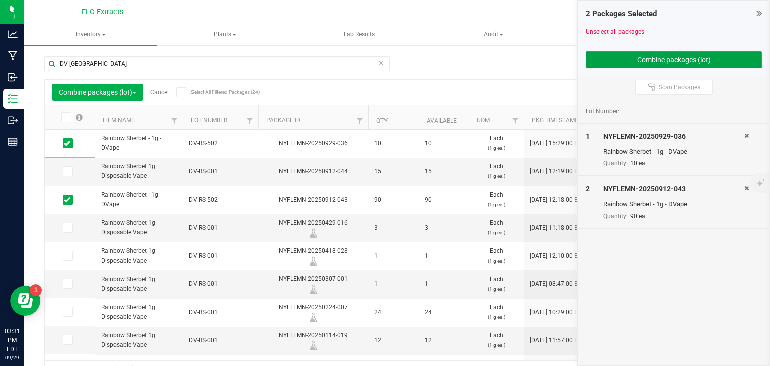
click at [681, 58] on button "Combine packages (lot)" at bounding box center [673, 59] width 176 height 17
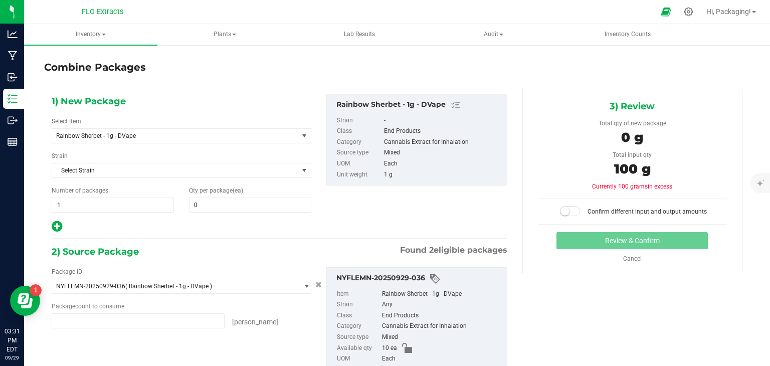
type input "10 ea"
type input "90 ea"
click at [234, 209] on span at bounding box center [250, 204] width 122 height 15
type input "100"
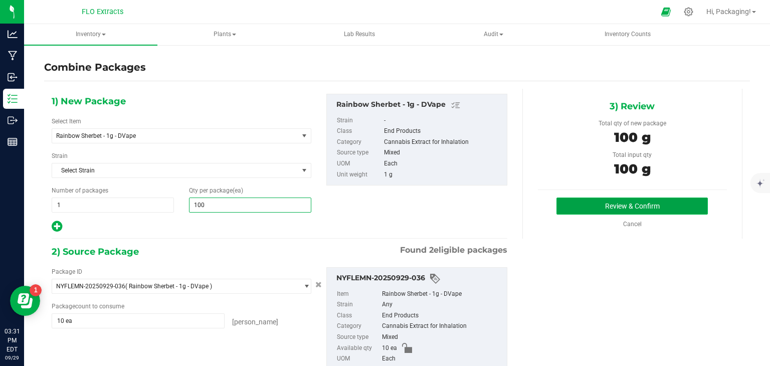
type input "100"
click at [619, 200] on button "Review & Confirm" at bounding box center [631, 205] width 151 height 17
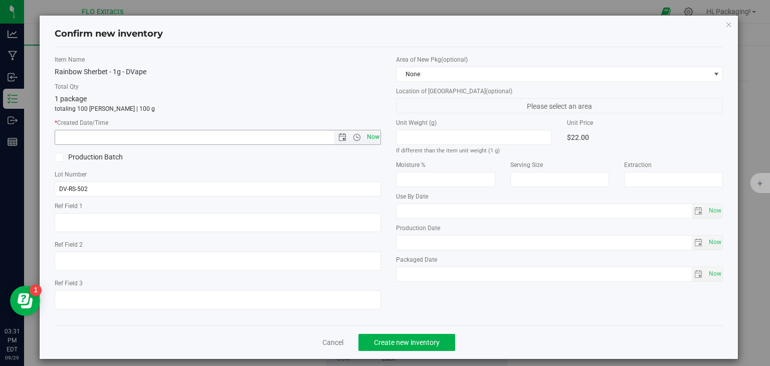
click at [371, 137] on span "Now" at bounding box center [372, 137] width 17 height 15
type input "9/29/2025 3:31 PM"
click at [403, 347] on button "Create new inventory" at bounding box center [406, 342] width 97 height 17
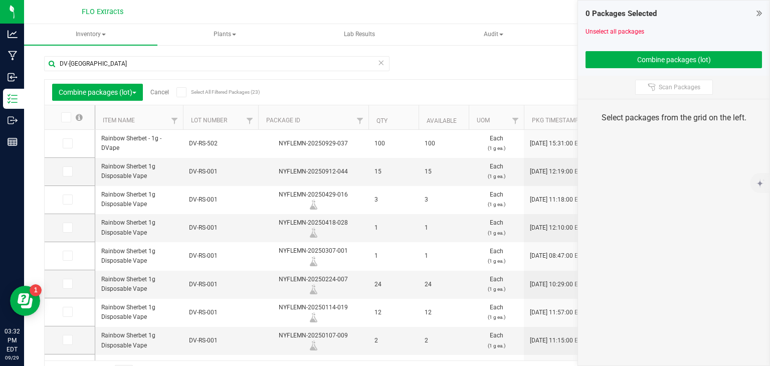
click at [160, 91] on link "Cancel" at bounding box center [159, 92] width 19 height 7
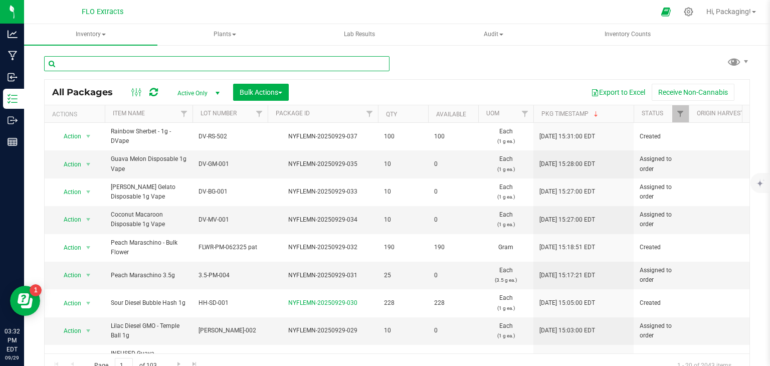
click at [134, 63] on input "text" at bounding box center [216, 63] width 345 height 15
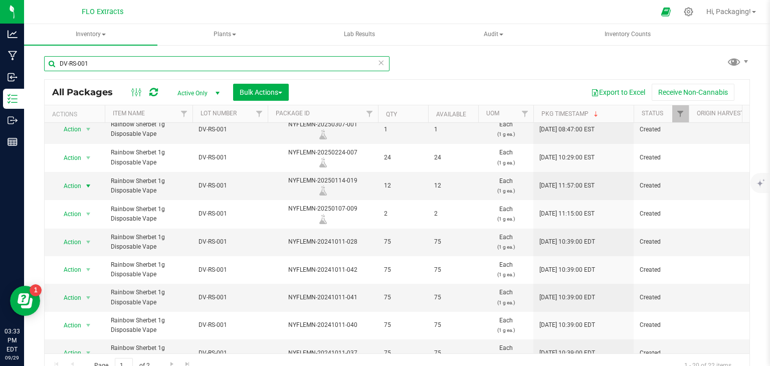
scroll to position [92, 0]
type input "DV-RS-001"
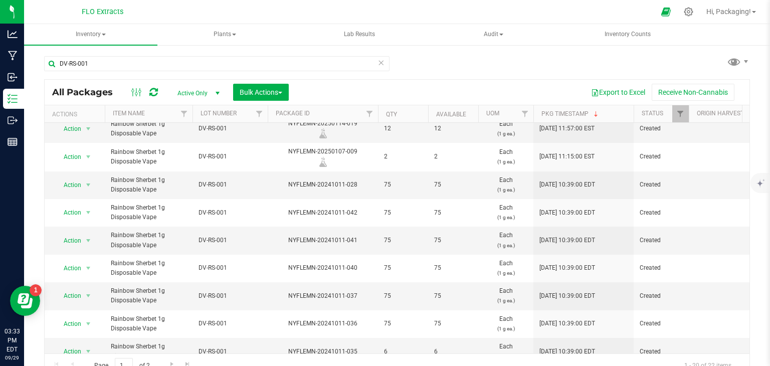
click at [73, 221] on td "Action Action Adjust qty Create package Edit attributes Global inventory Locate…" at bounding box center [75, 213] width 60 height 28
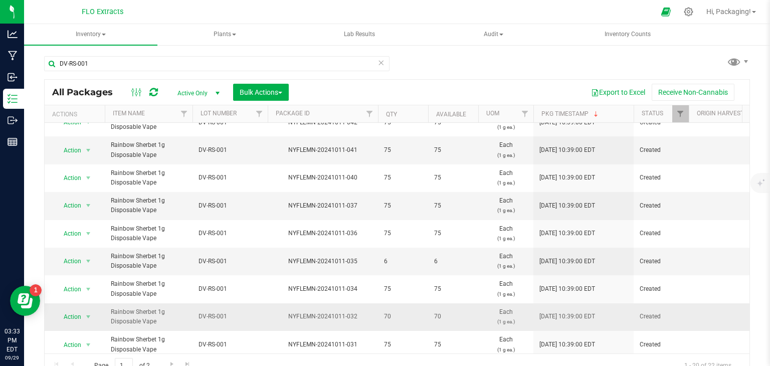
scroll to position [238, 0]
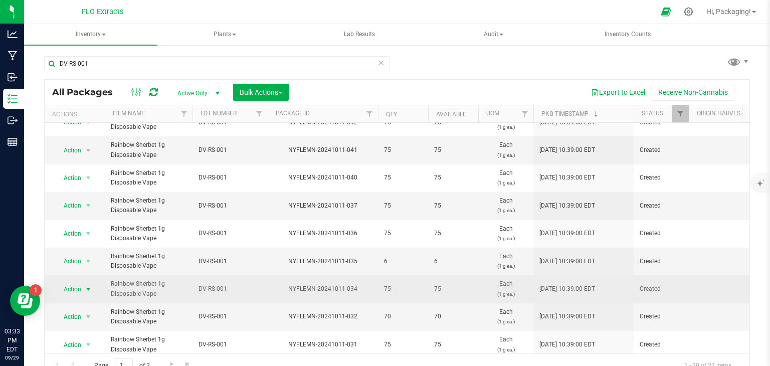
click at [76, 285] on span "Action" at bounding box center [68, 289] width 27 height 14
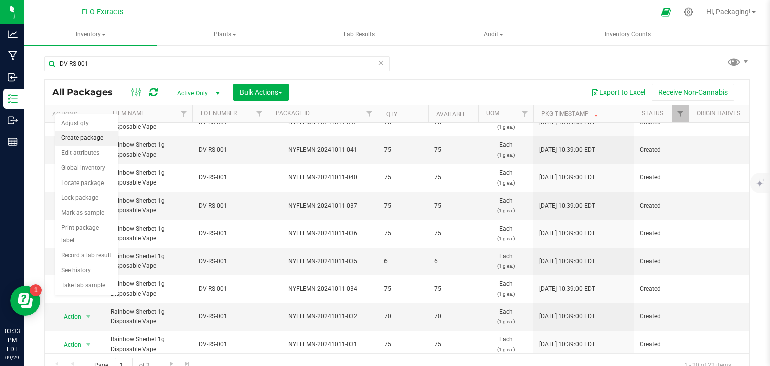
click at [95, 138] on li "Create package" at bounding box center [86, 138] width 63 height 15
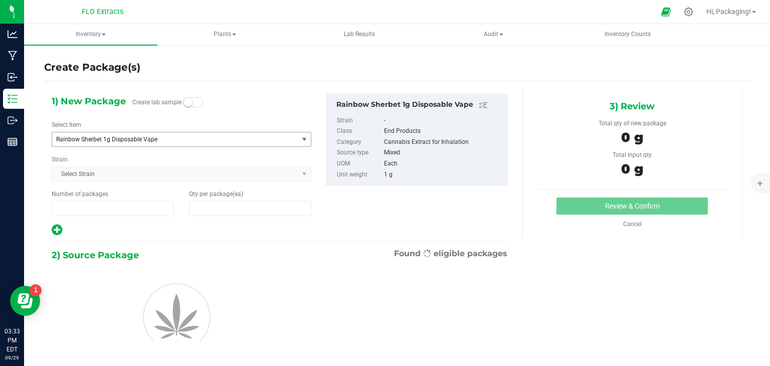
type input "1"
type input "0"
click at [202, 205] on input "0" at bounding box center [249, 208] width 121 height 14
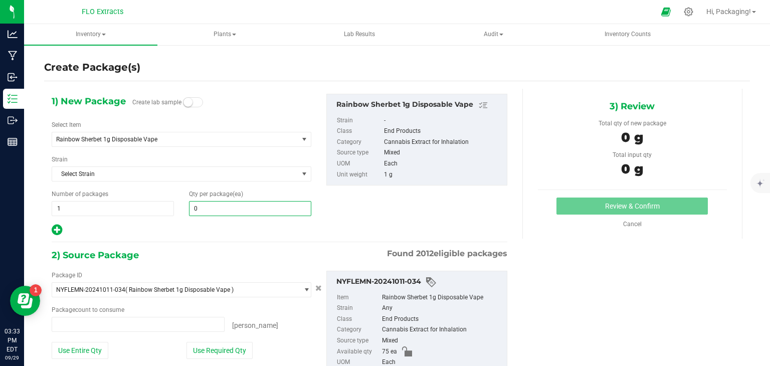
type input "0 ea"
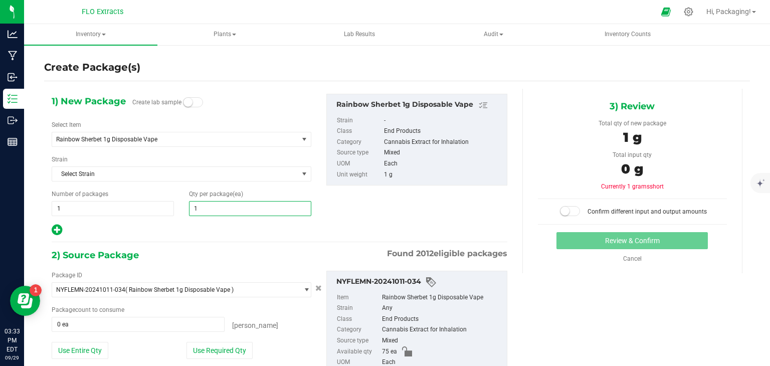
type input "10"
click at [234, 350] on button "Use Required Qty" at bounding box center [219, 350] width 66 height 17
type input "10 ea"
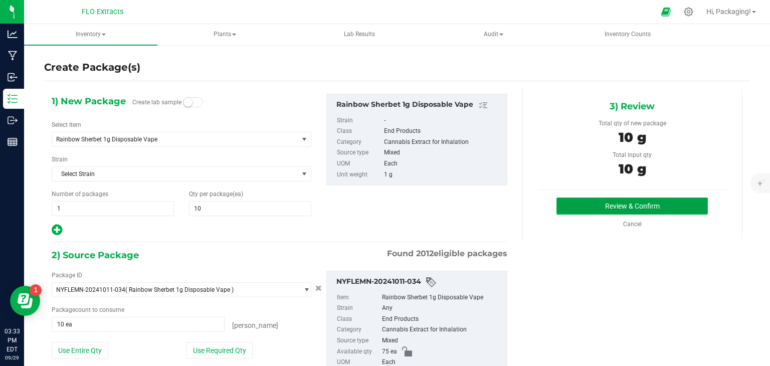
click at [603, 209] on button "Review & Confirm" at bounding box center [631, 205] width 151 height 17
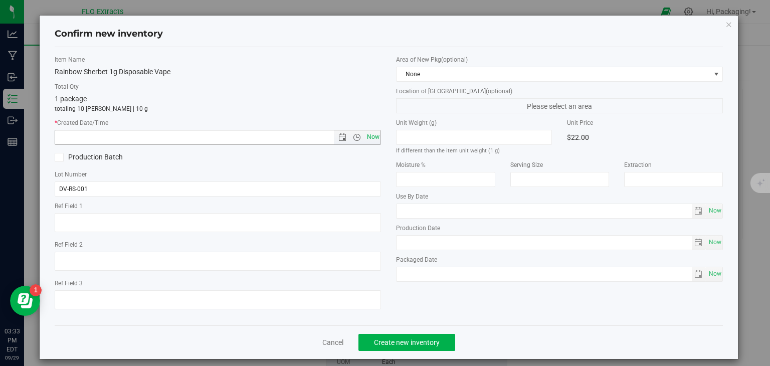
click at [369, 136] on span "Now" at bounding box center [372, 137] width 17 height 15
type input "9/29/2025 3:33 PM"
click at [425, 345] on span "Create new inventory" at bounding box center [407, 342] width 66 height 8
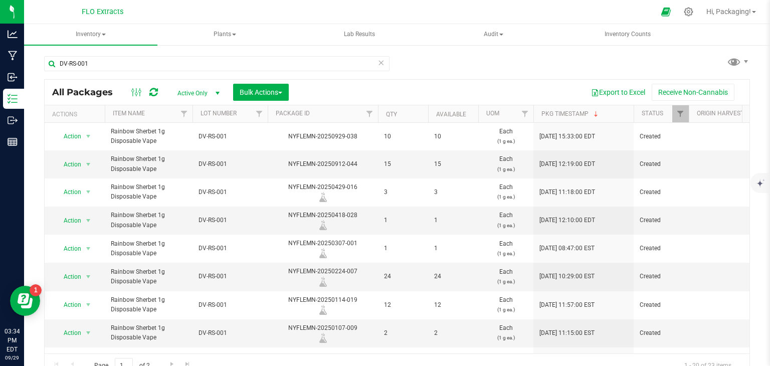
click at [379, 62] on icon at bounding box center [380, 62] width 7 height 12
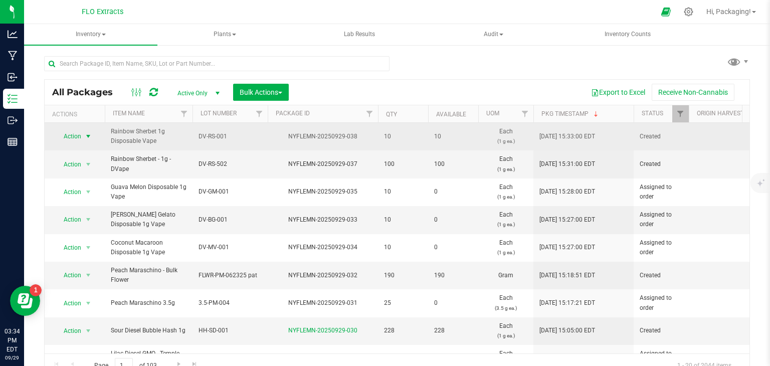
click at [70, 135] on span "Action" at bounding box center [68, 136] width 27 height 14
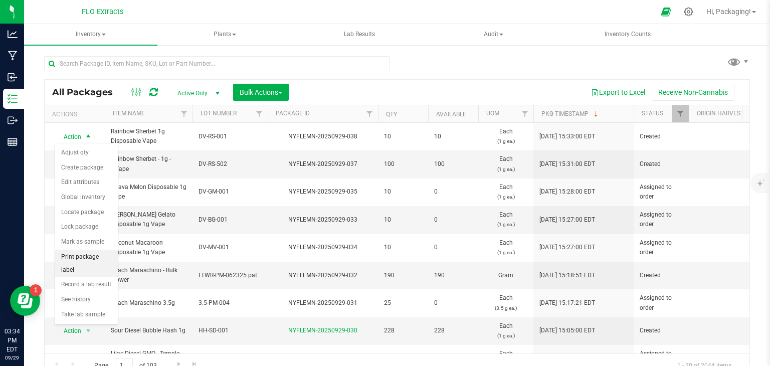
click at [107, 254] on li "Print package label" at bounding box center [86, 263] width 63 height 28
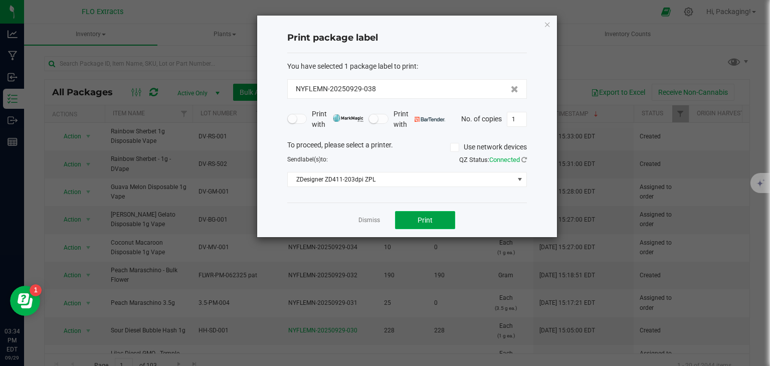
click at [440, 220] on button "Print" at bounding box center [425, 220] width 60 height 18
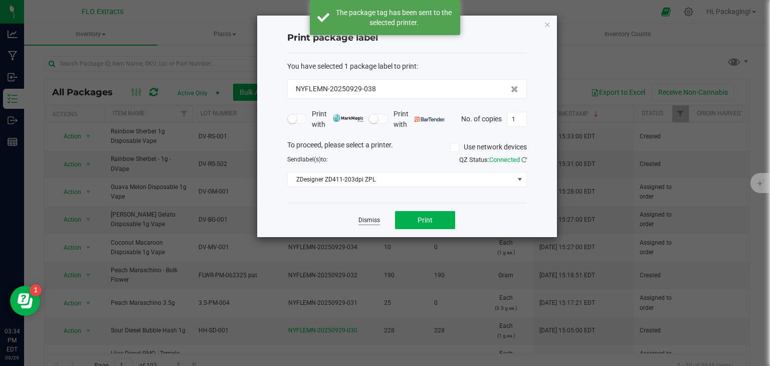
click at [374, 220] on link "Dismiss" at bounding box center [369, 220] width 22 height 9
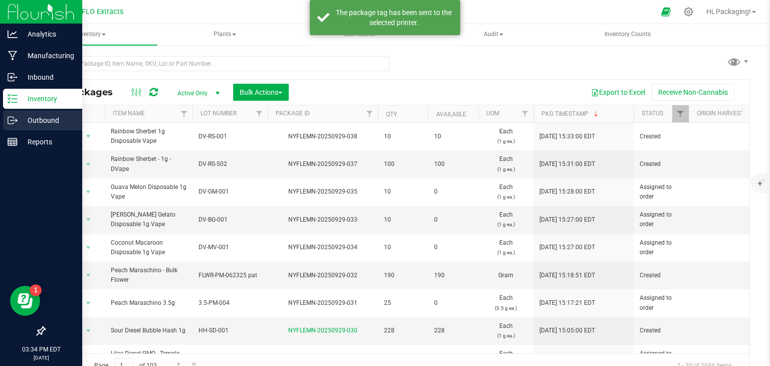
click at [15, 118] on icon at bounding box center [13, 120] width 10 height 10
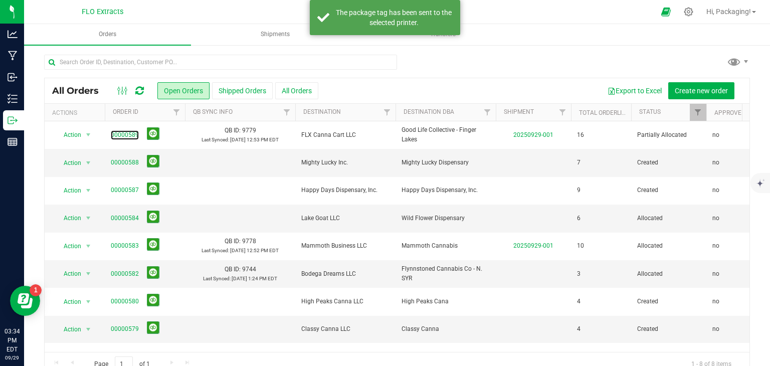
click at [126, 135] on link "00000589" at bounding box center [125, 135] width 28 height 10
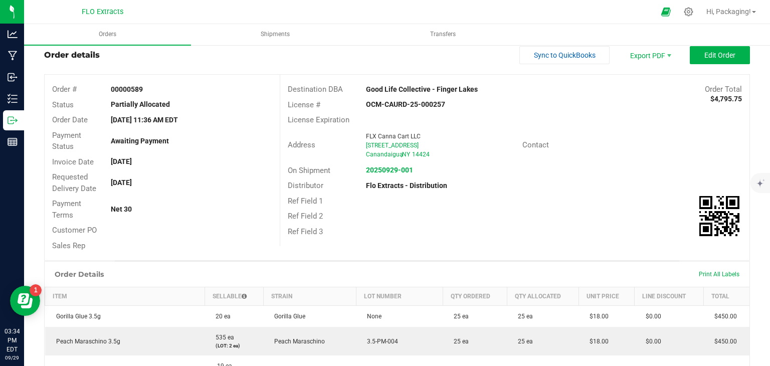
scroll to position [26, 0]
click at [715, 61] on button "Edit Order" at bounding box center [719, 56] width 60 height 18
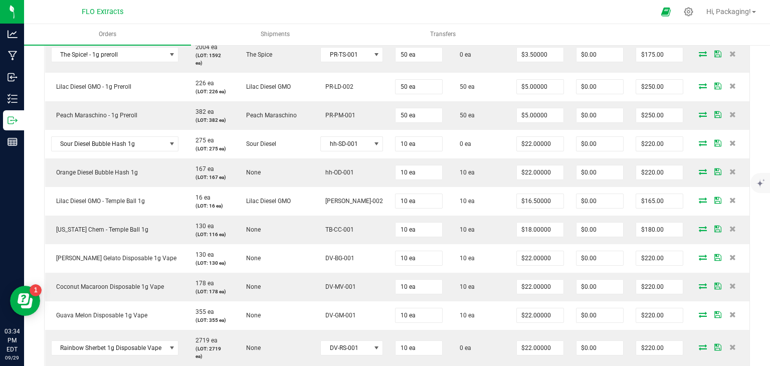
scroll to position [475, 0]
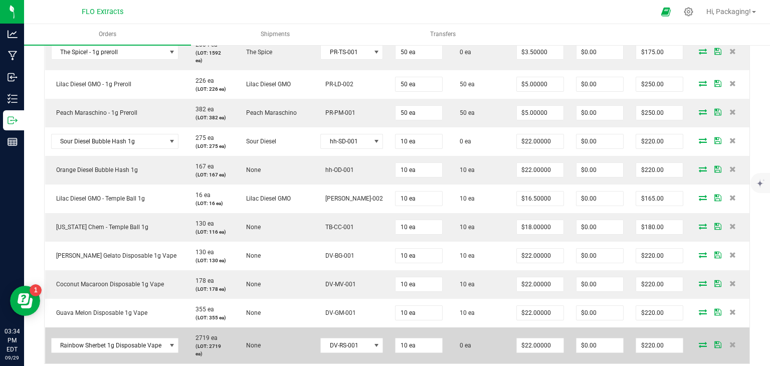
click at [698, 341] on icon at bounding box center [702, 344] width 8 height 6
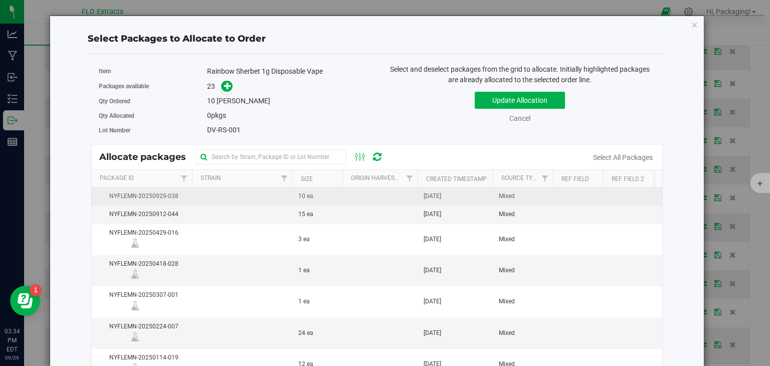
click at [458, 193] on td "[DATE]" at bounding box center [454, 196] width 75 height 18
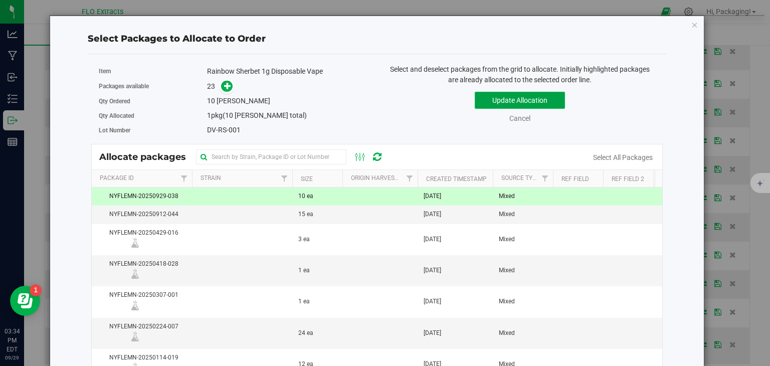
click at [529, 104] on button "Update Allocation" at bounding box center [519, 100] width 90 height 17
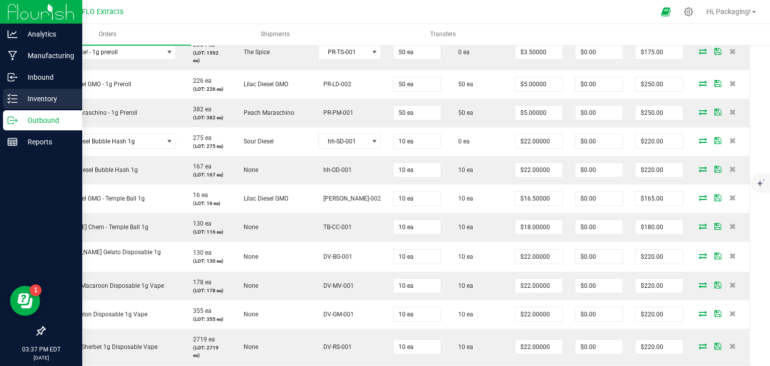
click at [36, 97] on p "Inventory" at bounding box center [48, 99] width 60 height 12
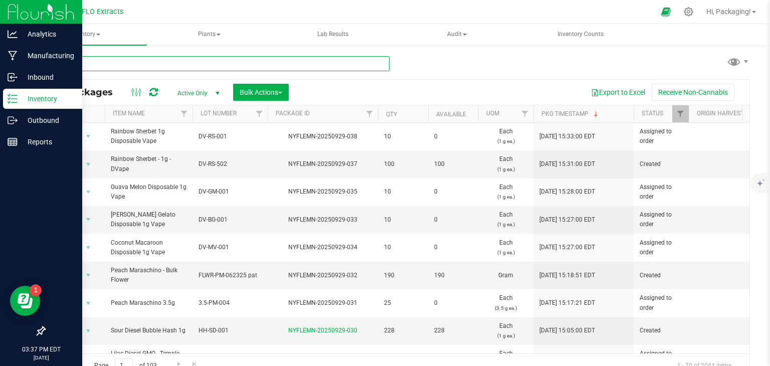
click at [120, 62] on input "text" at bounding box center [216, 63] width 345 height 15
type input "nyflemn-20250924-003"
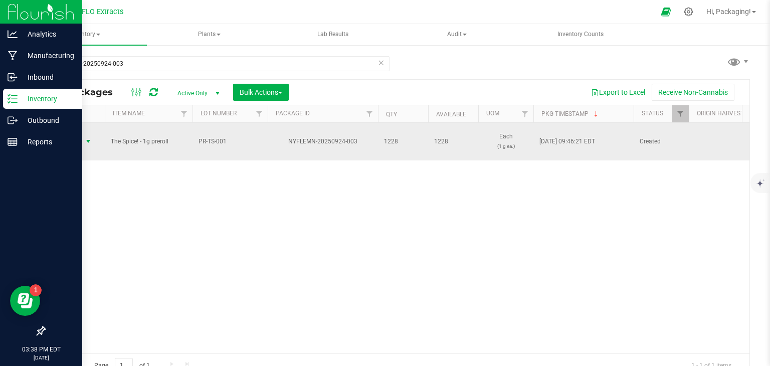
click at [72, 141] on span "Action" at bounding box center [68, 141] width 27 height 14
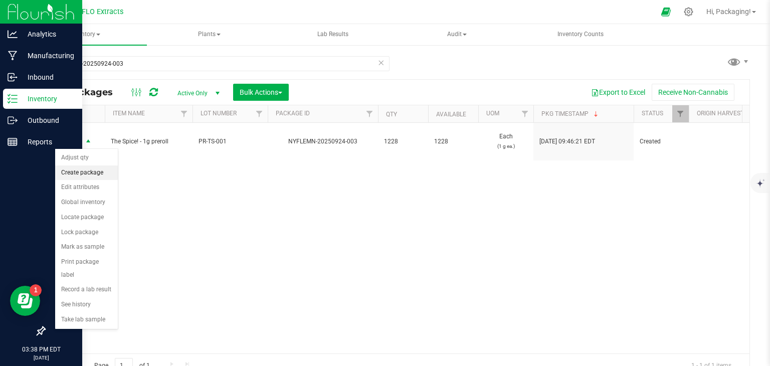
click at [92, 172] on li "Create package" at bounding box center [86, 172] width 63 height 15
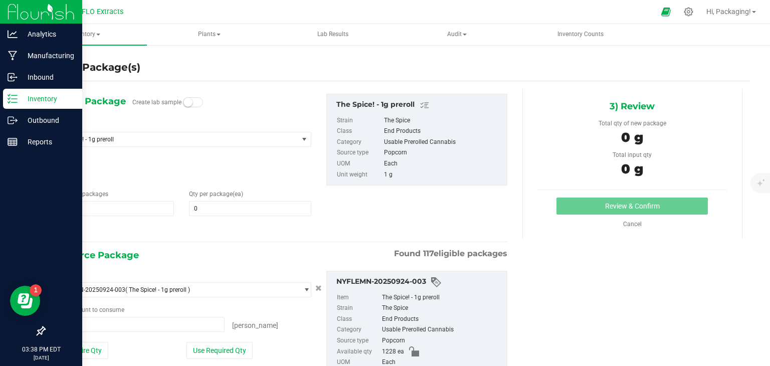
type input "0 ea"
click at [209, 212] on span at bounding box center [250, 208] width 122 height 15
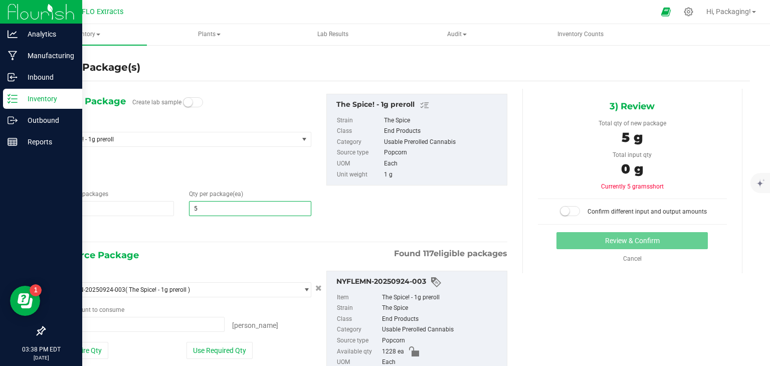
type input "50"
click at [230, 347] on button "Use Required Qty" at bounding box center [219, 350] width 66 height 17
type input "50 ea"
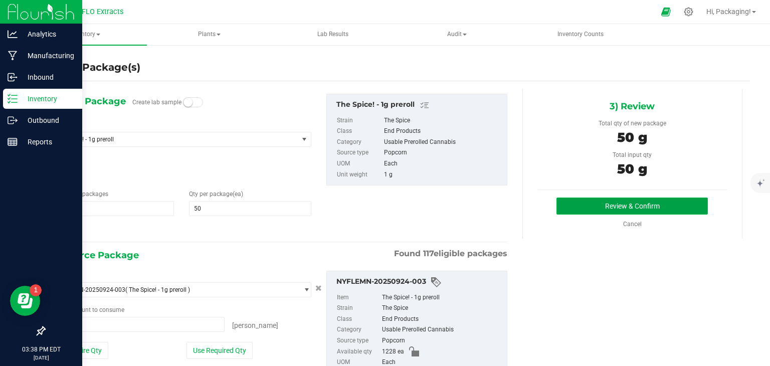
click at [594, 207] on button "Review & Confirm" at bounding box center [631, 205] width 151 height 17
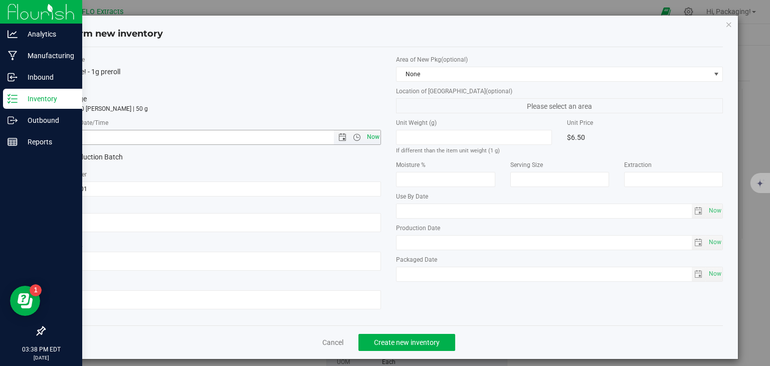
click at [367, 138] on span "Now" at bounding box center [372, 137] width 17 height 15
type input "[DATE] 3:38 PM"
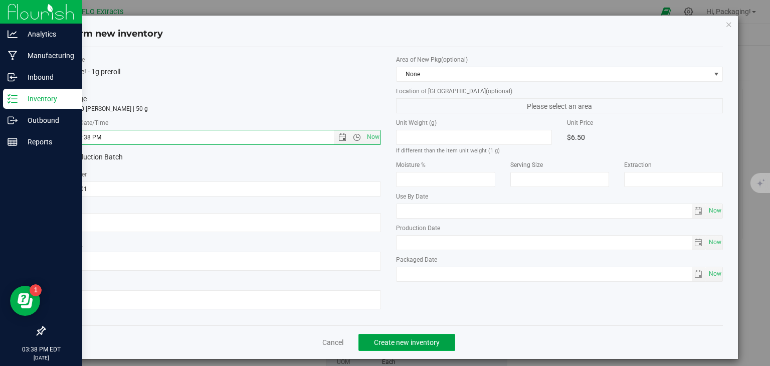
click at [400, 343] on span "Create new inventory" at bounding box center [407, 342] width 66 height 8
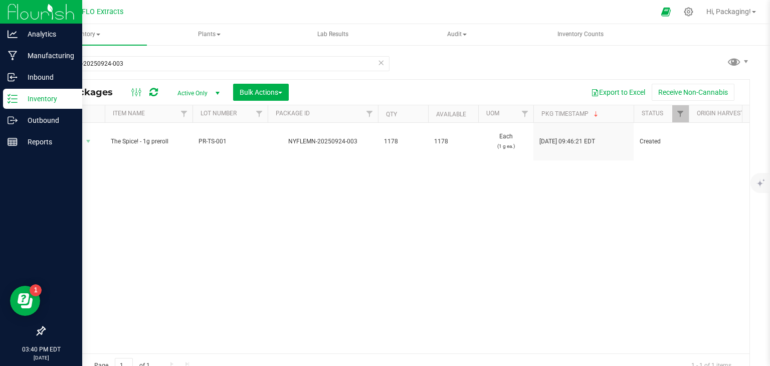
click at [377, 66] on icon at bounding box center [380, 62] width 7 height 12
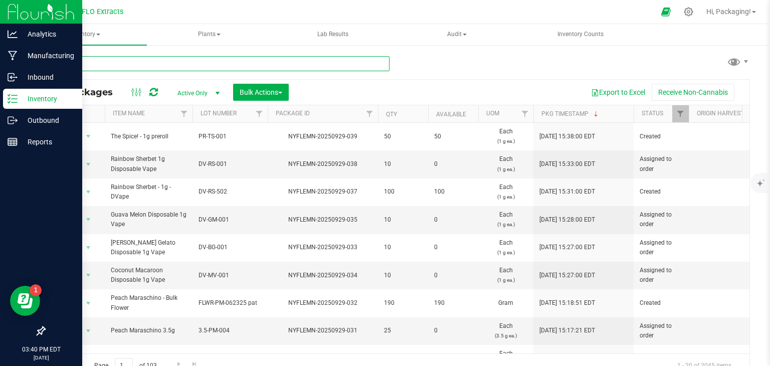
click at [163, 63] on input "text" at bounding box center [216, 63] width 345 height 15
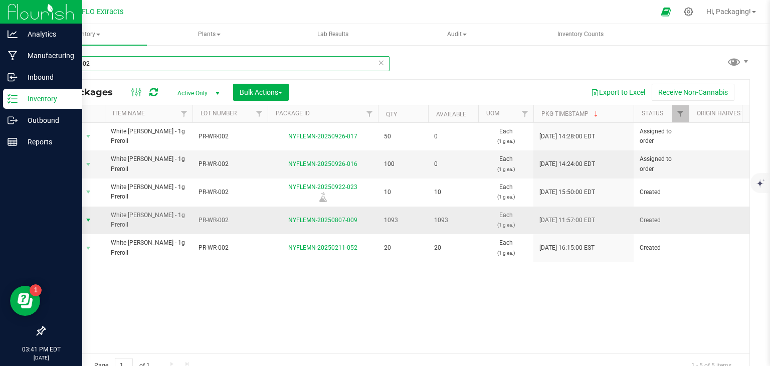
type input "PR-WR-002"
click at [68, 218] on span "Action" at bounding box center [68, 220] width 27 height 14
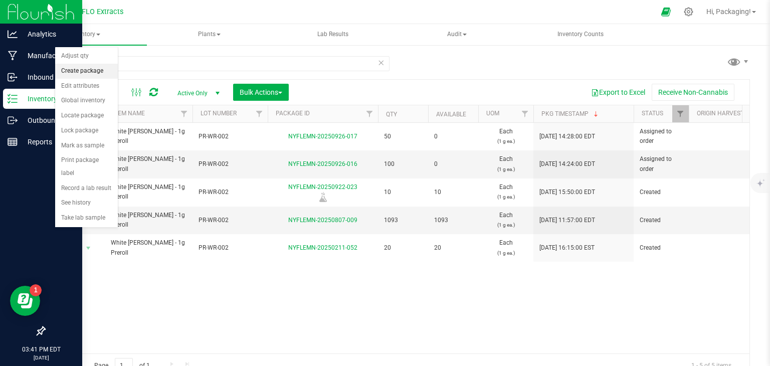
click at [94, 67] on li "Create package" at bounding box center [86, 71] width 63 height 15
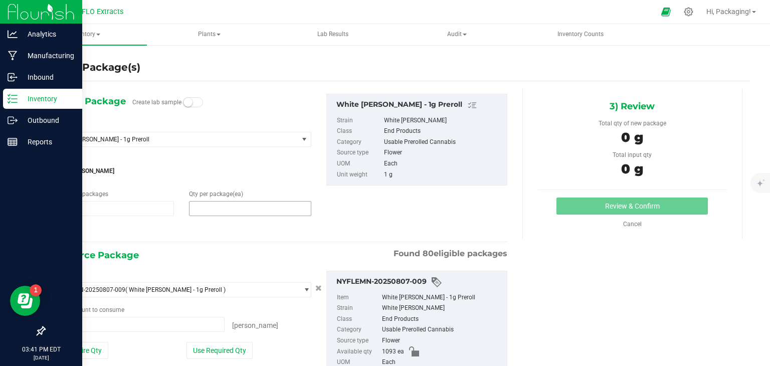
click at [199, 208] on span at bounding box center [250, 208] width 122 height 15
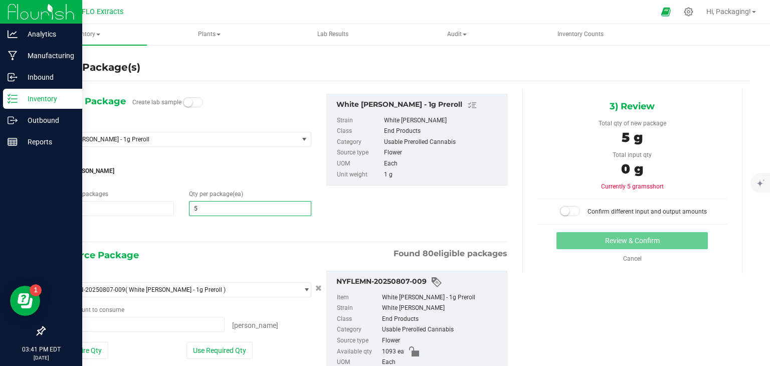
type input "50"
click at [224, 350] on button "Use Required Qty" at bounding box center [219, 350] width 66 height 17
type input "50 ea"
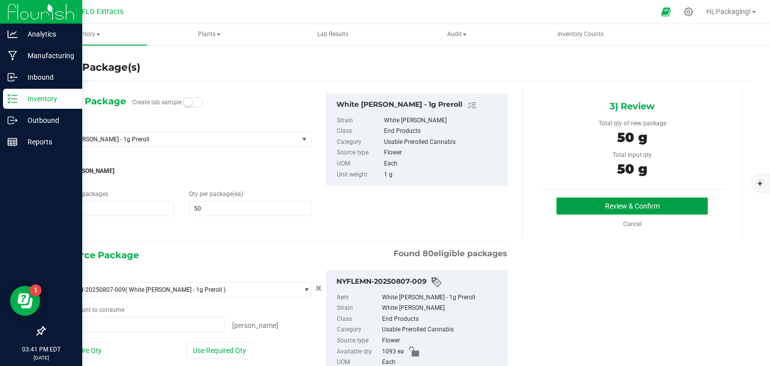
click at [602, 200] on button "Review & Confirm" at bounding box center [631, 205] width 151 height 17
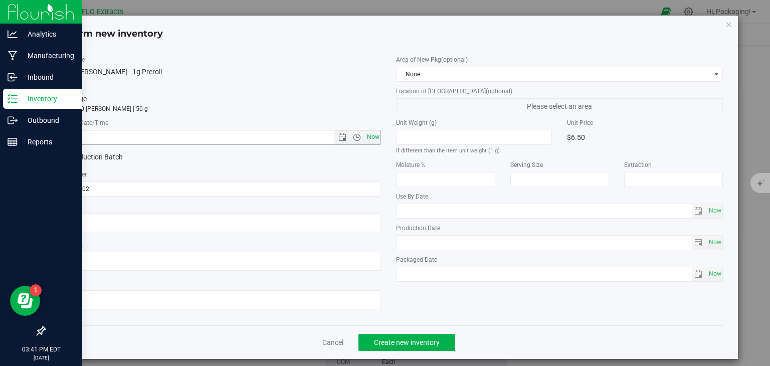
click at [372, 137] on span "Now" at bounding box center [372, 137] width 17 height 15
type input "[DATE] 3:41 PM"
click at [391, 337] on button "Create new inventory" at bounding box center [406, 342] width 97 height 17
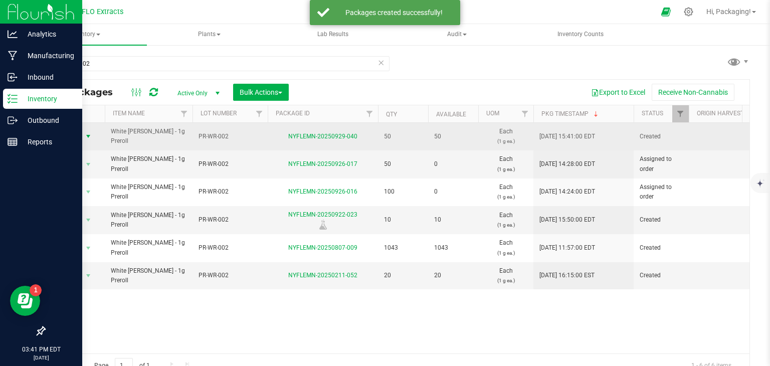
click at [70, 135] on span "Action" at bounding box center [68, 136] width 27 height 14
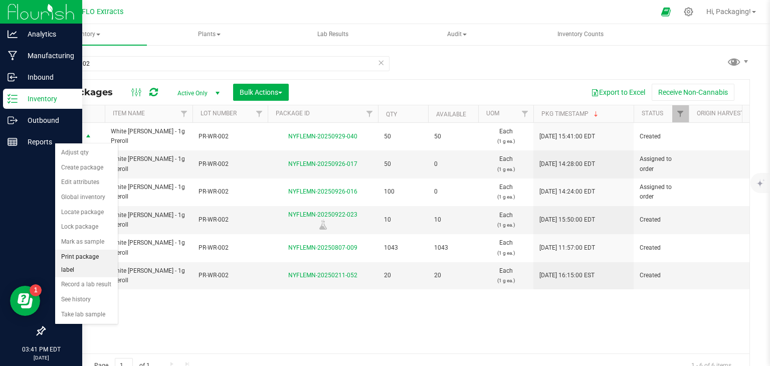
click at [101, 253] on li "Print package label" at bounding box center [86, 263] width 63 height 28
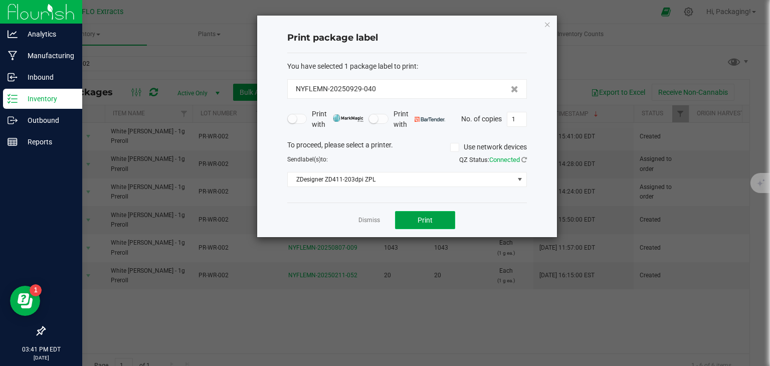
click at [436, 224] on button "Print" at bounding box center [425, 220] width 60 height 18
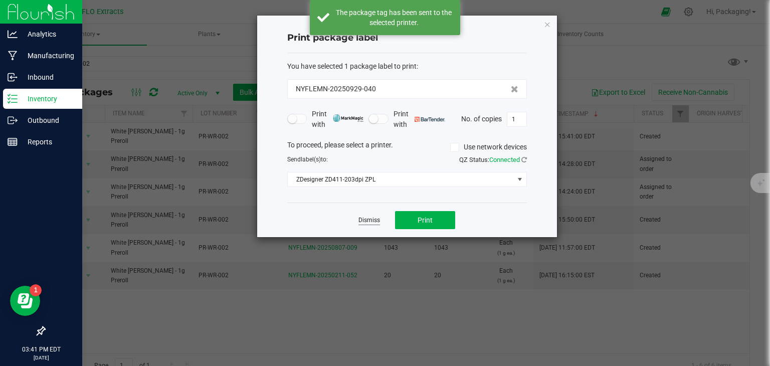
click at [369, 221] on link "Dismiss" at bounding box center [369, 220] width 22 height 9
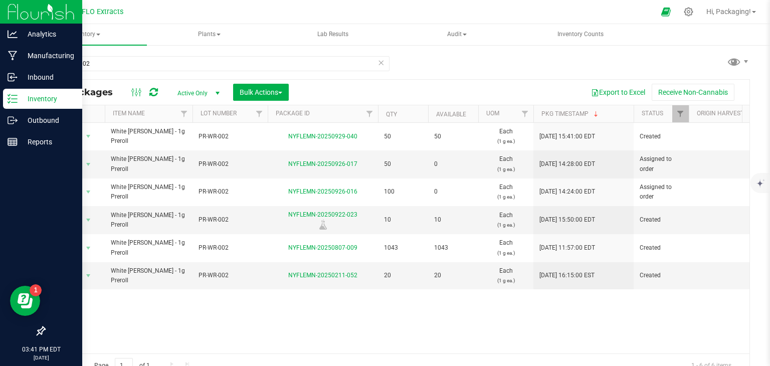
click at [377, 63] on icon at bounding box center [380, 62] width 7 height 12
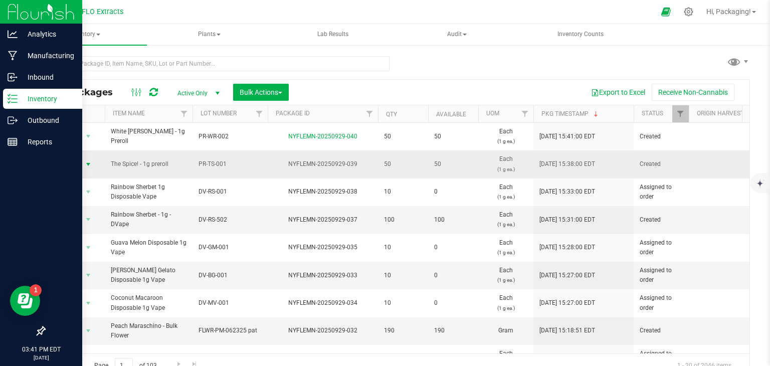
click at [69, 162] on span "Action" at bounding box center [68, 164] width 27 height 14
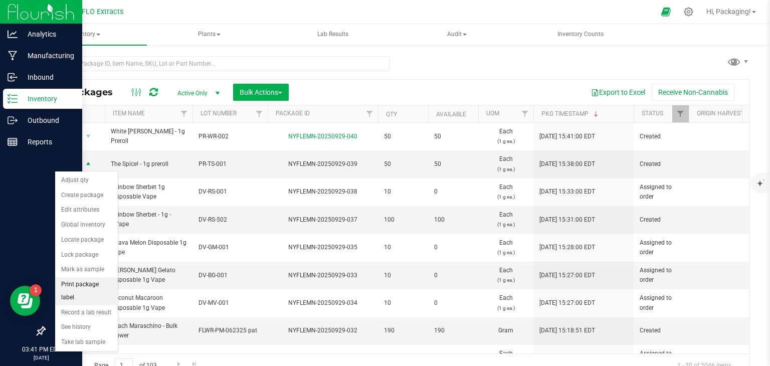
click at [96, 284] on li "Print package label" at bounding box center [86, 291] width 63 height 28
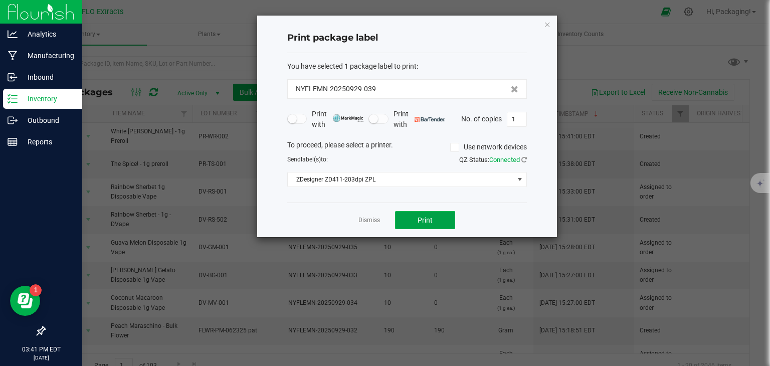
click at [439, 225] on button "Print" at bounding box center [425, 220] width 60 height 18
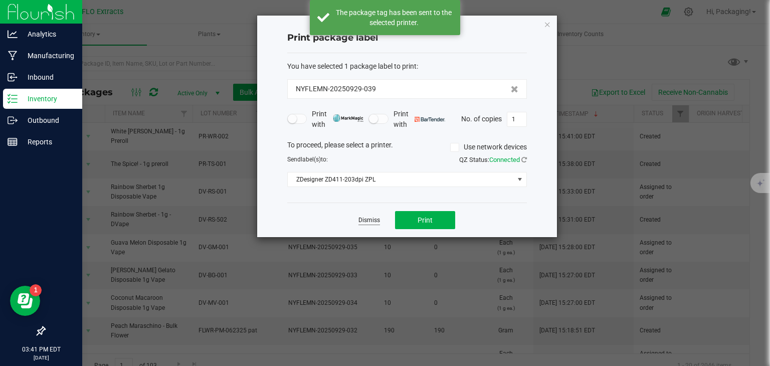
click at [371, 219] on link "Dismiss" at bounding box center [369, 220] width 22 height 9
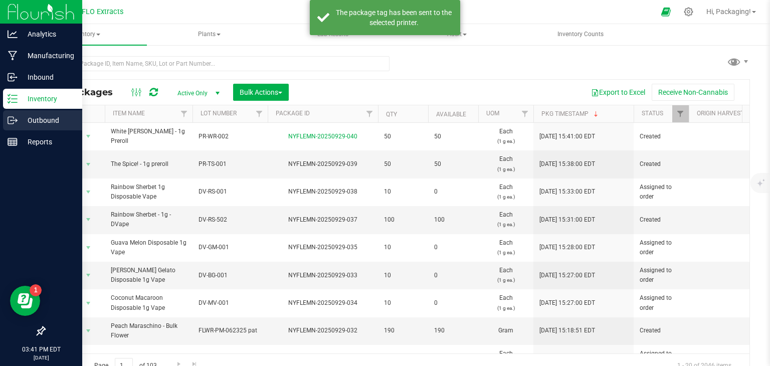
click at [21, 120] on p "Outbound" at bounding box center [48, 120] width 60 height 12
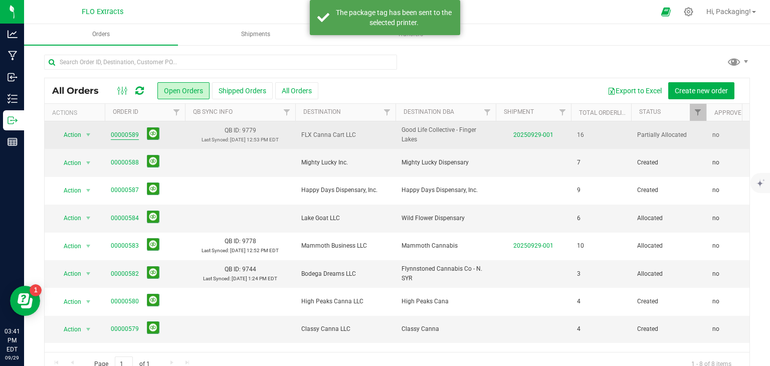
click at [133, 131] on link "00000589" at bounding box center [125, 135] width 28 height 10
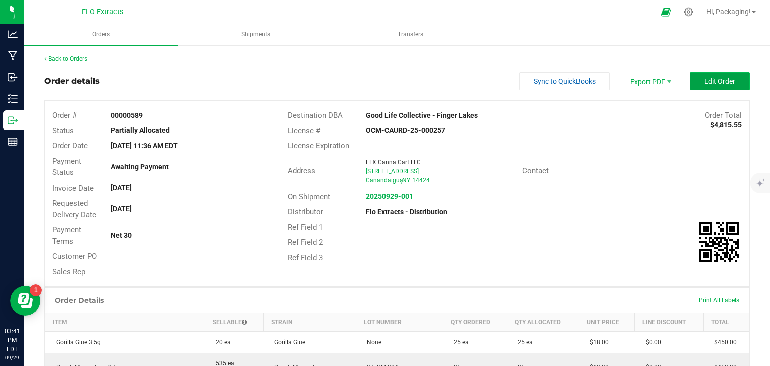
click at [712, 77] on span "Edit Order" at bounding box center [719, 81] width 31 height 8
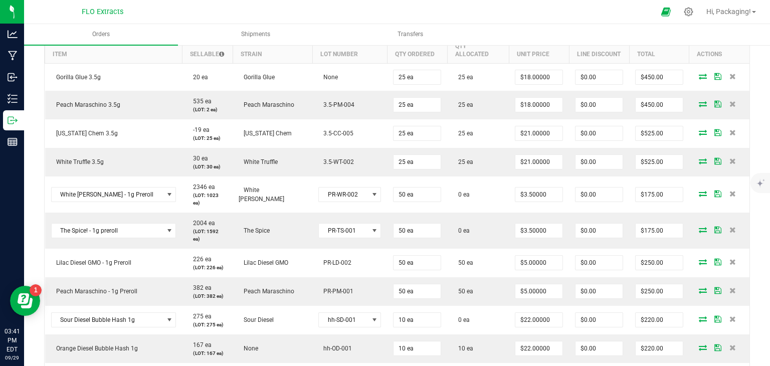
scroll to position [299, 0]
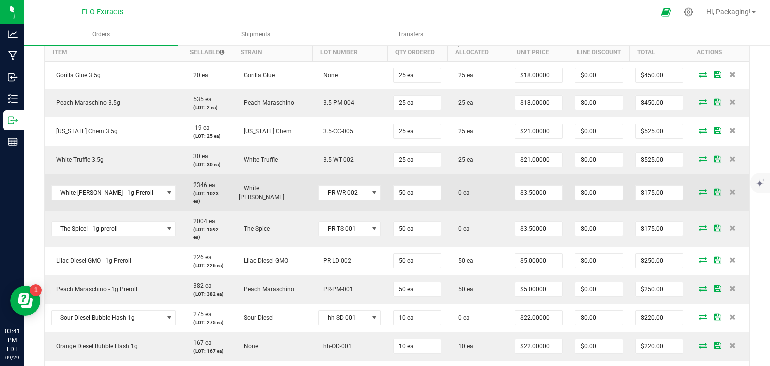
click at [698, 188] on icon at bounding box center [702, 191] width 8 height 6
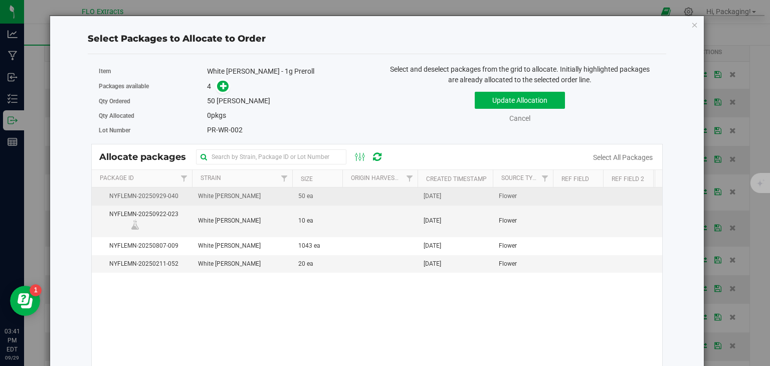
click at [441, 195] on span "[DATE]" at bounding box center [432, 196] width 18 height 10
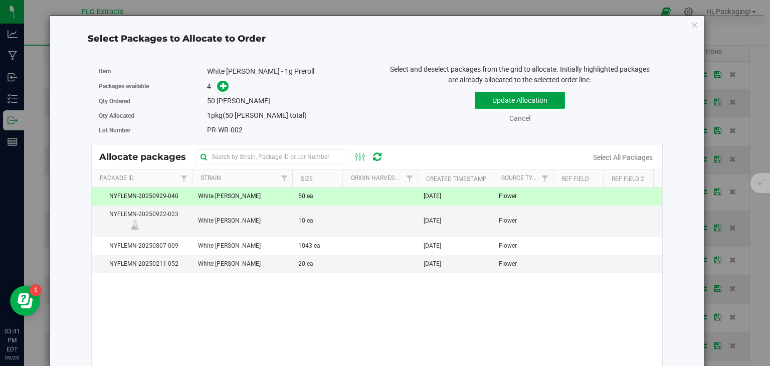
click at [538, 99] on button "Update Allocation" at bounding box center [519, 100] width 90 height 17
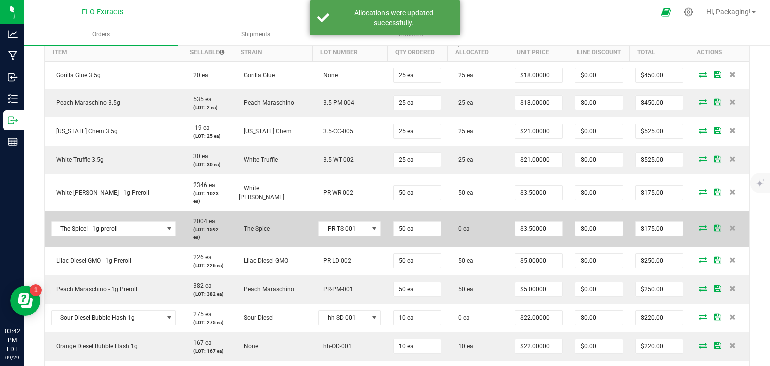
click at [698, 224] on icon at bounding box center [702, 227] width 8 height 6
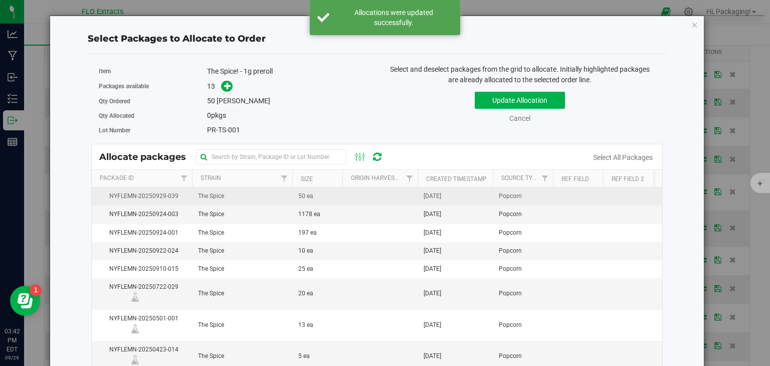
click at [463, 195] on td "[DATE]" at bounding box center [454, 196] width 75 height 18
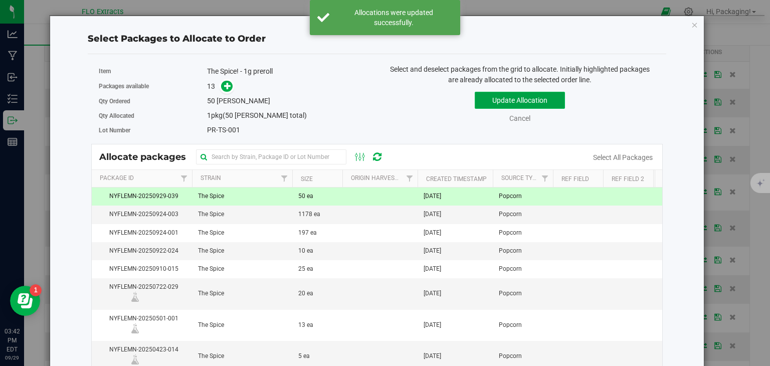
click at [550, 105] on button "Update Allocation" at bounding box center [519, 100] width 90 height 17
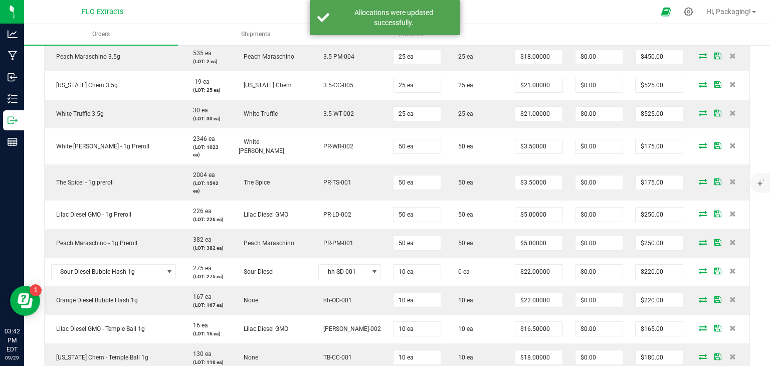
scroll to position [355, 0]
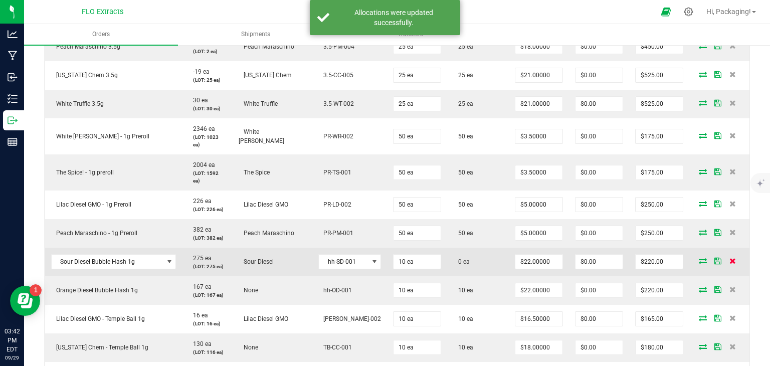
click at [729, 258] on icon at bounding box center [732, 261] width 7 height 6
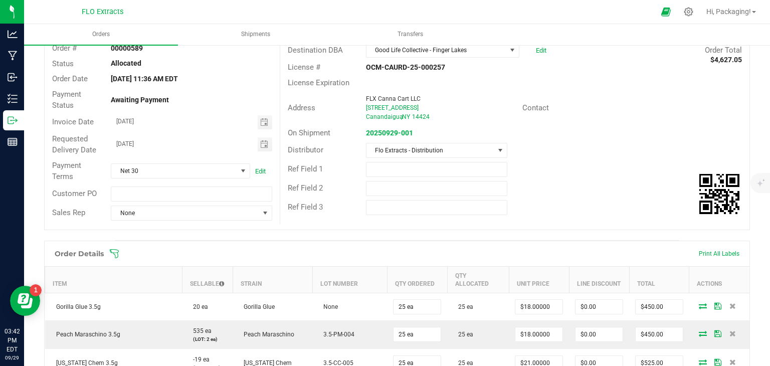
scroll to position [0, 0]
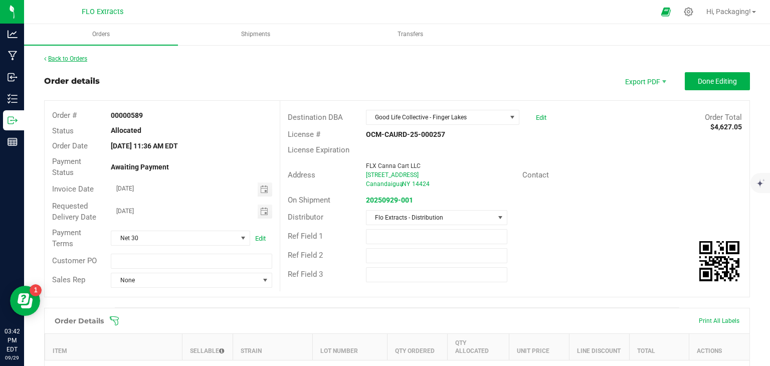
click at [62, 59] on link "Back to Orders" at bounding box center [65, 58] width 43 height 7
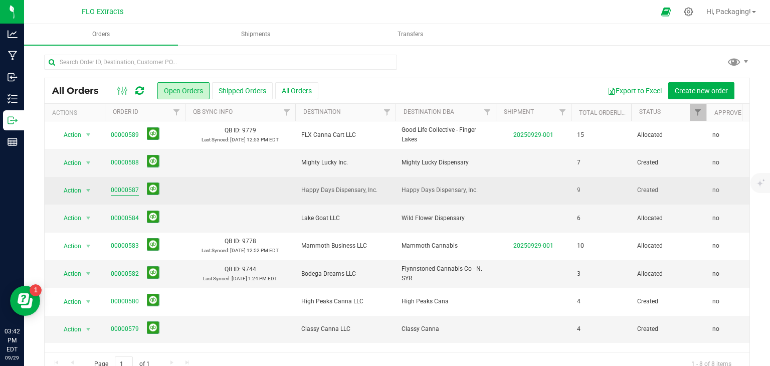
click at [128, 191] on link "00000587" at bounding box center [125, 190] width 28 height 10
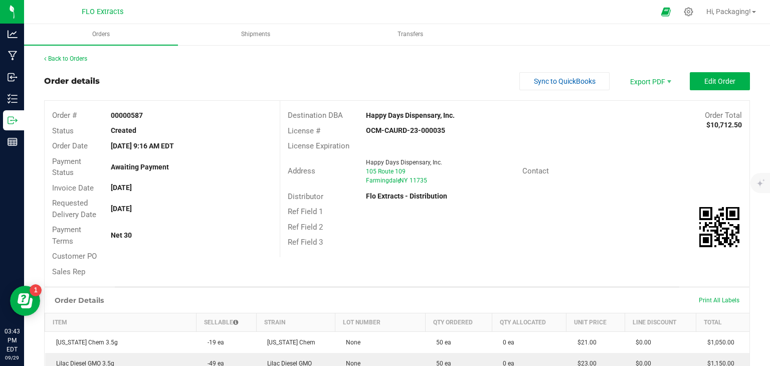
click at [77, 54] on div "Back to Orders" at bounding box center [396, 58] width 705 height 9
click at [80, 62] on div "Back to Orders" at bounding box center [396, 58] width 705 height 9
click at [74, 59] on link "Back to Orders" at bounding box center [65, 58] width 43 height 7
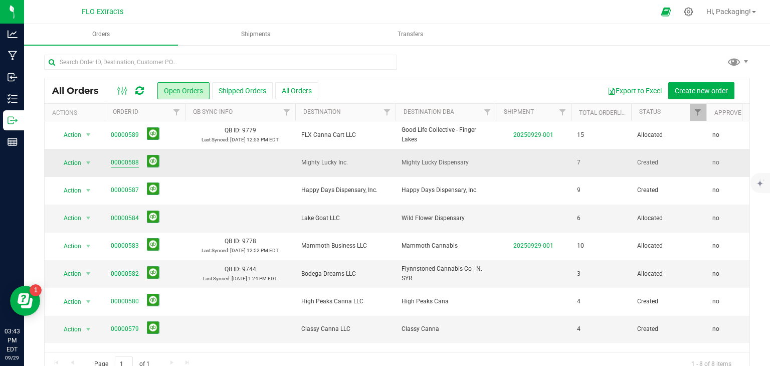
click at [121, 164] on link "00000588" at bounding box center [125, 163] width 28 height 10
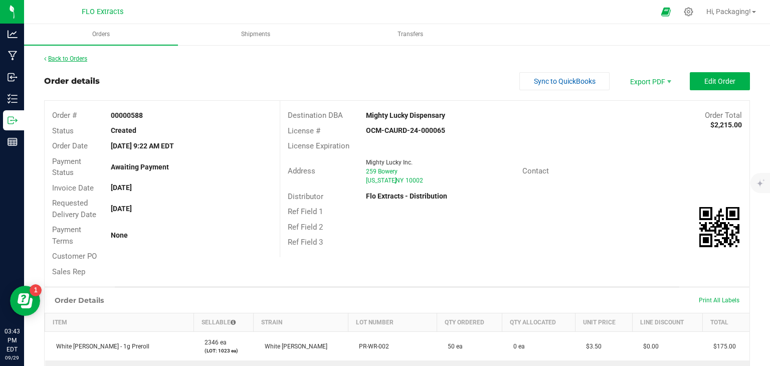
click at [68, 55] on link "Back to Orders" at bounding box center [65, 58] width 43 height 7
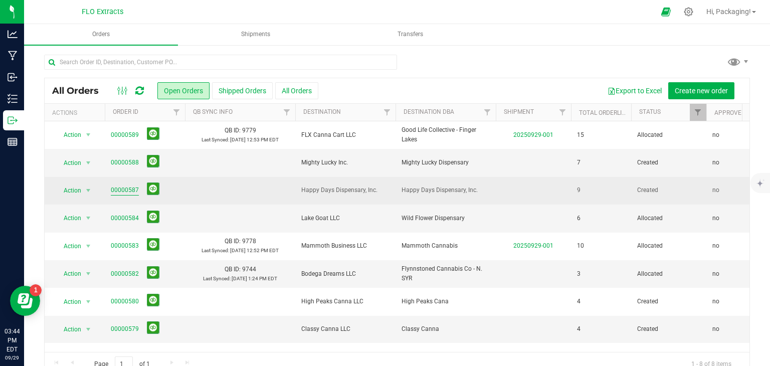
click at [125, 191] on link "00000587" at bounding box center [125, 190] width 28 height 10
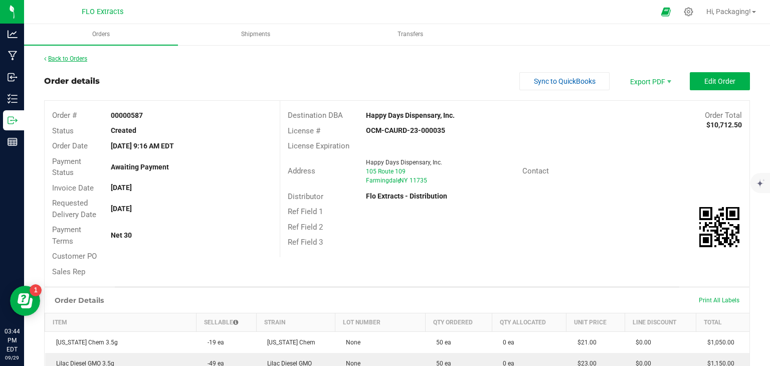
click at [79, 58] on link "Back to Orders" at bounding box center [65, 58] width 43 height 7
